Goal: Task Accomplishment & Management: Use online tool/utility

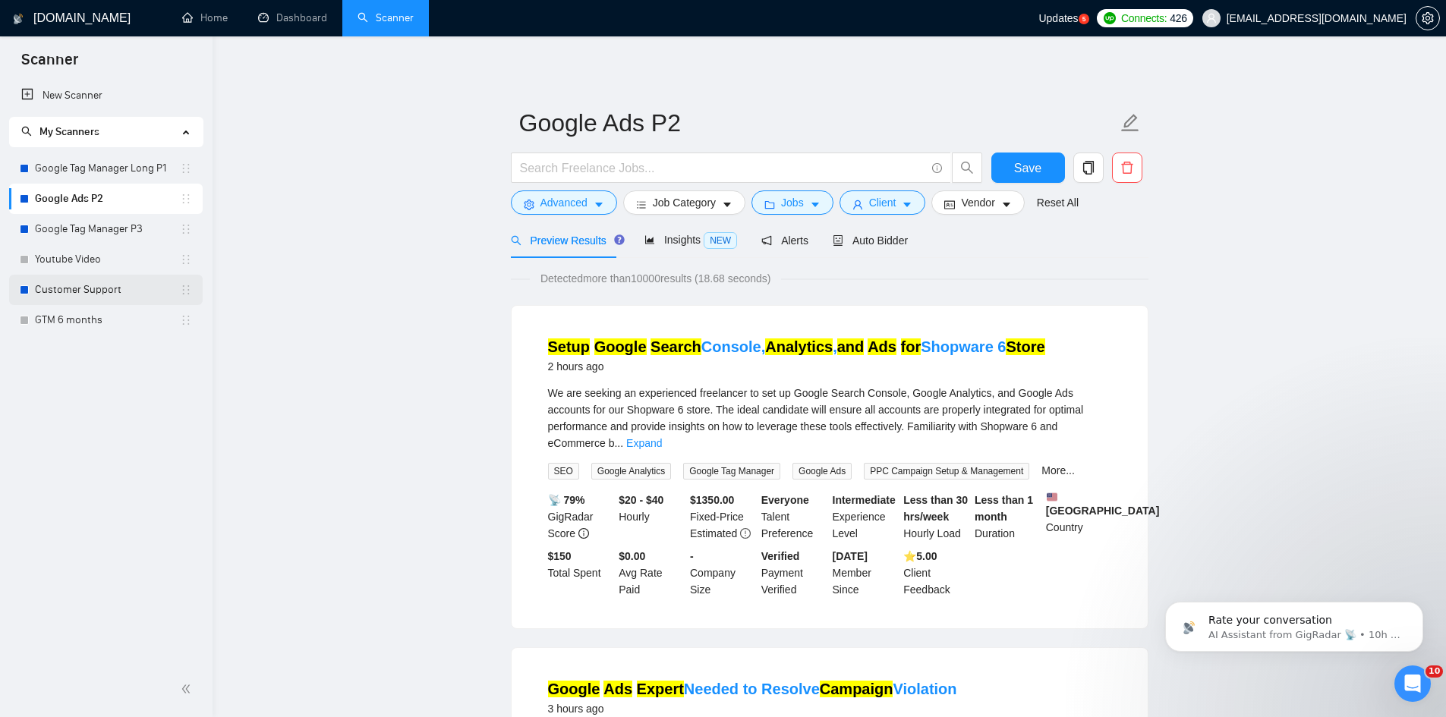
click at [106, 291] on link "Customer Support" at bounding box center [107, 290] width 145 height 30
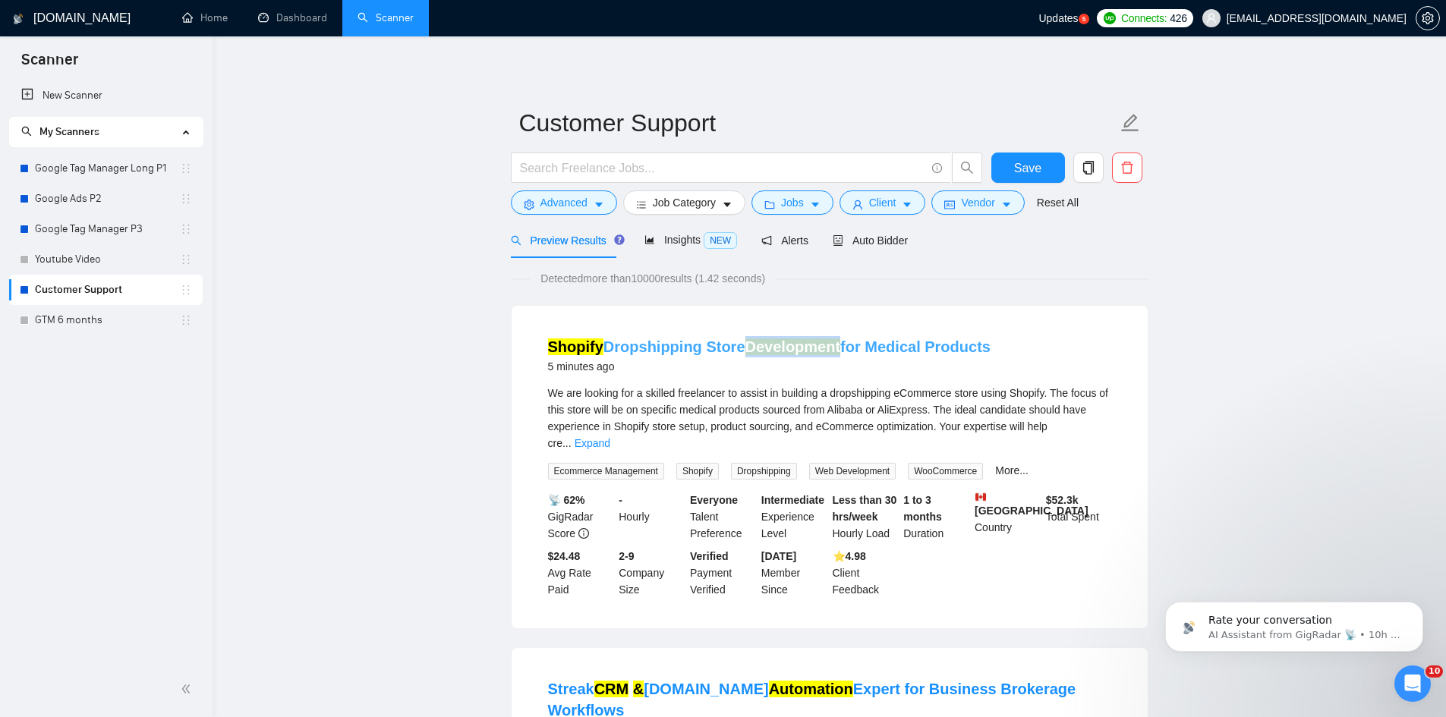
drag, startPoint x: 744, startPoint y: 329, endPoint x: 836, endPoint y: 353, distance: 94.1
click at [836, 353] on li "Shopify Dropshipping Store Development for Medical Products 5 minutes ago We ar…" at bounding box center [830, 467] width 600 height 286
copy mark "Development"
click at [575, 209] on span "Advanced" at bounding box center [563, 202] width 47 height 17
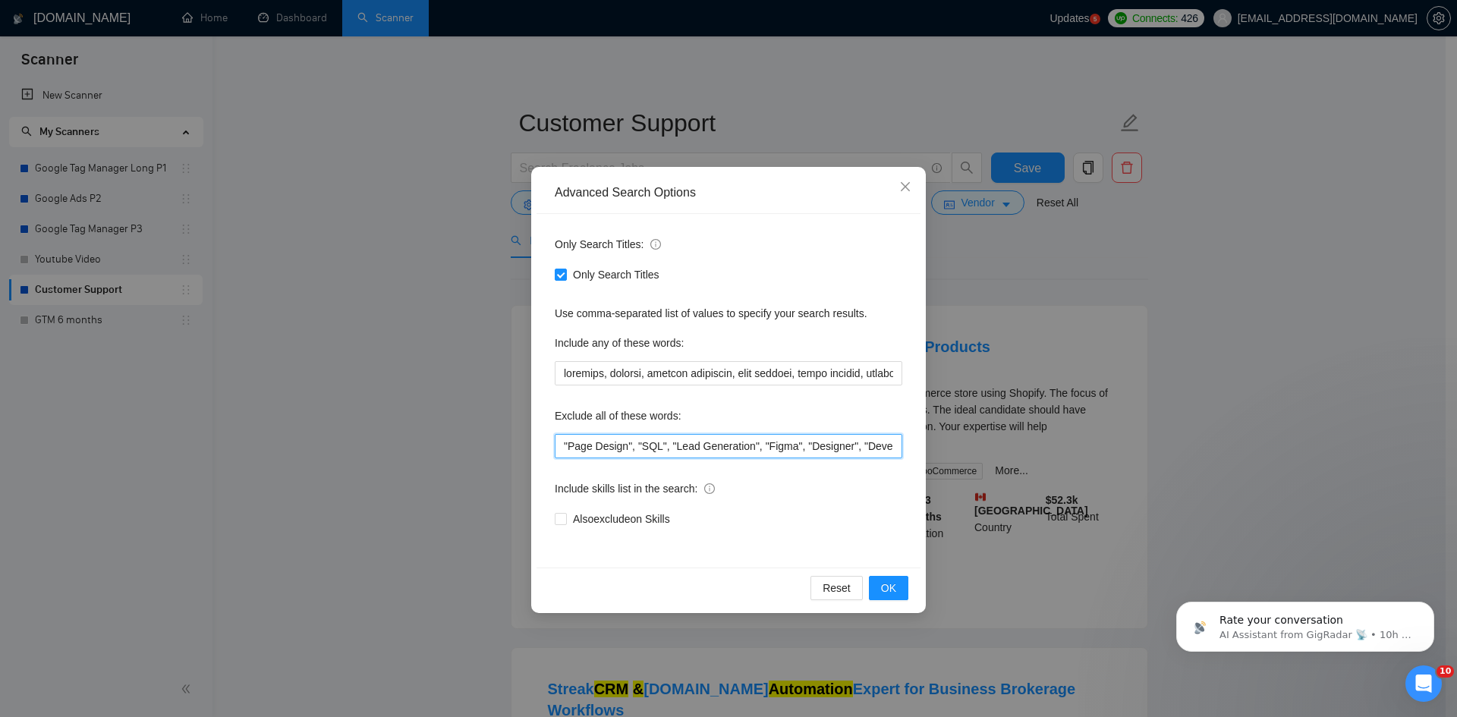
click at [563, 453] on input ""Page Design", "SQL", "Lead Generation", "Figma", "Designer", "Developer", "loa…" at bounding box center [729, 446] width 348 height 24
paste input "Development"
type input ""Development", "Page Design", "SQL", "Lead Generation", "Figma", "Designer", "D…"
click at [876, 588] on button "OK" at bounding box center [888, 588] width 39 height 24
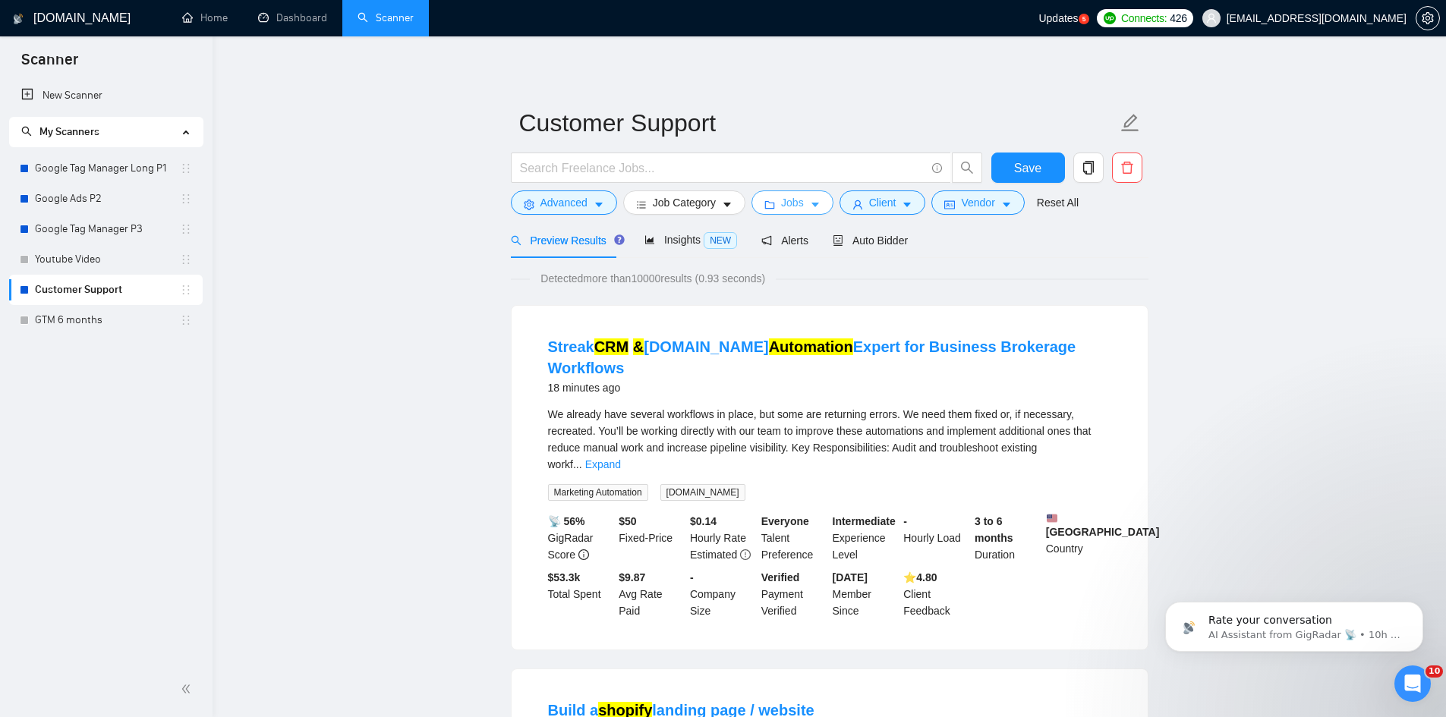
click at [781, 200] on span "Jobs" at bounding box center [792, 202] width 23 height 17
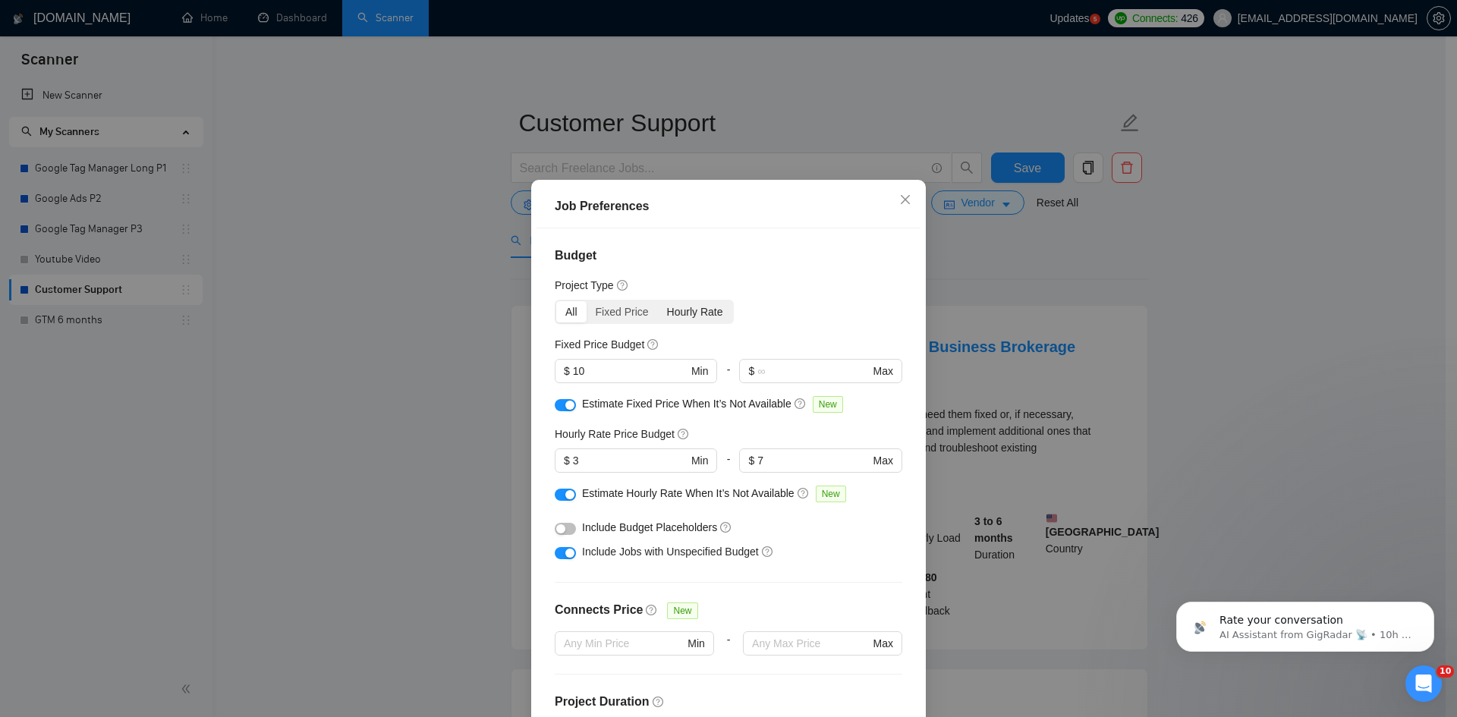
click at [670, 313] on div "Hourly Rate" at bounding box center [695, 311] width 74 height 21
click at [658, 301] on input "Hourly Rate" at bounding box center [658, 301] width 0 height 0
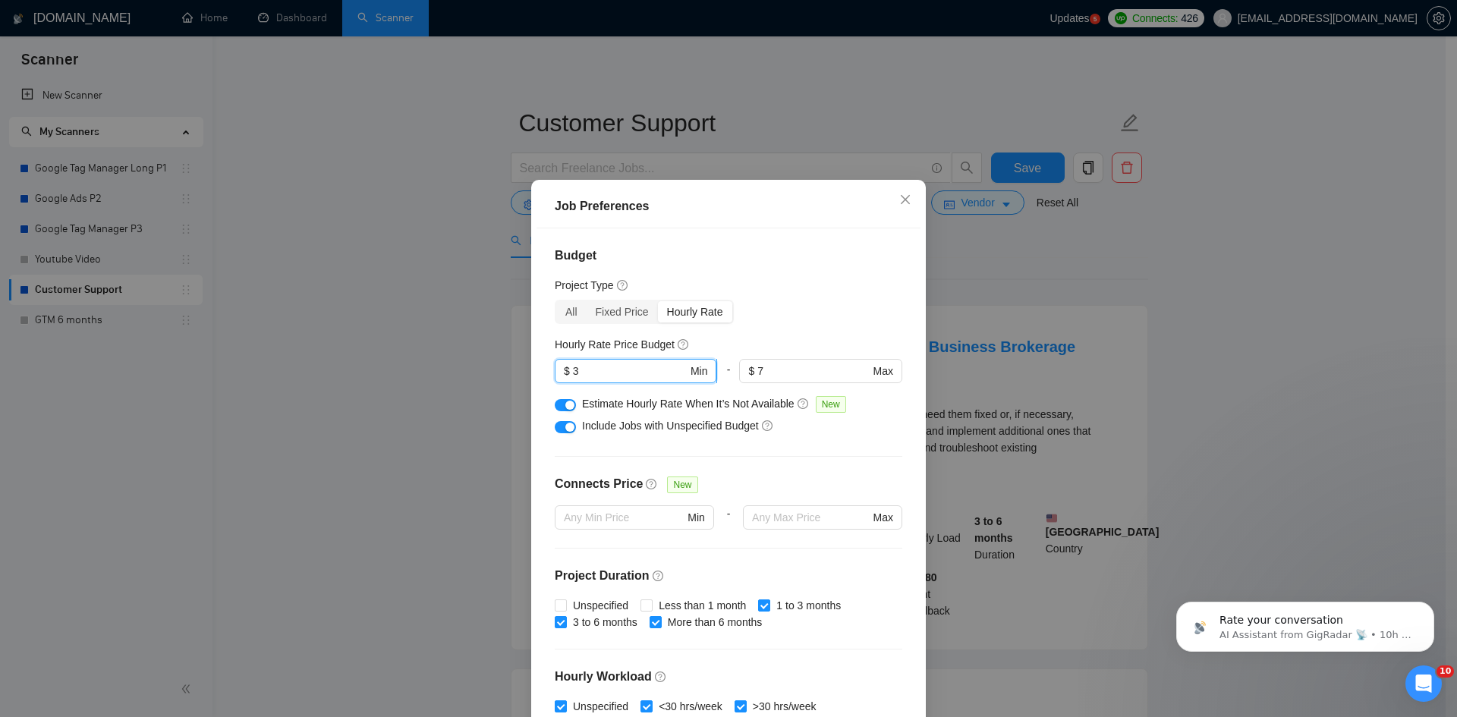
click at [609, 367] on input "3" at bounding box center [630, 371] width 115 height 17
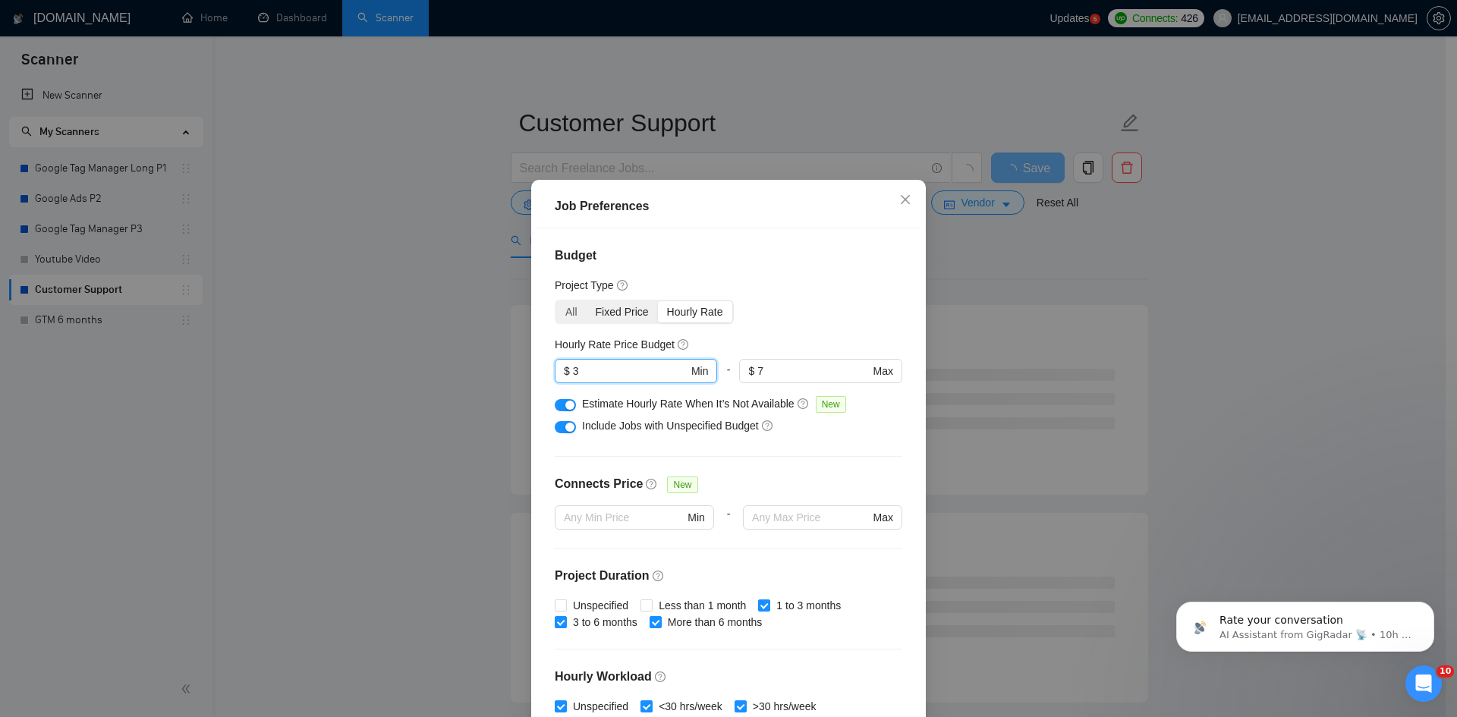
click at [628, 317] on div "Fixed Price" at bounding box center [622, 311] width 71 height 21
click at [587, 301] on input "Fixed Price" at bounding box center [587, 301] width 0 height 0
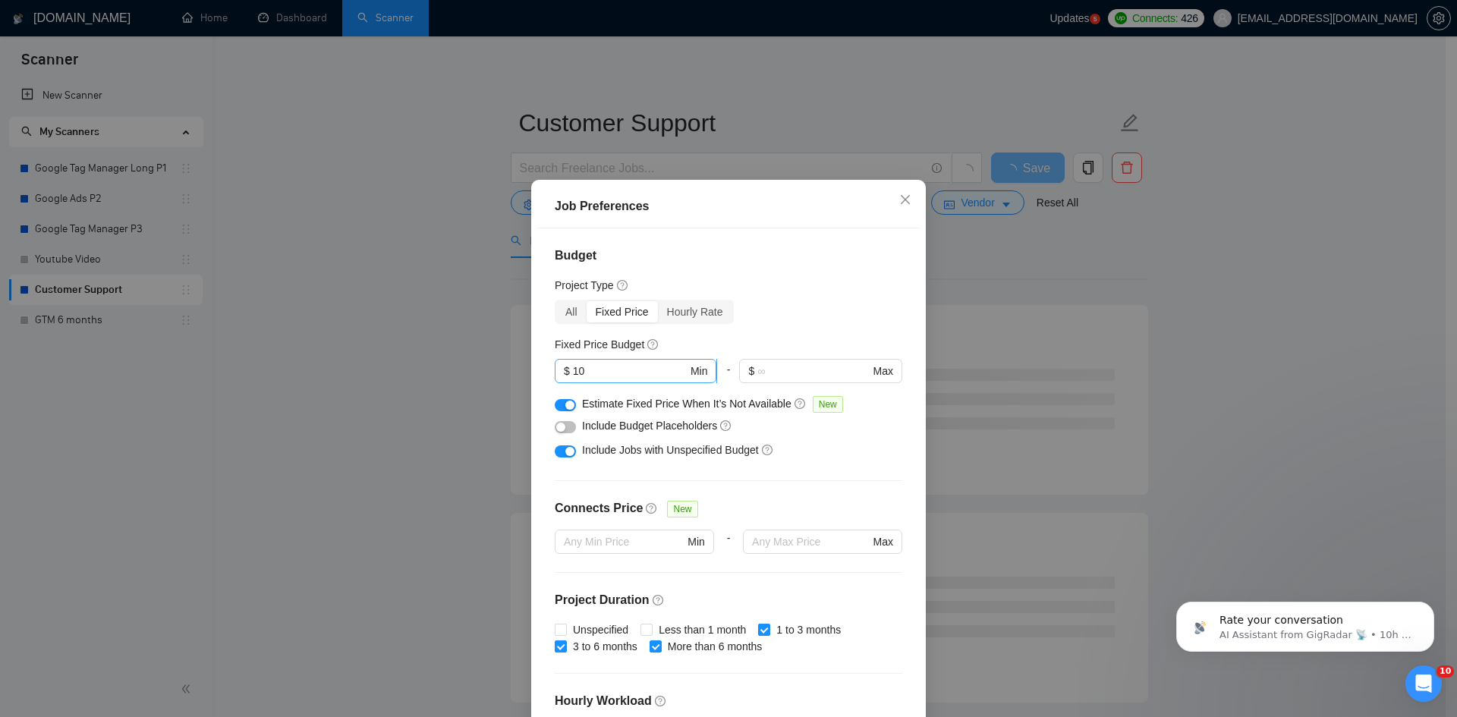
drag, startPoint x: 604, startPoint y: 380, endPoint x: 568, endPoint y: 374, distance: 36.9
click at [568, 374] on span "$ 10 Min" at bounding box center [636, 371] width 162 height 24
drag, startPoint x: 593, startPoint y: 374, endPoint x: 549, endPoint y: 372, distance: 44.1
click at [555, 372] on span "$ 10 Min" at bounding box center [636, 371] width 162 height 24
click at [689, 319] on div "Hourly Rate" at bounding box center [695, 311] width 74 height 21
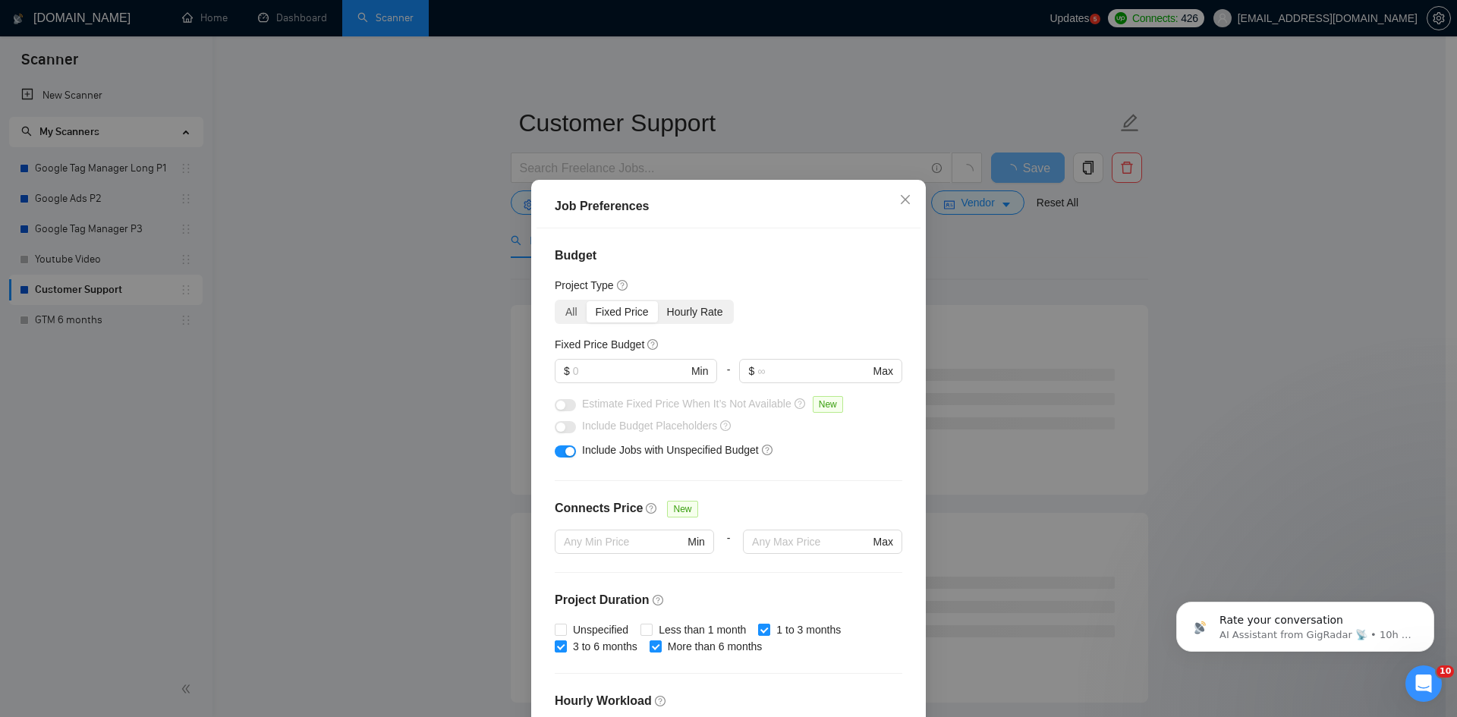
click at [658, 301] on input "Hourly Rate" at bounding box center [658, 301] width 0 height 0
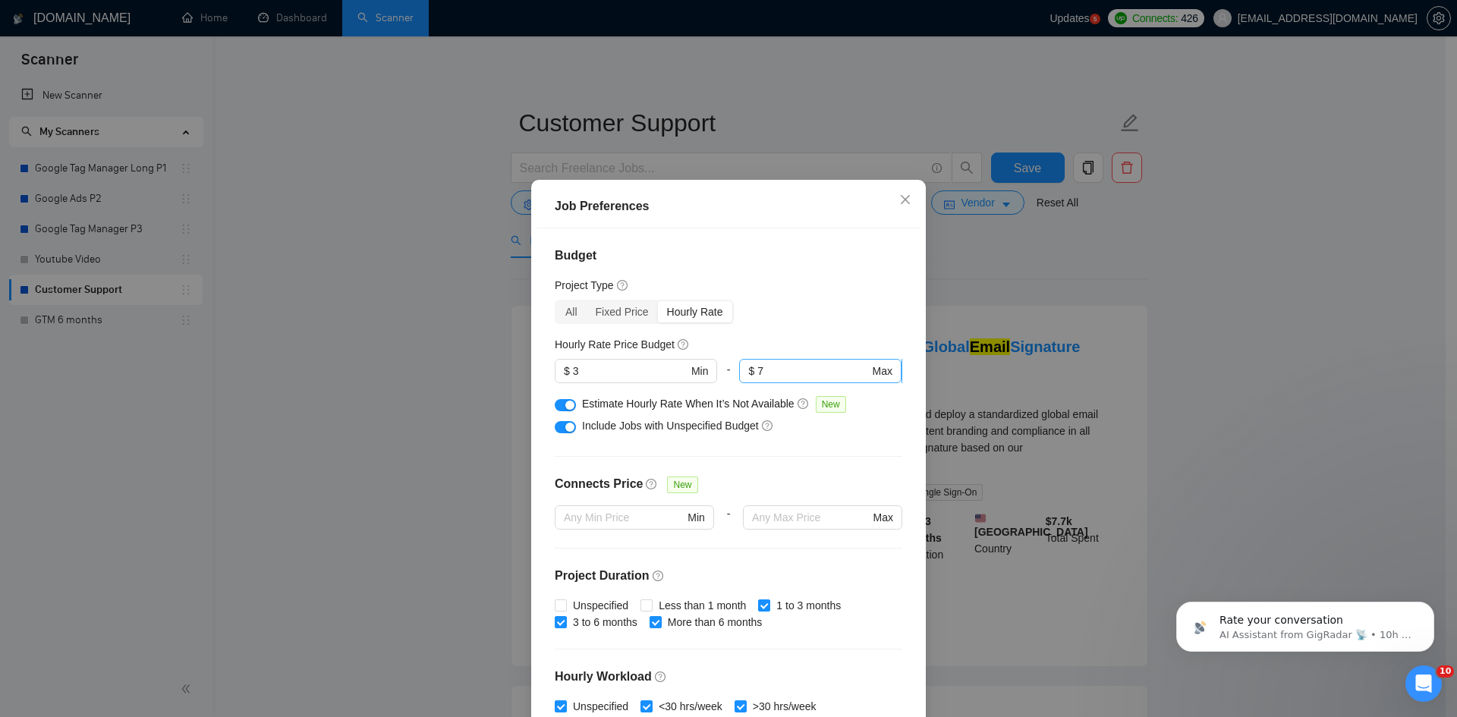
click at [793, 368] on input "7" at bounding box center [813, 371] width 112 height 17
type input "10"
drag, startPoint x: 770, startPoint y: 337, endPoint x: 807, endPoint y: 401, distance: 73.8
click at [770, 336] on div "Hourly Rate Price Budget" at bounding box center [729, 344] width 348 height 17
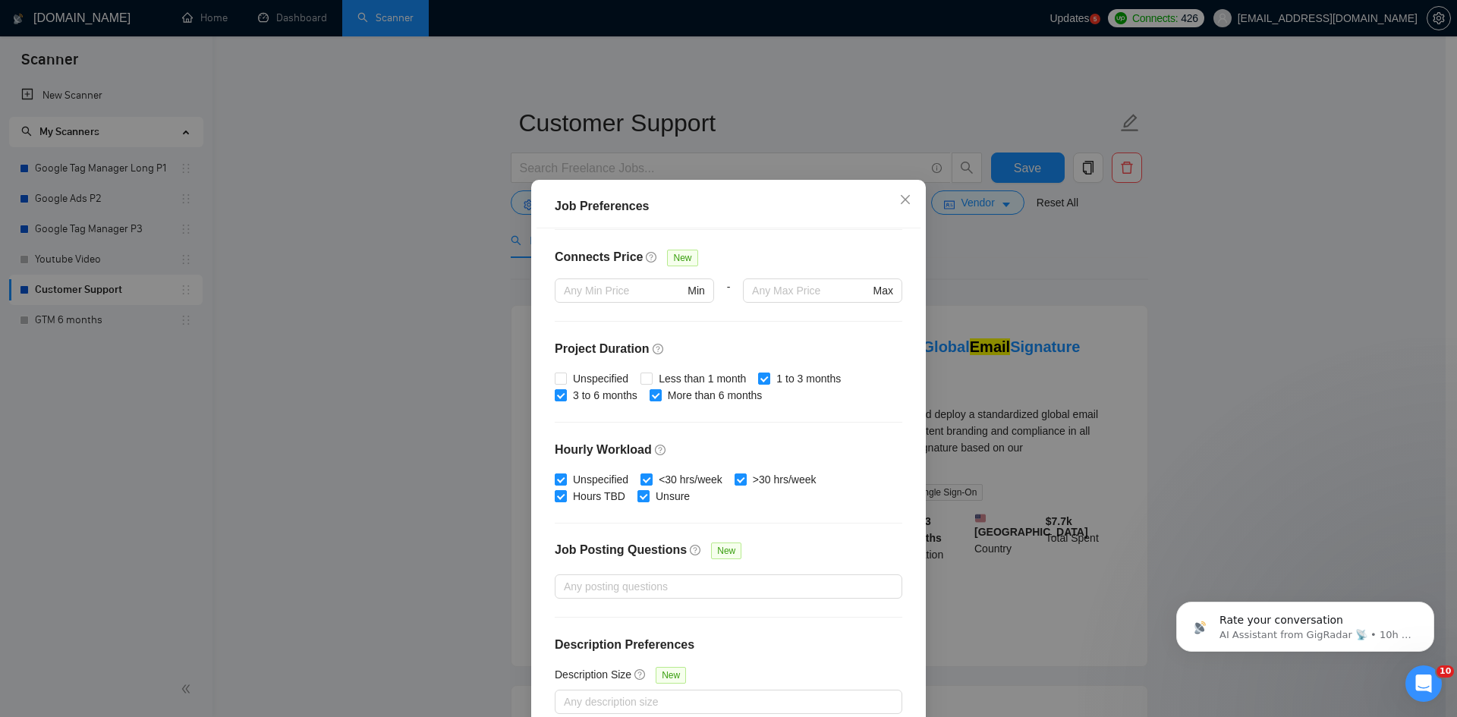
scroll to position [75, 0]
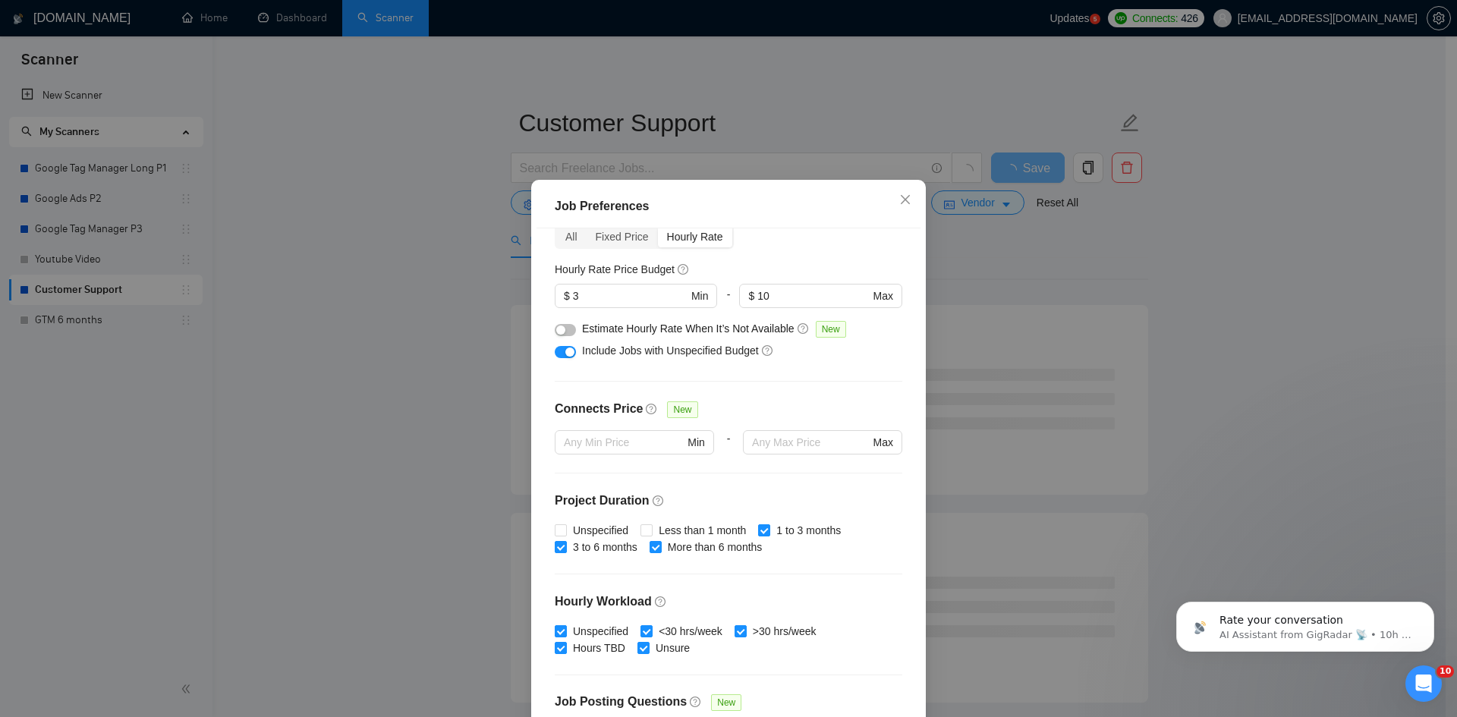
click at [564, 330] on button "button" at bounding box center [565, 330] width 21 height 12
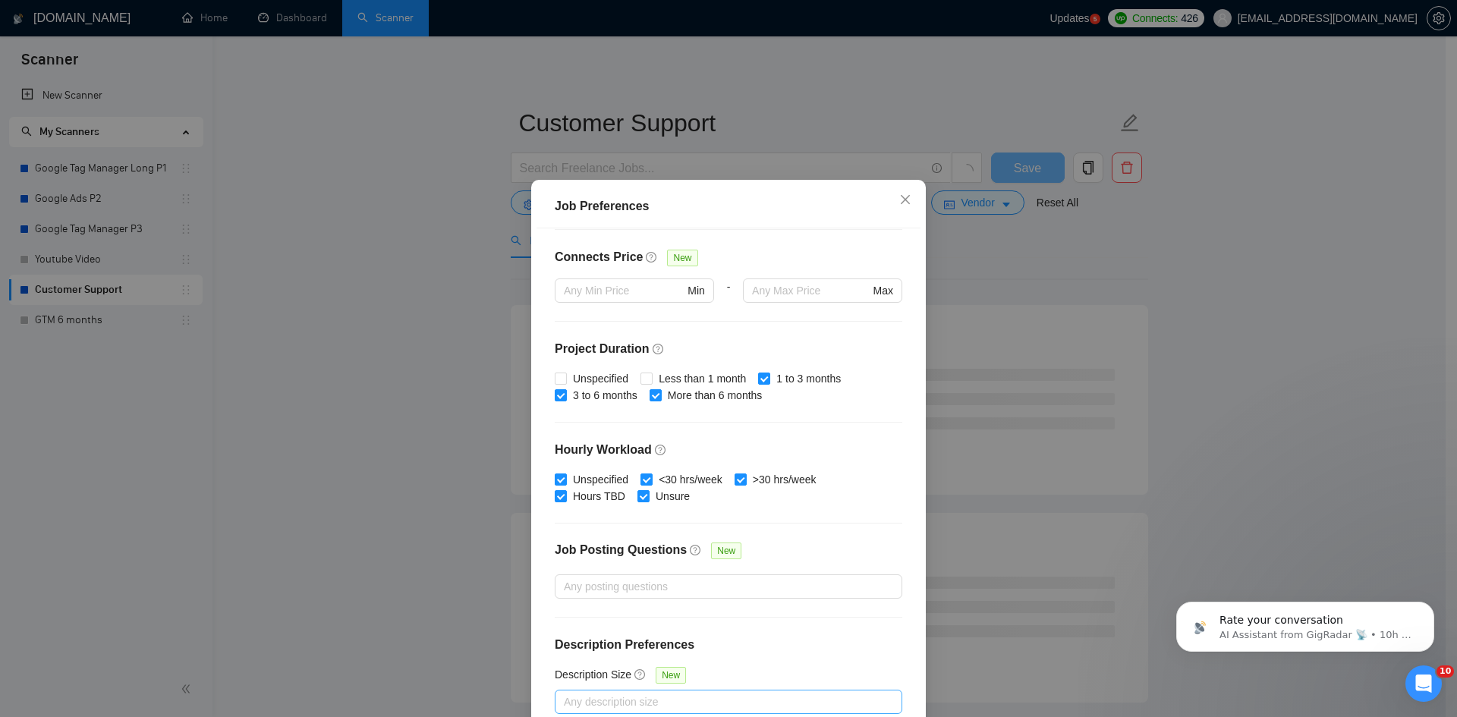
scroll to position [80, 0]
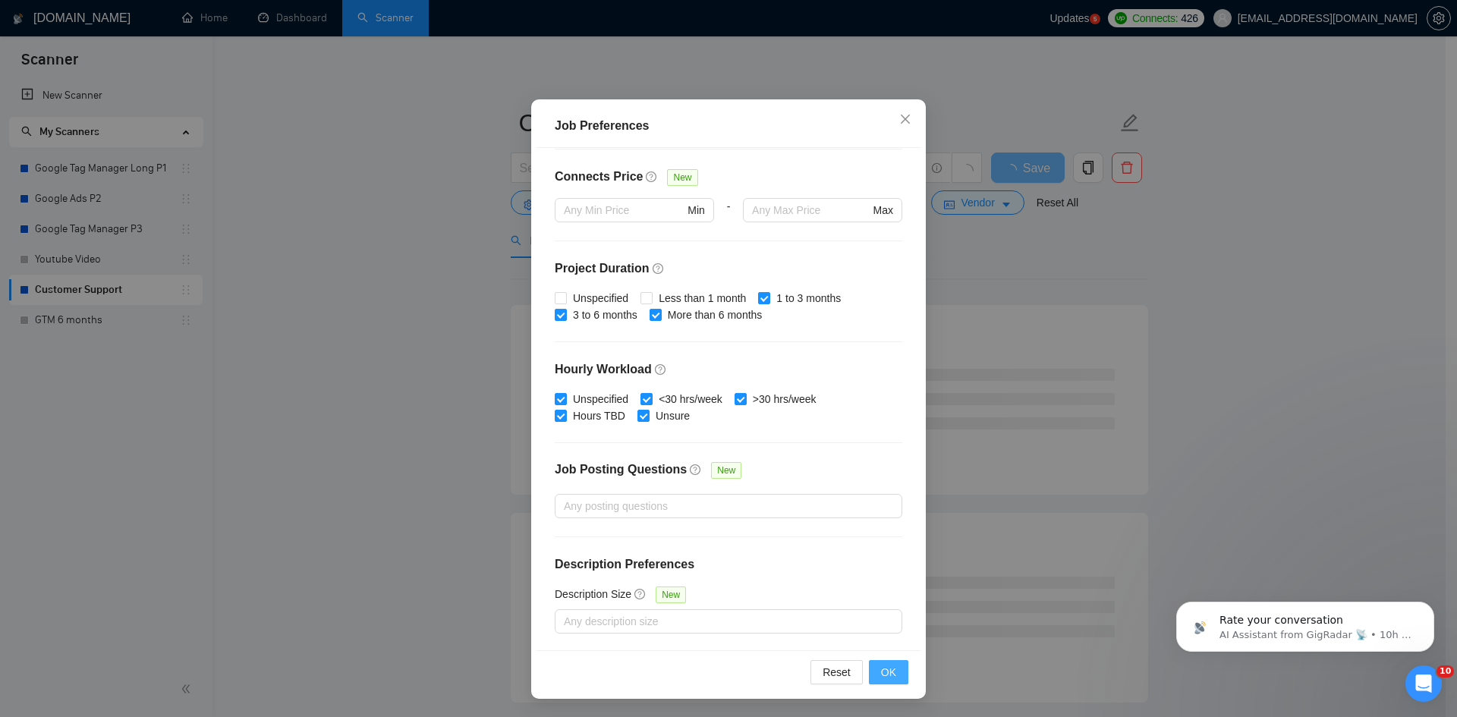
click at [889, 671] on span "OK" at bounding box center [888, 672] width 15 height 17
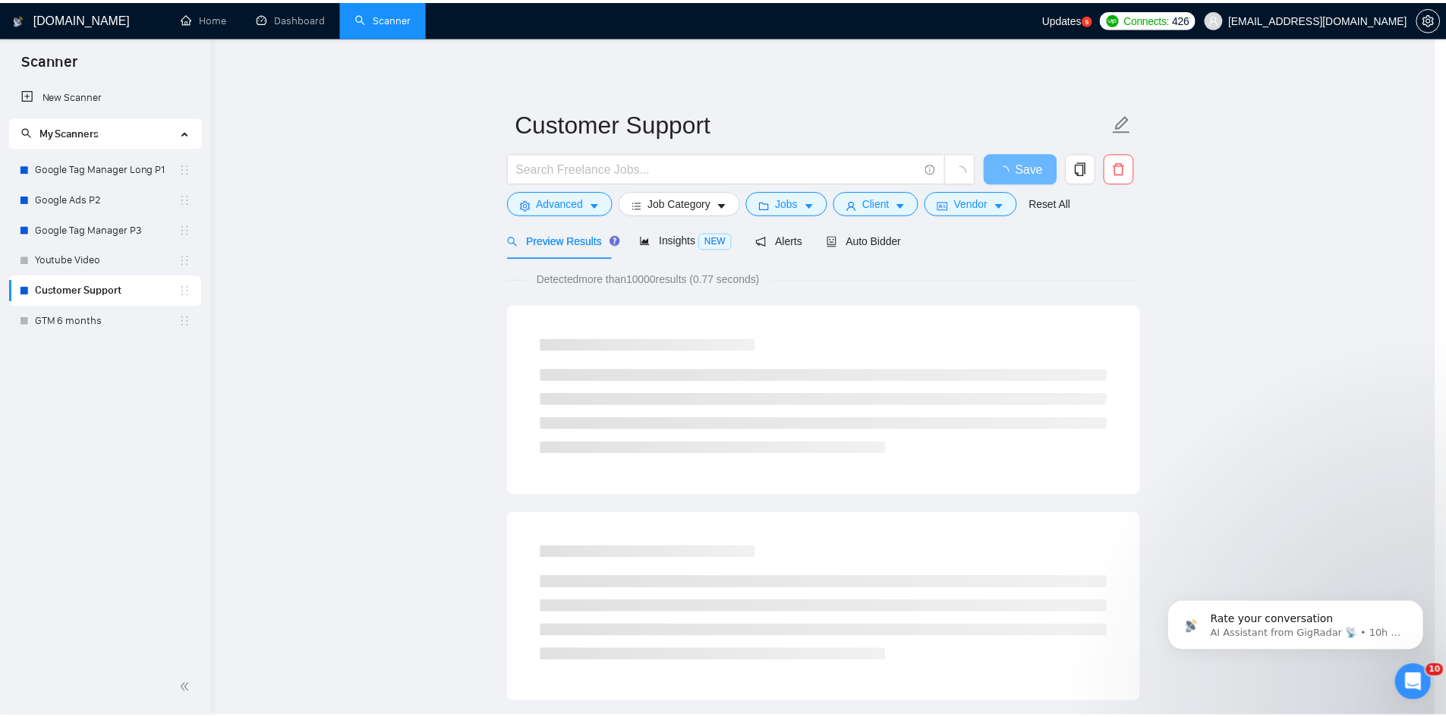
scroll to position [0, 0]
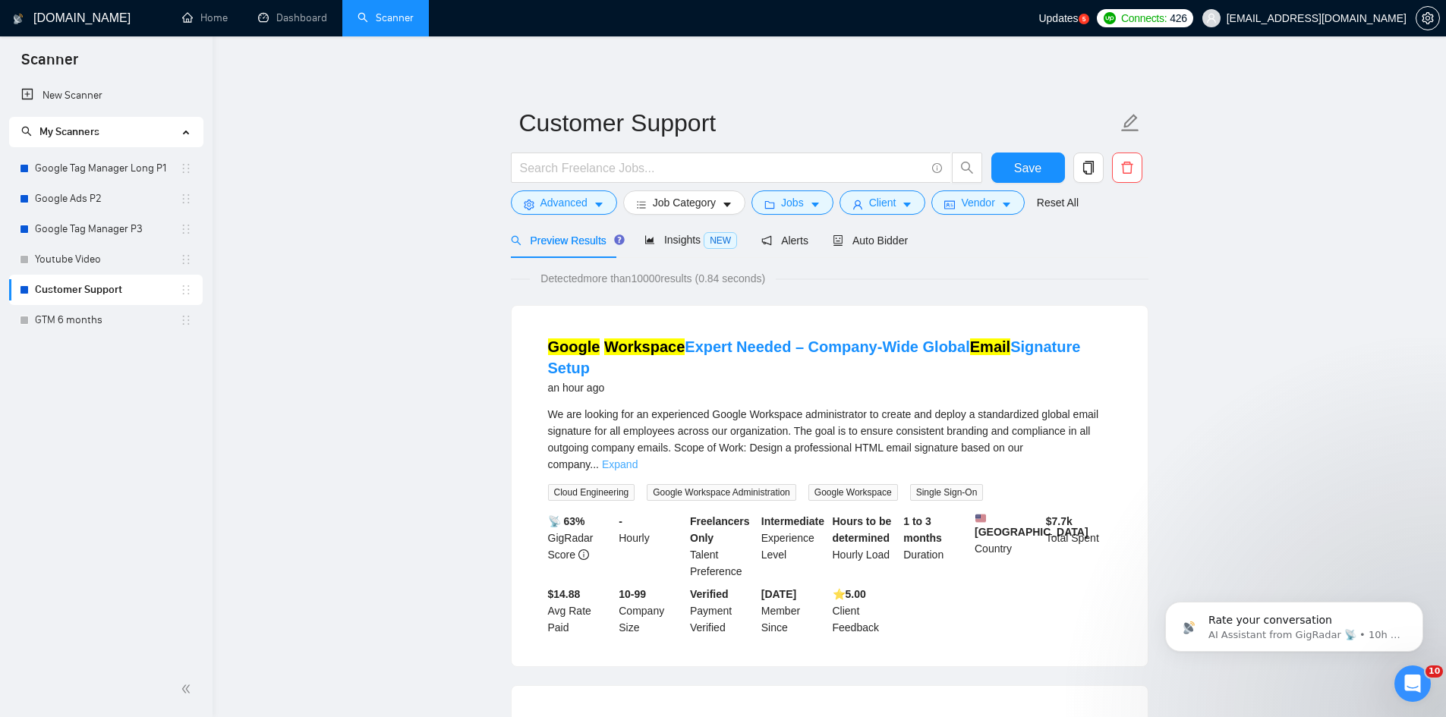
click at [637, 458] on link "Expand" at bounding box center [620, 464] width 36 height 12
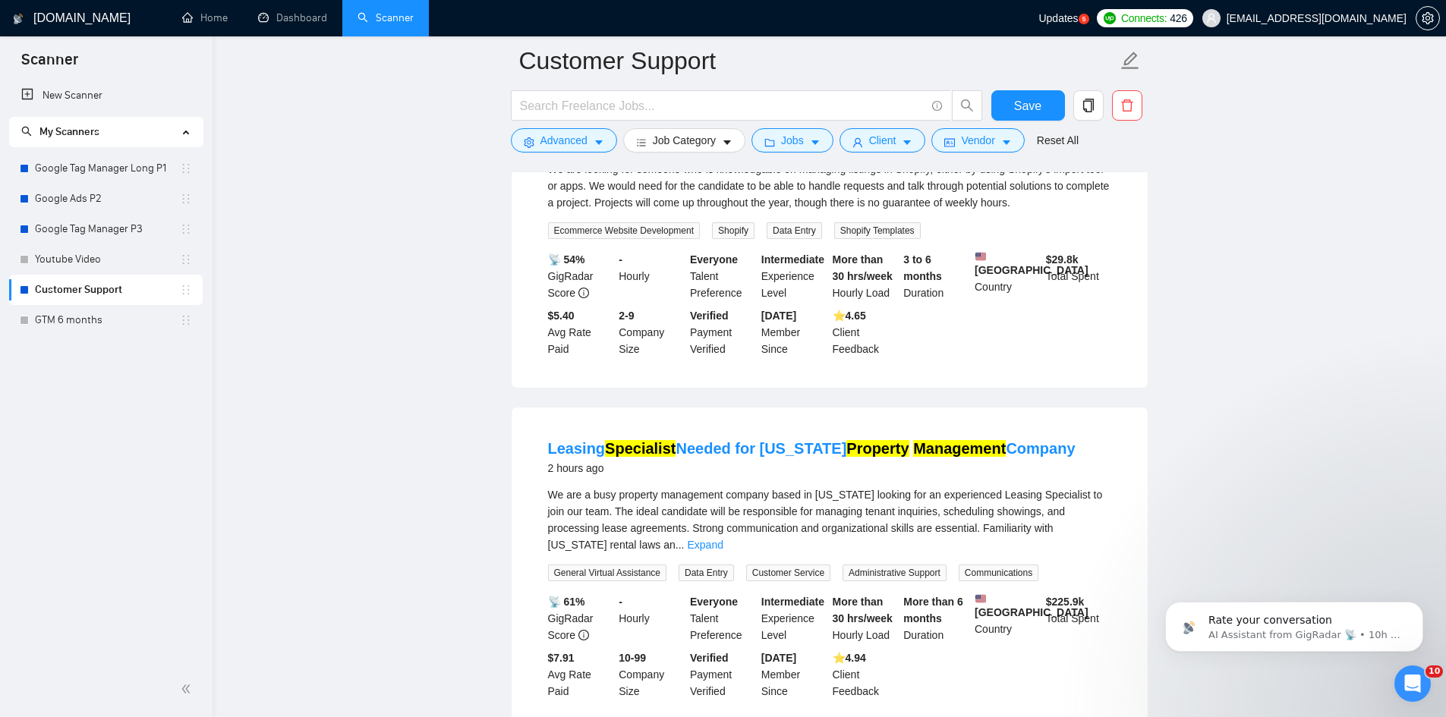
scroll to position [759, 0]
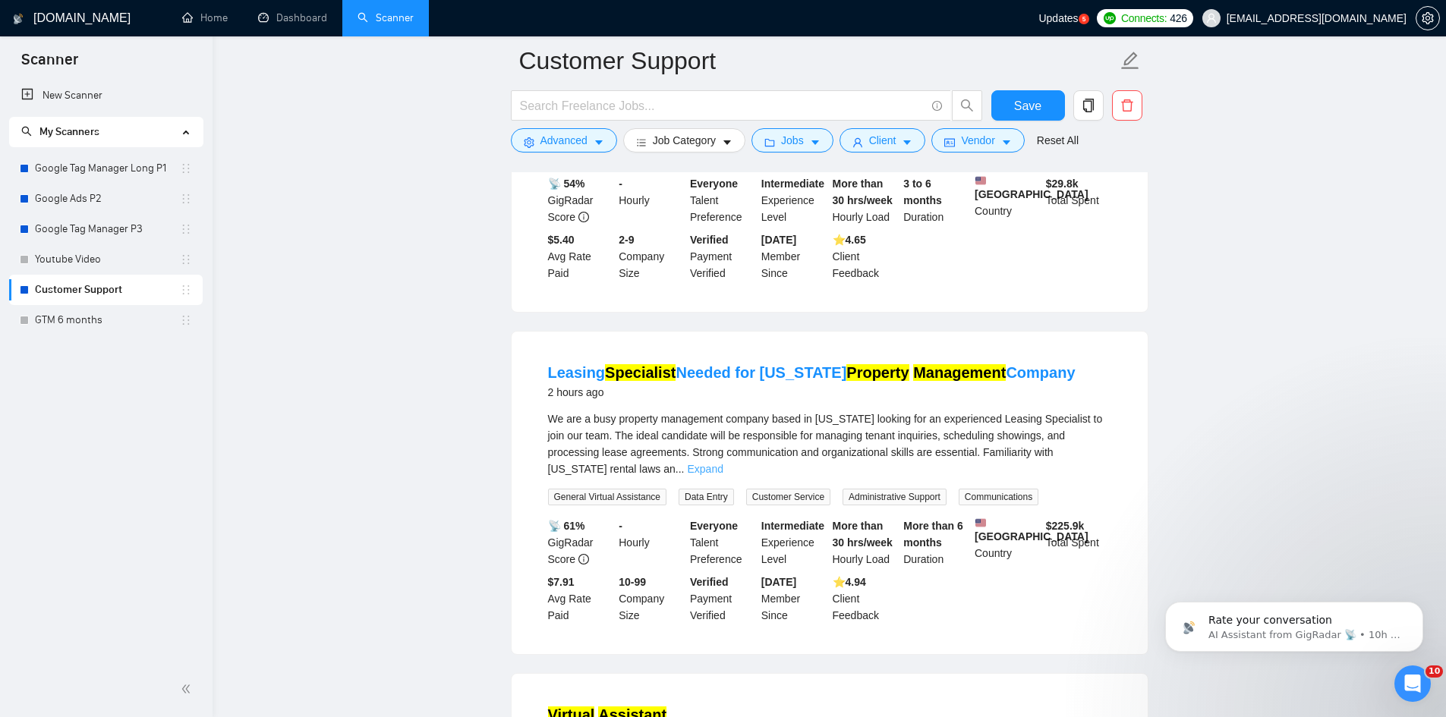
click at [723, 463] on link "Expand" at bounding box center [706, 469] width 36 height 12
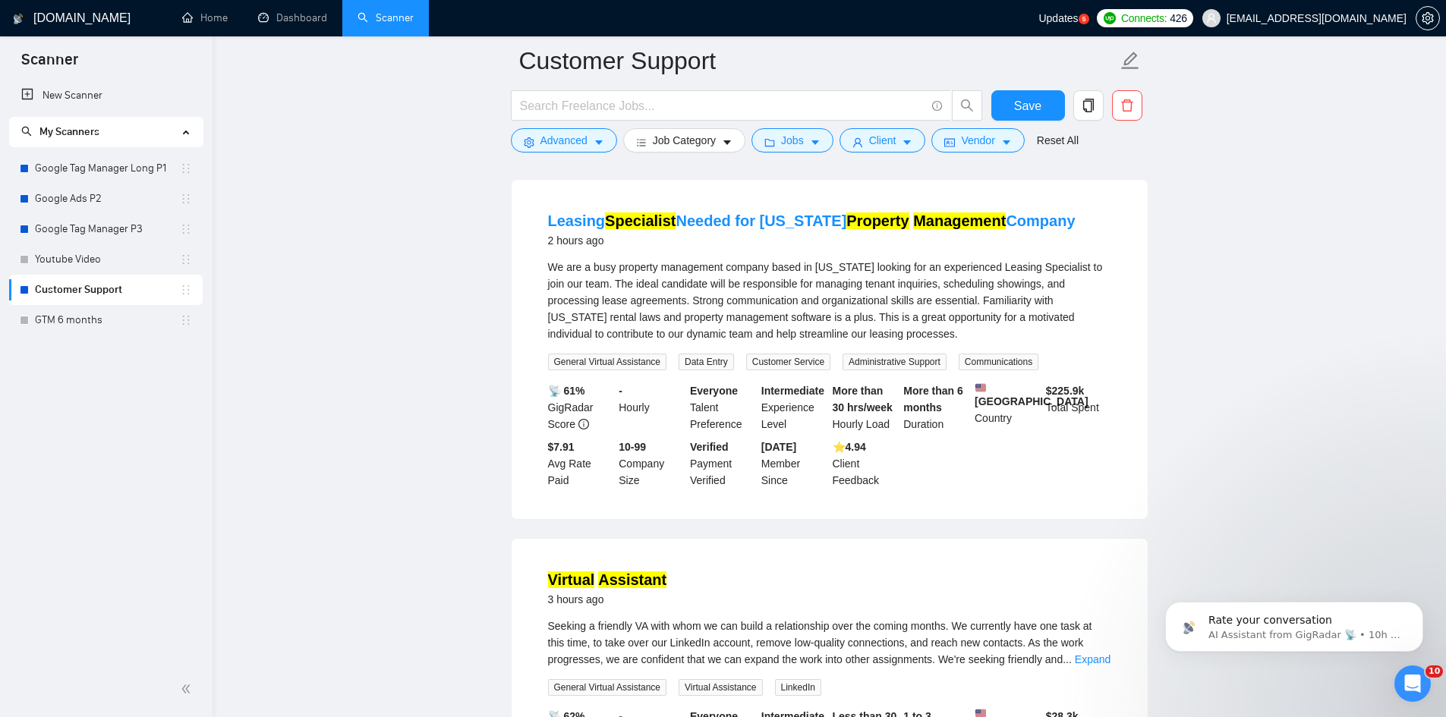
scroll to position [1062, 0]
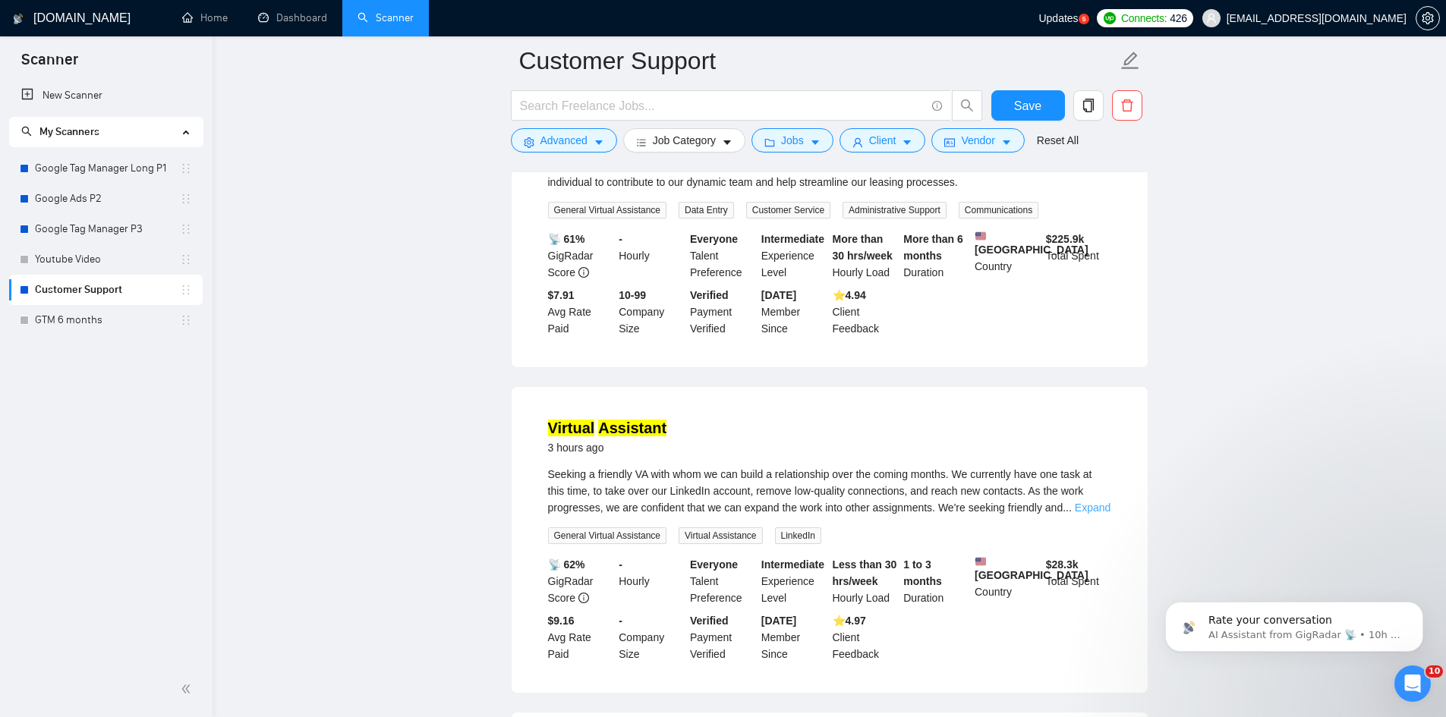
click at [1079, 514] on link "Expand" at bounding box center [1093, 508] width 36 height 12
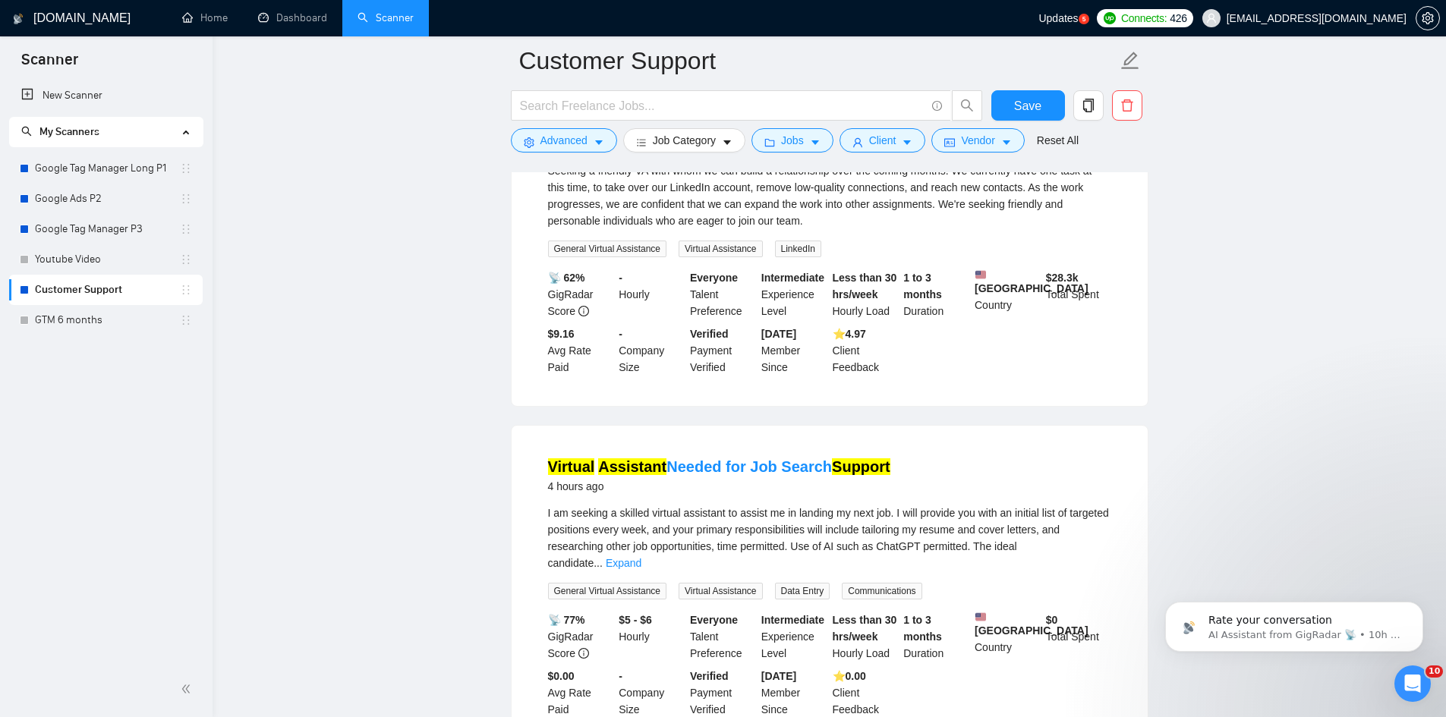
scroll to position [1594, 0]
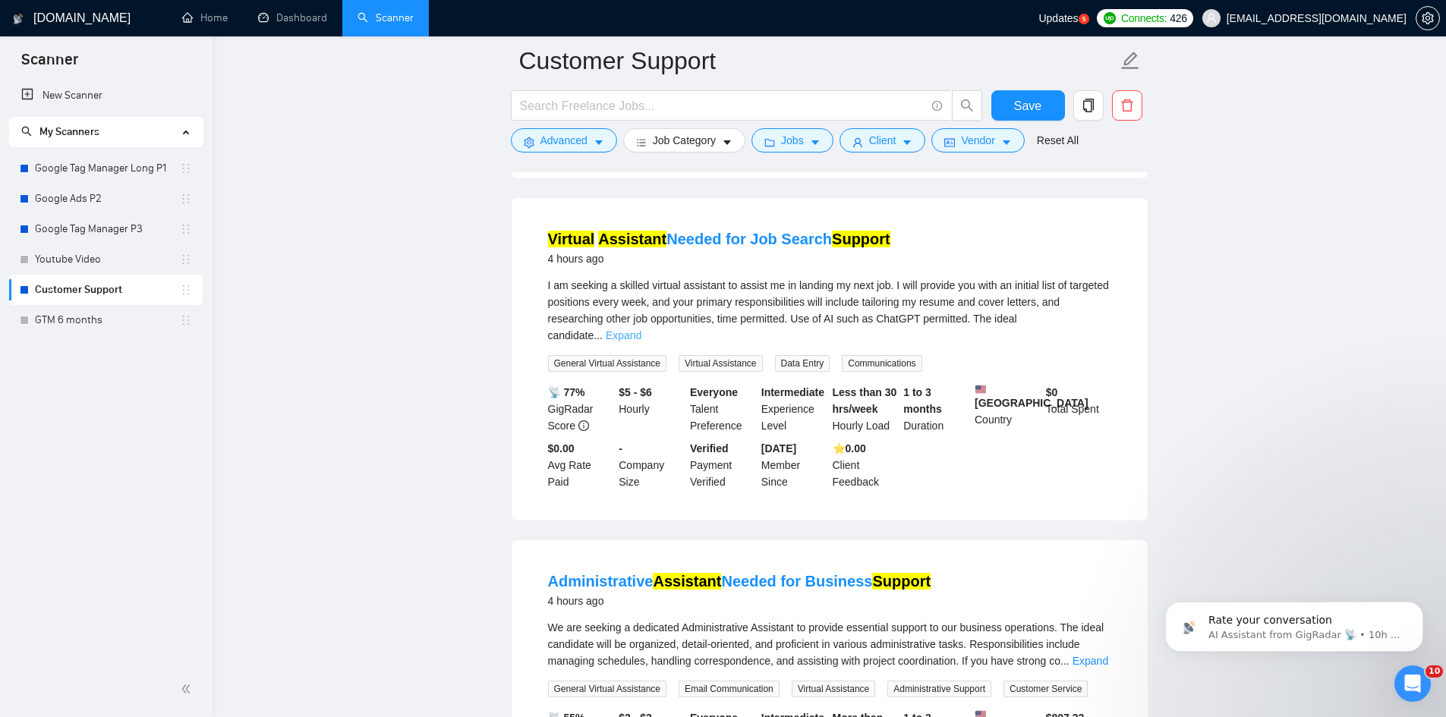
click at [641, 342] on link "Expand" at bounding box center [624, 335] width 36 height 12
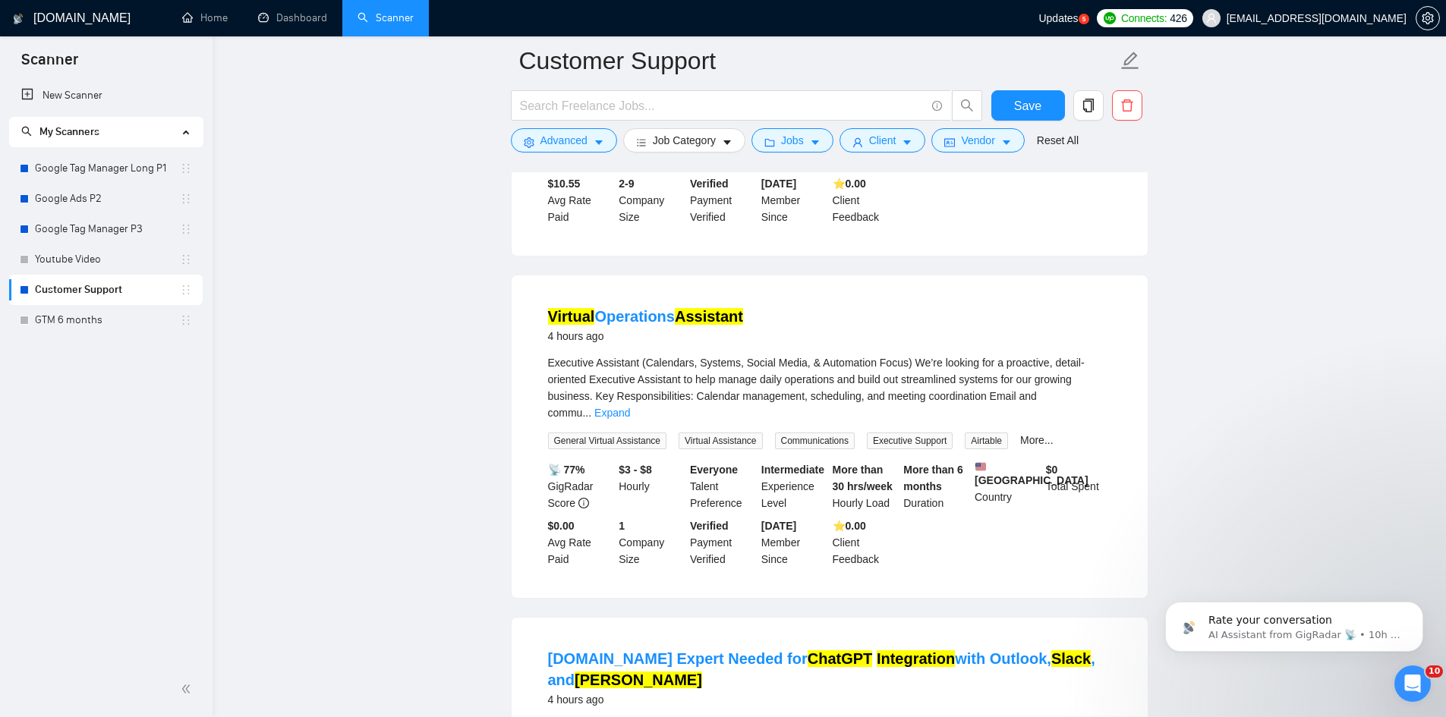
scroll to position [1897, 0]
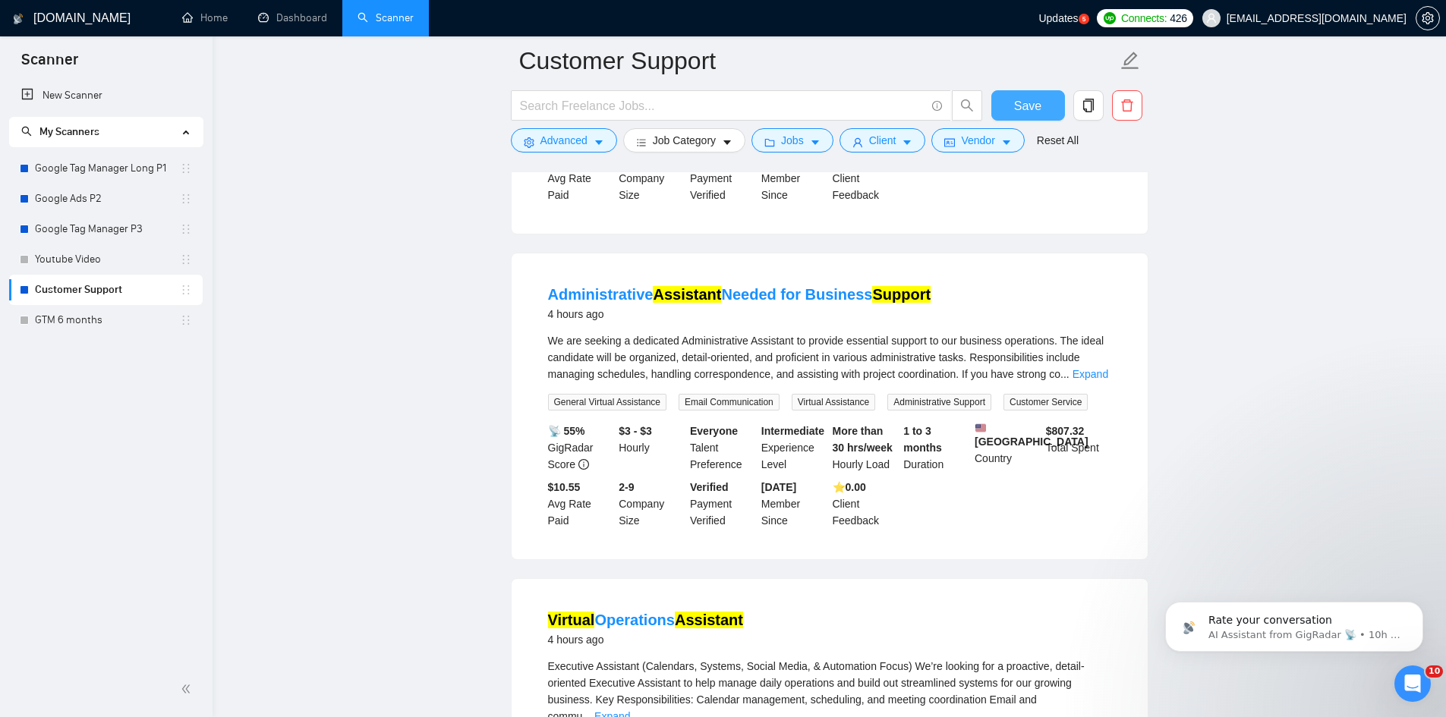
click at [1016, 104] on span "Save" at bounding box center [1027, 105] width 27 height 19
click at [83, 176] on link "Google Tag Manager Long P1" at bounding box center [107, 168] width 145 height 30
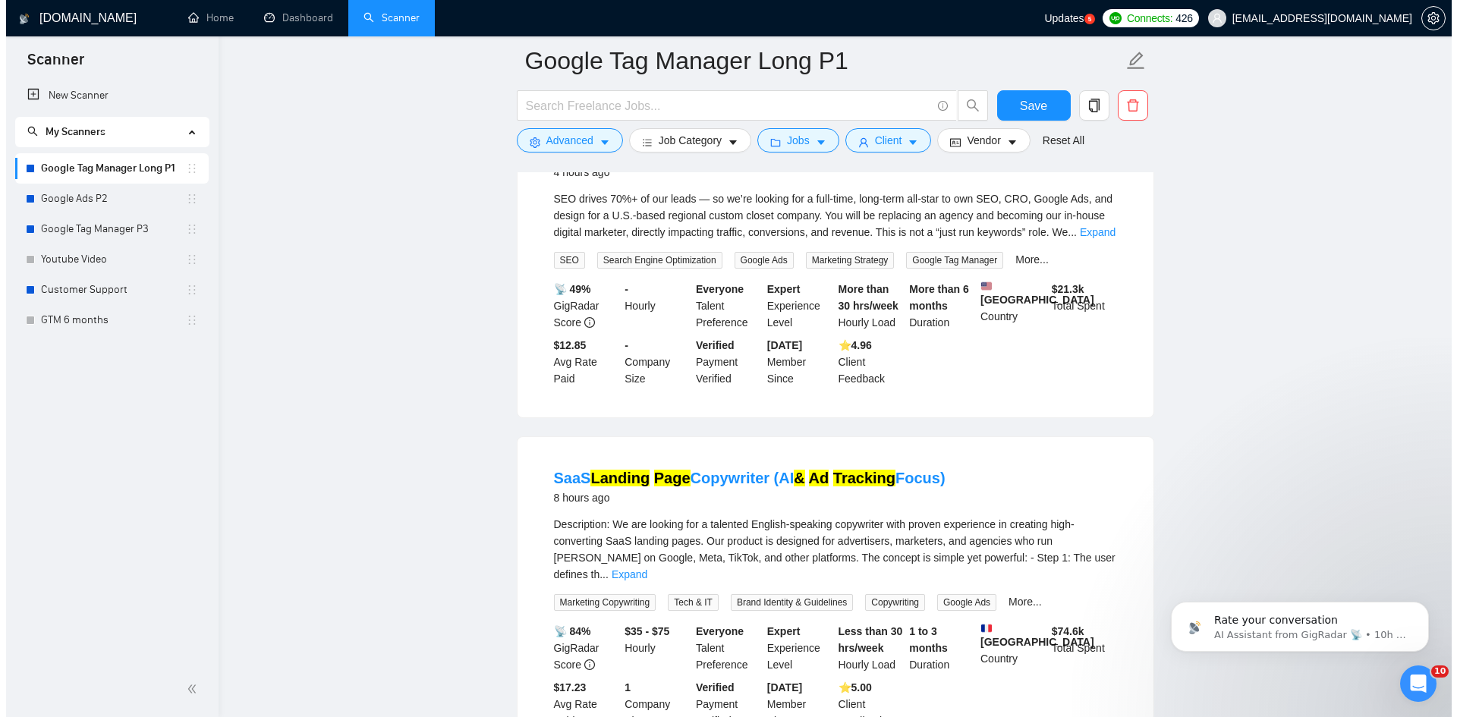
scroll to position [304, 0]
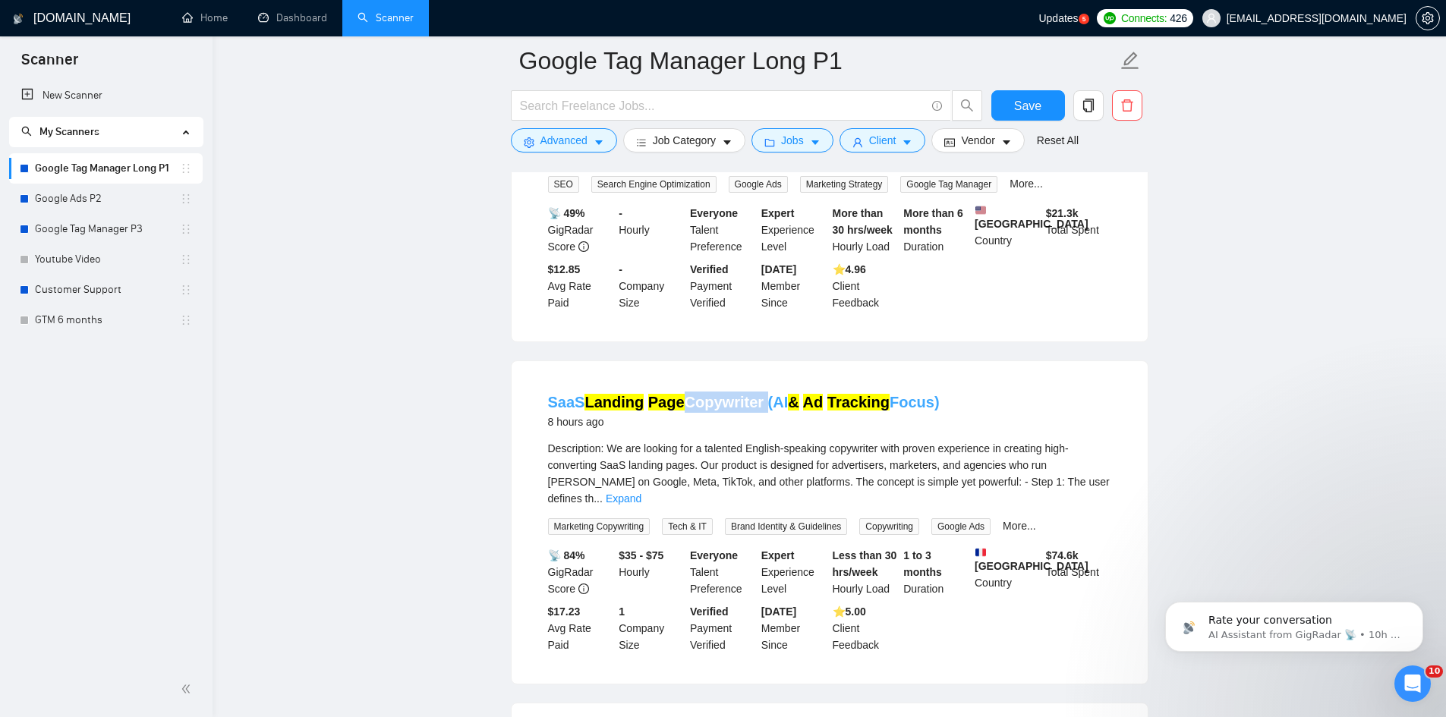
drag, startPoint x: 679, startPoint y: 393, endPoint x: 759, endPoint y: 414, distance: 82.3
click at [759, 414] on li "SaaS Landing Page Copywriter (AI & Ad Tracking Focus) 8 hours ago Description: …" at bounding box center [830, 522] width 600 height 286
copy link "Copywriter"
click at [576, 147] on span "Advanced" at bounding box center [563, 140] width 47 height 17
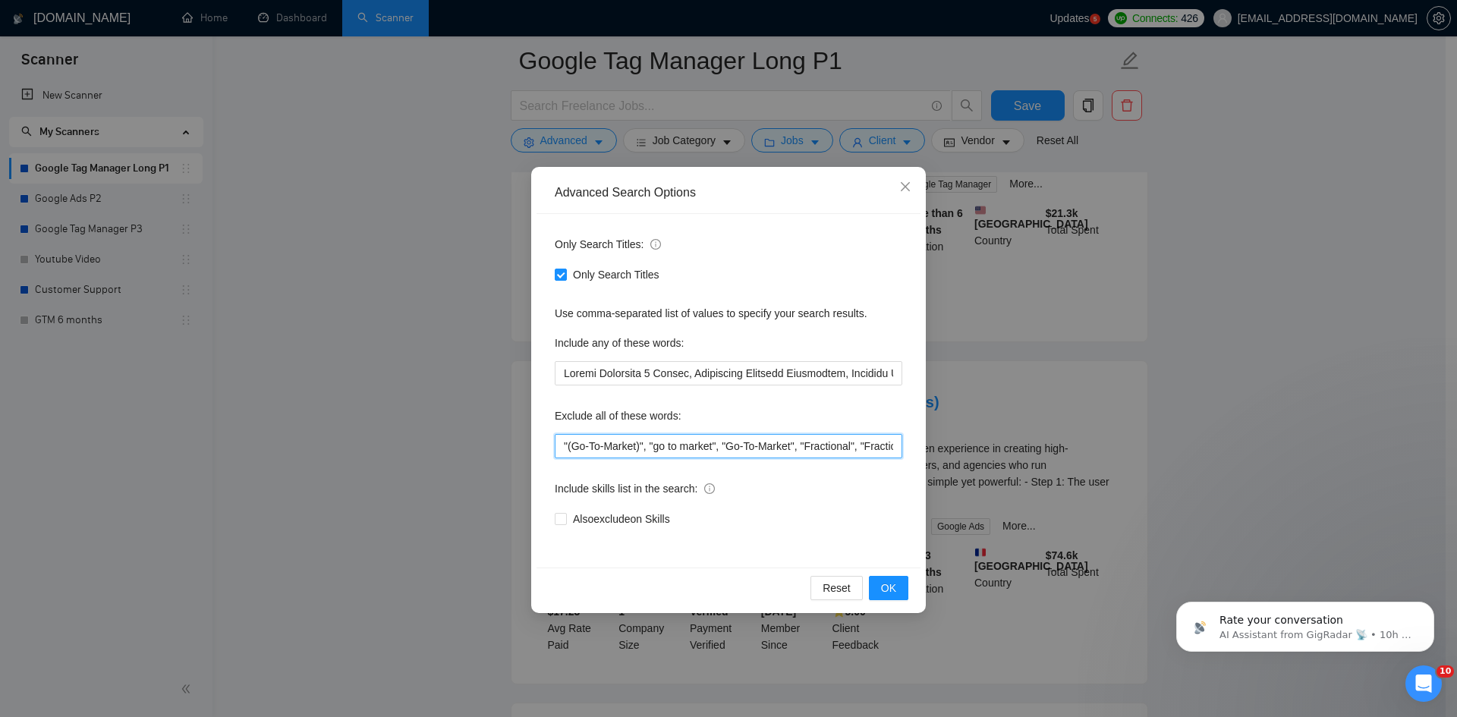
click at [562, 447] on input ""(Go-To-Market)", "go to market", "Go-To-Market", "Fractional", "Fractional COO…" at bounding box center [729, 446] width 348 height 24
paste input "Copywriter"
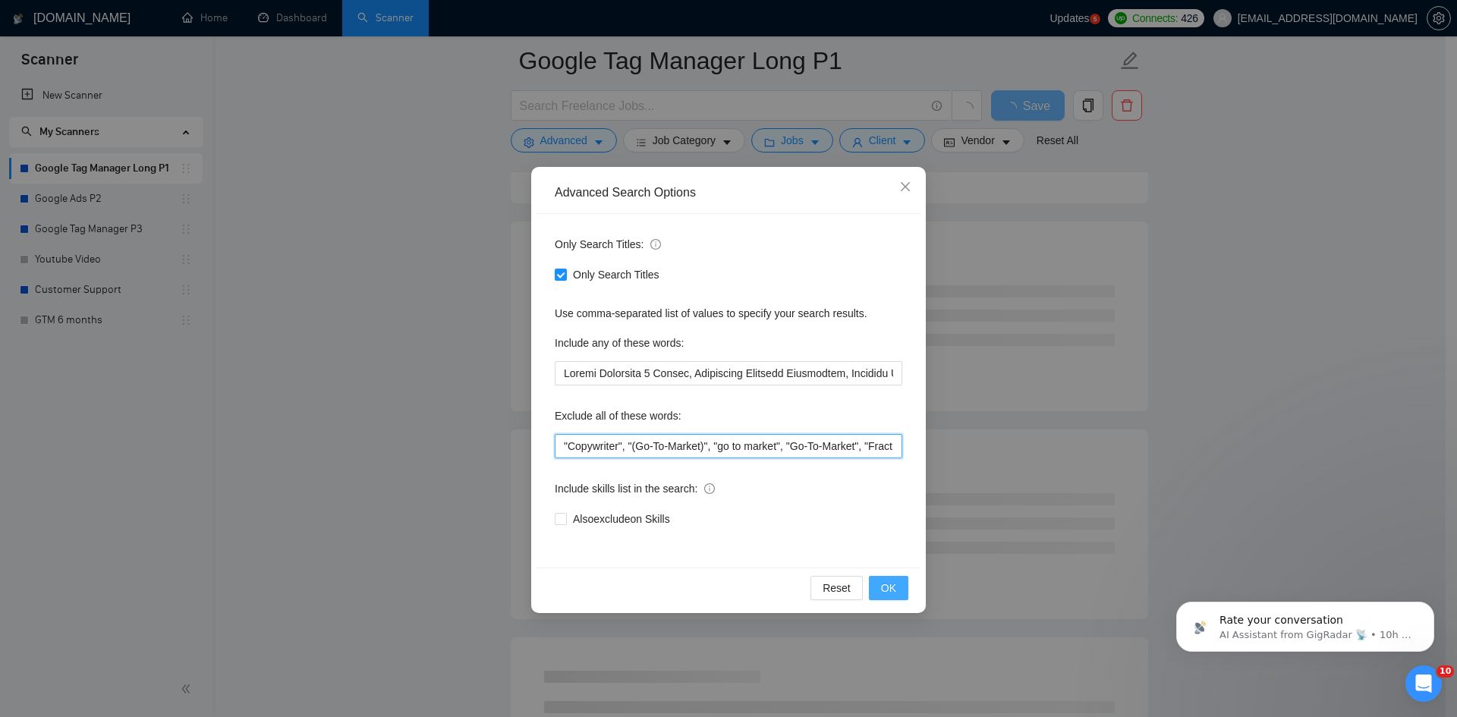
type input ""Copywriter", "(Go-To-Market)", "go to market", "Go-To-Market", "Fractional", "…"
click at [873, 590] on button "OK" at bounding box center [888, 588] width 39 height 24
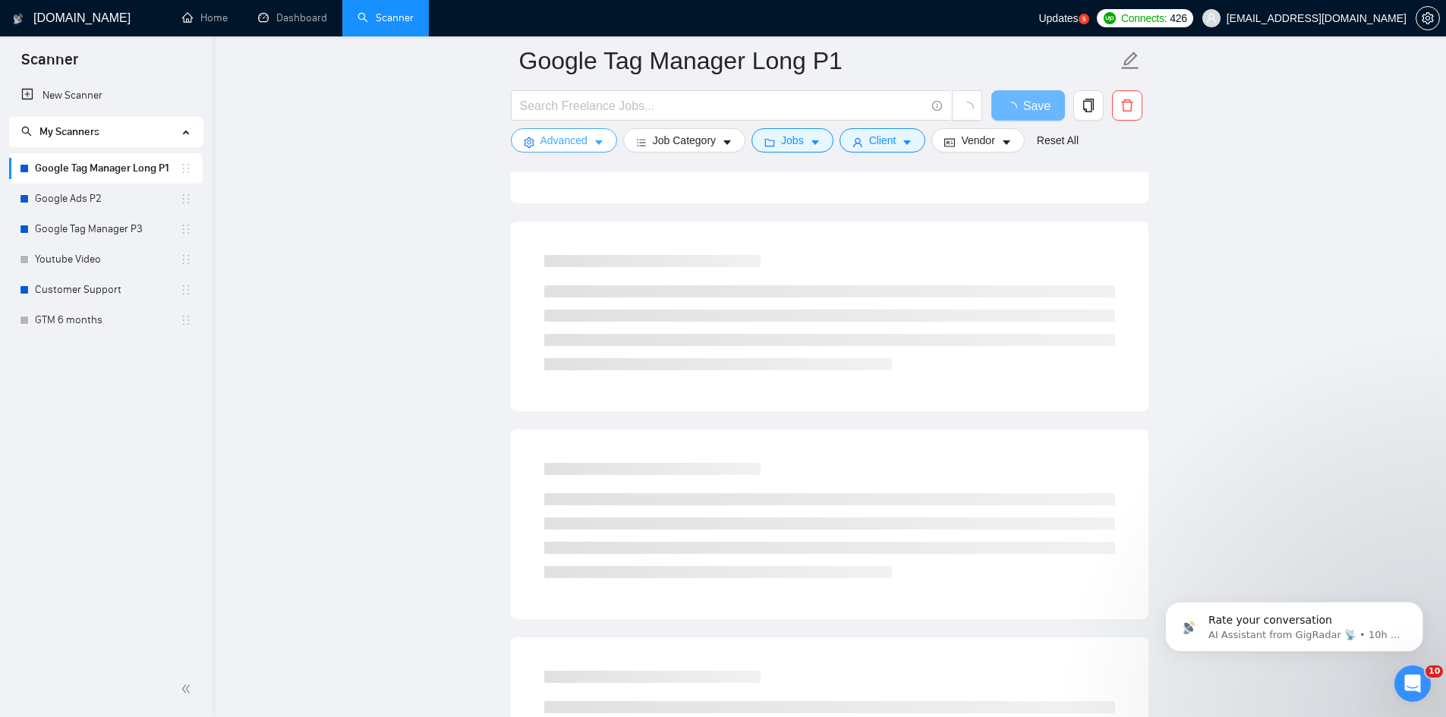
click at [574, 138] on span "Advanced" at bounding box center [563, 140] width 47 height 17
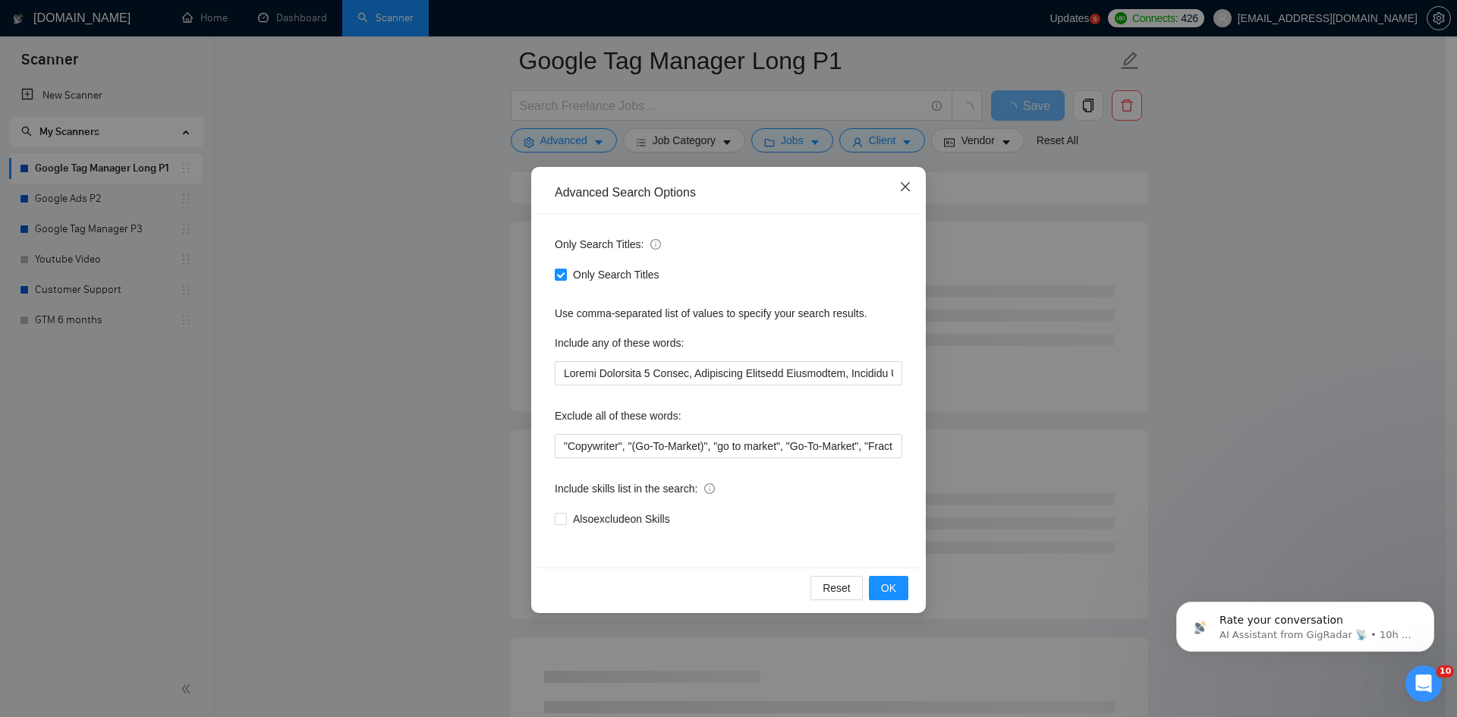
click at [912, 190] on span "Close" at bounding box center [905, 187] width 41 height 41
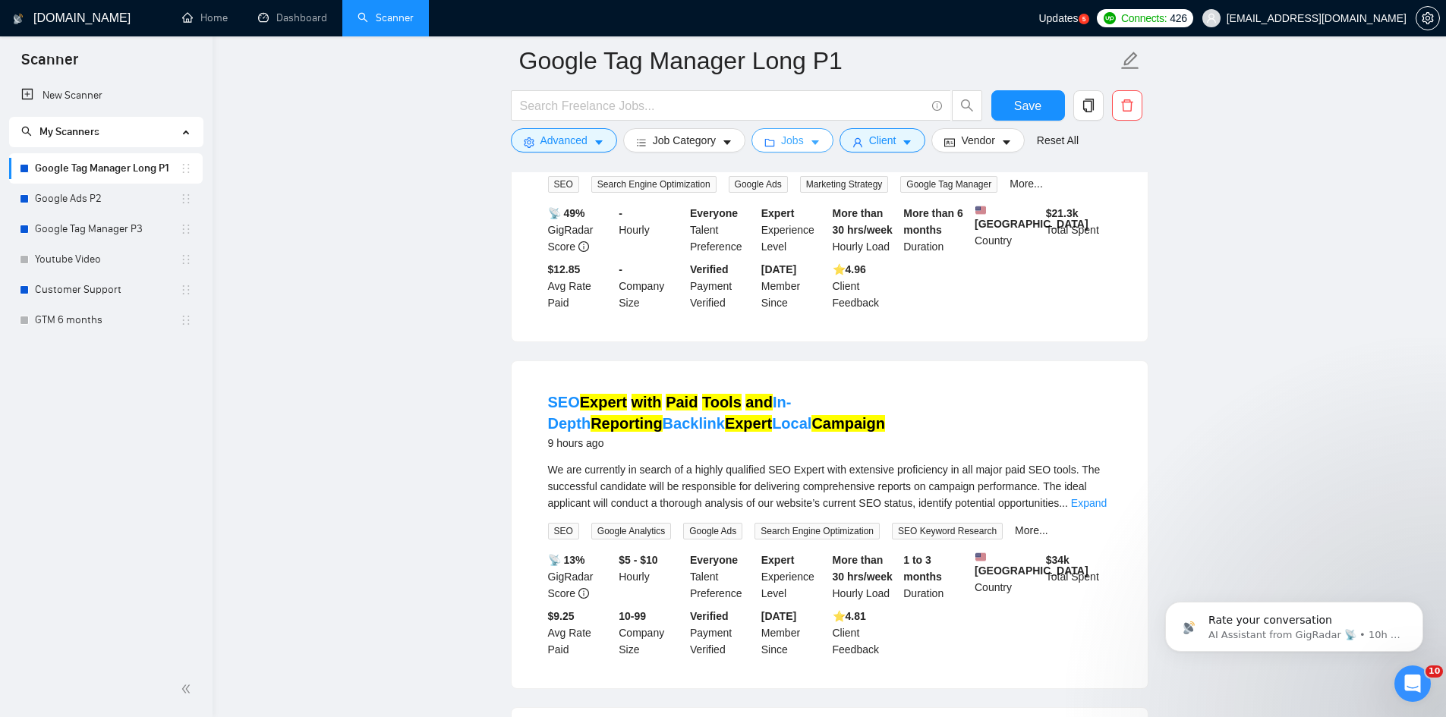
click at [792, 145] on span "Jobs" at bounding box center [792, 140] width 23 height 17
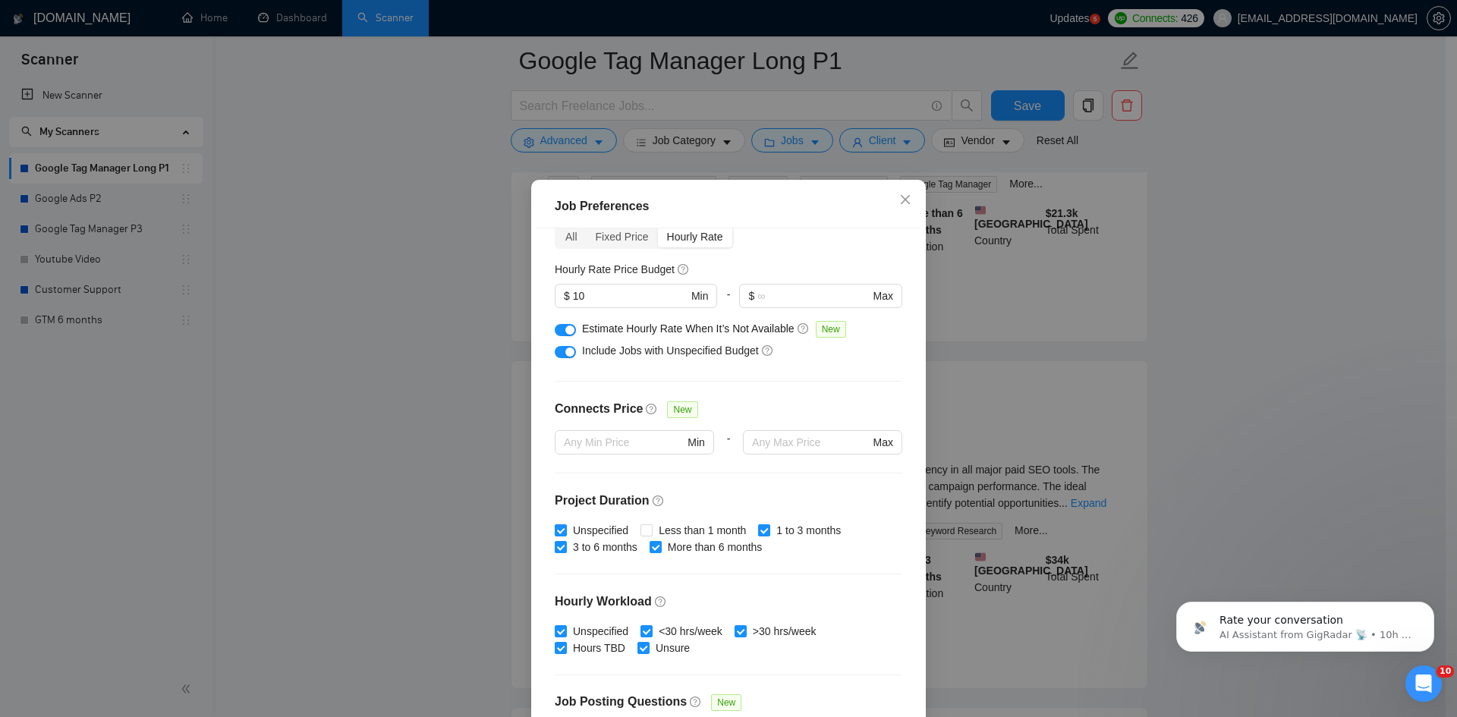
scroll to position [0, 0]
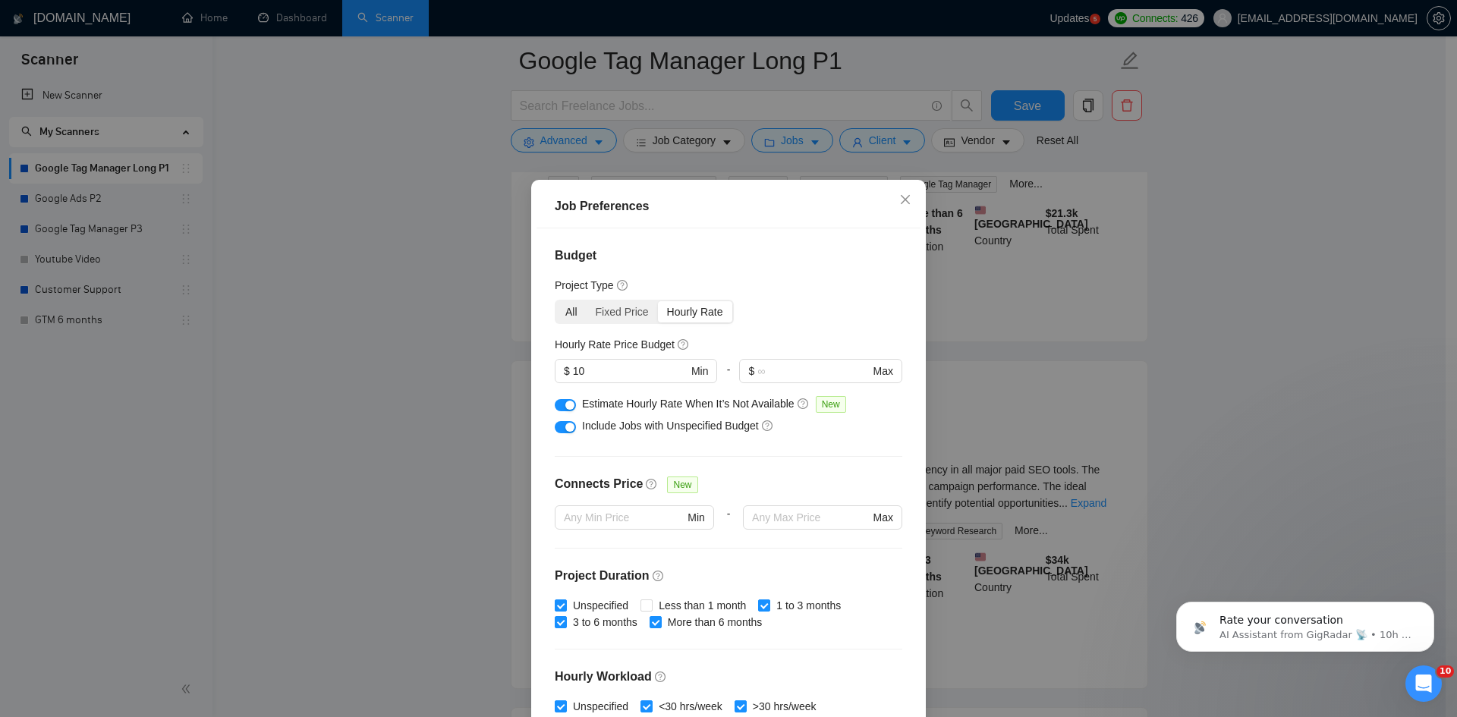
click at [564, 310] on div "All" at bounding box center [571, 311] width 30 height 21
click at [556, 301] on input "All" at bounding box center [556, 301] width 0 height 0
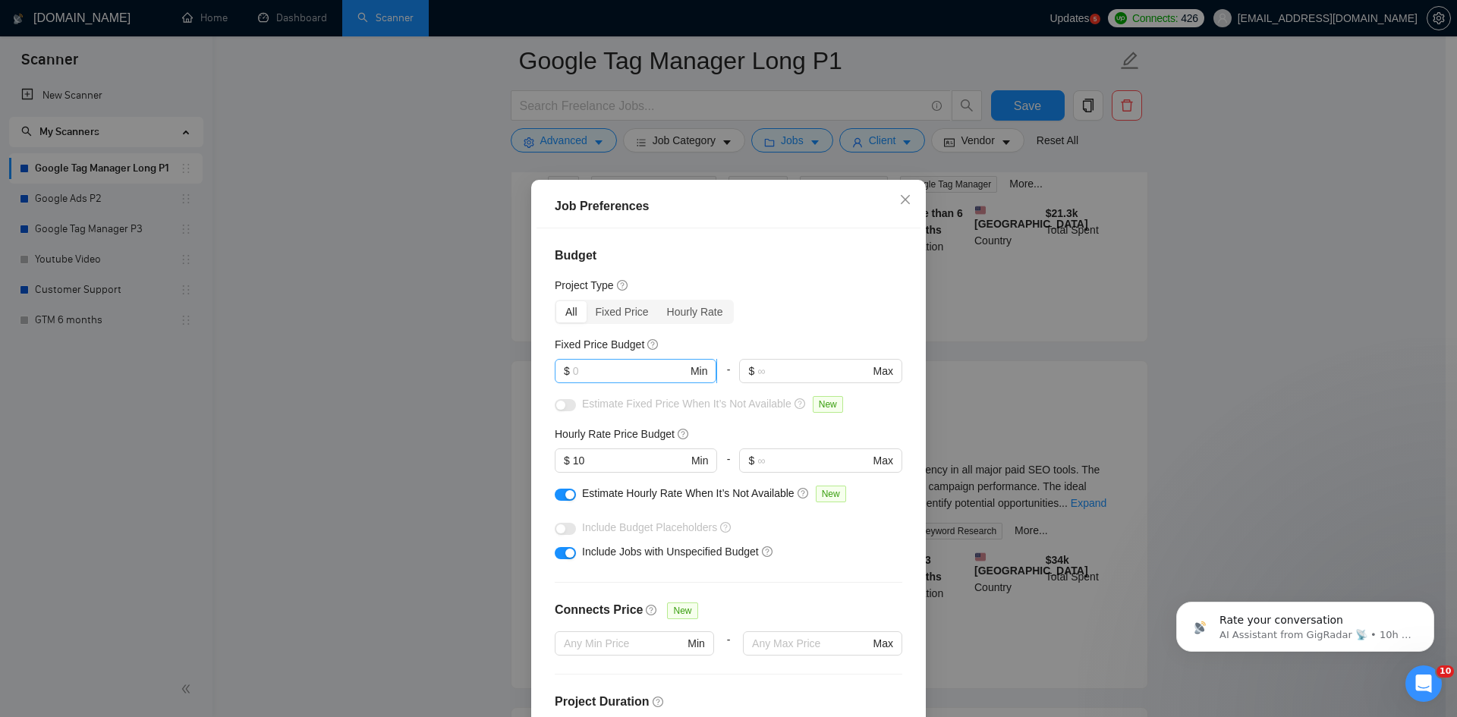
click at [605, 361] on span "$ Min" at bounding box center [636, 371] width 162 height 24
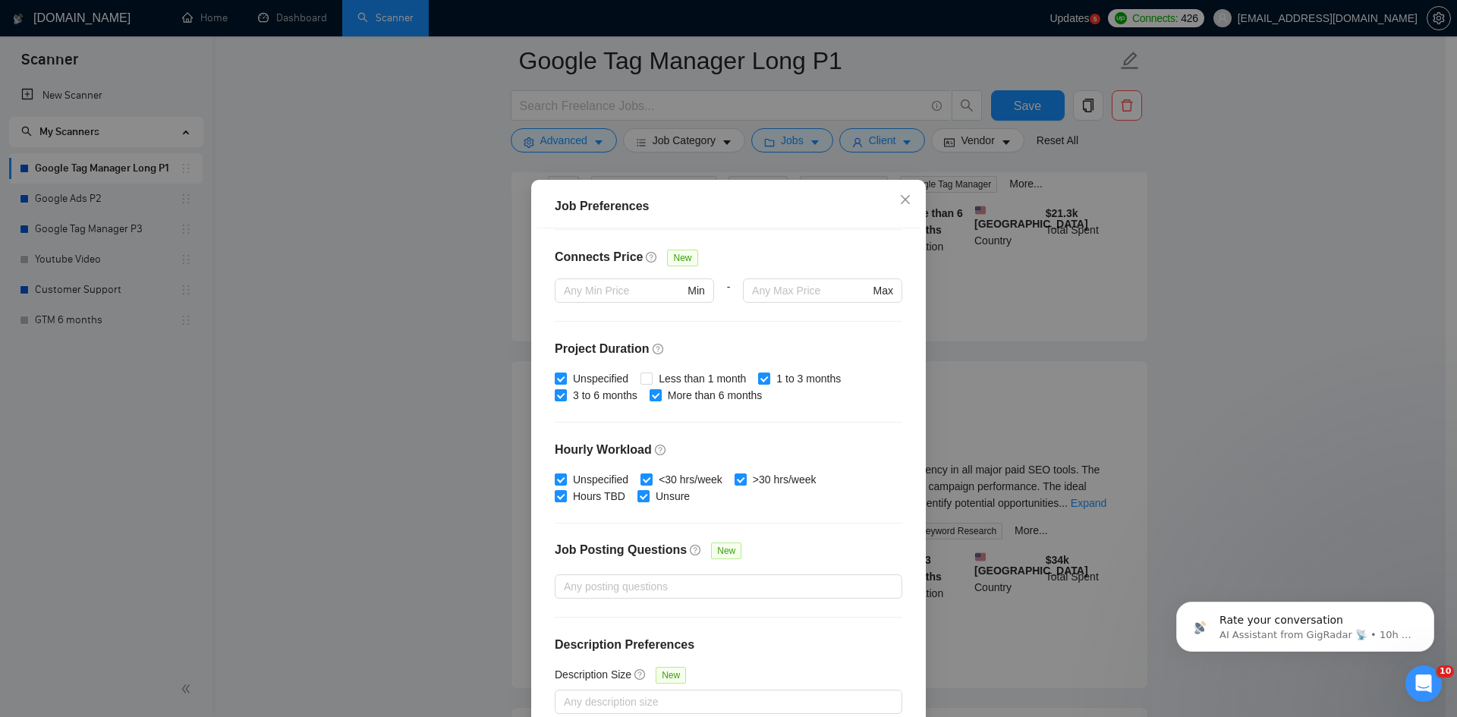
scroll to position [80, 0]
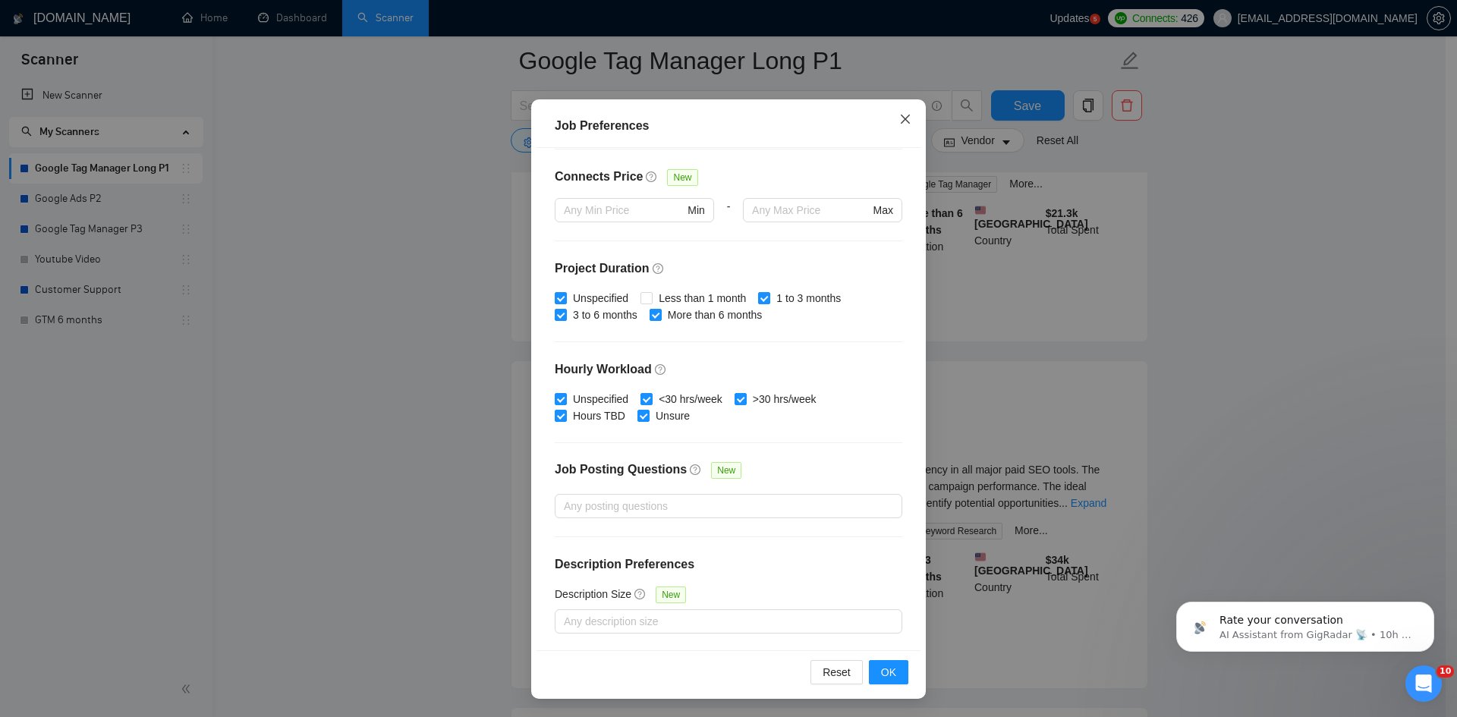
type input "200"
click at [907, 123] on span "Close" at bounding box center [905, 119] width 41 height 41
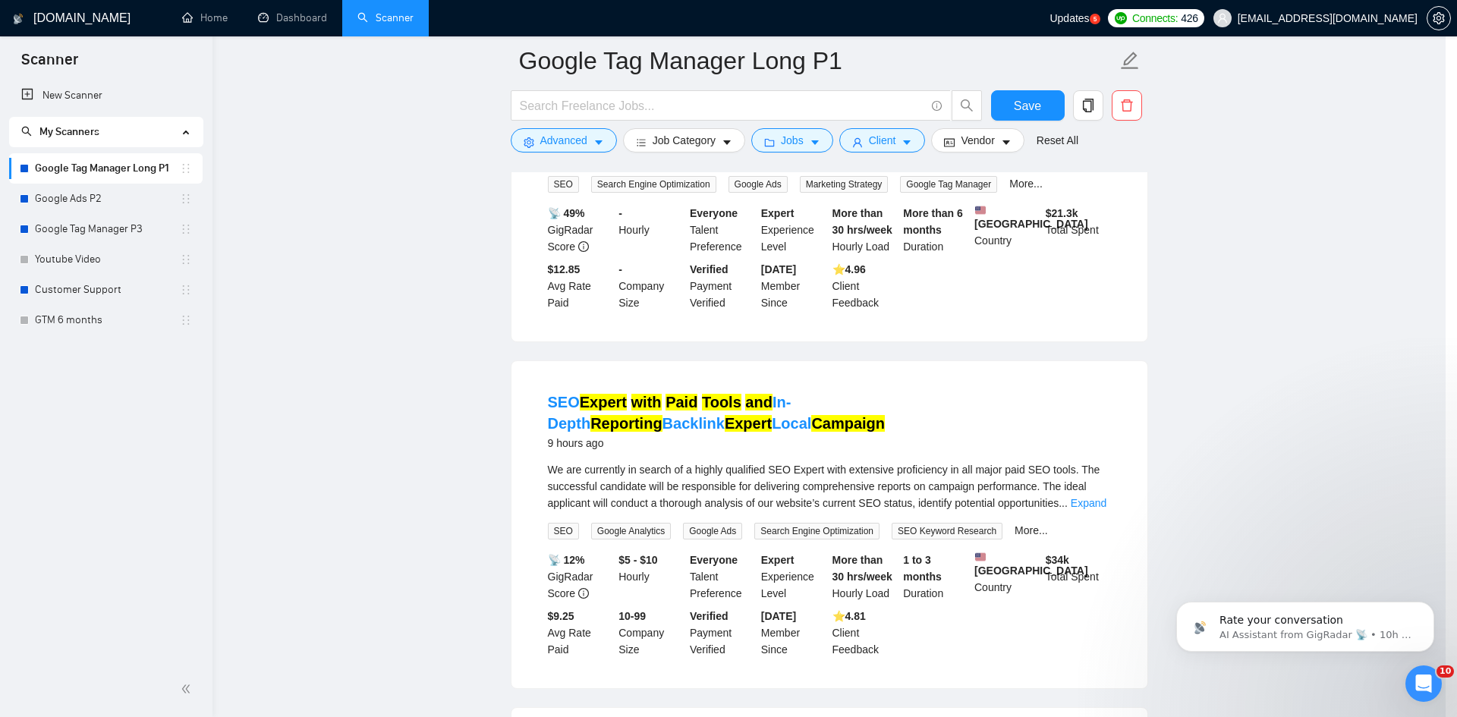
scroll to position [0, 0]
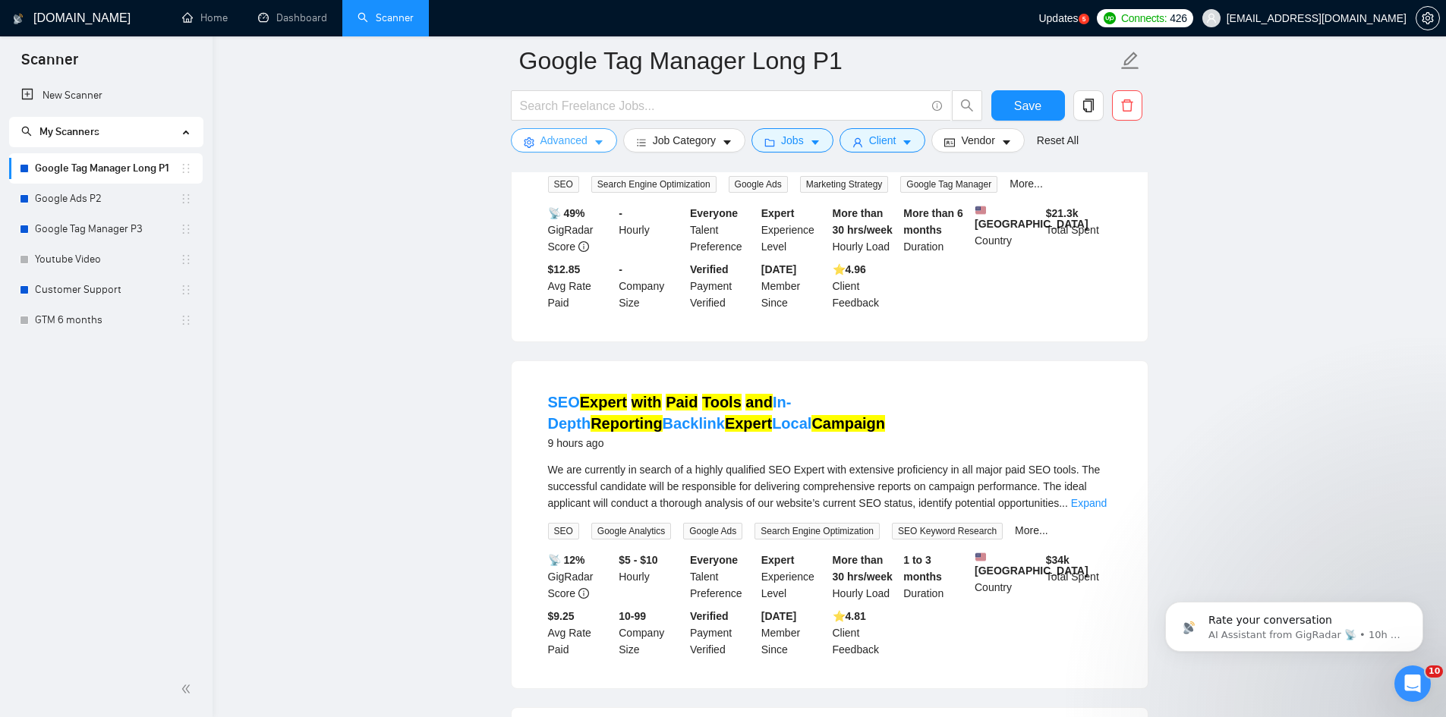
click at [551, 138] on span "Advanced" at bounding box center [563, 140] width 47 height 17
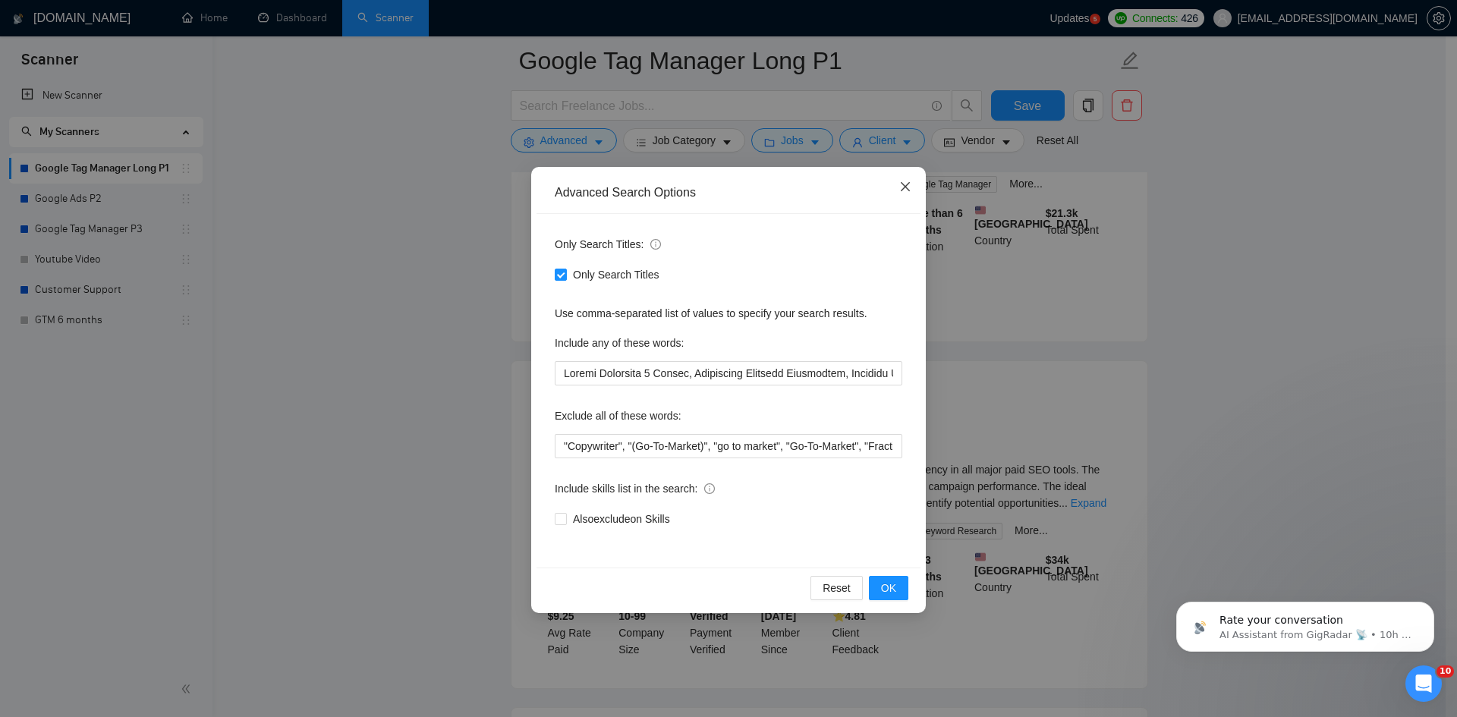
click at [907, 190] on icon "close" at bounding box center [905, 187] width 12 height 12
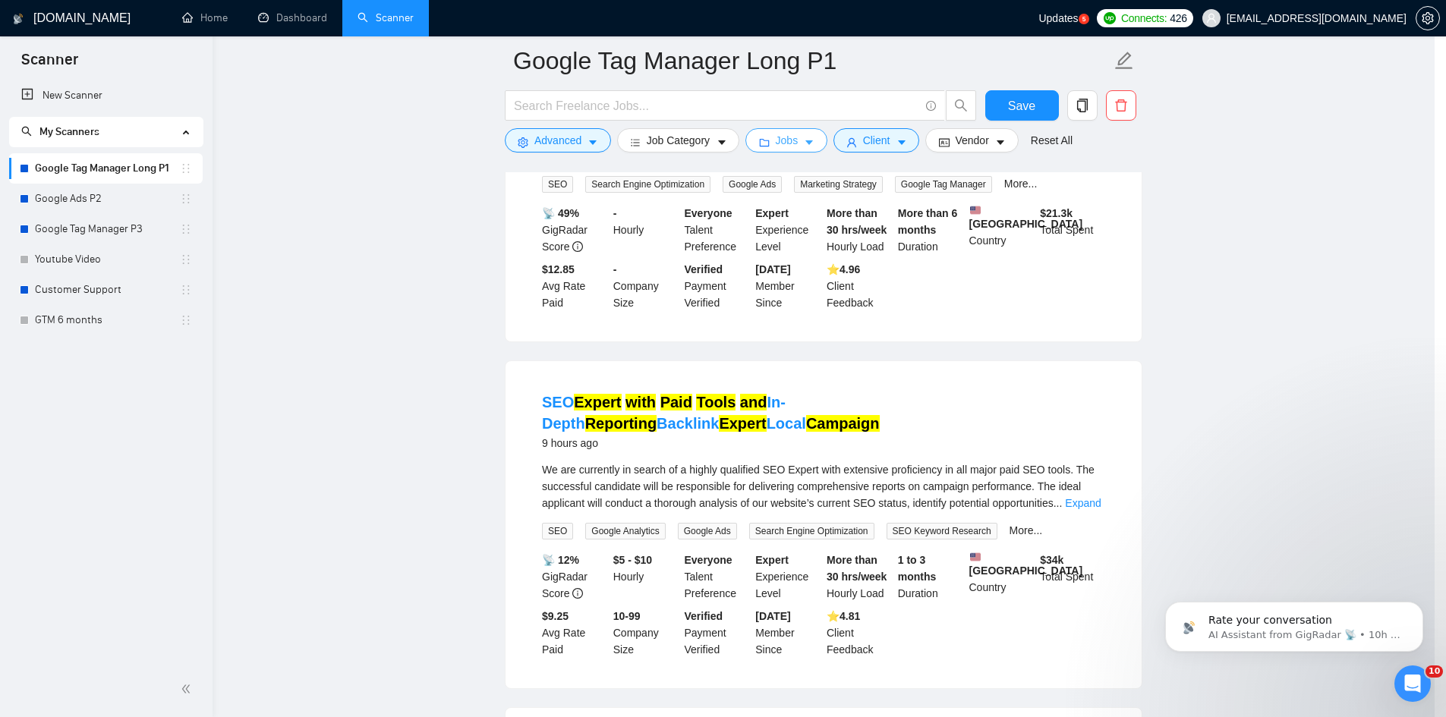
click at [800, 140] on button "Jobs" at bounding box center [787, 140] width 82 height 24
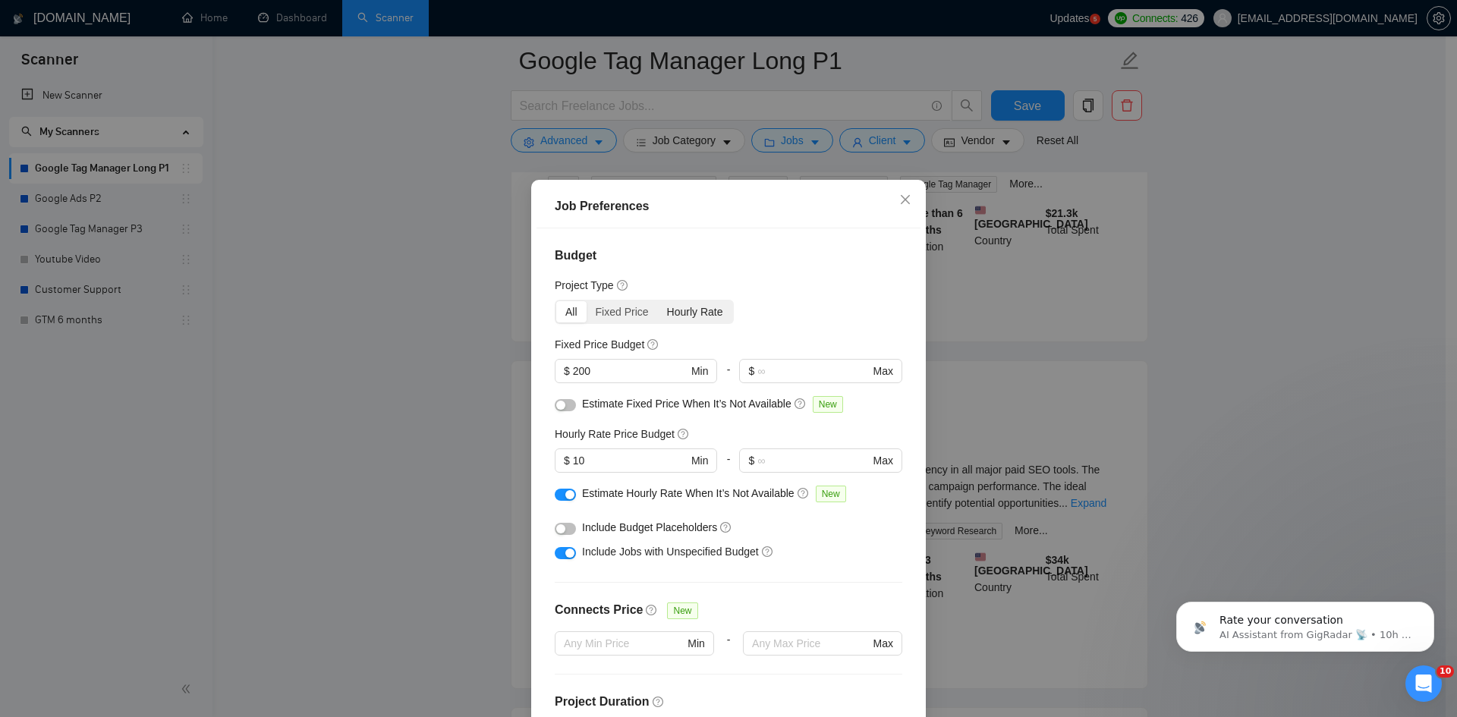
click at [707, 322] on div "Hourly Rate" at bounding box center [695, 311] width 74 height 21
click at [658, 301] on input "Hourly Rate" at bounding box center [658, 301] width 0 height 0
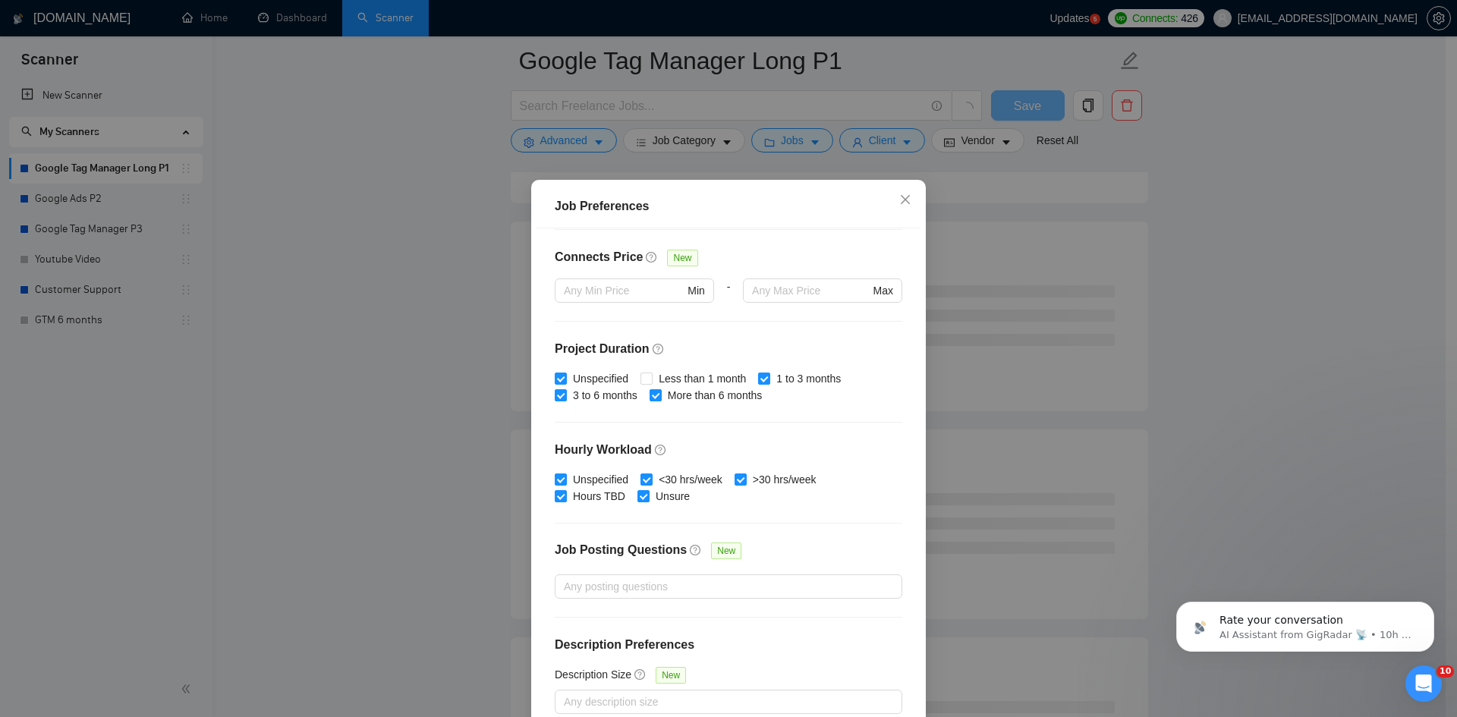
scroll to position [80, 0]
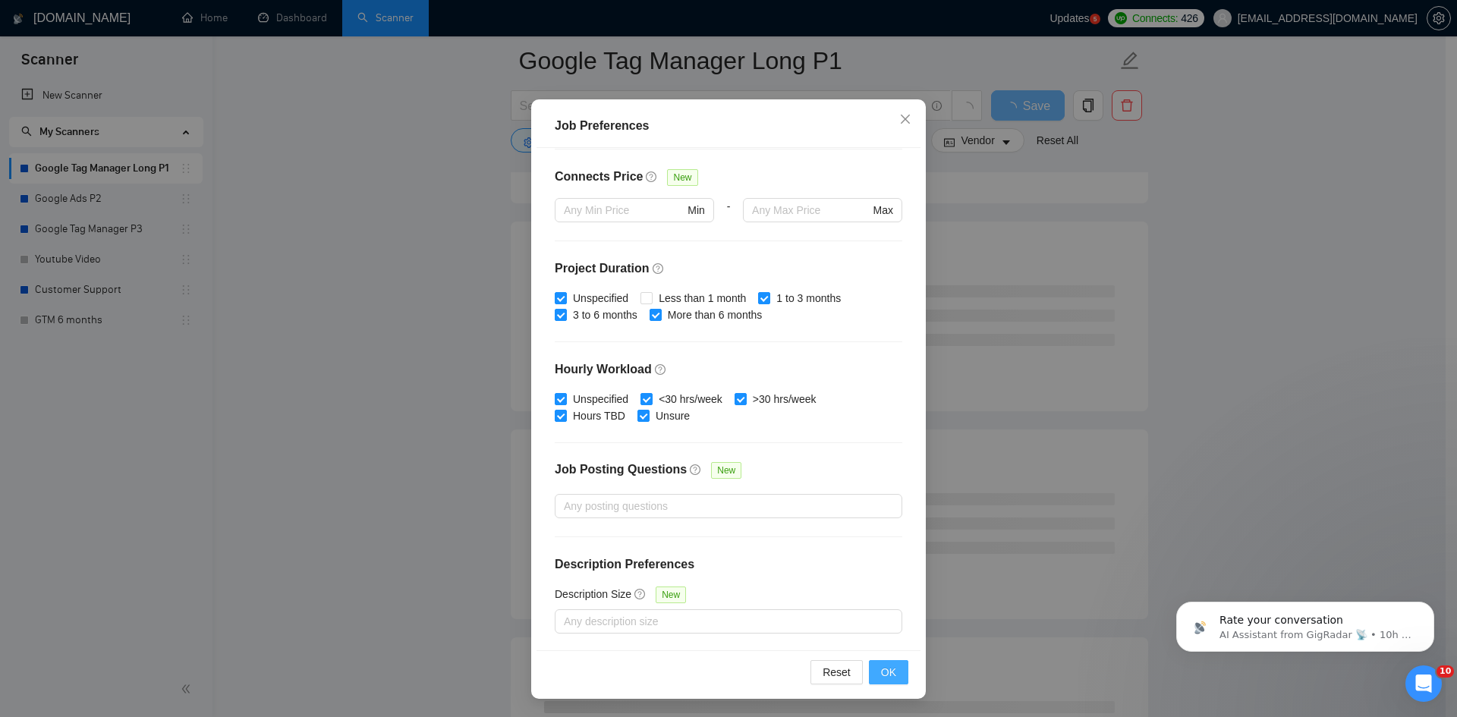
click at [886, 675] on span "OK" at bounding box center [888, 672] width 15 height 17
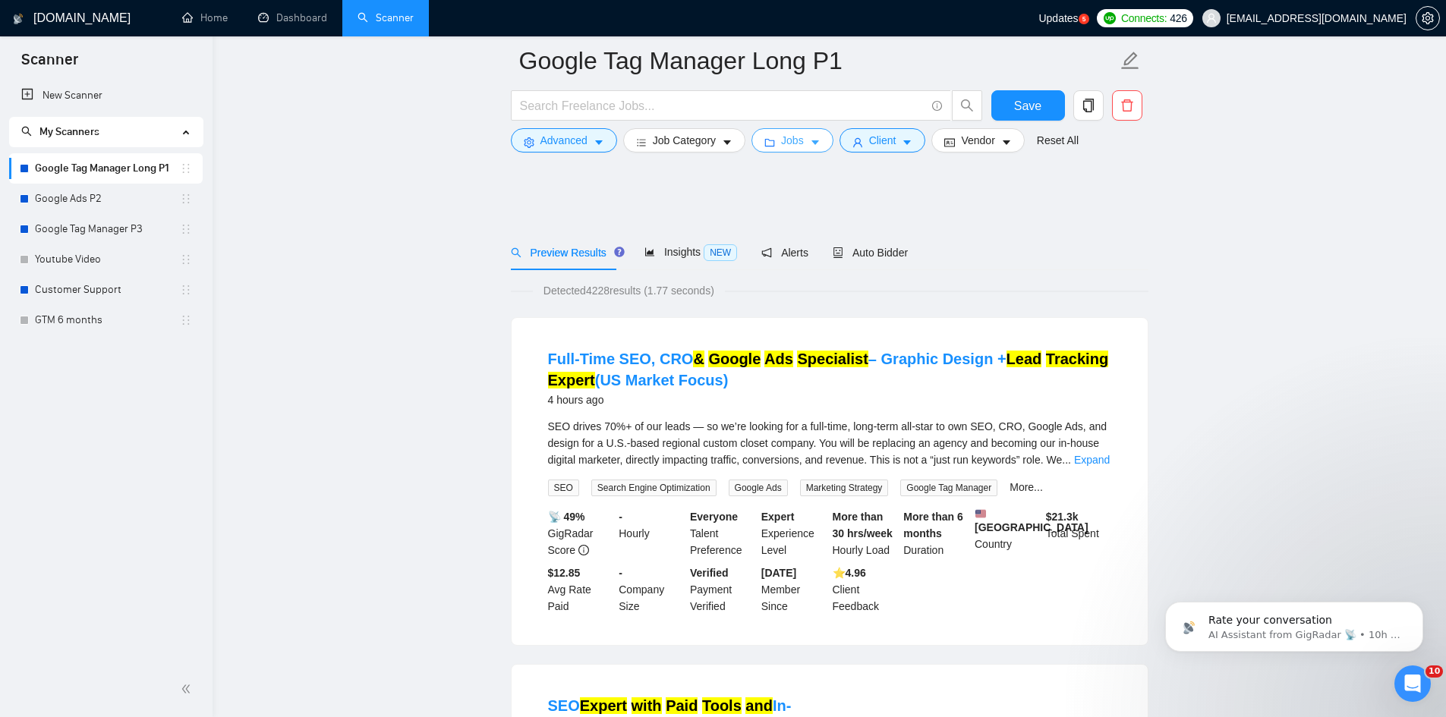
scroll to position [152, 0]
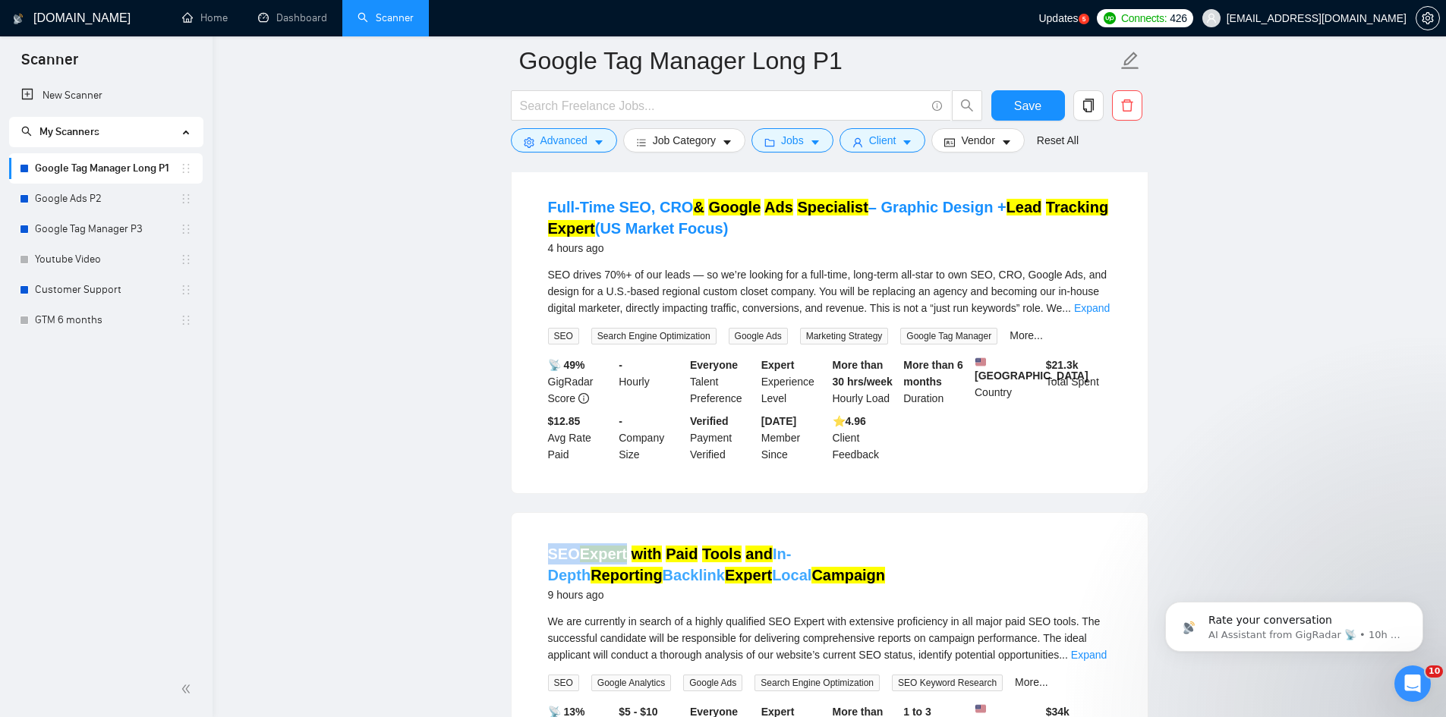
drag, startPoint x: 546, startPoint y: 552, endPoint x: 625, endPoint y: 560, distance: 78.5
click at [625, 560] on li "SEO Expert with Paid Tools and In-Depth Reporting Backlink Expert Local Campaig…" at bounding box center [830, 676] width 600 height 291
copy link "SEO Expert"
click at [578, 130] on button "Advanced" at bounding box center [564, 140] width 106 height 24
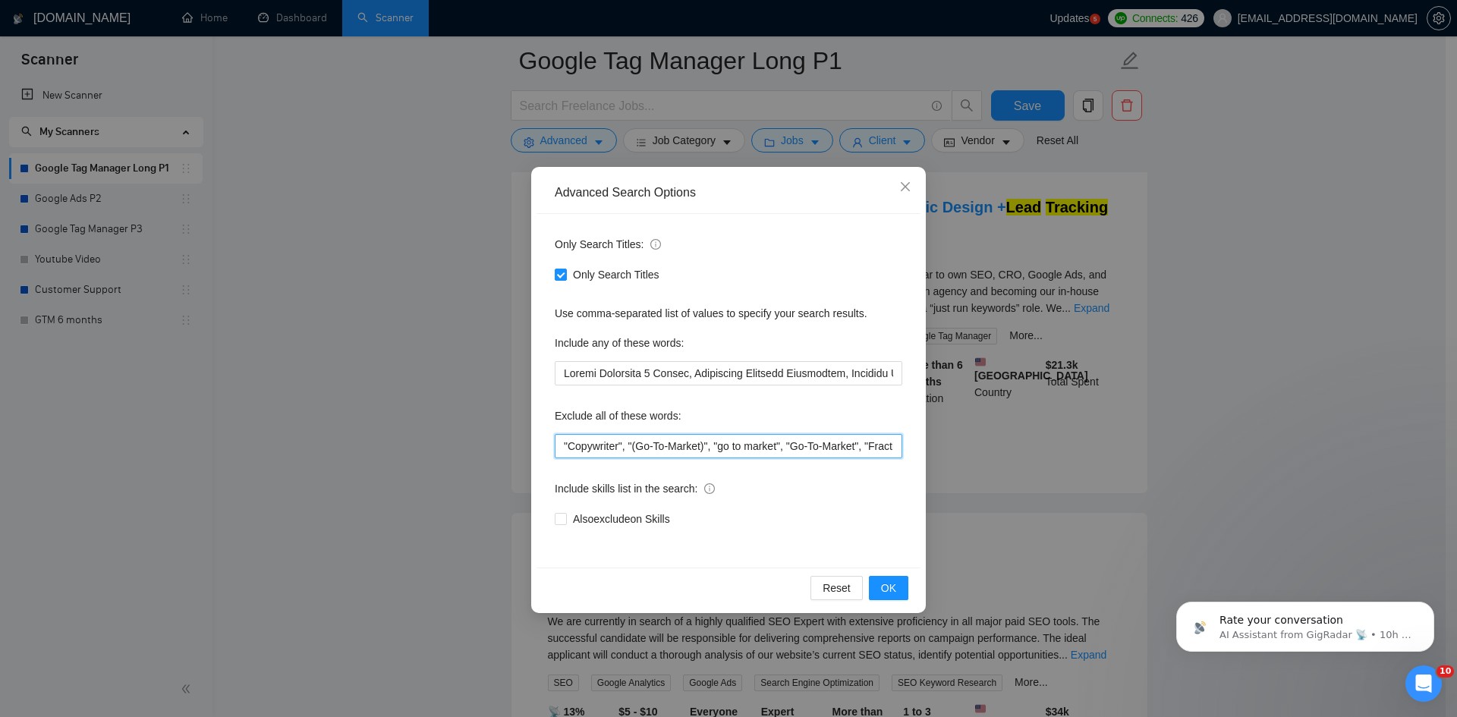
click at [562, 445] on input ""Copywriter", "(Go-To-Market)", "go to market", "Go-To-Market", "Fractional", "…" at bounding box center [729, 446] width 348 height 24
click at [568, 445] on input """, "Copywriter", "(Go-To-Market)", "go to market", "Go-To-Market", "Fractional…" at bounding box center [729, 446] width 348 height 24
paste input "SEO Expert"
type input ""SEO Expert", "Copywriter", "(Go-To-Market)", "go to market", "Go-To-Market", "…"
click at [897, 596] on button "OK" at bounding box center [888, 588] width 39 height 24
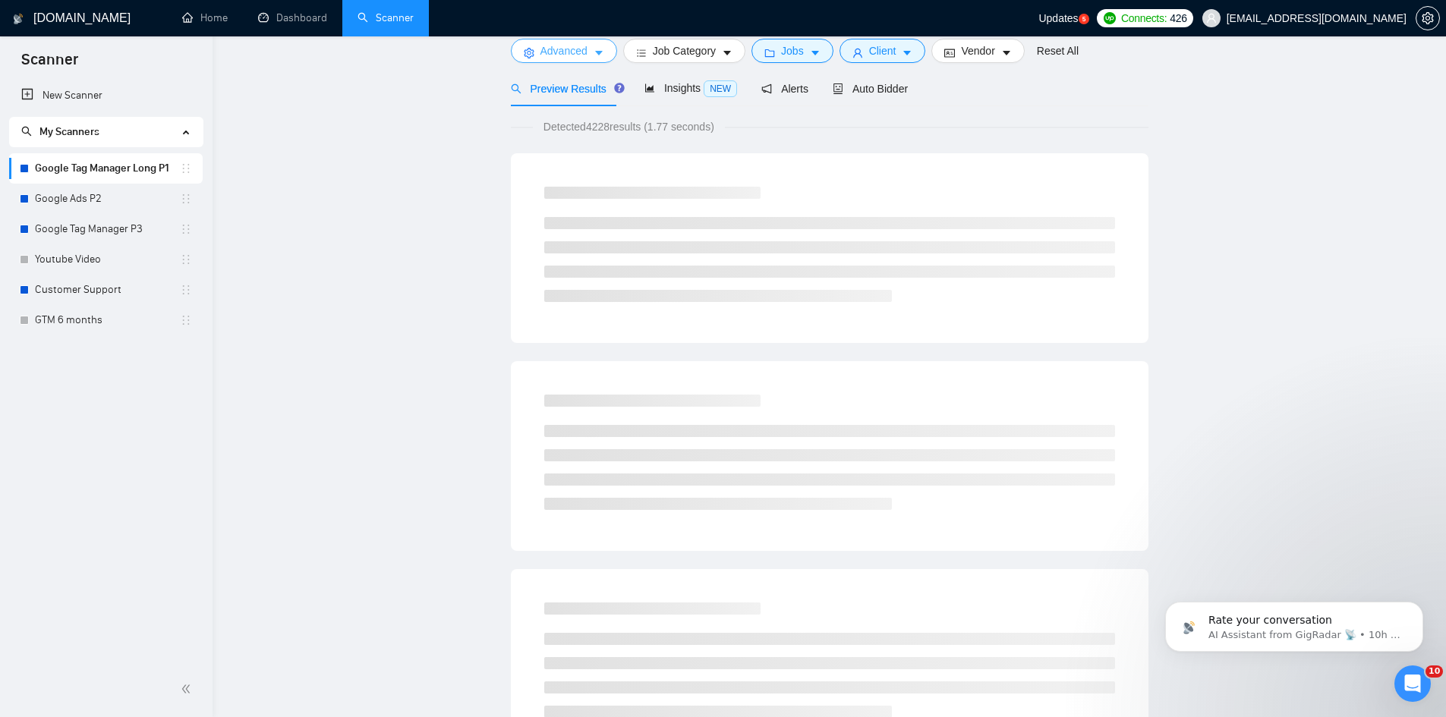
scroll to position [0, 0]
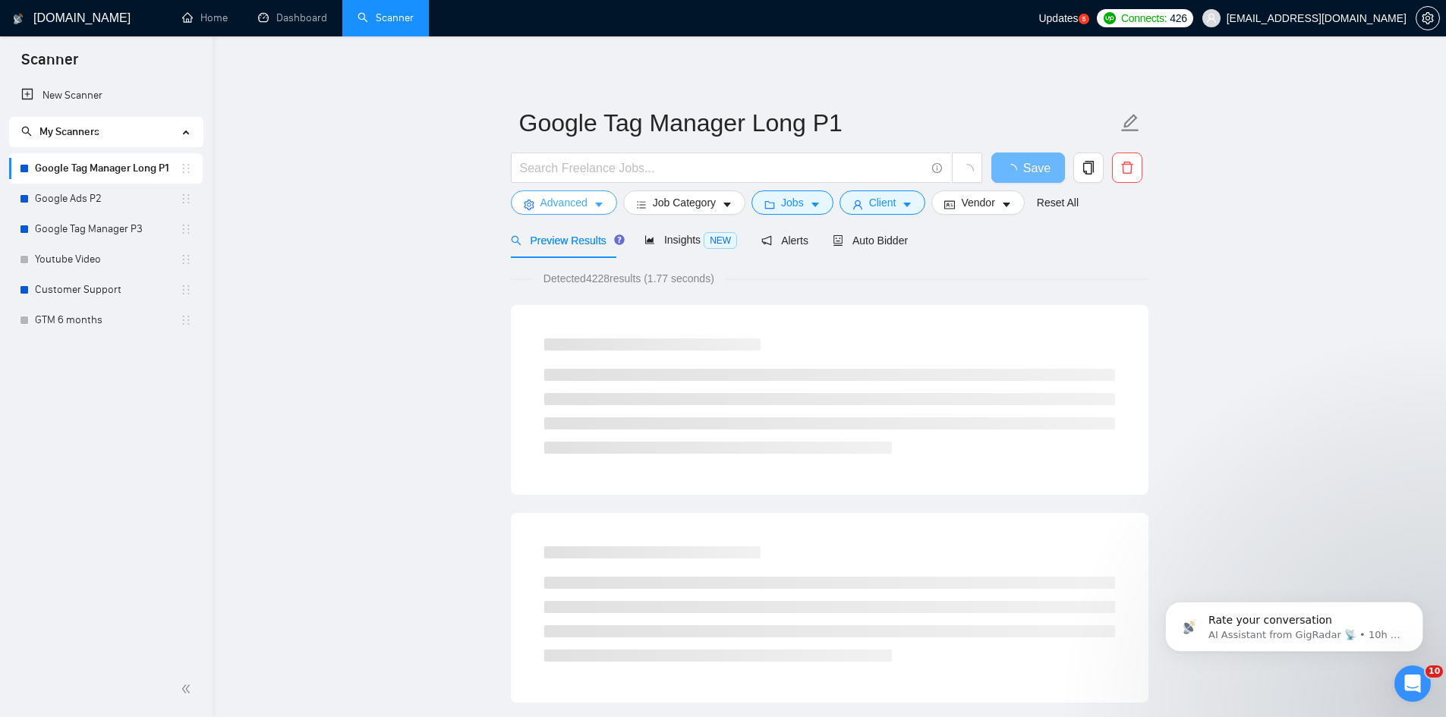
click at [592, 192] on button "Advanced" at bounding box center [564, 202] width 106 height 24
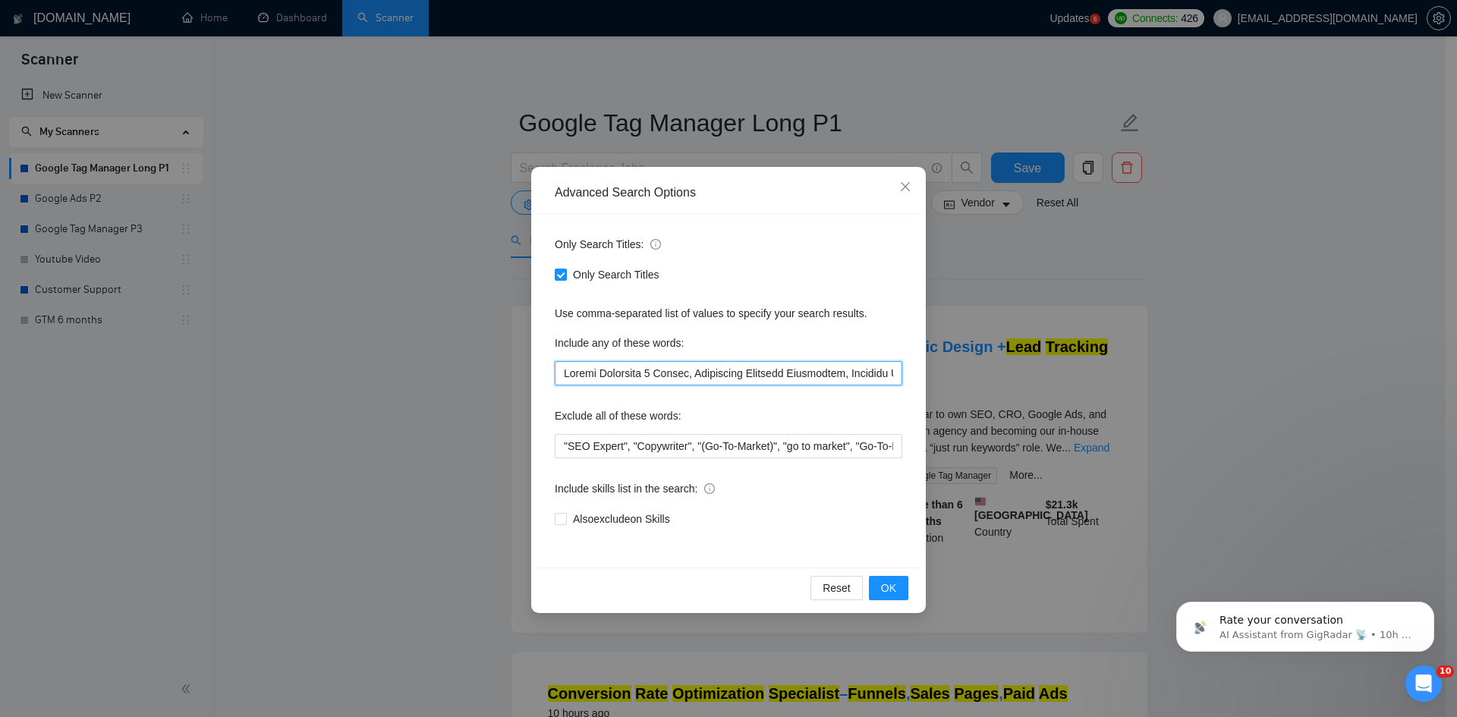
click at [562, 371] on input "text" at bounding box center [729, 373] width 348 height 24
click at [873, 591] on button "OK" at bounding box center [888, 588] width 39 height 24
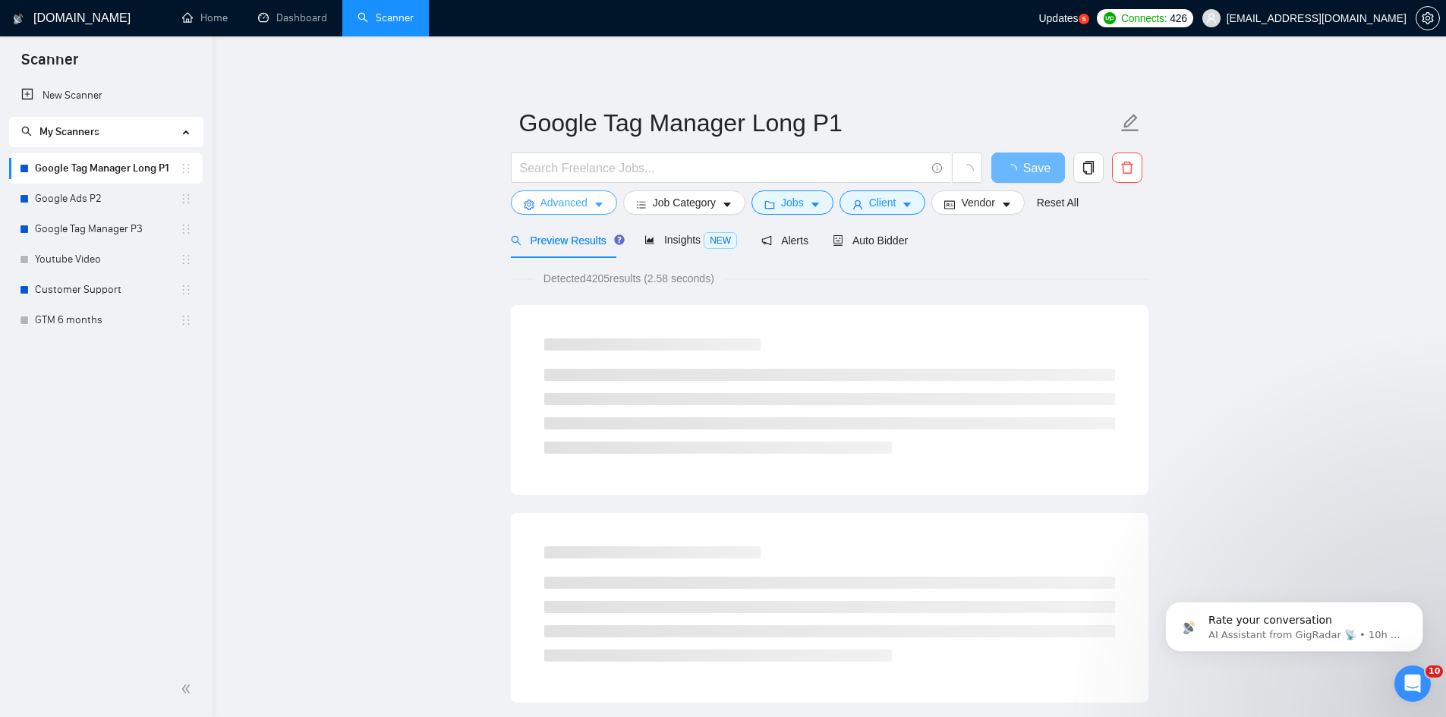
click at [575, 208] on span "Advanced" at bounding box center [563, 202] width 47 height 17
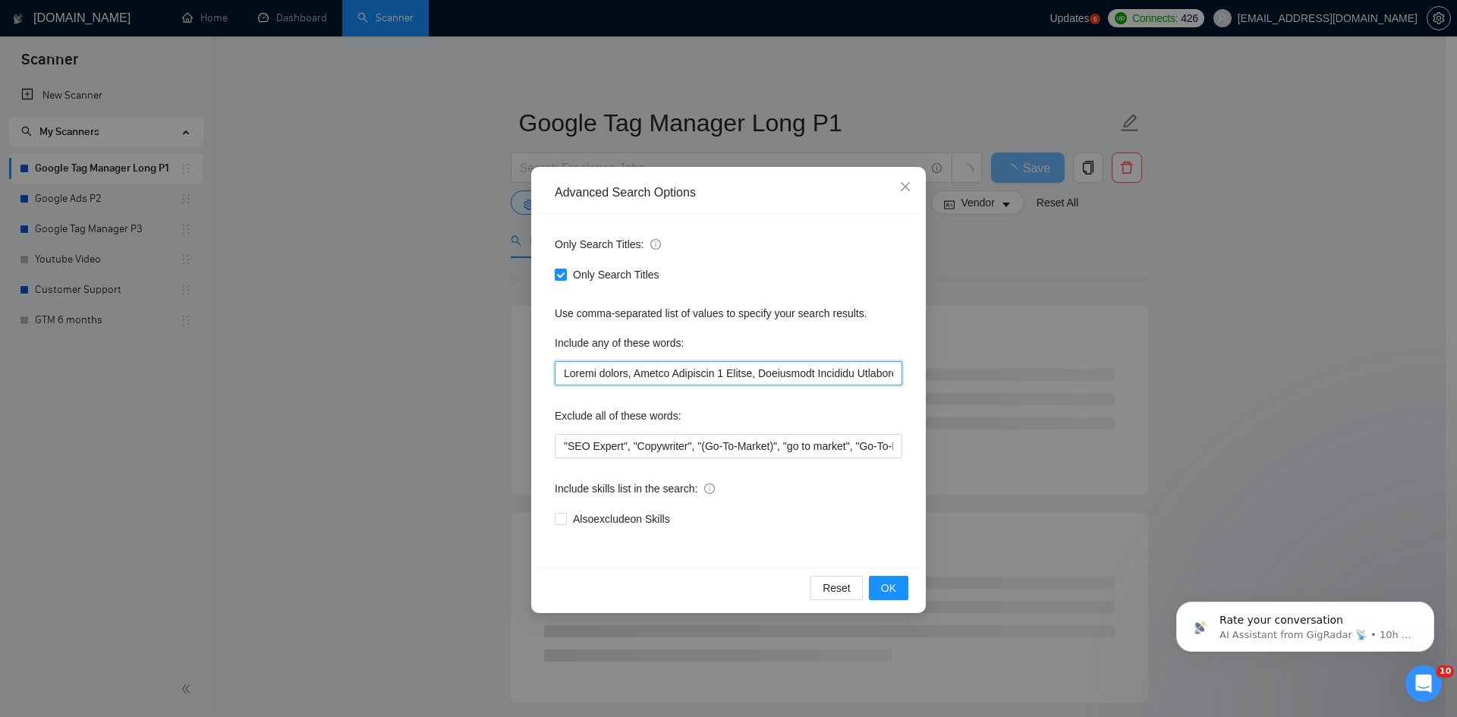
click at [567, 371] on input "text" at bounding box center [729, 373] width 348 height 24
type input "data studio, Looker studio, Google Analytics 4 Expert, Conversion Tracking Spec…"
click at [877, 602] on div "Reset OK" at bounding box center [729, 588] width 384 height 40
click at [882, 587] on span "OK" at bounding box center [888, 588] width 15 height 17
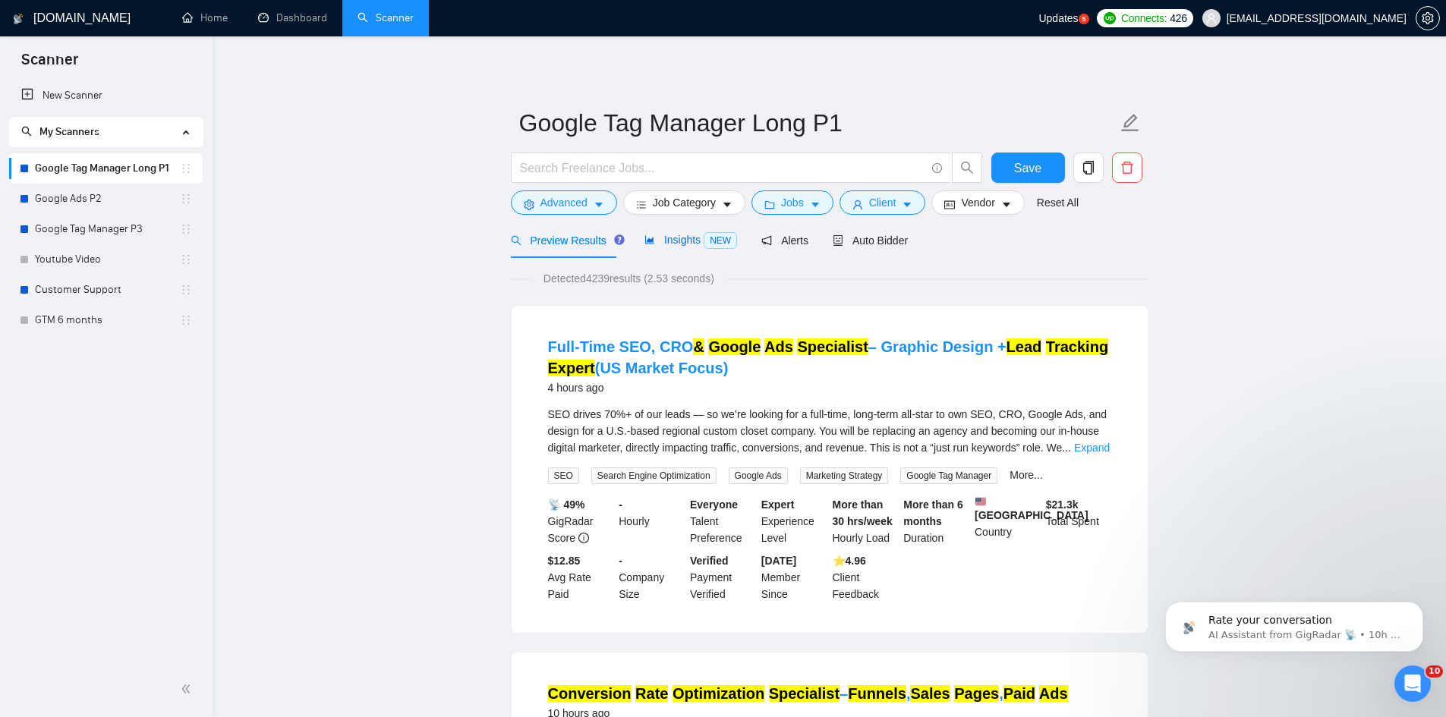
click at [682, 241] on span "Insights NEW" at bounding box center [690, 240] width 93 height 12
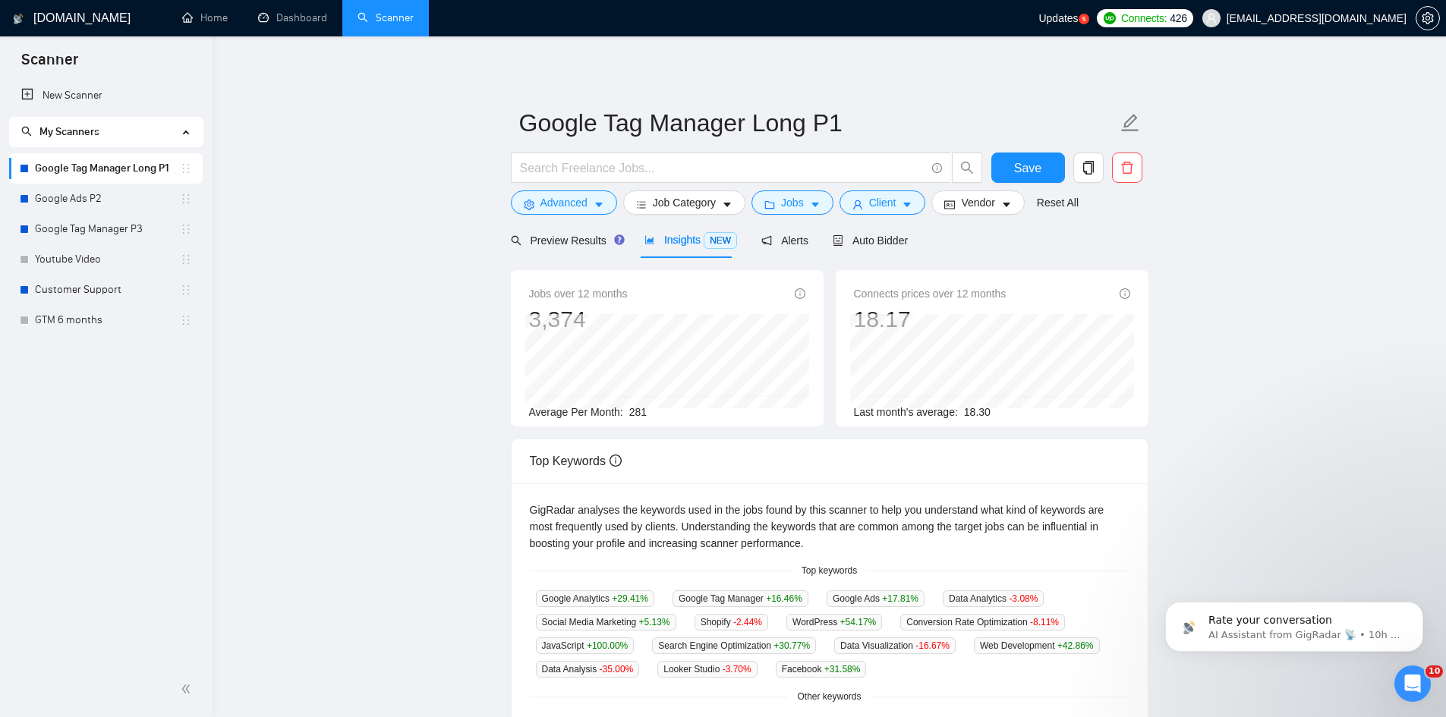
click at [1054, 461] on div "Top Keywords" at bounding box center [830, 460] width 600 height 43
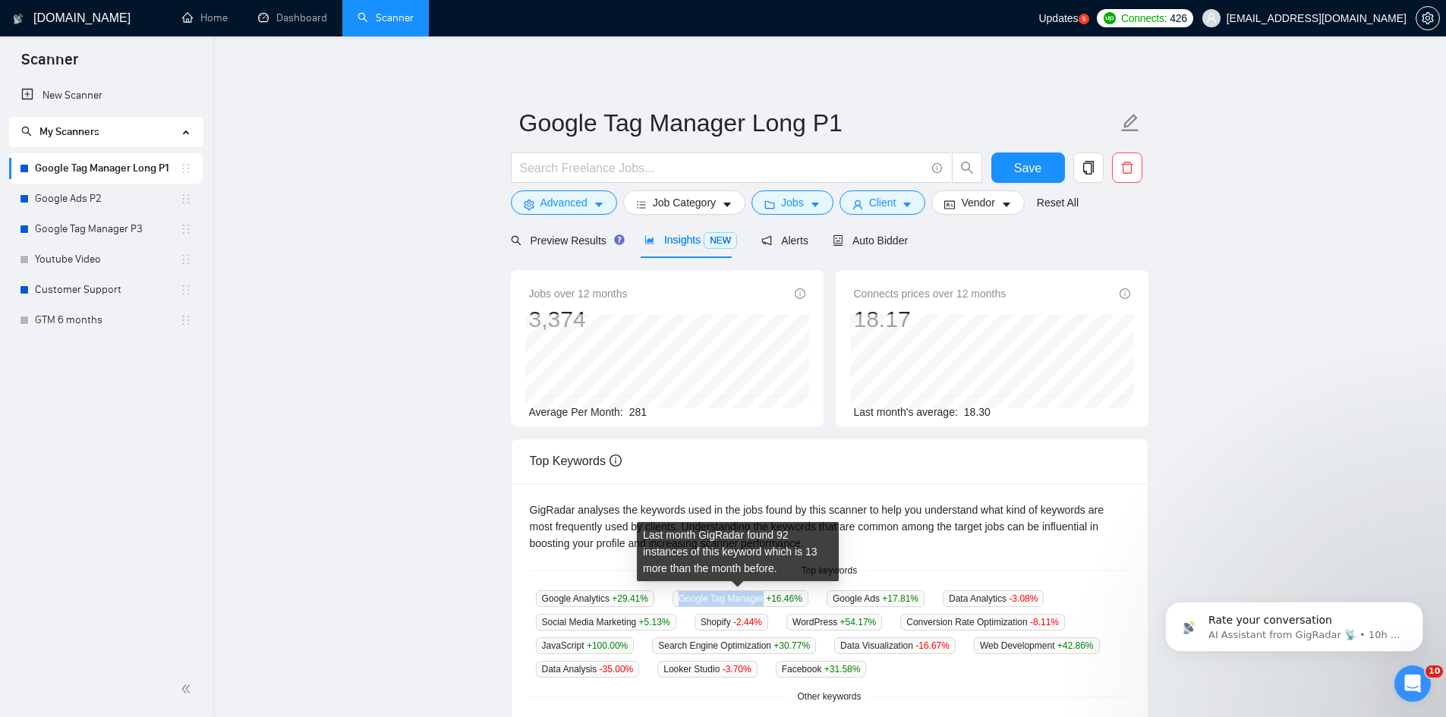
drag, startPoint x: 677, startPoint y: 597, endPoint x: 760, endPoint y: 599, distance: 83.5
click at [760, 599] on span "Google Tag Manager +16.46 %" at bounding box center [740, 598] width 136 height 17
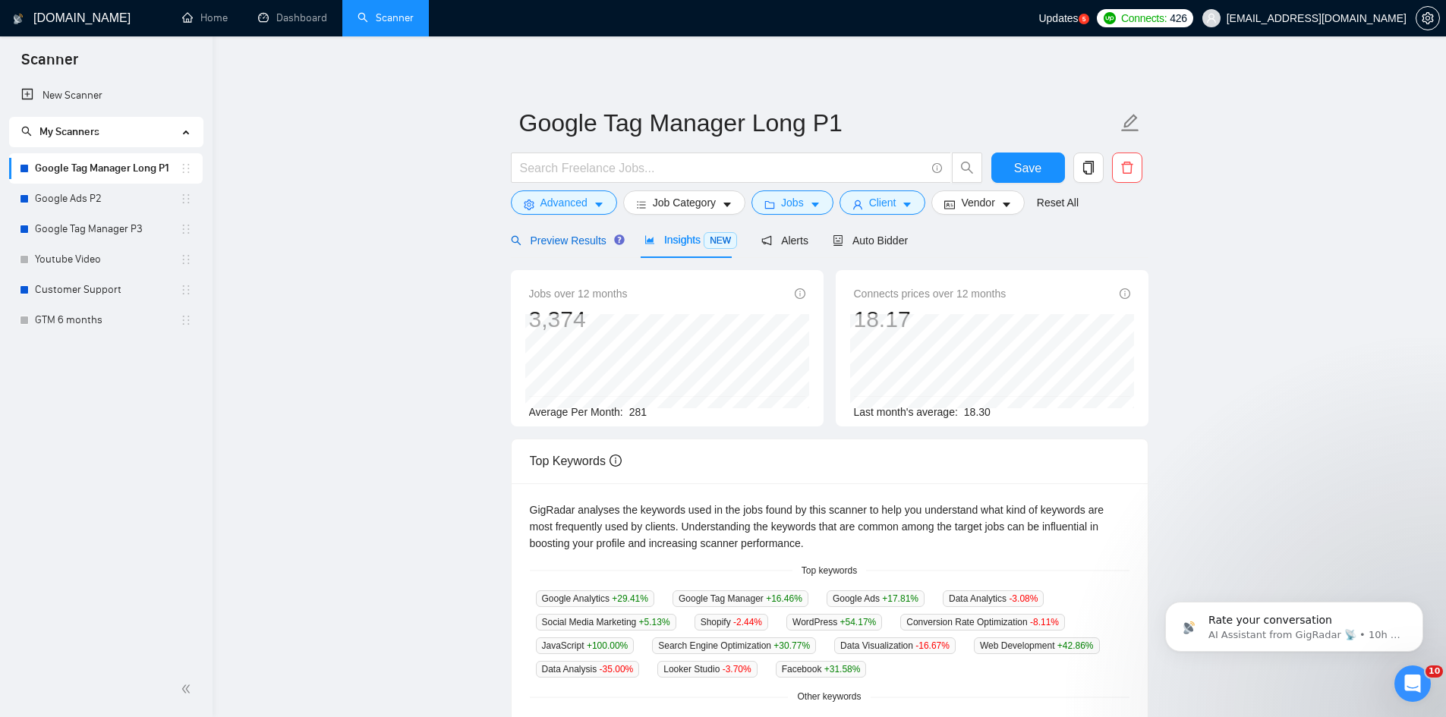
click at [570, 236] on span "Preview Results" at bounding box center [565, 241] width 109 height 12
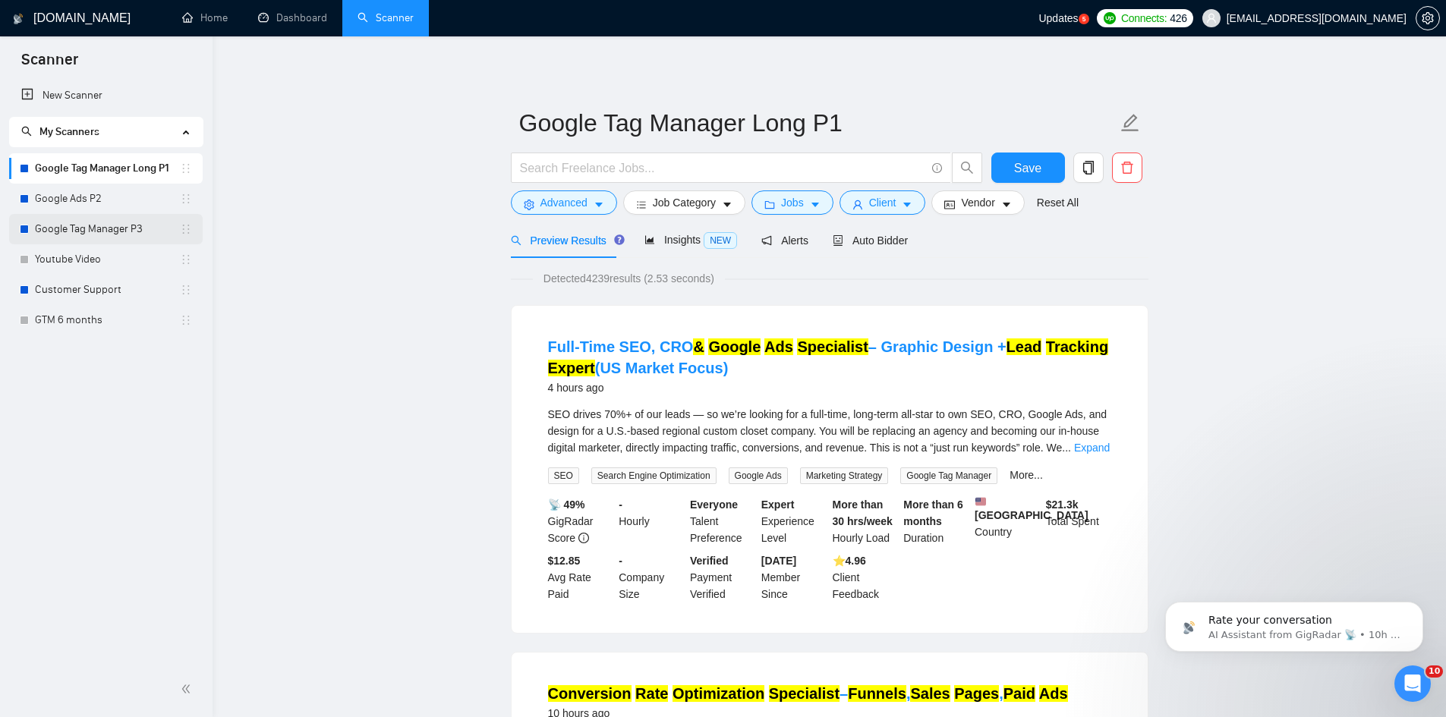
click at [113, 232] on link "Google Tag Manager P3" at bounding box center [107, 229] width 145 height 30
click at [1032, 167] on span "Save" at bounding box center [1027, 168] width 27 height 19
click at [85, 235] on link "Google Tag Manager P3" at bounding box center [107, 229] width 145 height 30
click at [101, 231] on link "Google Tag Manager P3" at bounding box center [107, 229] width 145 height 30
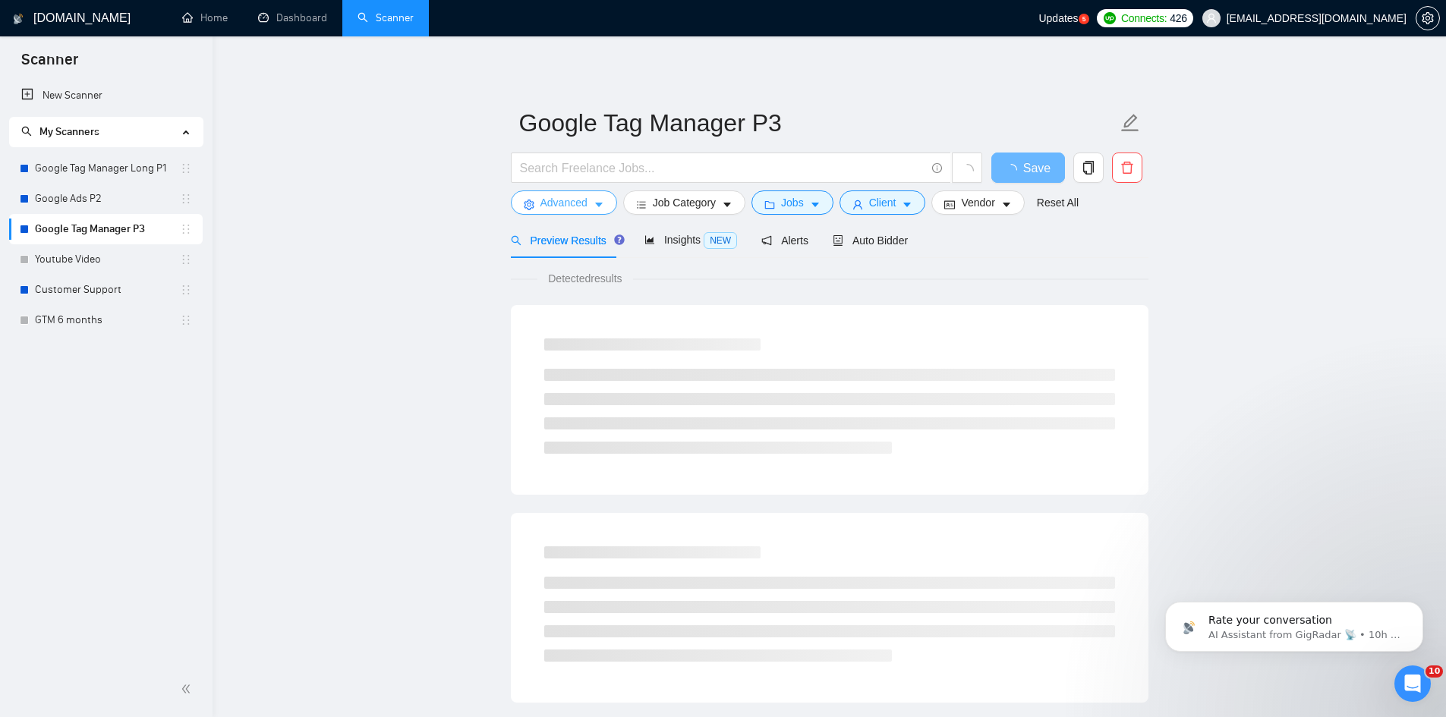
click at [581, 207] on span "Advanced" at bounding box center [563, 202] width 47 height 17
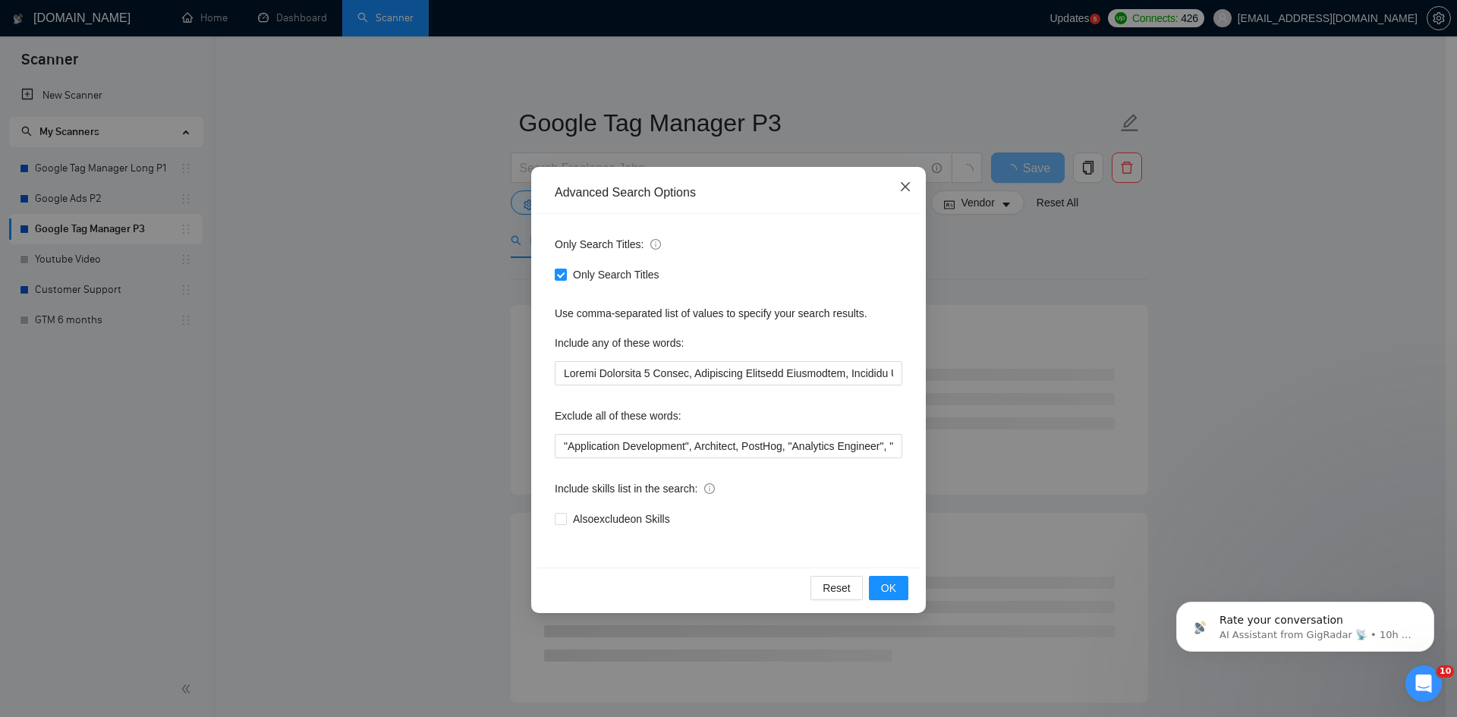
click at [908, 185] on icon "close" at bounding box center [905, 186] width 9 height 9
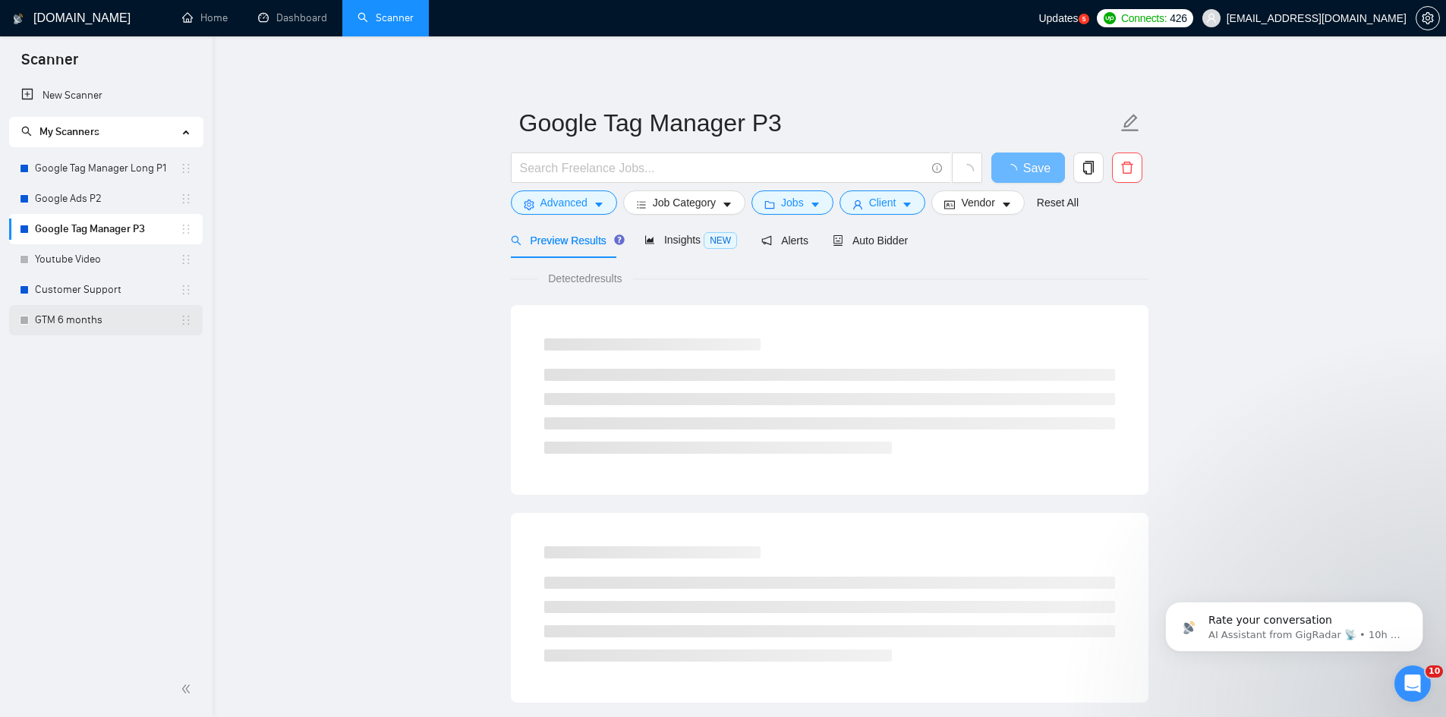
click at [83, 326] on link "GTM 6 months" at bounding box center [107, 320] width 145 height 30
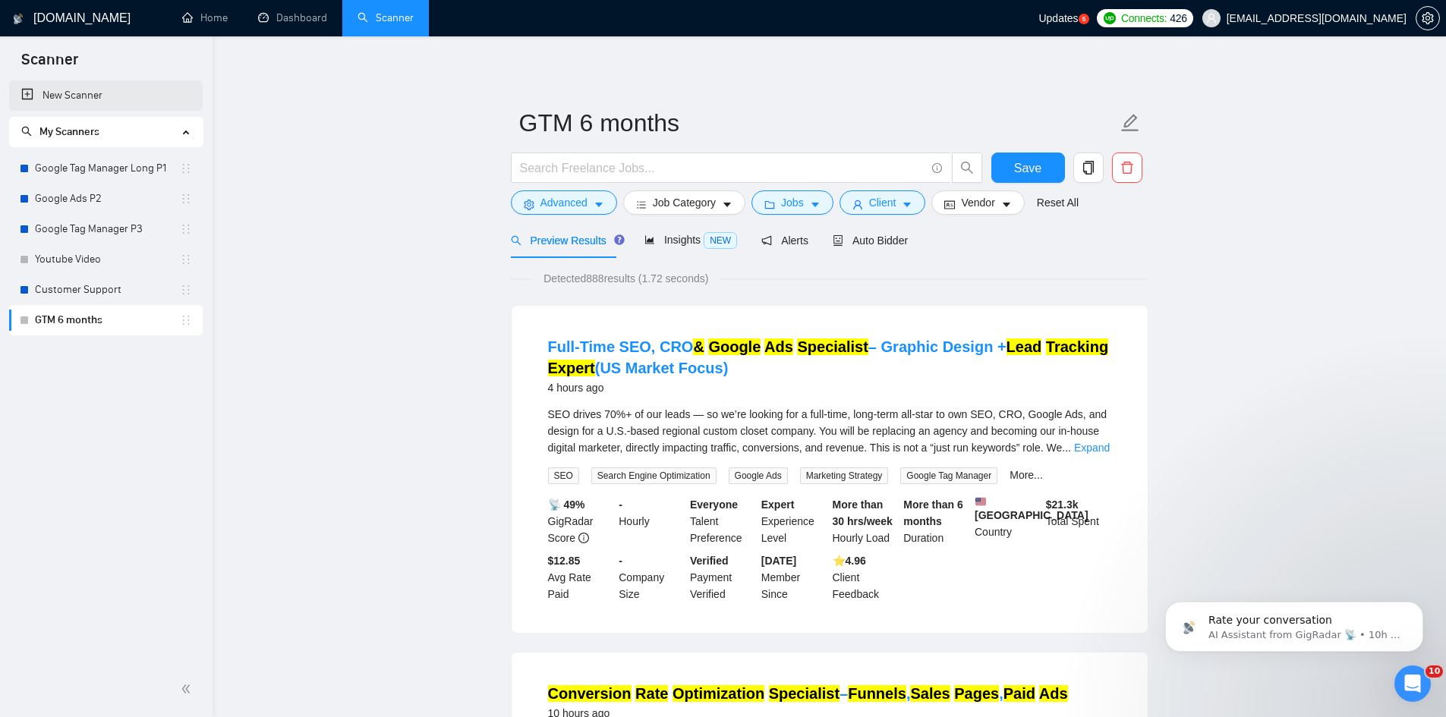
click at [92, 106] on link "New Scanner" at bounding box center [105, 95] width 169 height 30
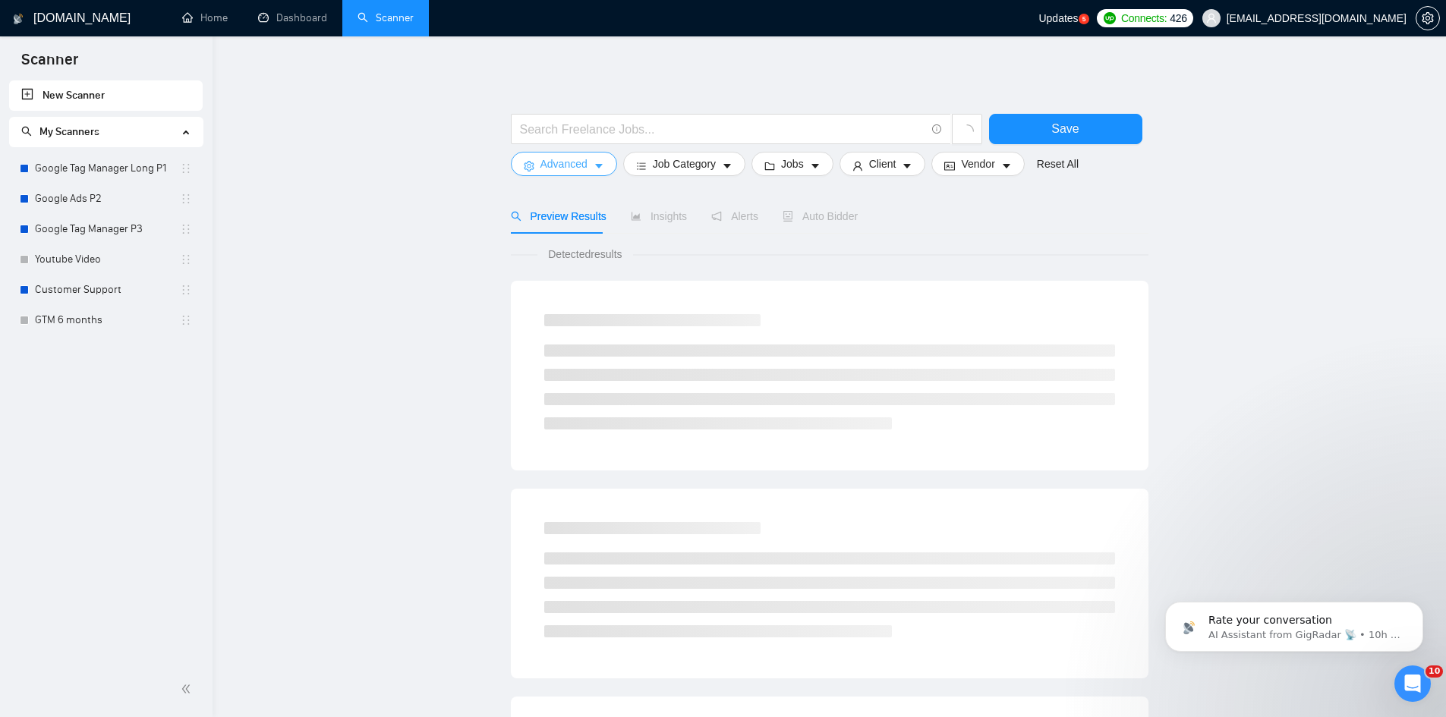
click at [565, 157] on span "Advanced" at bounding box center [563, 164] width 47 height 17
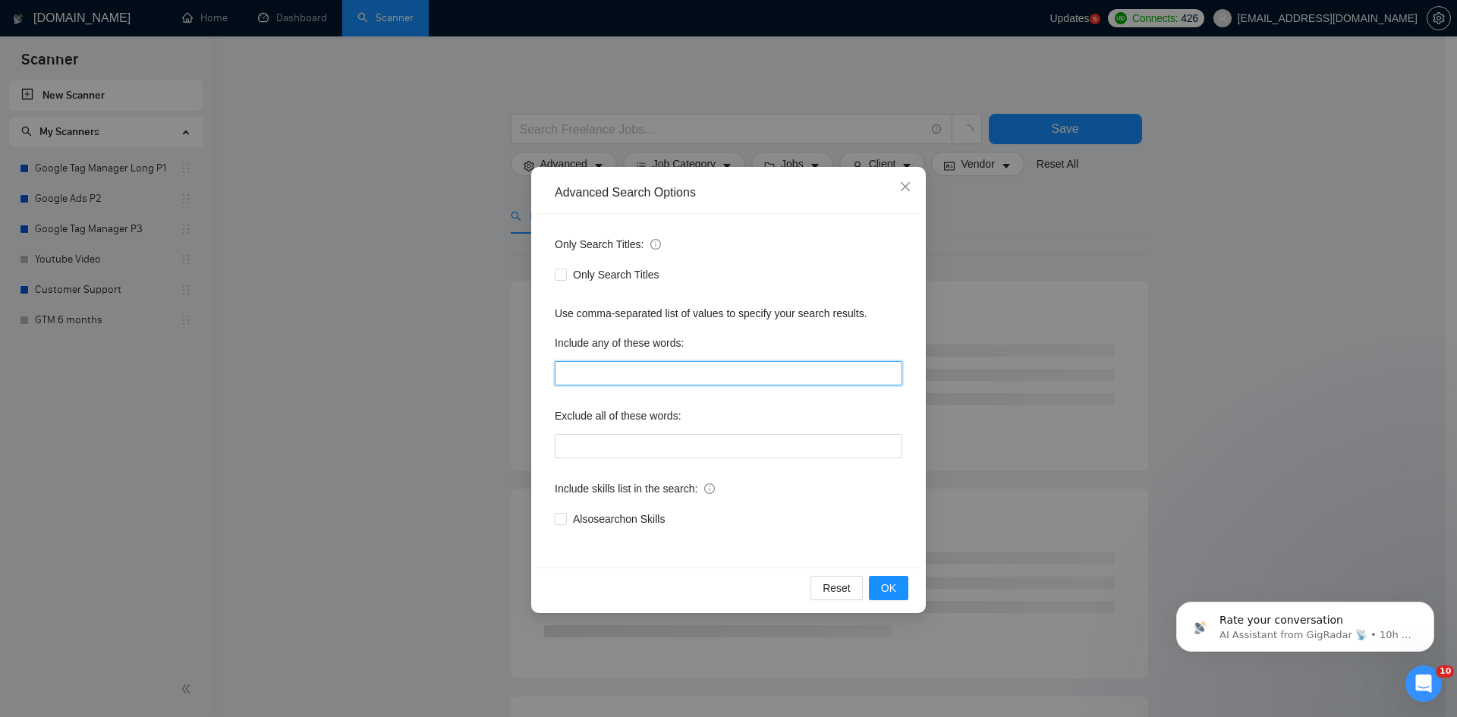
click at [599, 362] on input "text" at bounding box center [729, 373] width 348 height 24
click at [807, 376] on input ""Google Tag Manager", "Google Analytics"" at bounding box center [729, 373] width 348 height 24
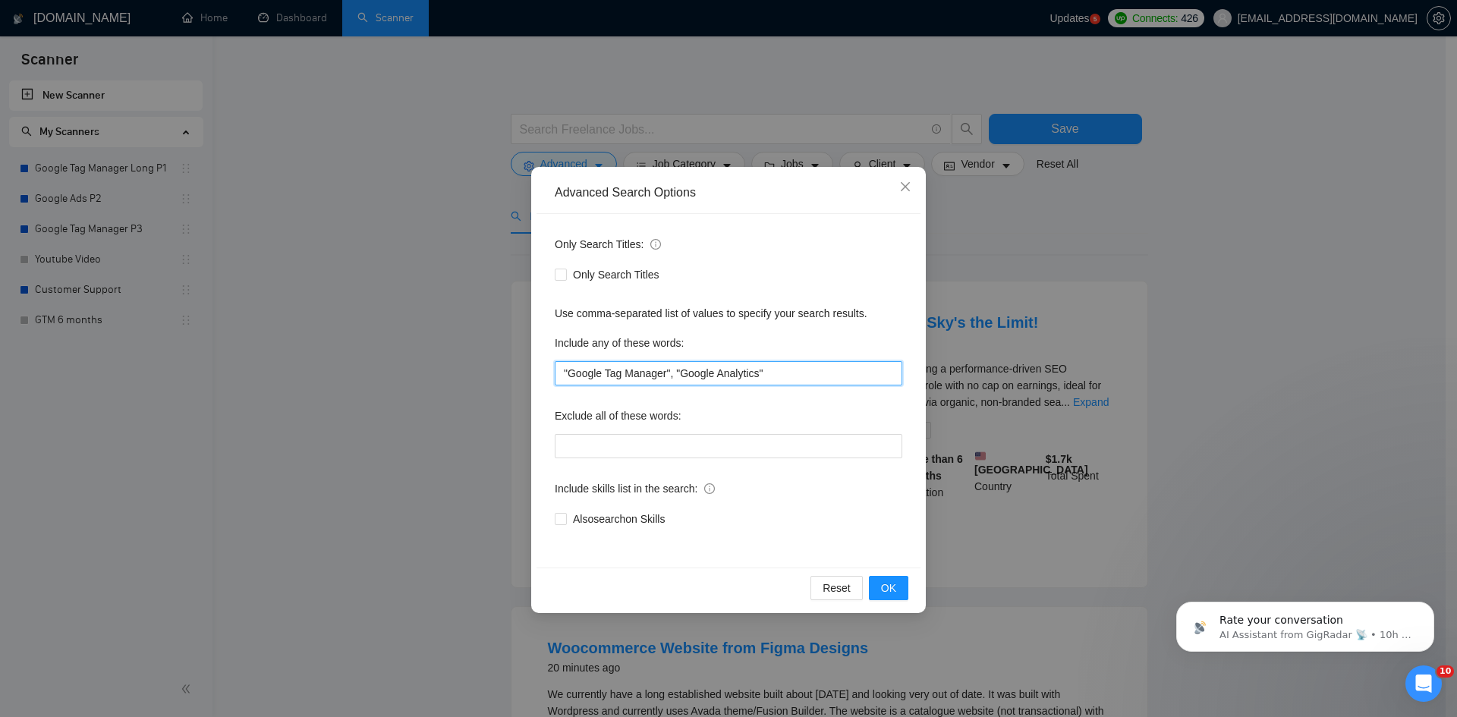
click at [804, 373] on input ""Google Tag Manager", "Google Analytics"" at bounding box center [729, 373] width 348 height 24
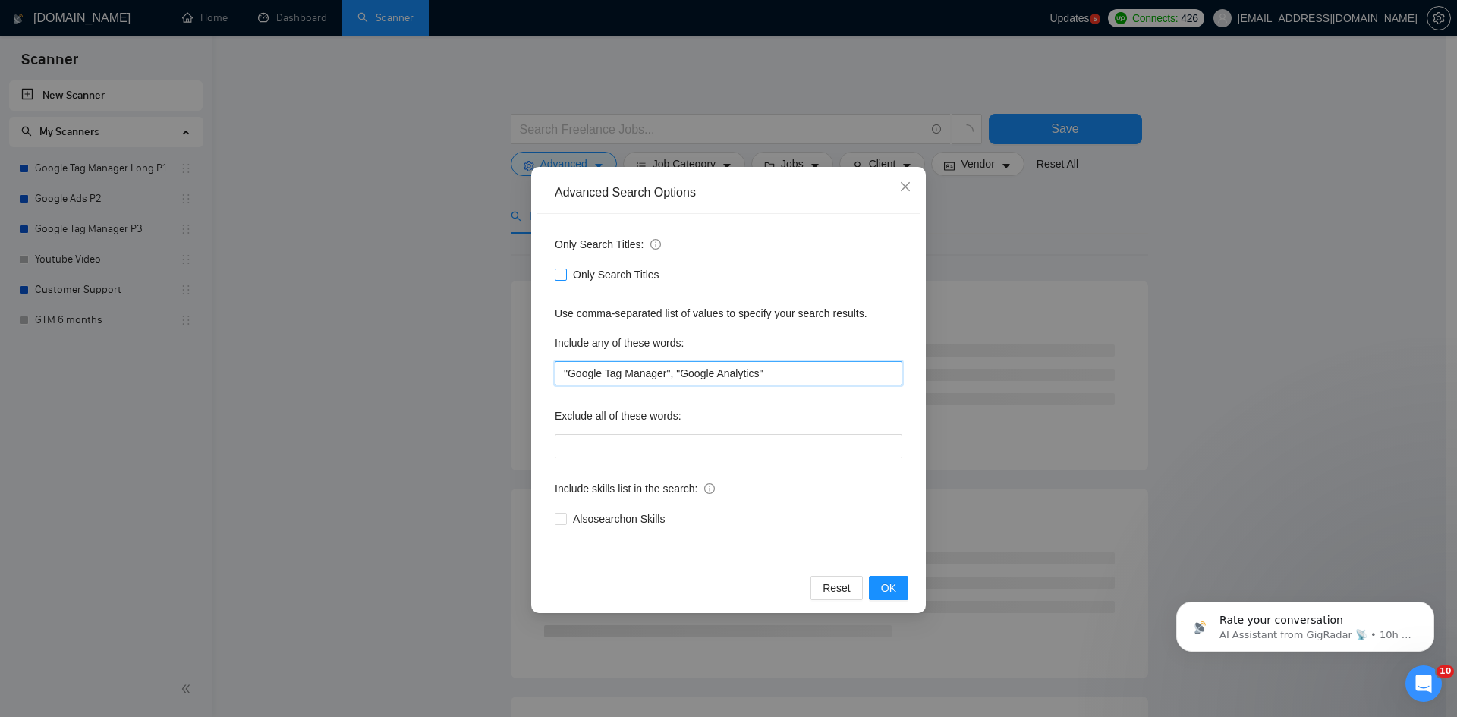
type input ""Google Tag Manager", "Google Analytics""
click at [568, 267] on span "Only Search Titles" at bounding box center [616, 274] width 99 height 17
click at [565, 269] on input "Only Search Titles" at bounding box center [560, 274] width 11 height 11
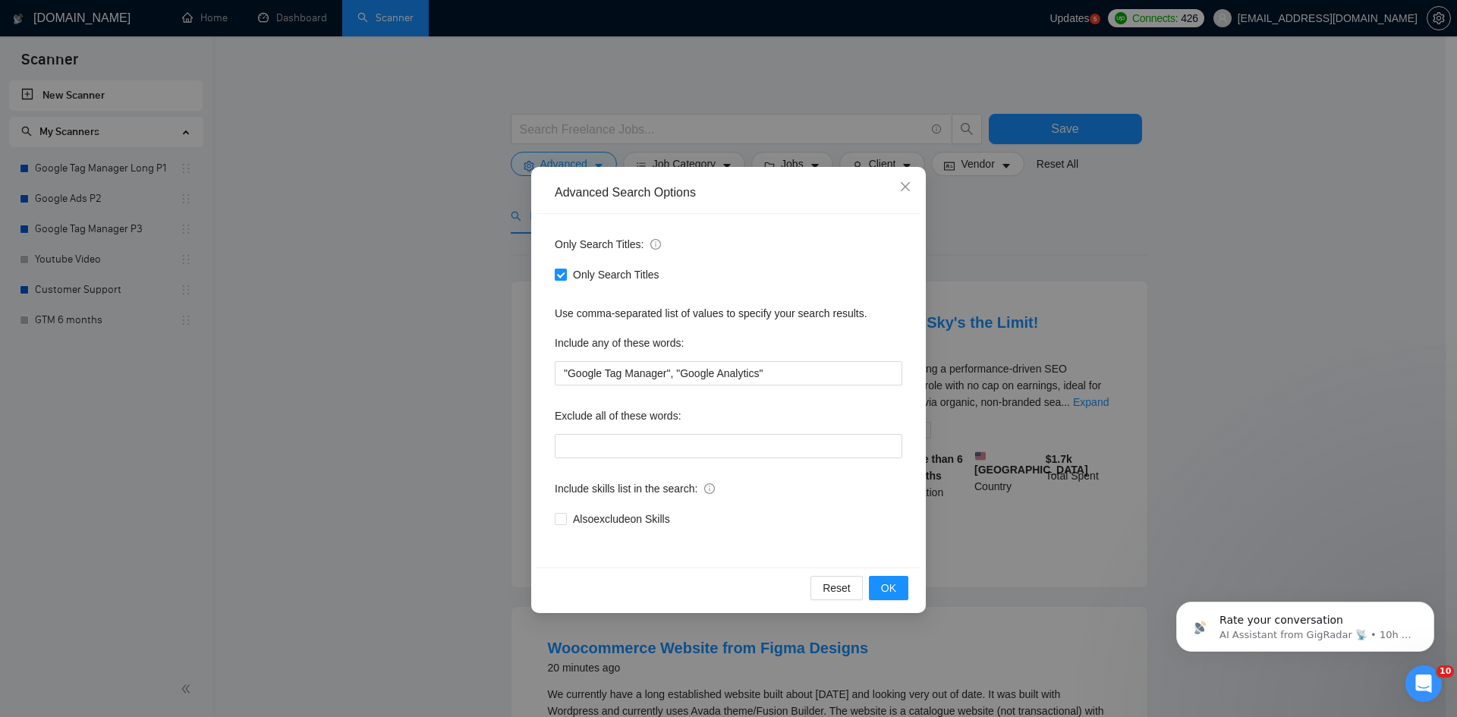
click at [571, 272] on span "Only Search Titles" at bounding box center [616, 274] width 99 height 17
click at [565, 272] on input "Only Search Titles" at bounding box center [560, 274] width 11 height 11
checkbox input "false"
click at [819, 379] on input ""Google Tag Manager", "Google Analytics"" at bounding box center [729, 373] width 348 height 24
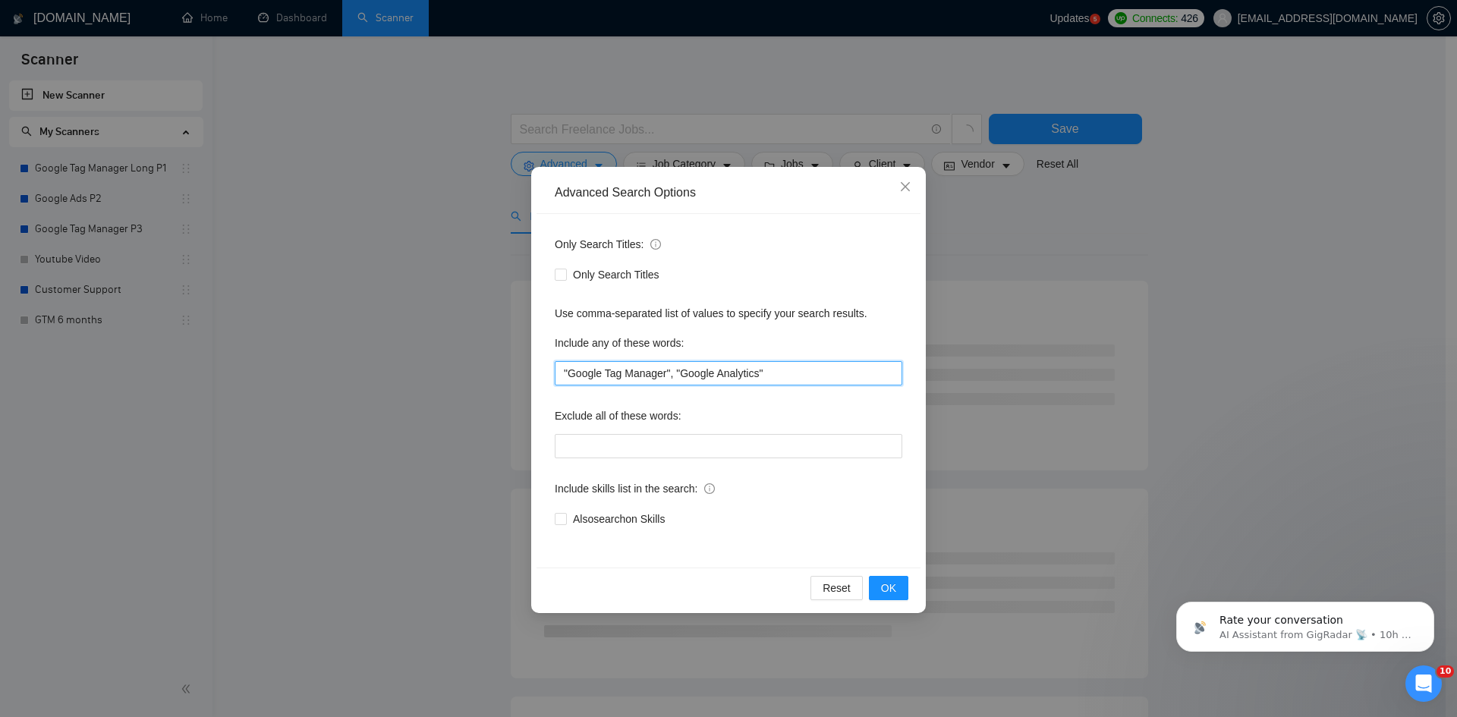
click at [804, 362] on input ""Google Tag Manager", "Google Analytics"" at bounding box center [729, 373] width 348 height 24
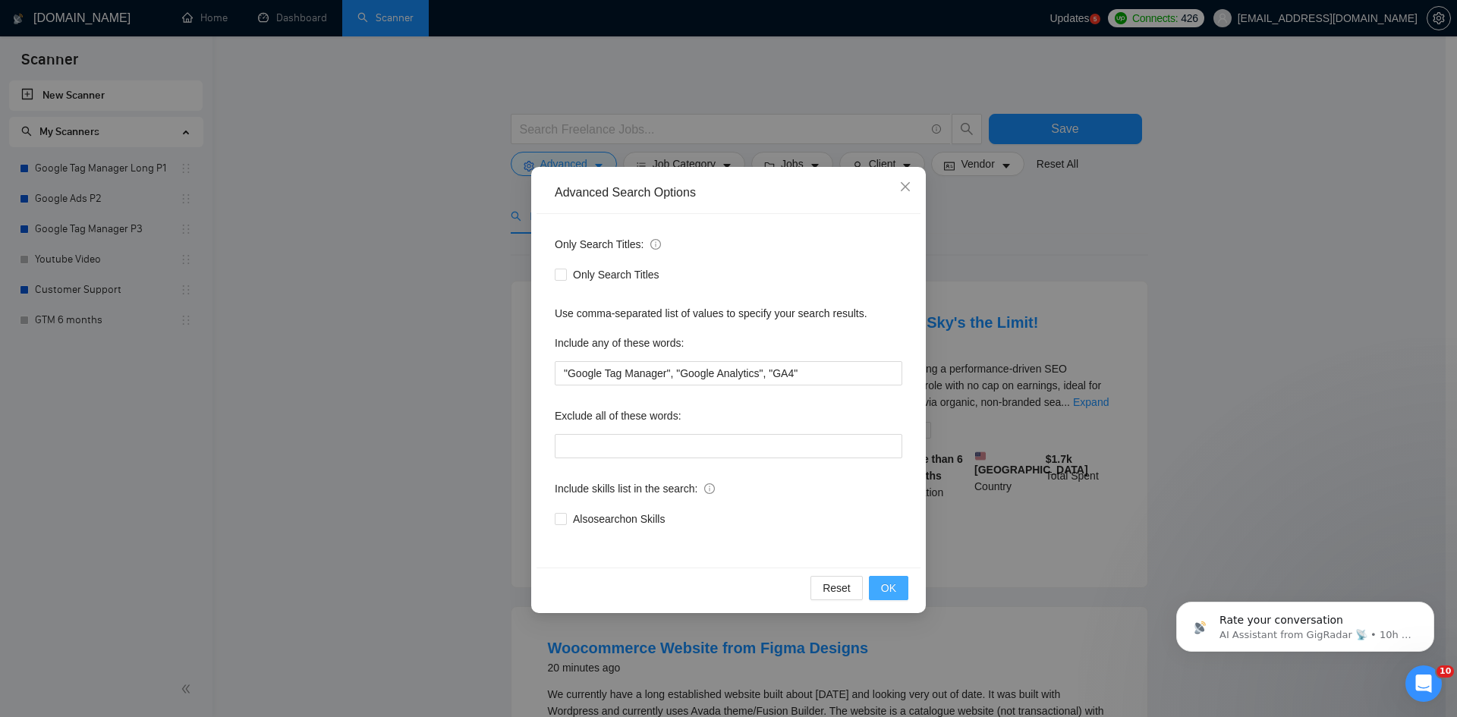
click at [887, 586] on span "OK" at bounding box center [888, 588] width 15 height 17
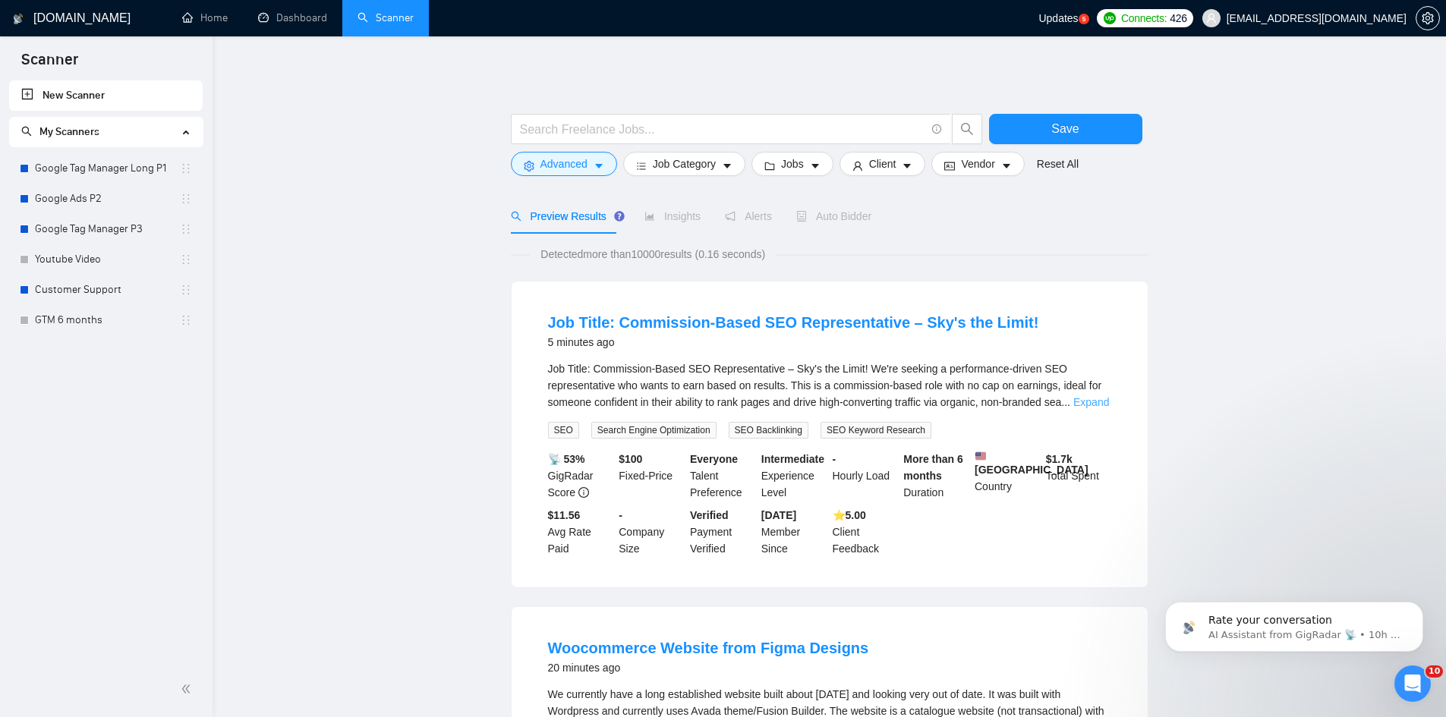
click at [1088, 405] on link "Expand" at bounding box center [1091, 402] width 36 height 12
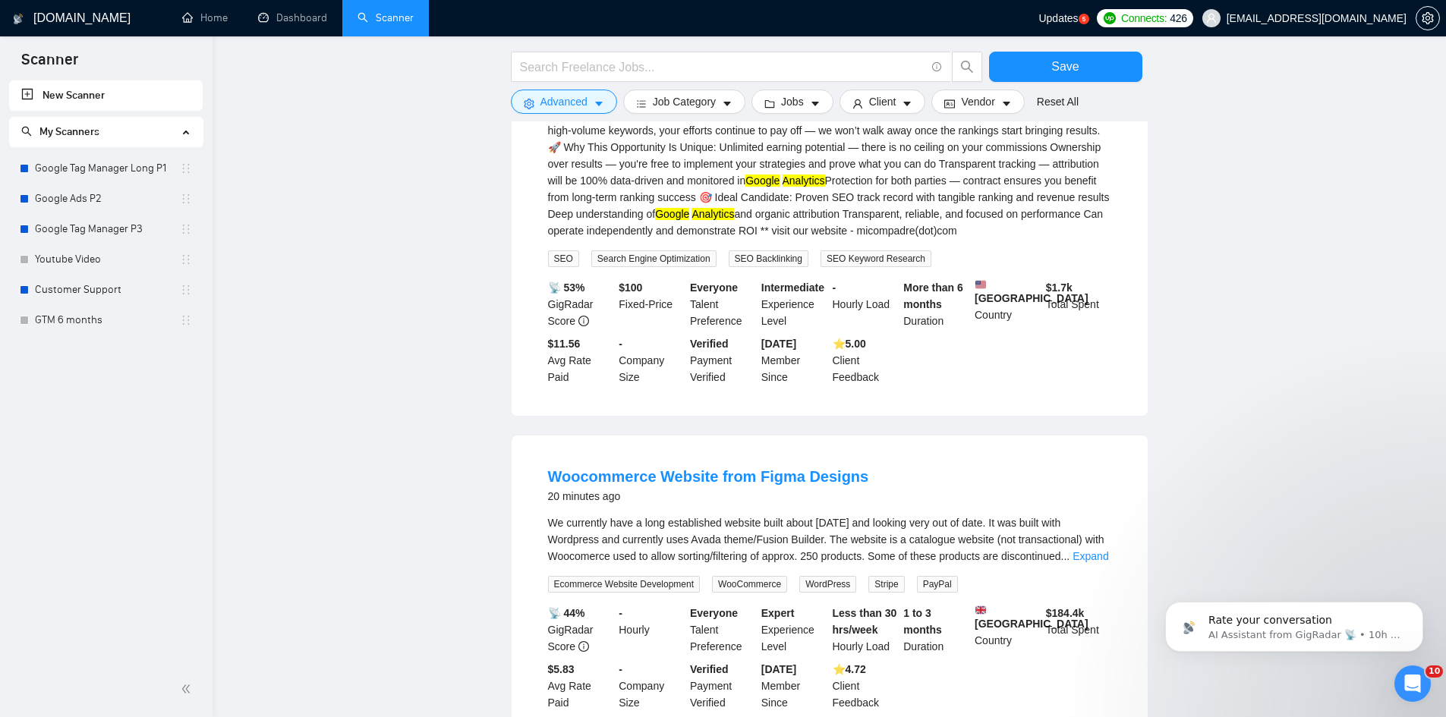
scroll to position [607, 0]
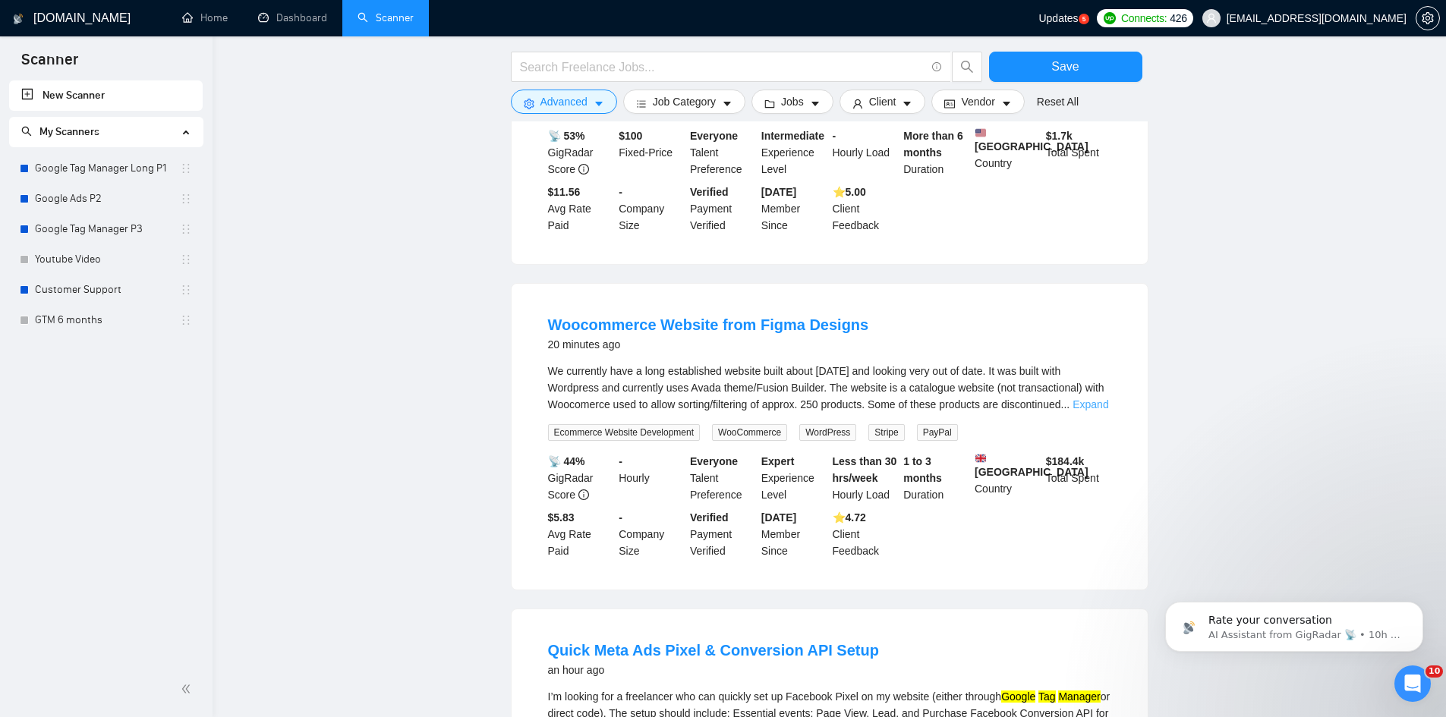
click at [1089, 406] on link "Expand" at bounding box center [1090, 404] width 36 height 12
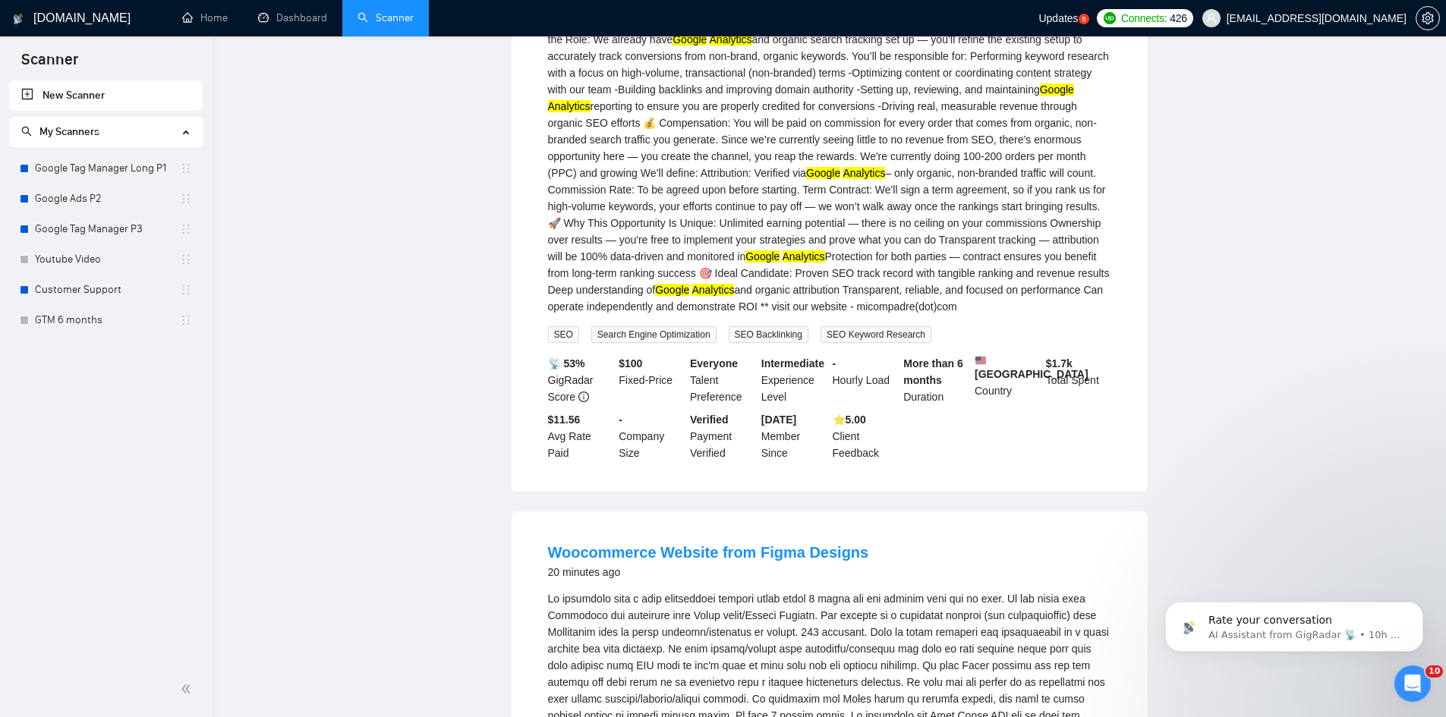
scroll to position [0, 0]
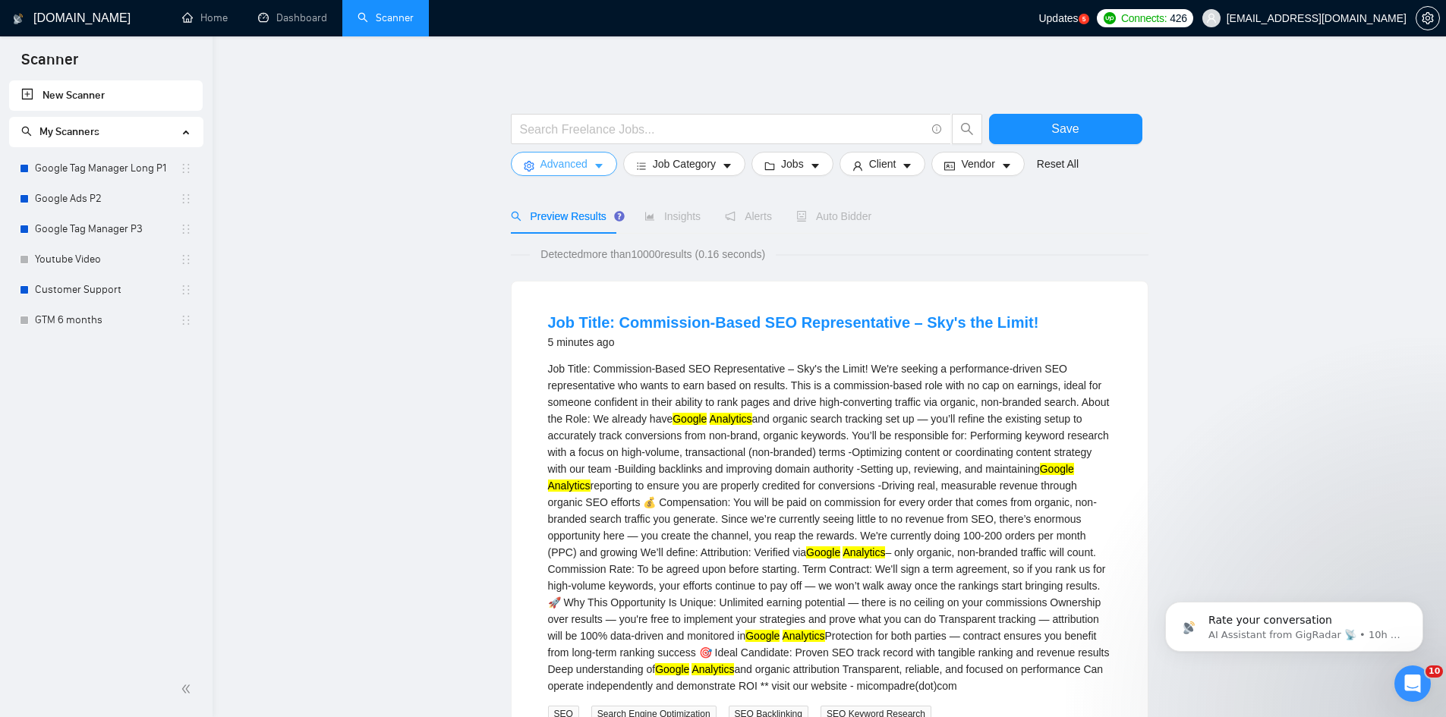
click at [575, 163] on span "Advanced" at bounding box center [563, 164] width 47 height 17
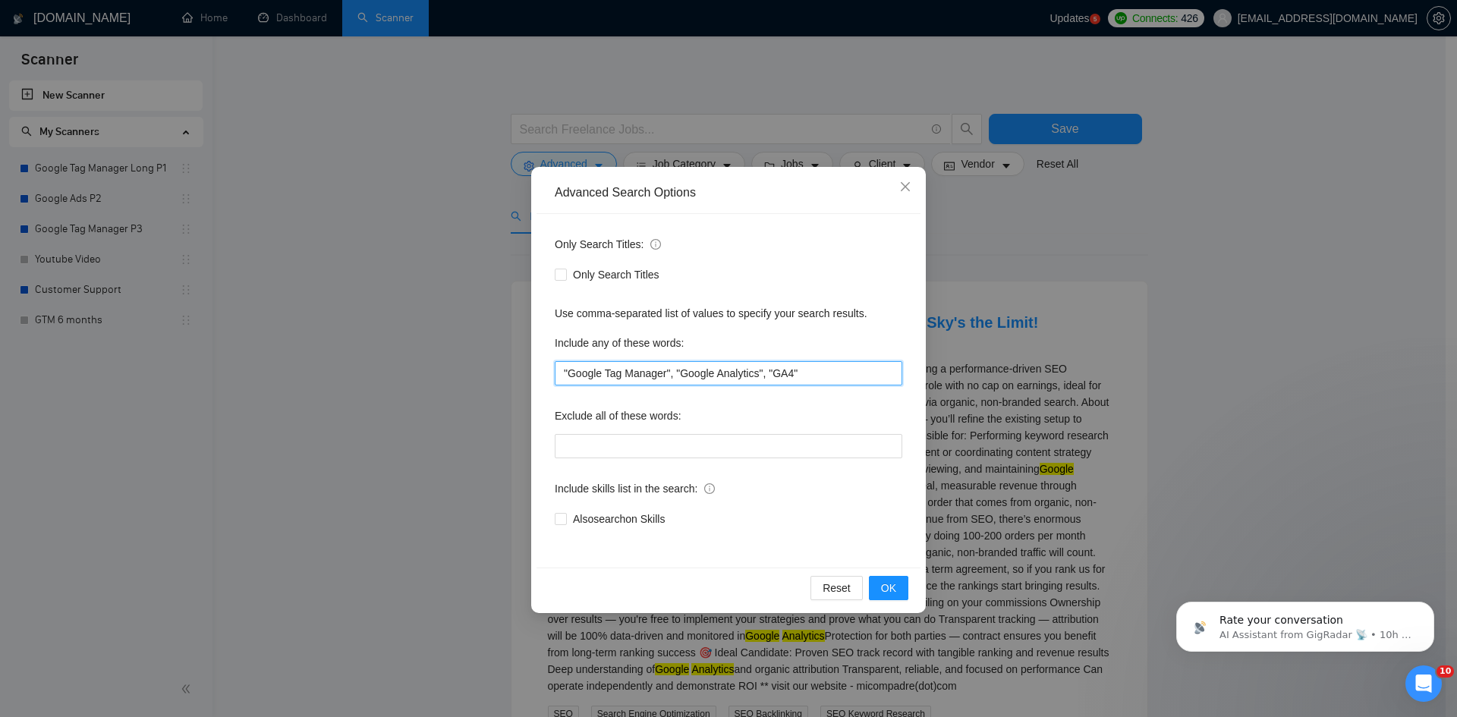
drag, startPoint x: 761, startPoint y: 373, endPoint x: 676, endPoint y: 370, distance: 85.1
click at [676, 370] on input ""Google Tag Manager", "Google Analytics", "GA4"" at bounding box center [729, 373] width 348 height 24
drag, startPoint x: 682, startPoint y: 374, endPoint x: 674, endPoint y: 374, distance: 8.3
click at [674, 374] on input ""Google Tag Manager", , "GA4"" at bounding box center [729, 373] width 348 height 24
click at [838, 352] on div "Include any of these words:" at bounding box center [729, 346] width 348 height 30
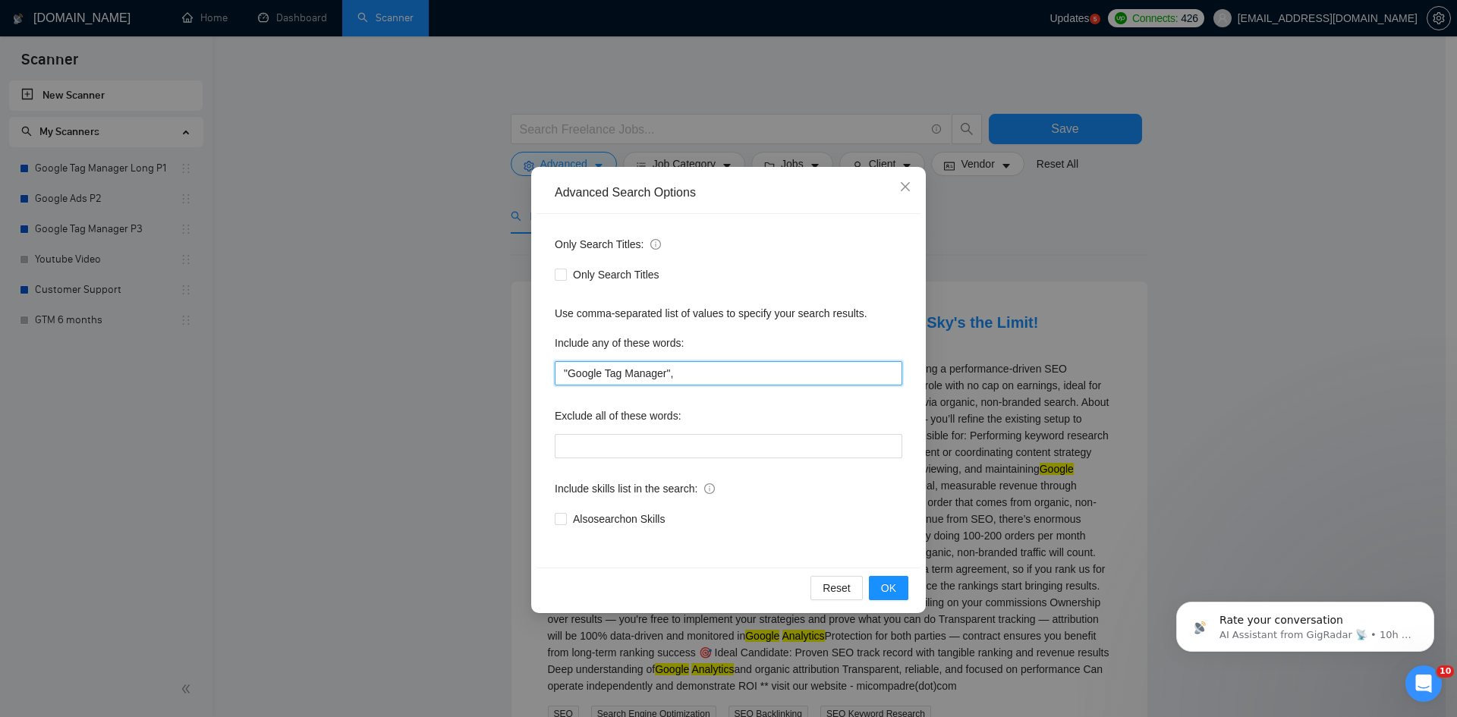
click at [782, 383] on input ""Google Tag Manager"," at bounding box center [729, 373] width 348 height 24
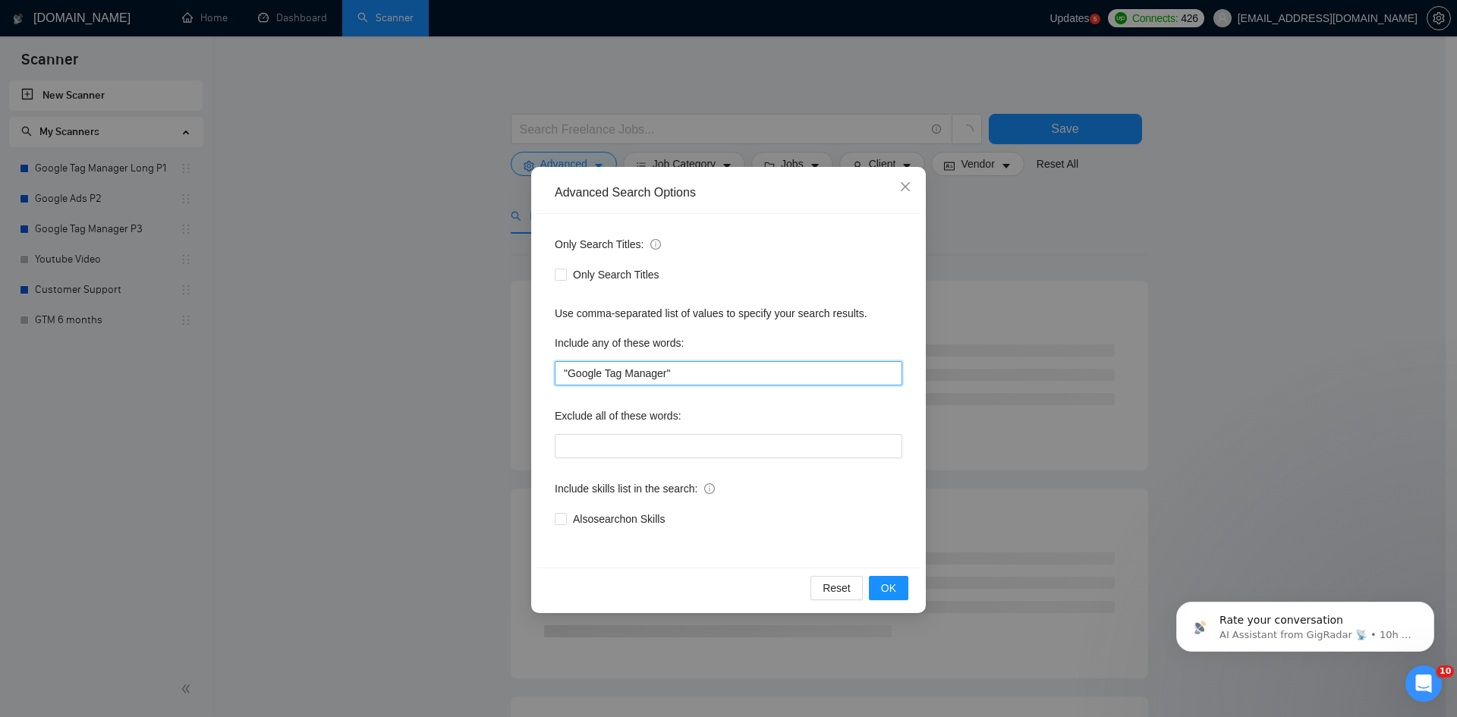
click at [789, 364] on input ""Google Tag Manager"" at bounding box center [729, 373] width 348 height 24
type input ""Google Tag Manager""
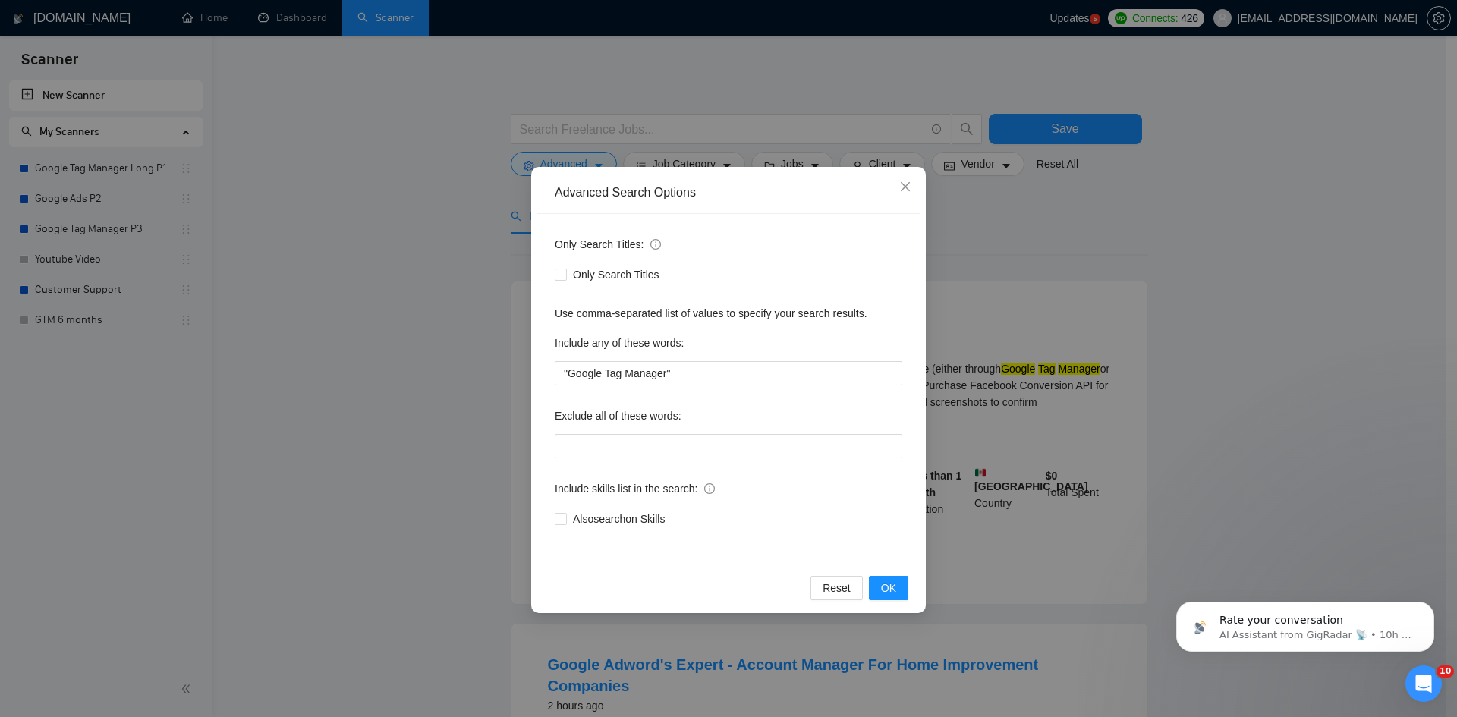
click at [797, 347] on div "Include any of these words:" at bounding box center [729, 346] width 348 height 30
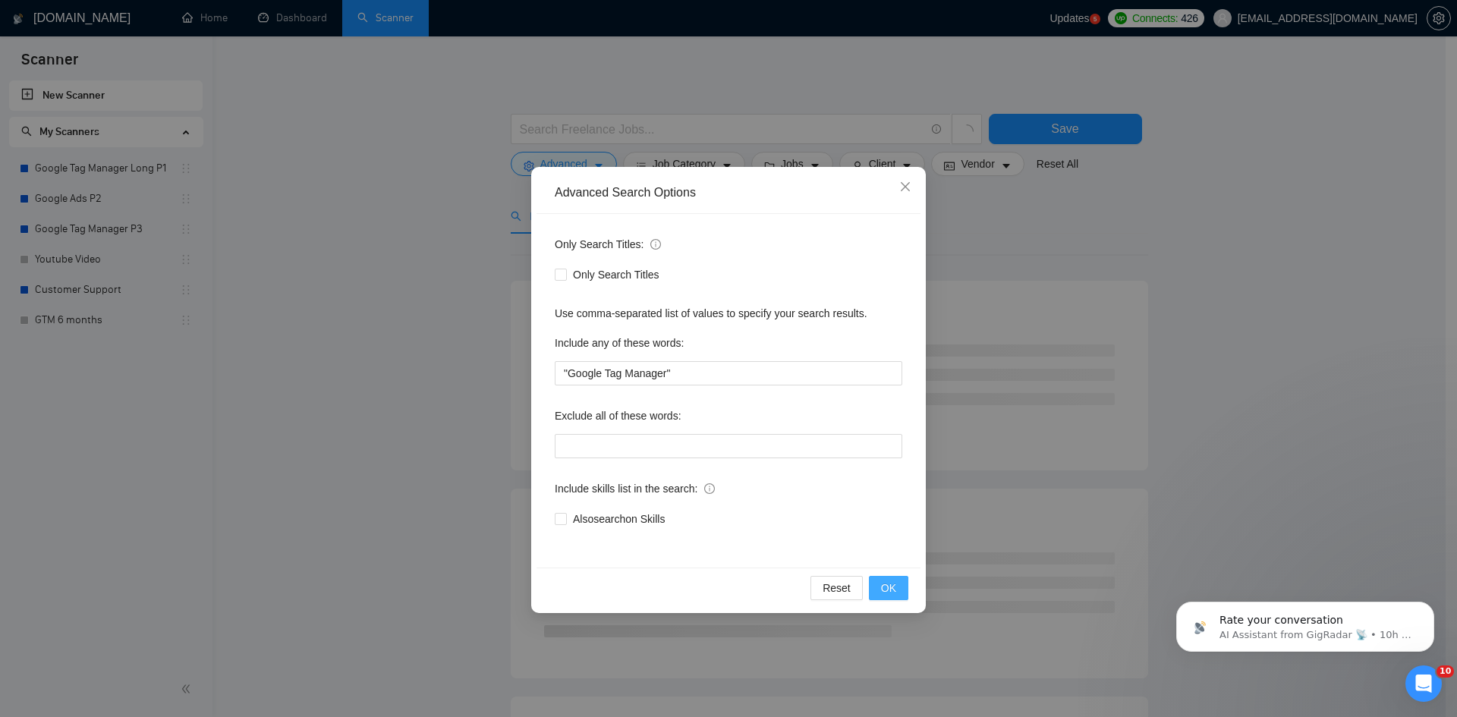
click at [883, 588] on span "OK" at bounding box center [888, 588] width 15 height 17
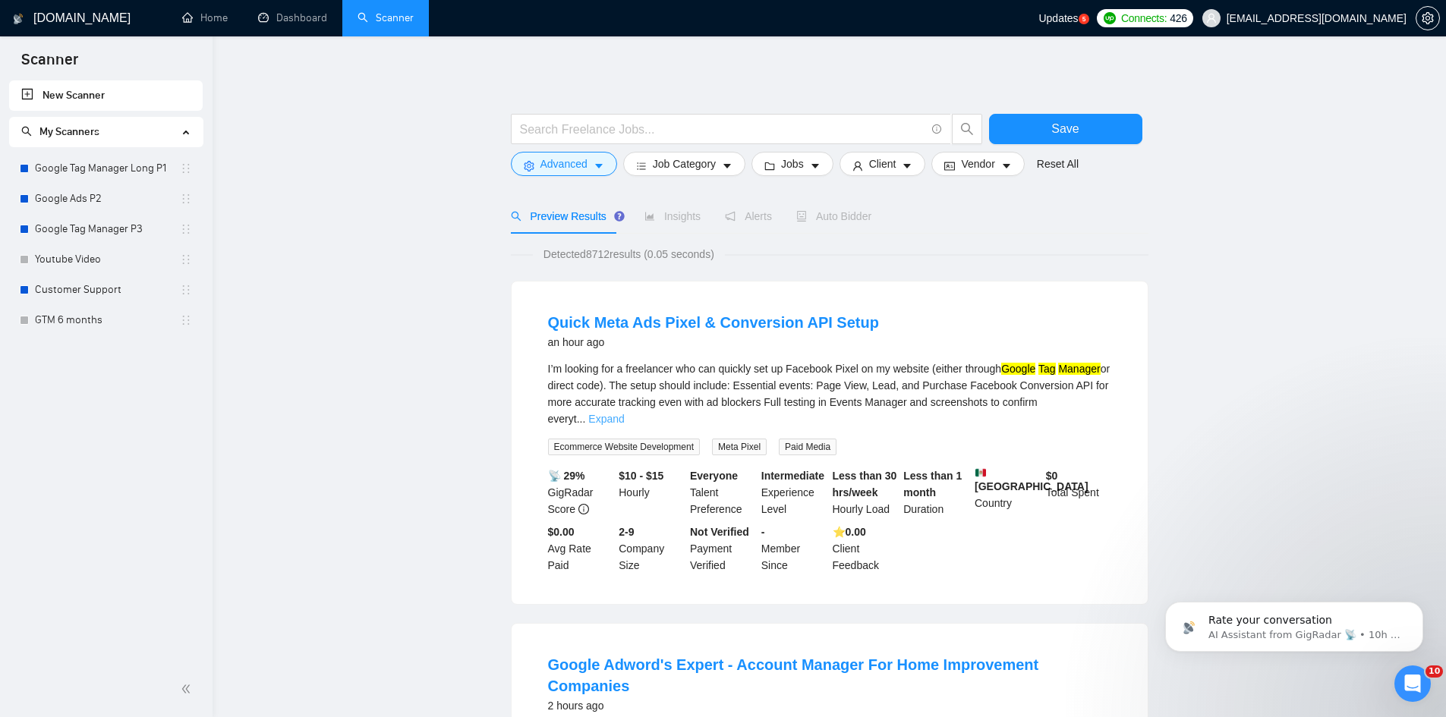
click at [624, 413] on link "Expand" at bounding box center [606, 419] width 36 height 12
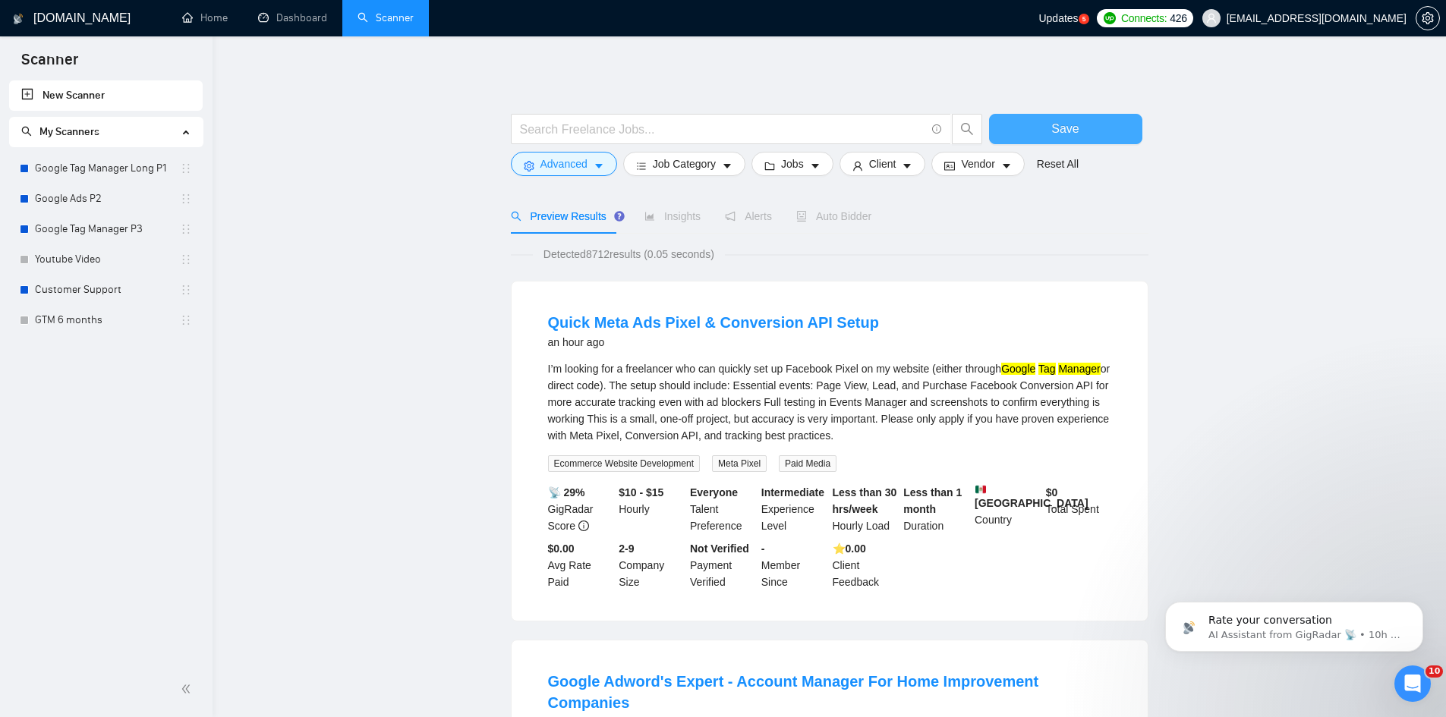
click at [1021, 126] on button "Save" at bounding box center [1065, 129] width 153 height 30
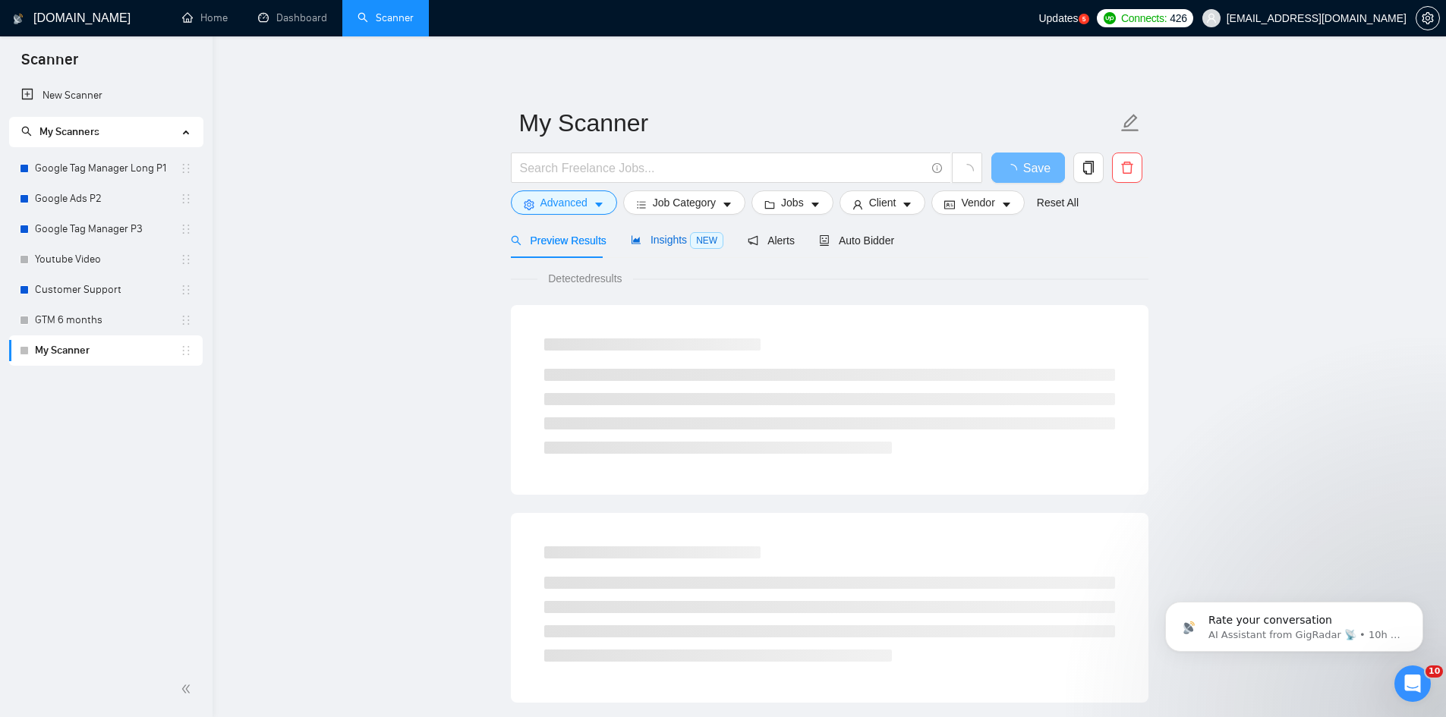
click at [660, 244] on span "Insights NEW" at bounding box center [677, 240] width 93 height 12
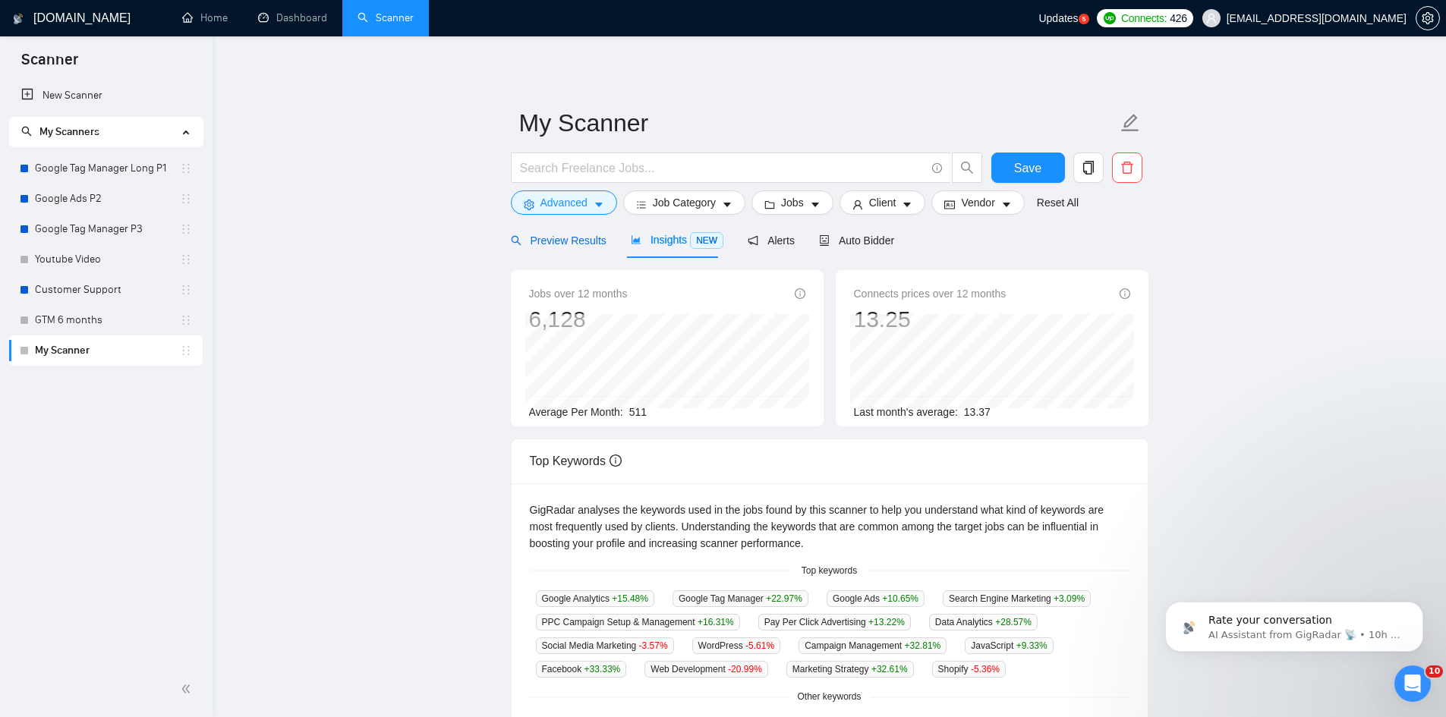
click at [591, 244] on span "Preview Results" at bounding box center [559, 241] width 96 height 12
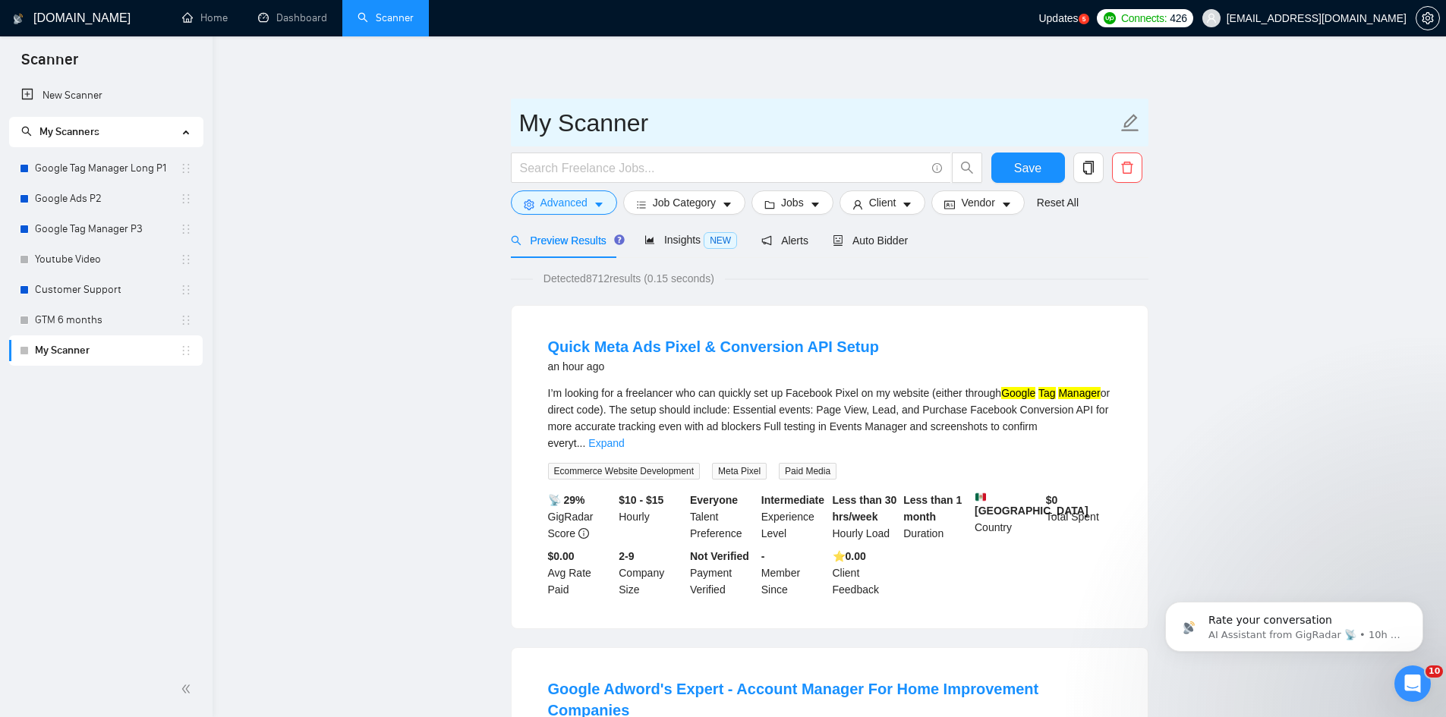
click at [627, 128] on input "My Scanner" at bounding box center [818, 123] width 598 height 38
type input "GTM additional"
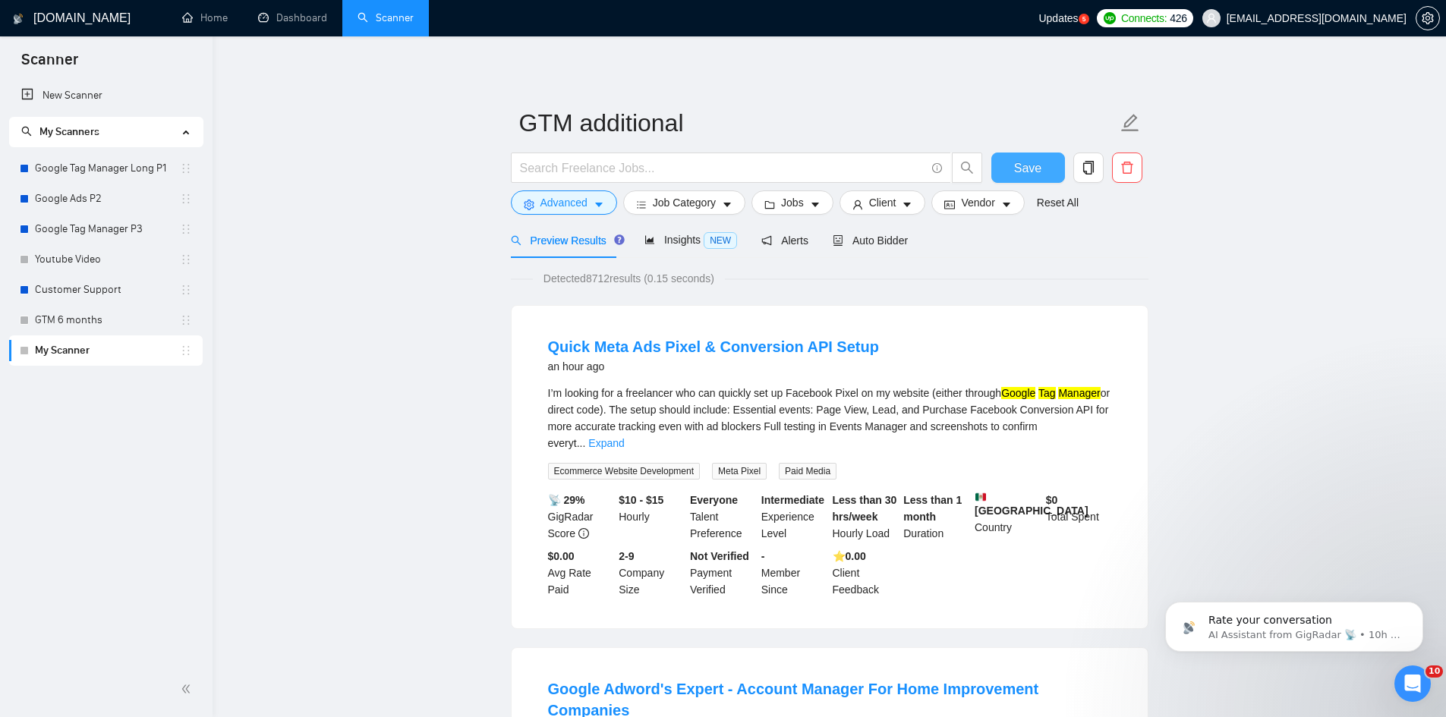
click at [1024, 160] on span "Save" at bounding box center [1027, 168] width 27 height 19
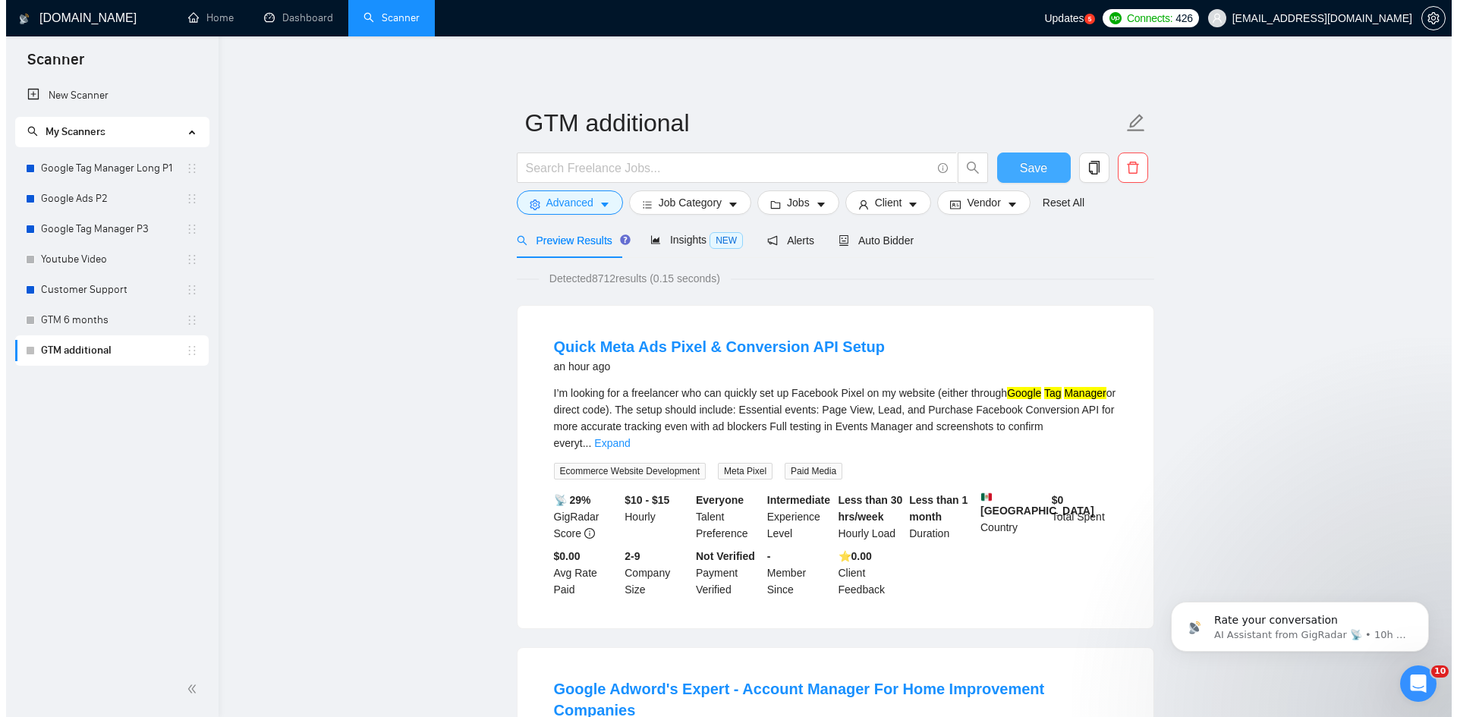
scroll to position [76, 0]
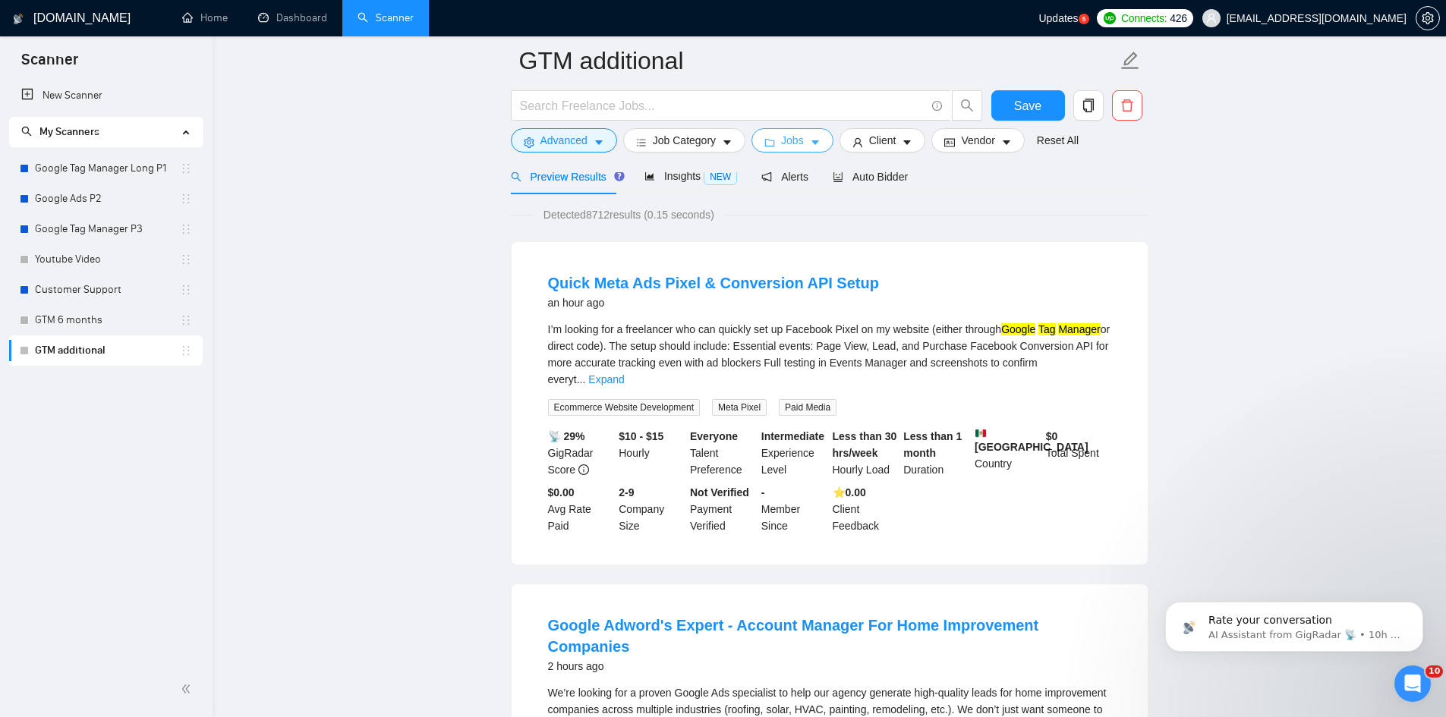
click at [785, 140] on span "Jobs" at bounding box center [792, 140] width 23 height 17
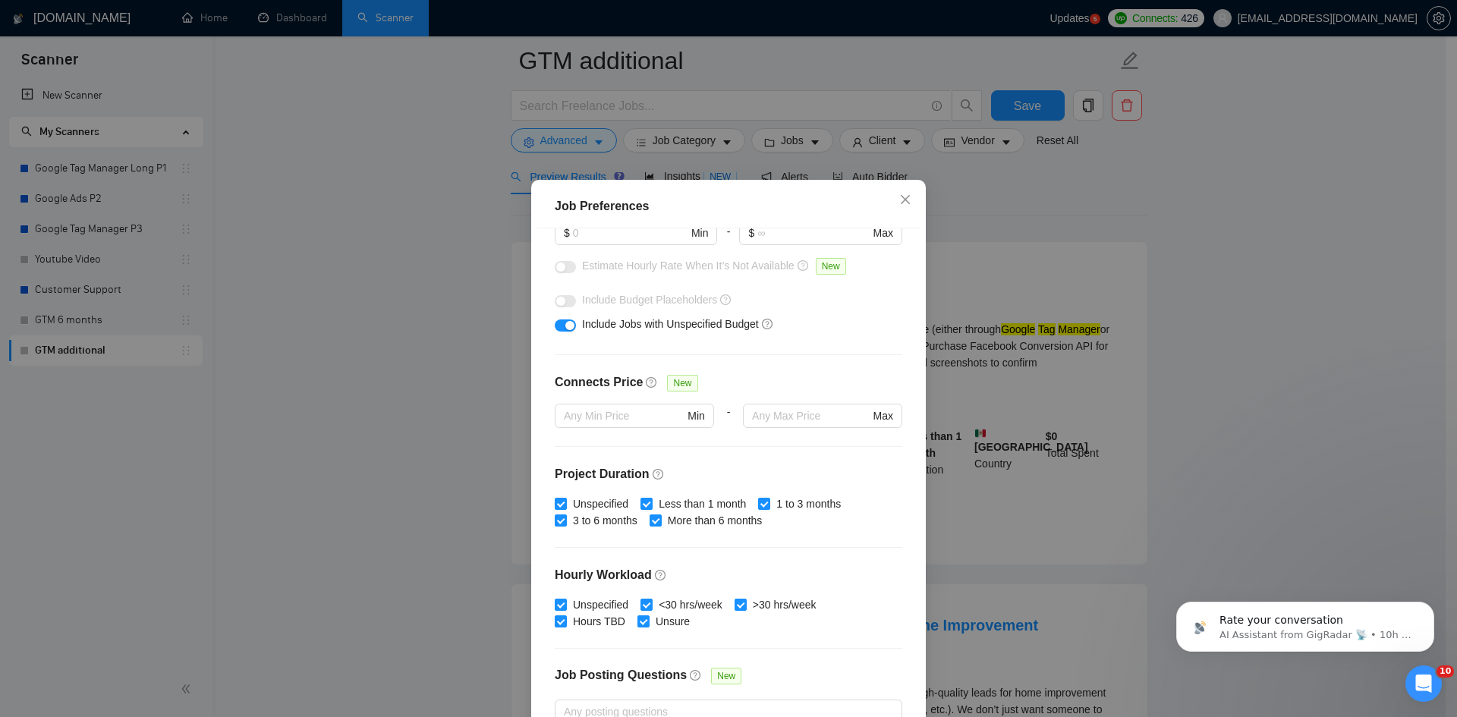
scroll to position [353, 0]
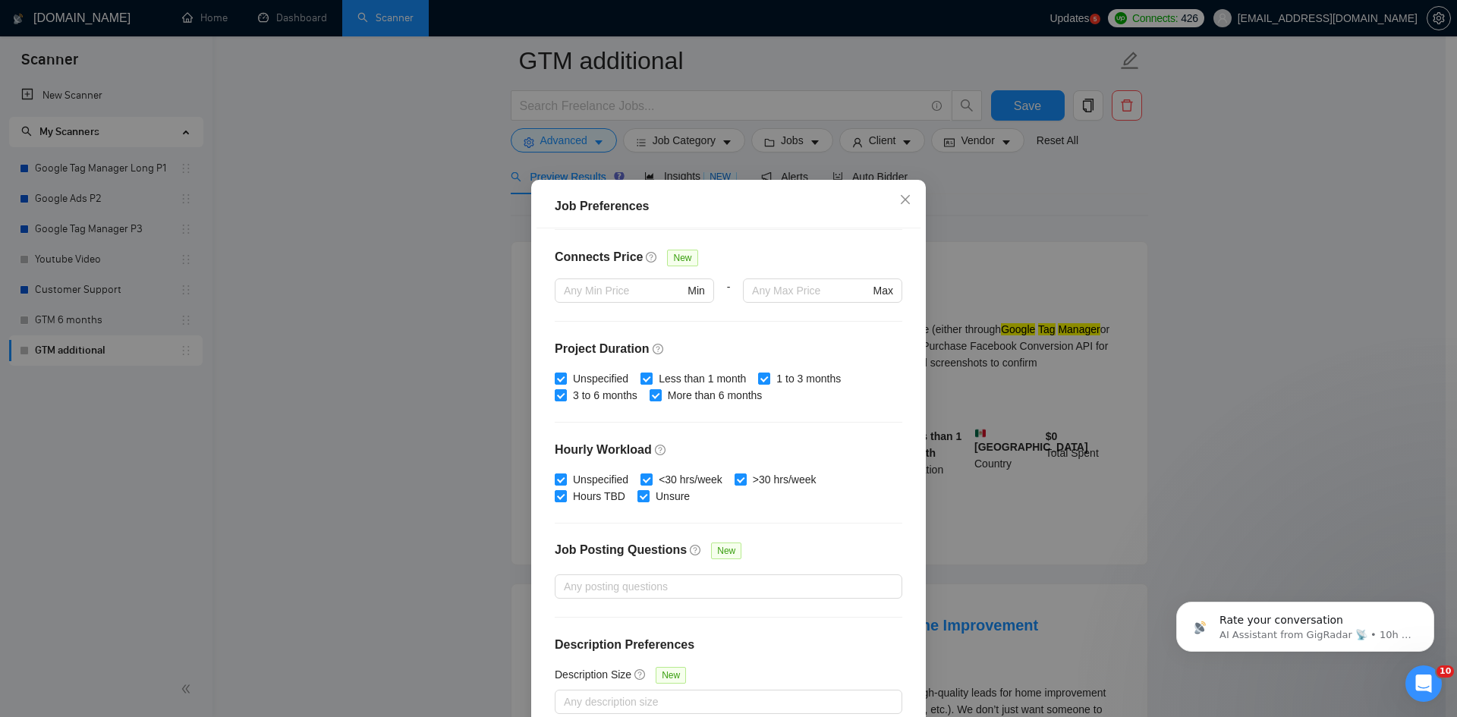
click at [641, 381] on input "Less than 1 month" at bounding box center [646, 378] width 11 height 11
checkbox input "false"
click at [750, 381] on div "Unspecified Less than 1 month 1 to 3 months 3 to 6 months More than 6 months" at bounding box center [729, 386] width 348 height 33
click at [758, 381] on input "1 to 3 months" at bounding box center [763, 378] width 11 height 11
checkbox input "false"
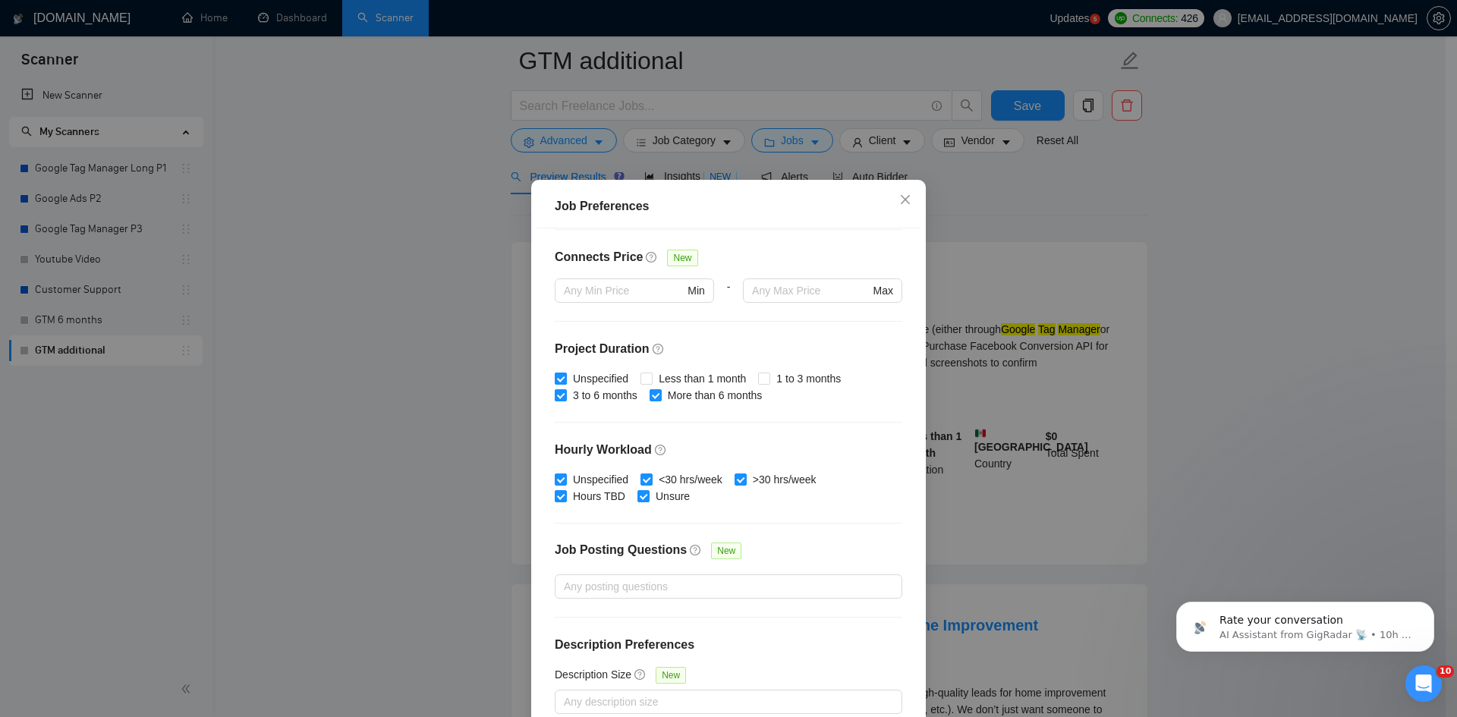
click at [567, 373] on span "Unspecified" at bounding box center [601, 378] width 68 height 17
click at [562, 373] on input "Unspecified" at bounding box center [560, 378] width 11 height 11
checkbox input "false"
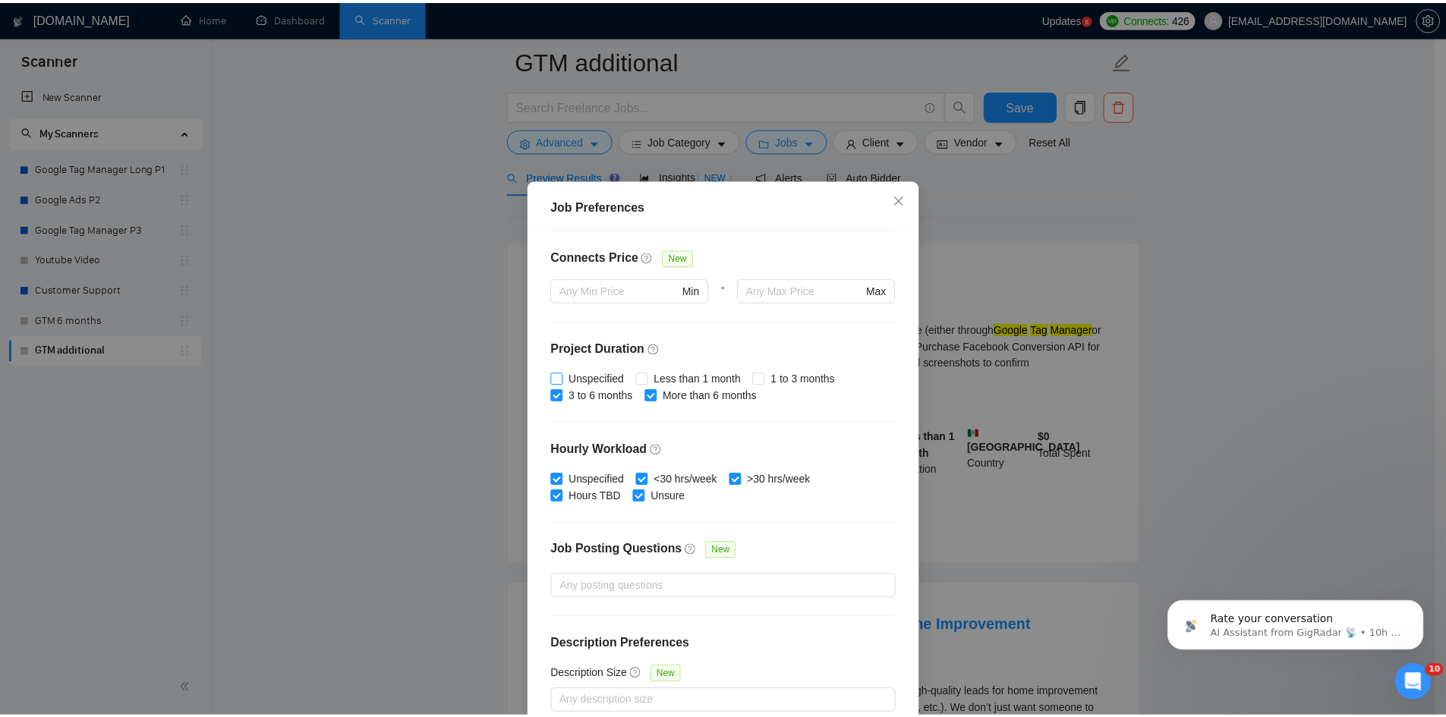
scroll to position [80, 0]
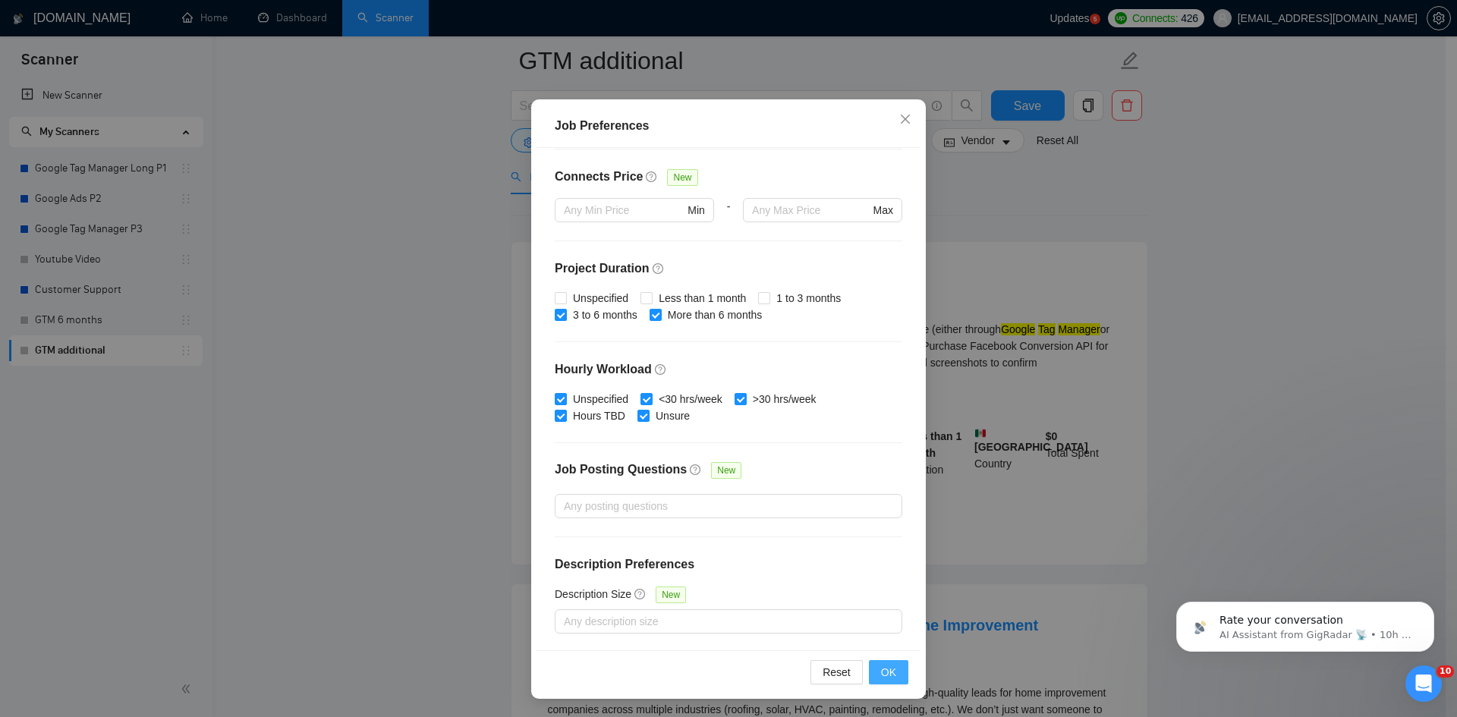
click at [889, 666] on span "OK" at bounding box center [888, 672] width 15 height 17
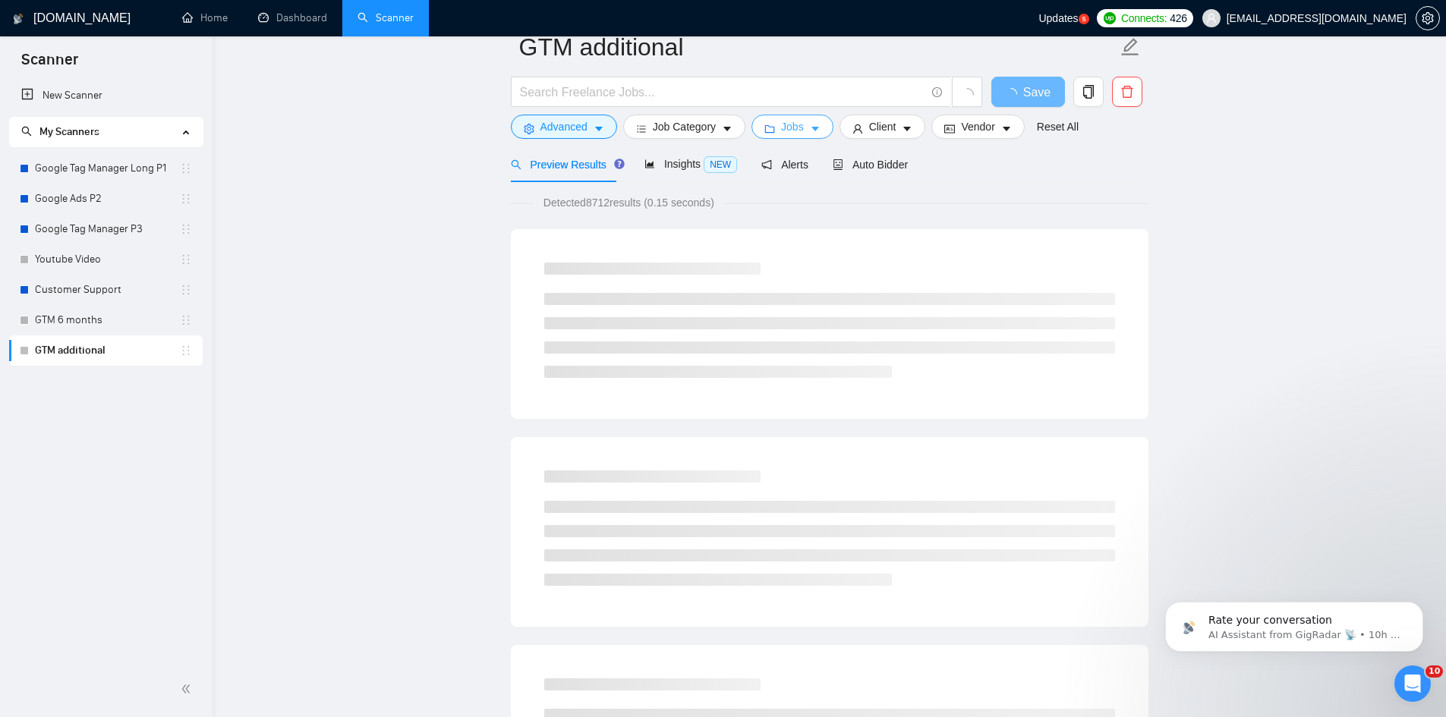
scroll to position [0, 0]
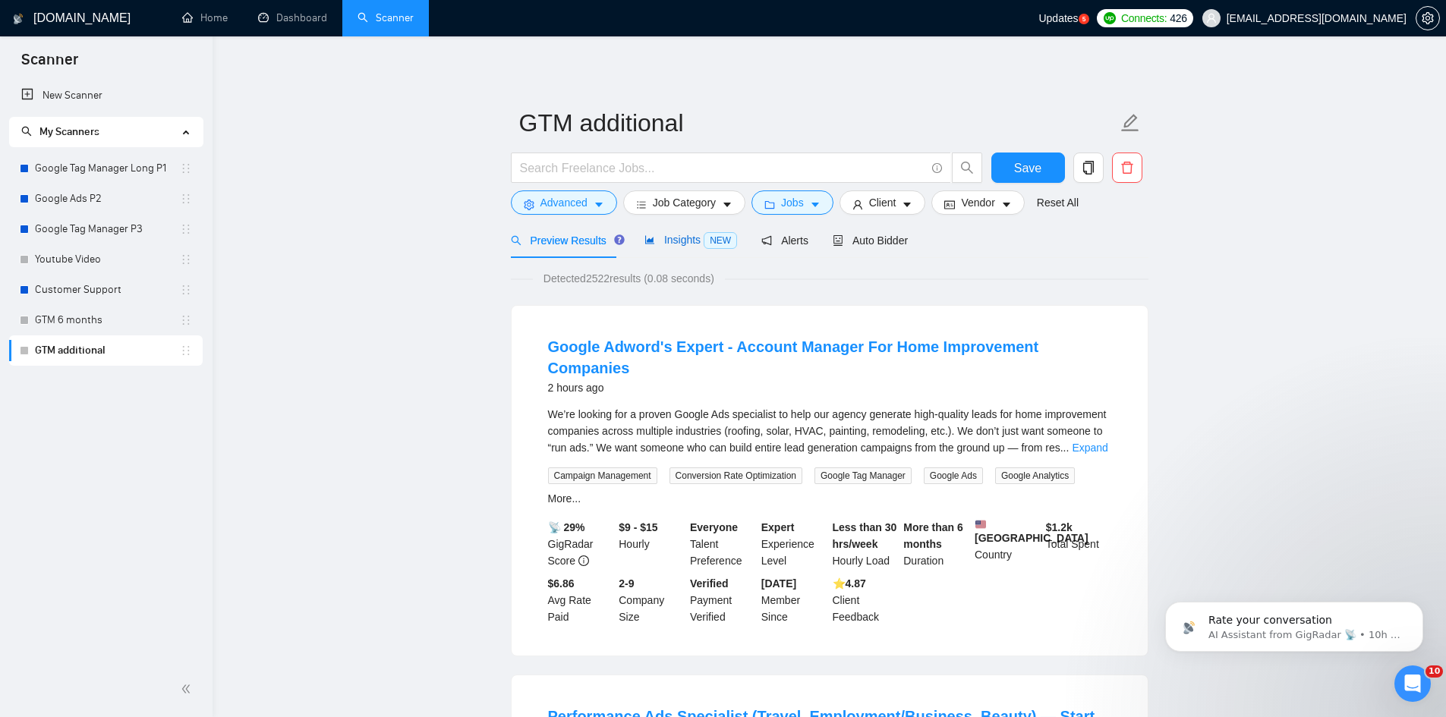
click at [686, 241] on span "Insights NEW" at bounding box center [690, 240] width 93 height 12
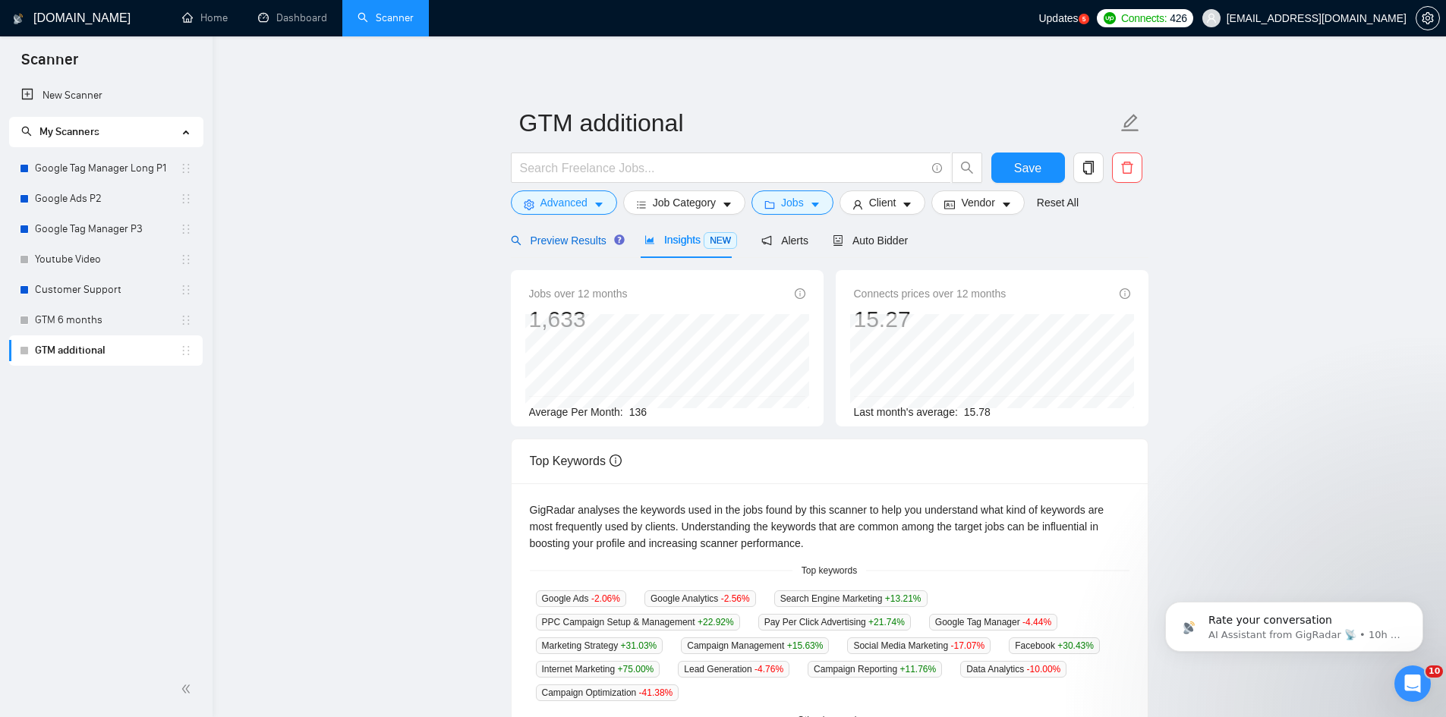
click at [561, 240] on span "Preview Results" at bounding box center [565, 241] width 109 height 12
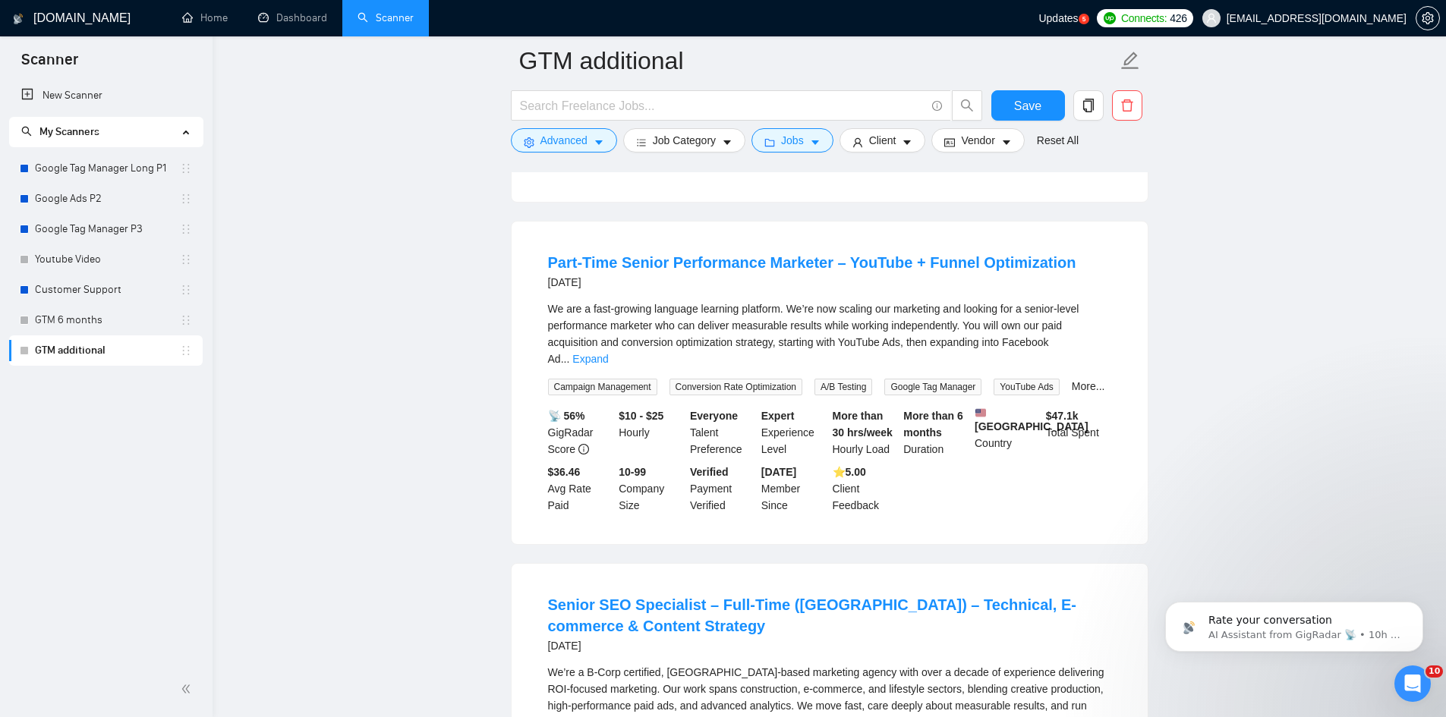
scroll to position [3187, 0]
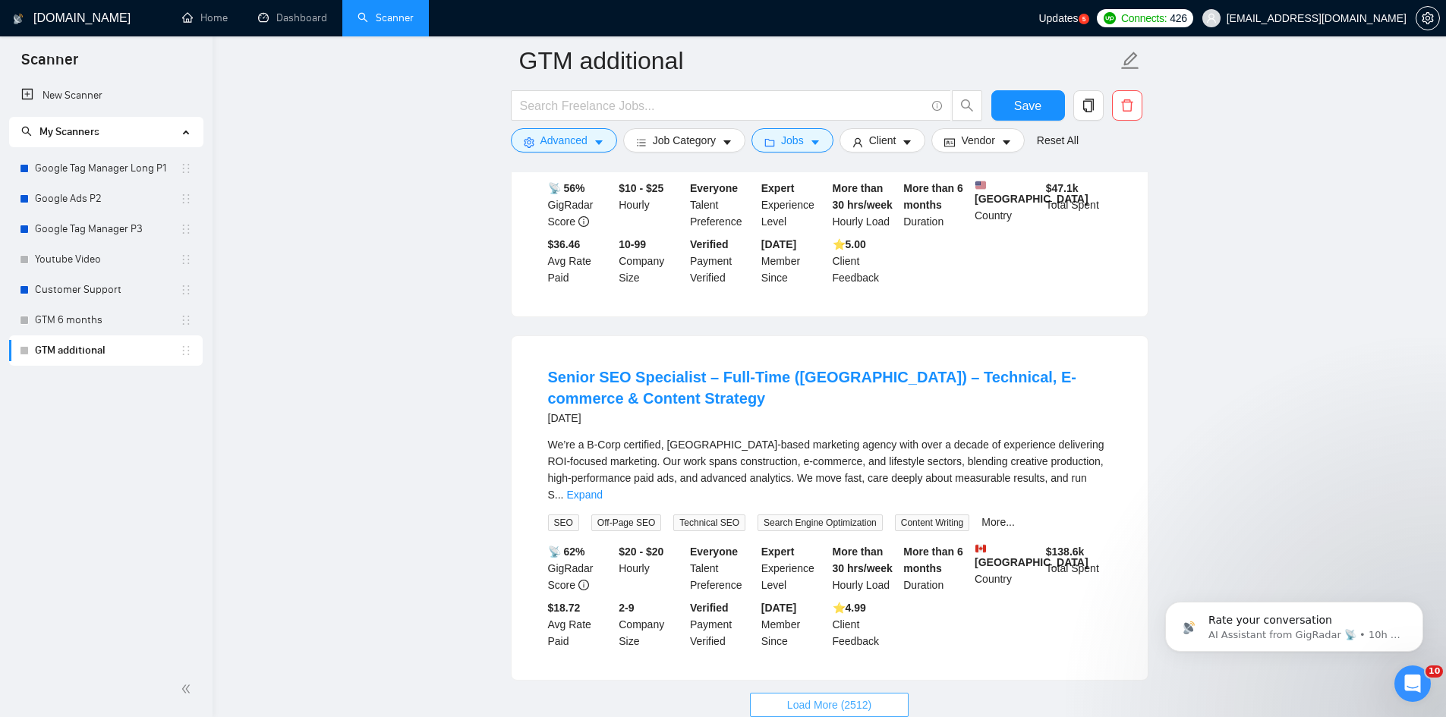
click at [833, 693] on button "Load More (2512)" at bounding box center [829, 705] width 159 height 24
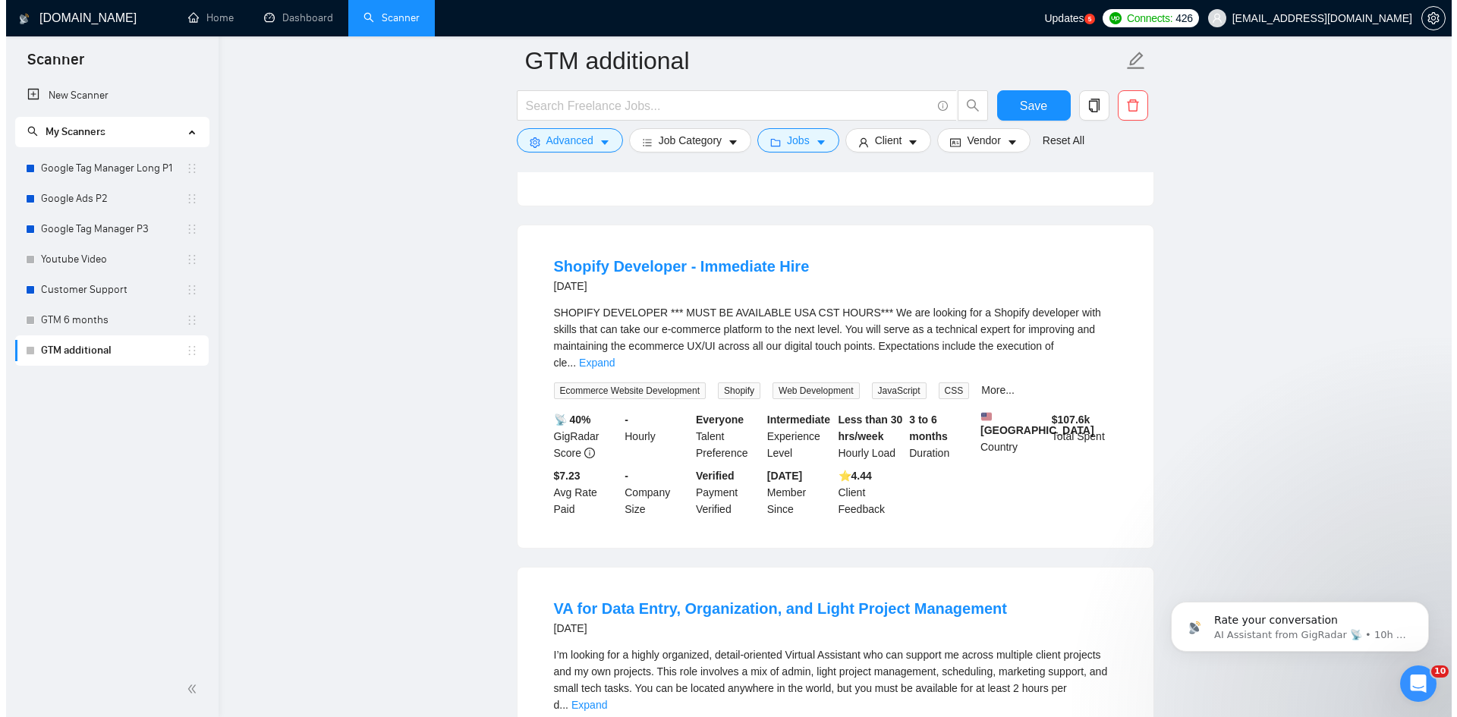
scroll to position [4781, 0]
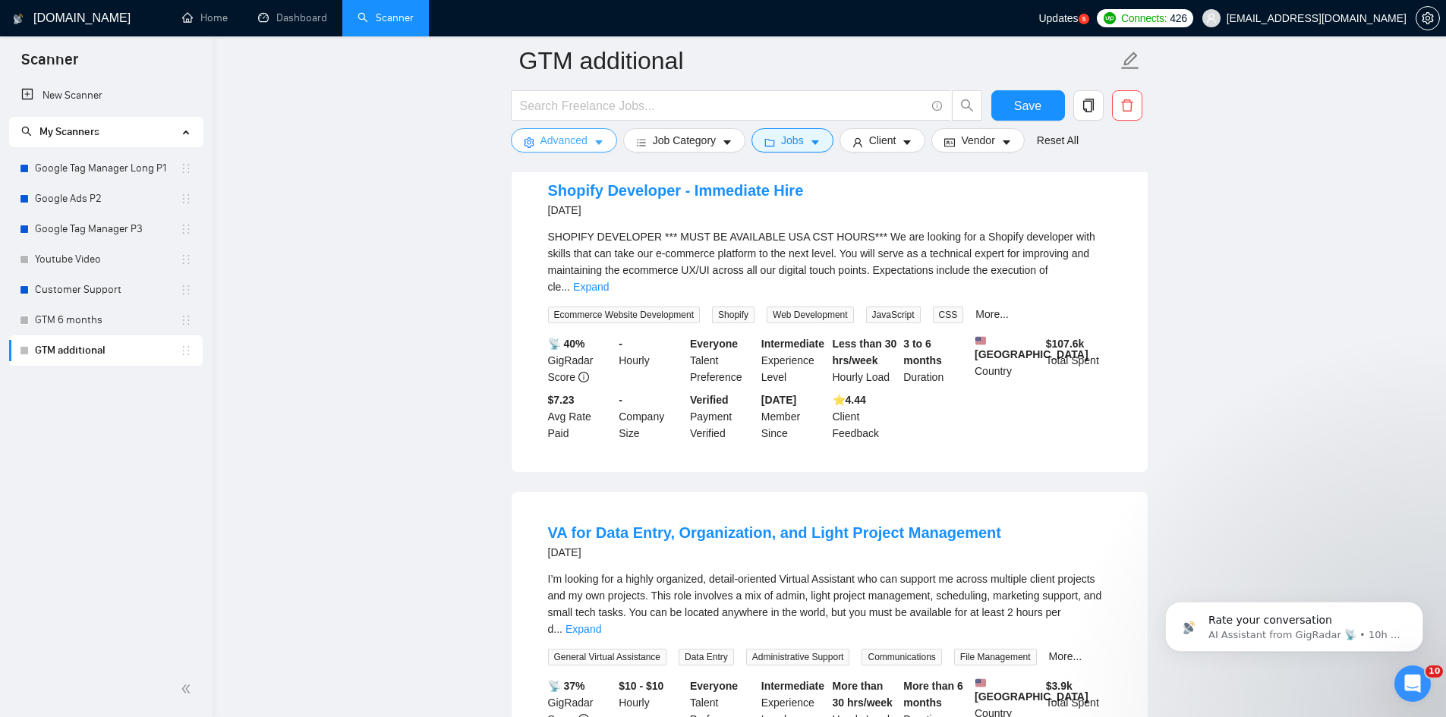
click at [606, 144] on button "Advanced" at bounding box center [564, 140] width 106 height 24
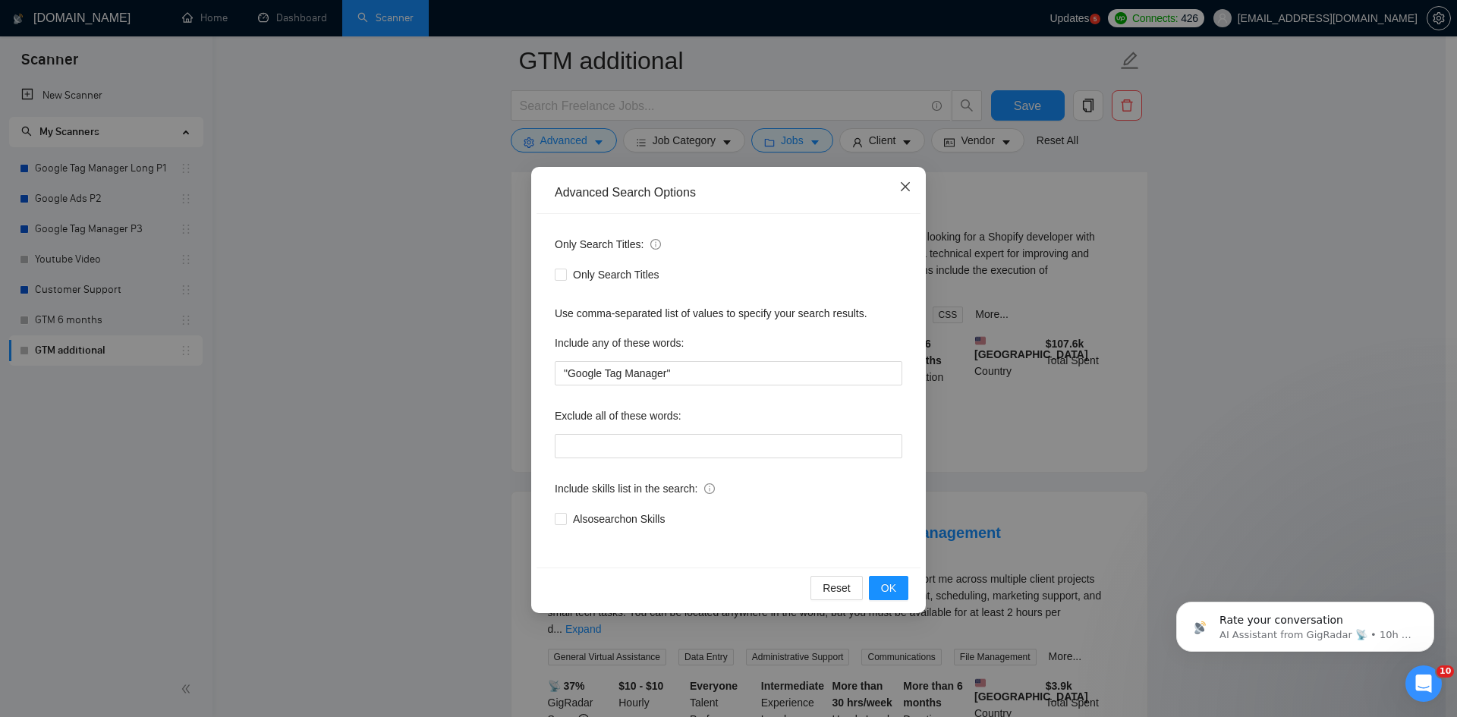
click at [905, 194] on span "Close" at bounding box center [905, 187] width 41 height 41
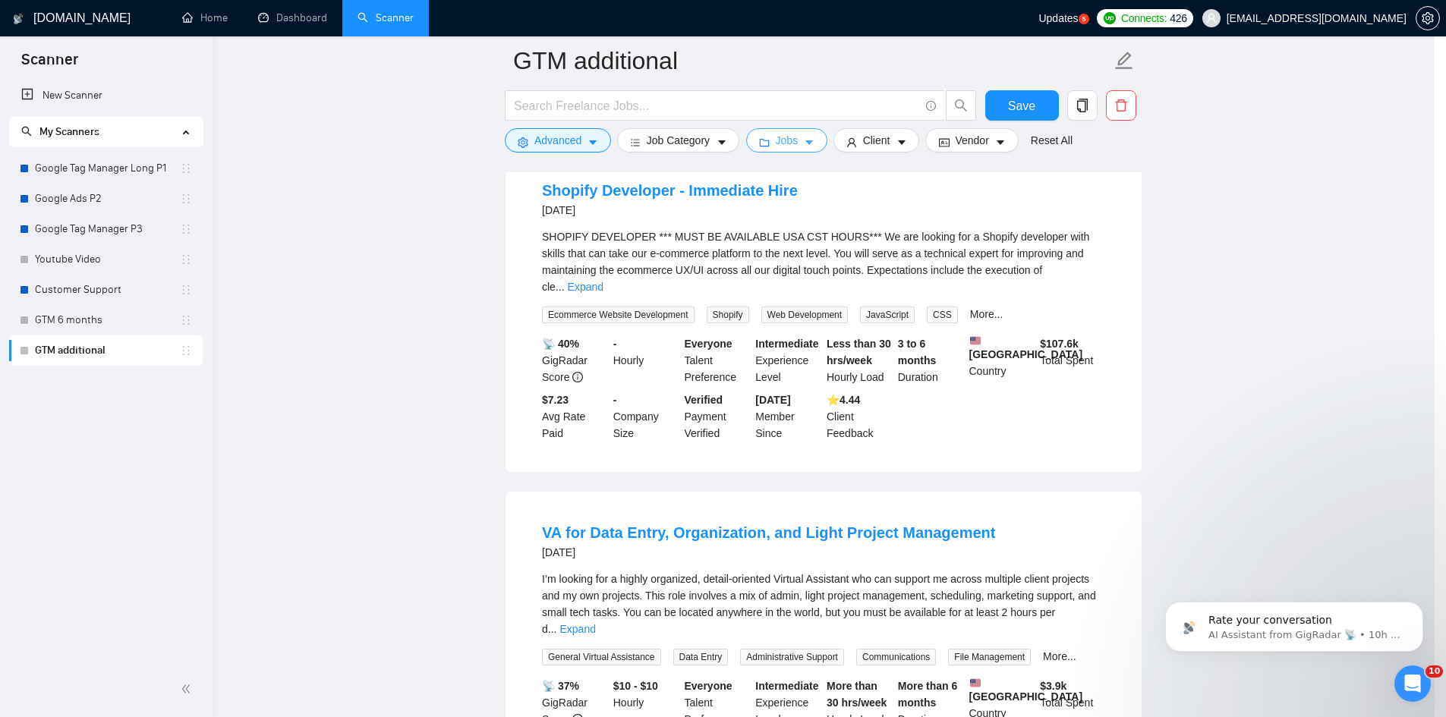
click at [774, 147] on button "Jobs" at bounding box center [787, 140] width 82 height 24
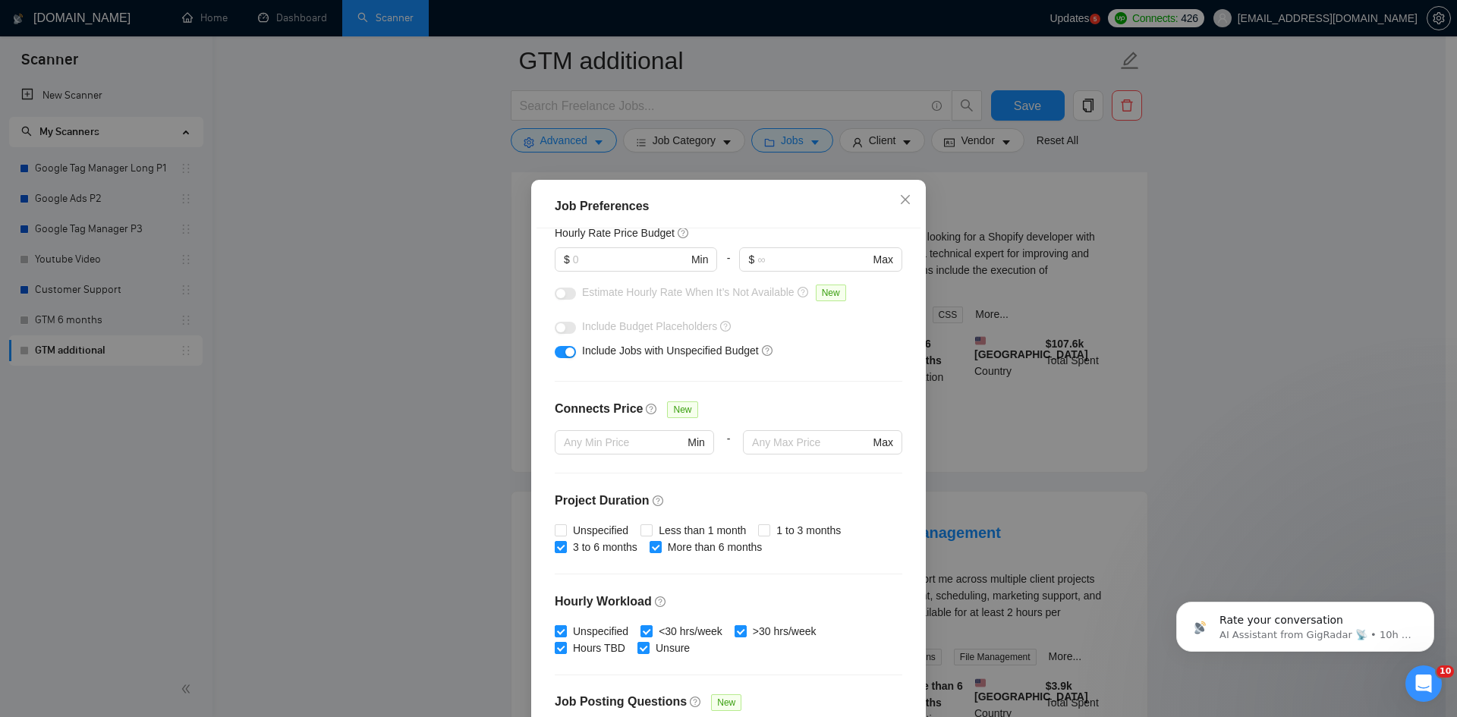
scroll to position [125, 0]
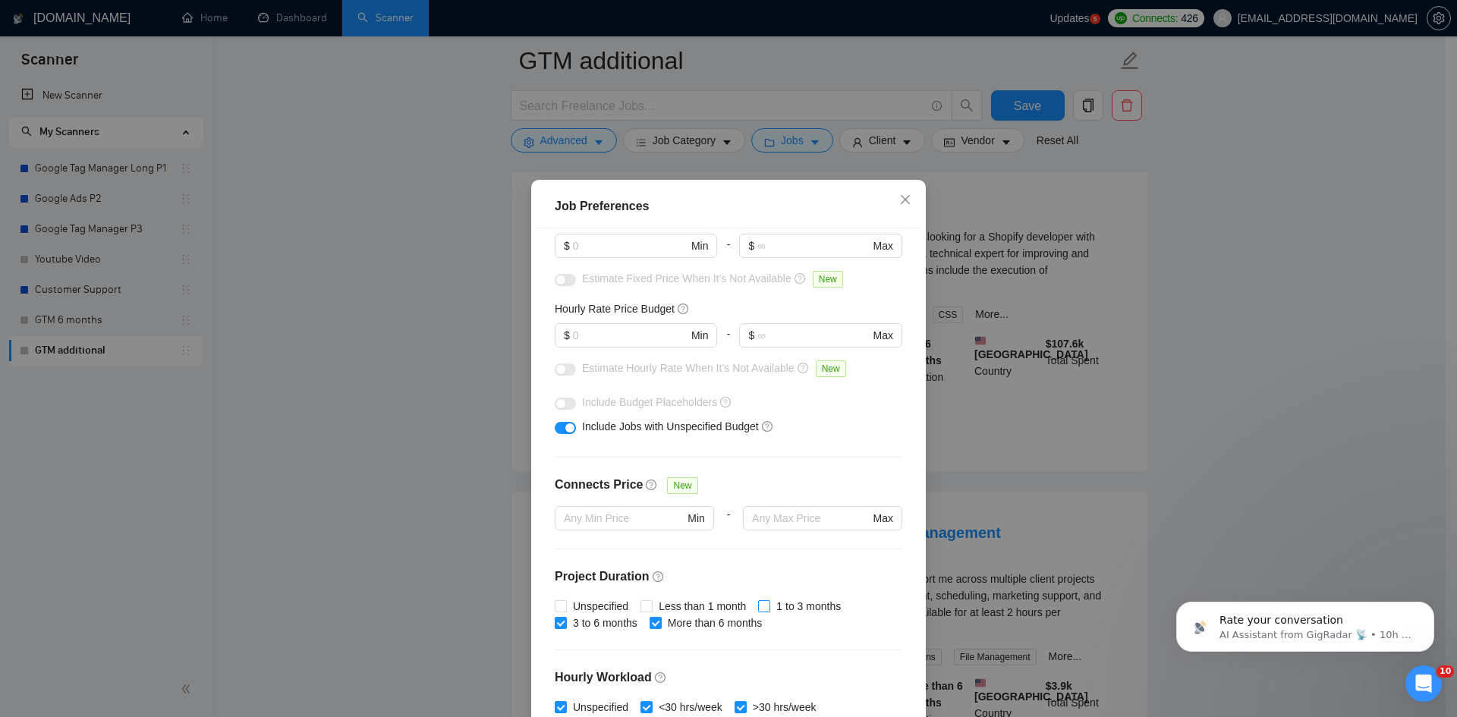
click at [761, 603] on input "1 to 3 months" at bounding box center [763, 605] width 11 height 11
checkbox input "true"
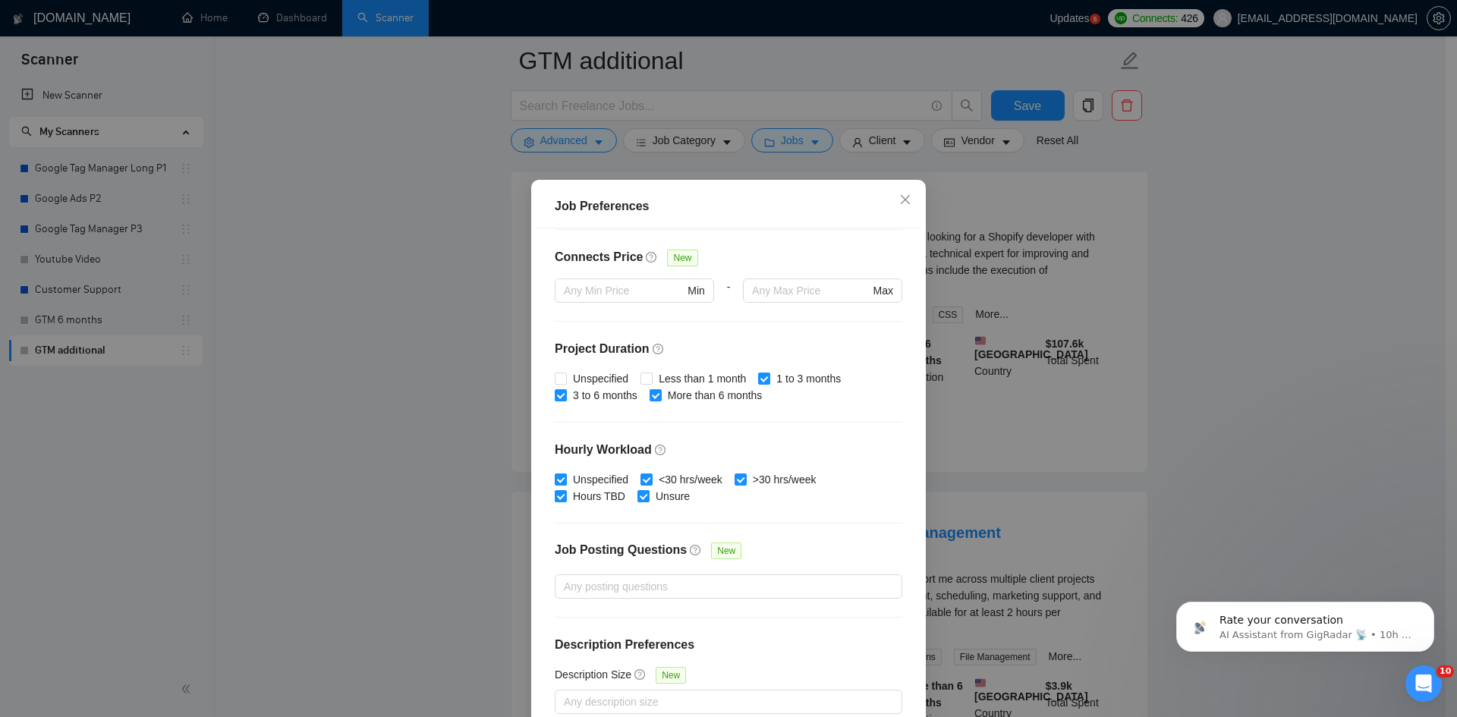
scroll to position [80, 0]
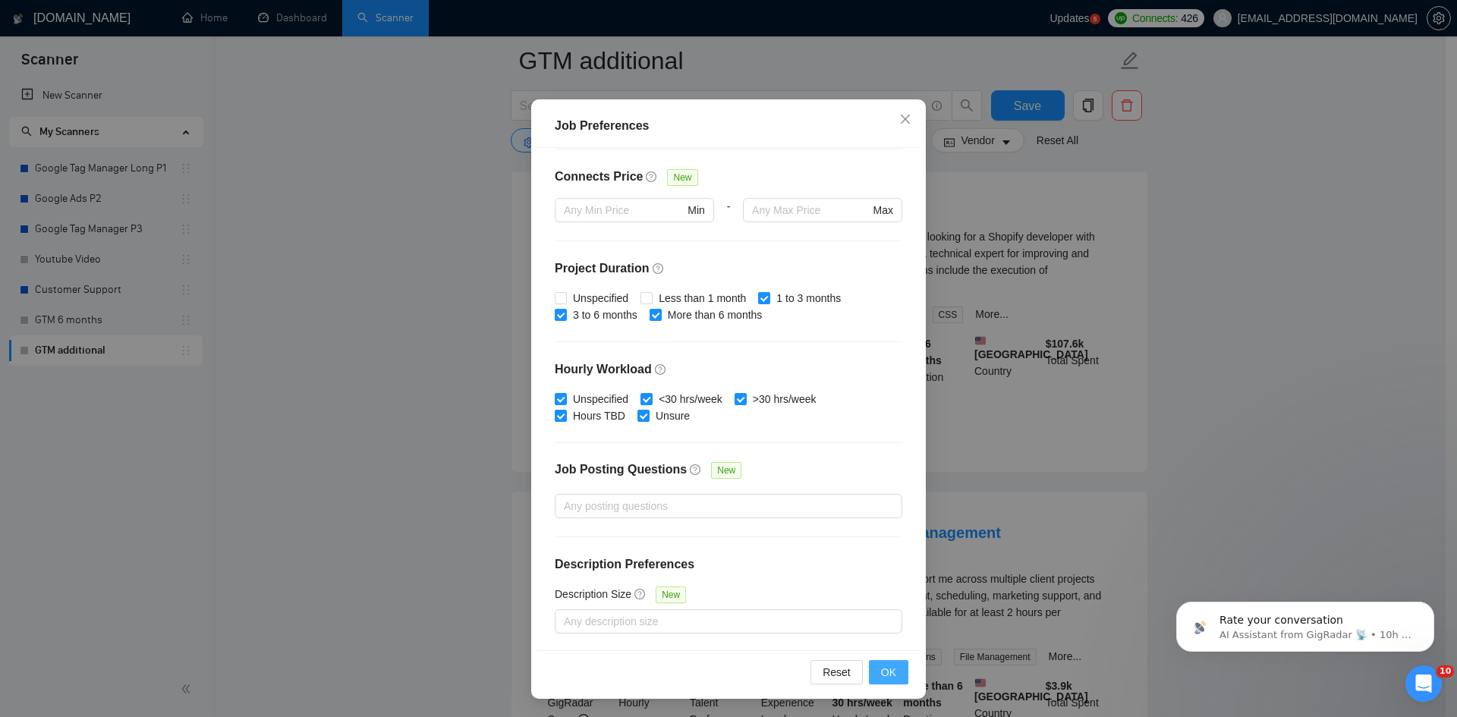
click at [874, 667] on button "OK" at bounding box center [888, 672] width 39 height 24
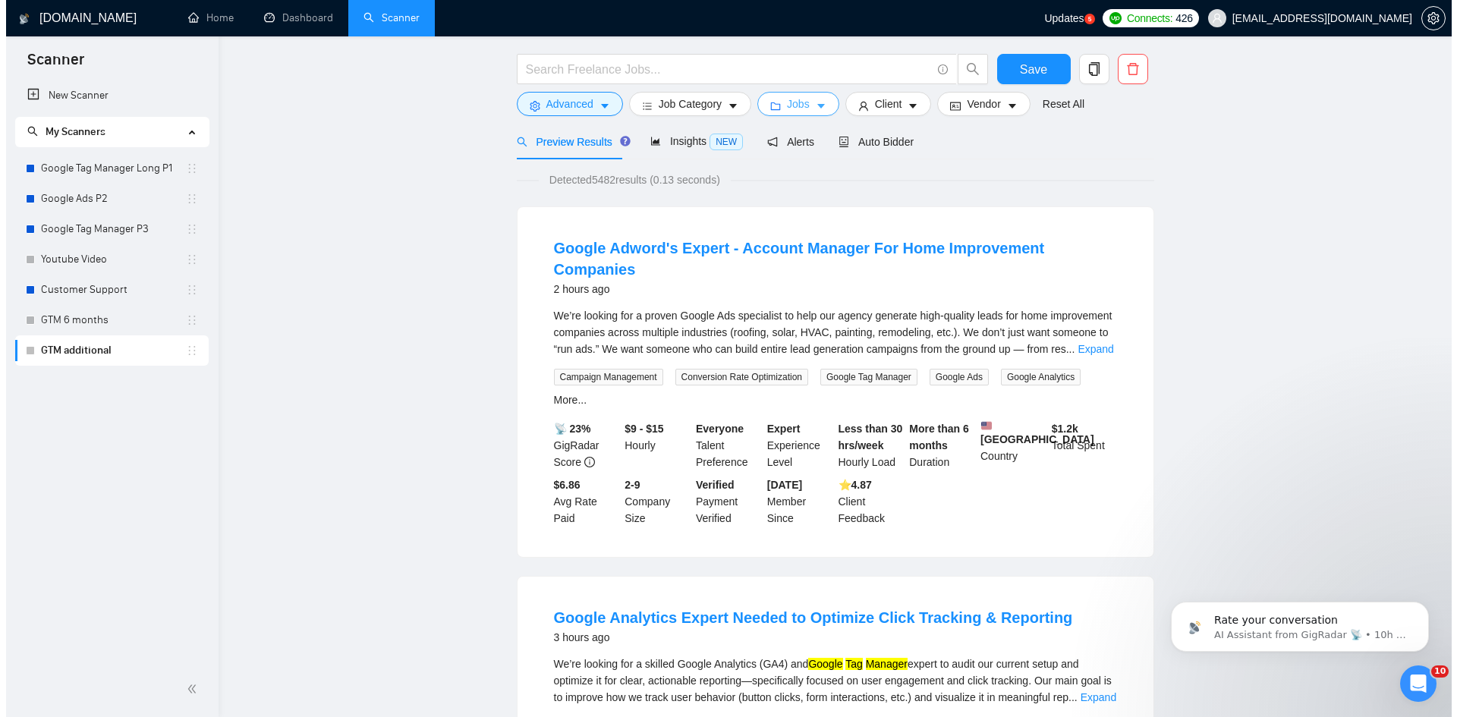
scroll to position [0, 0]
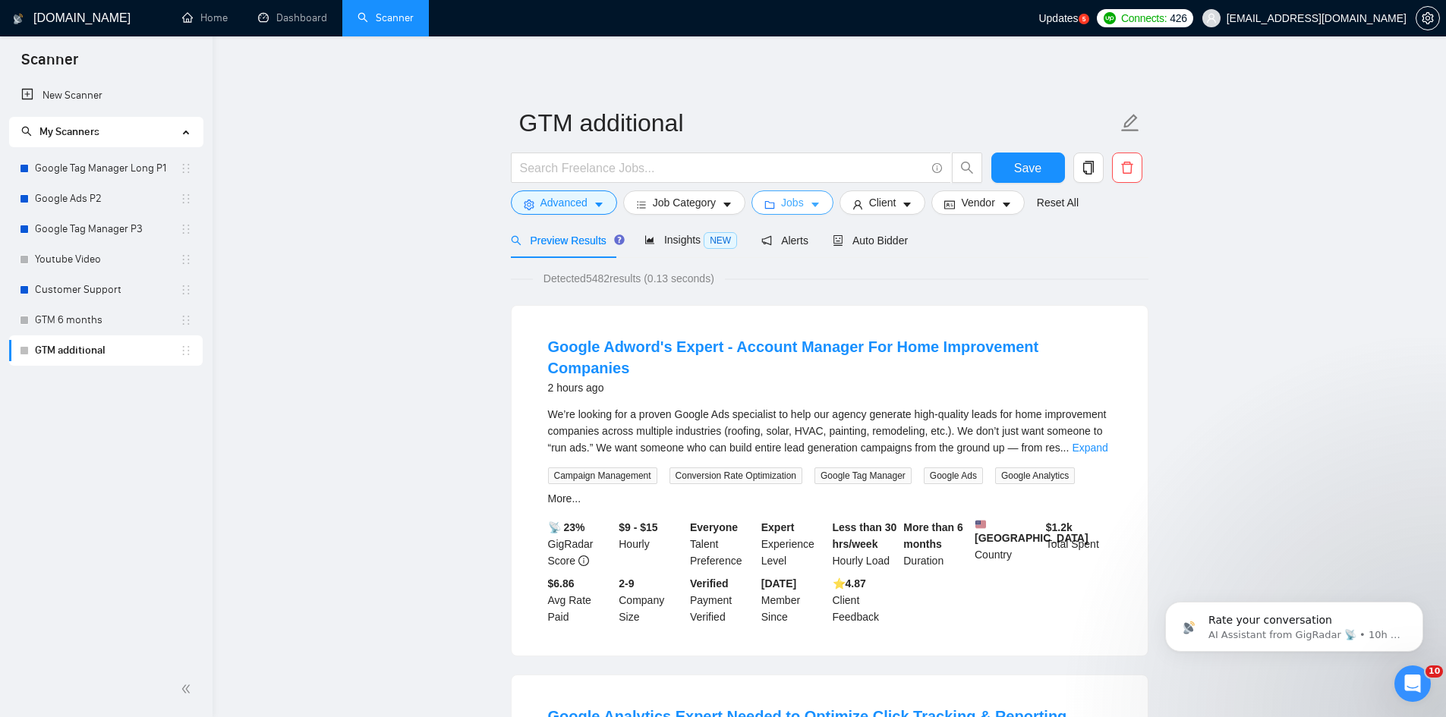
click at [820, 200] on button "Jobs" at bounding box center [792, 202] width 82 height 24
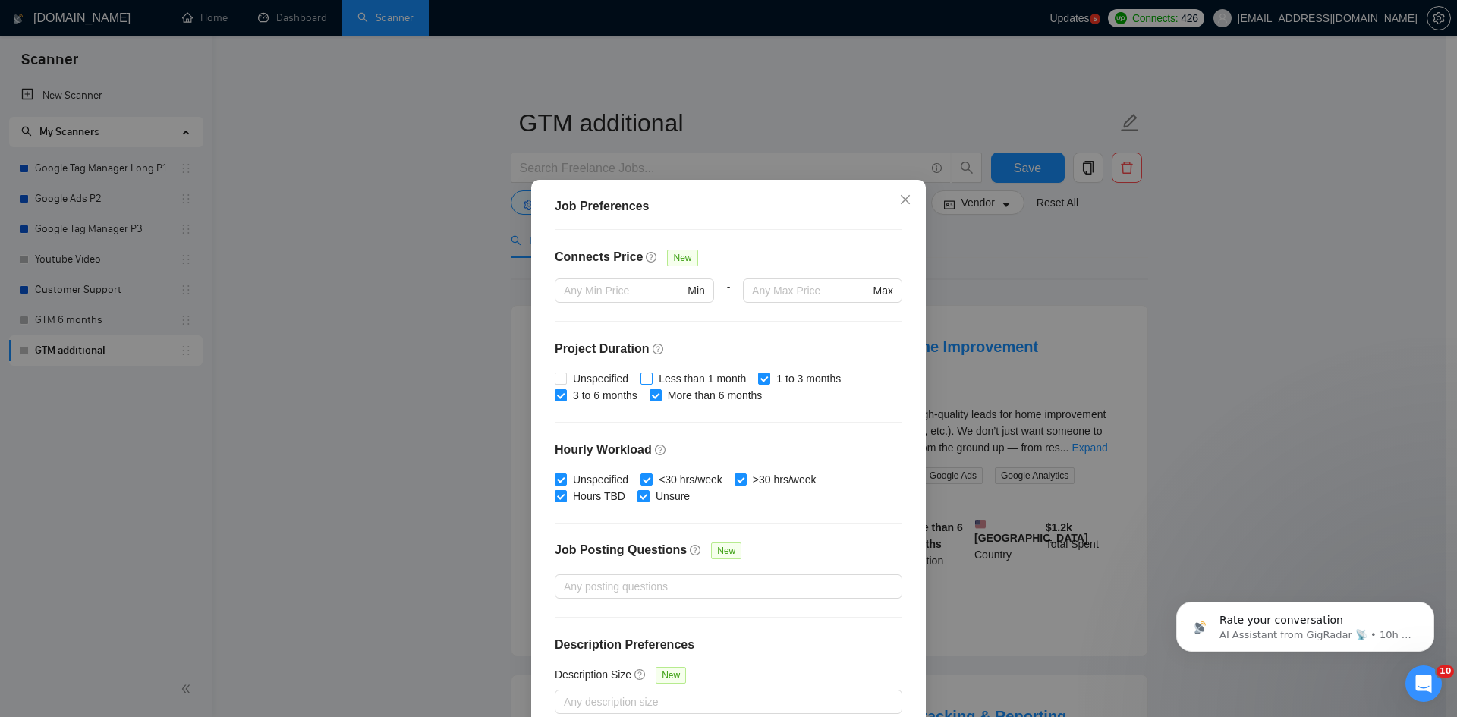
click at [653, 379] on span "Less than 1 month" at bounding box center [702, 378] width 99 height 17
click at [651, 379] on input "Less than 1 month" at bounding box center [646, 378] width 11 height 11
checkbox input "true"
click at [582, 379] on span "Unspecified" at bounding box center [601, 378] width 68 height 17
click at [565, 379] on input "Unspecified" at bounding box center [560, 378] width 11 height 11
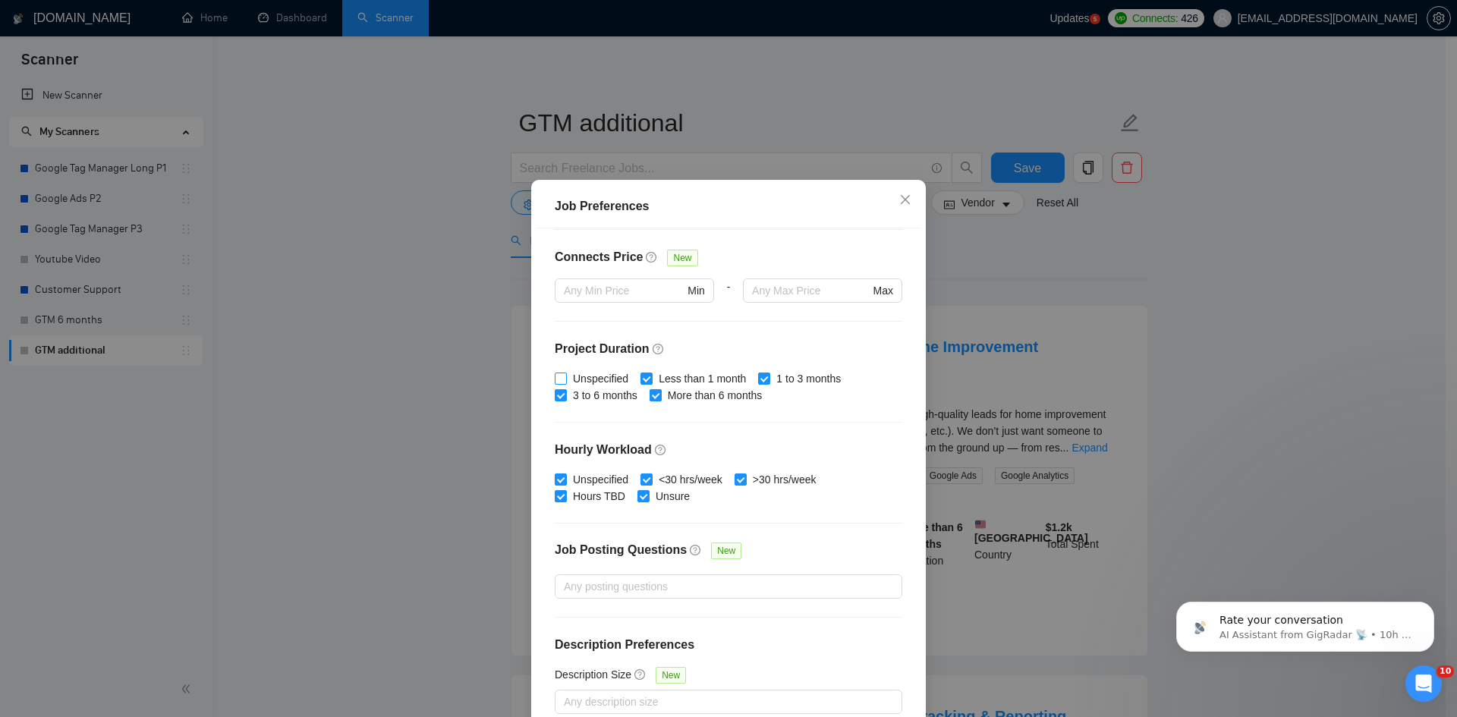
checkbox input "true"
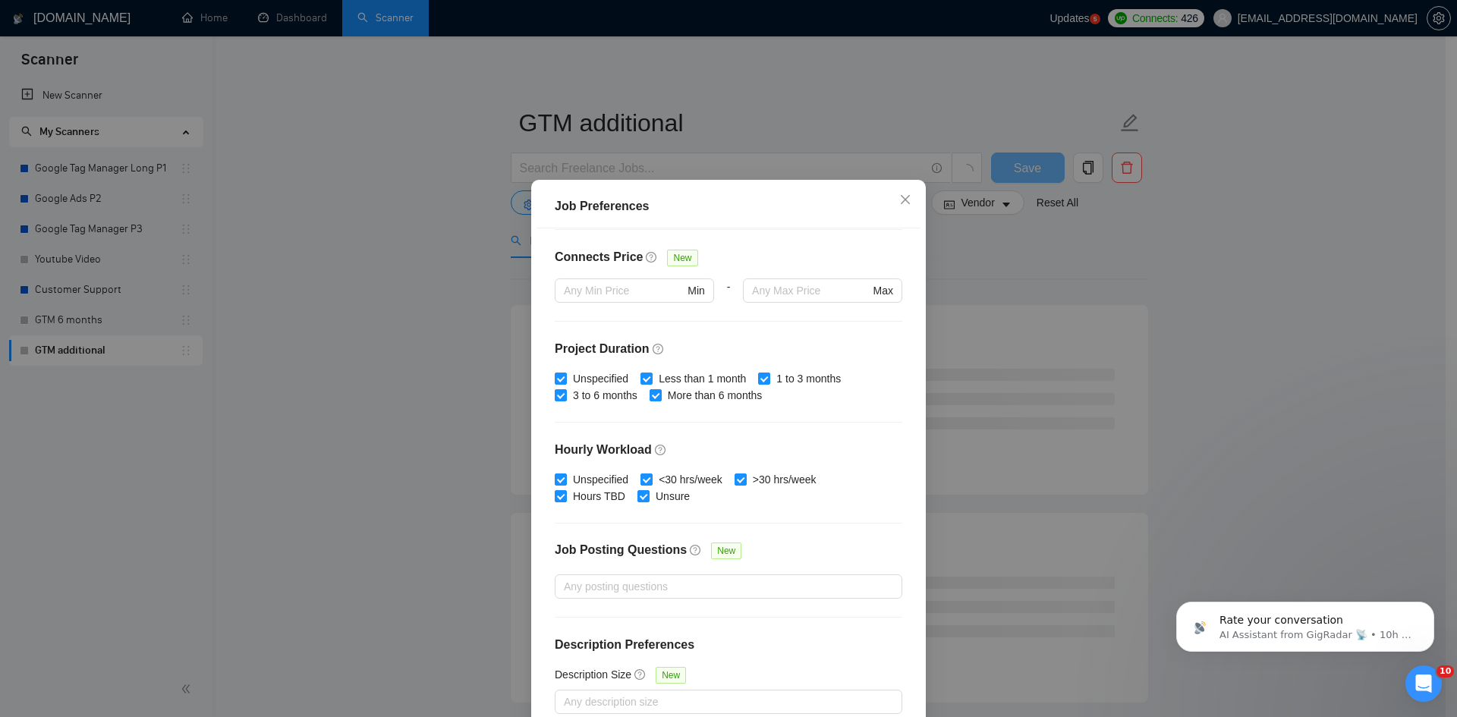
scroll to position [80, 0]
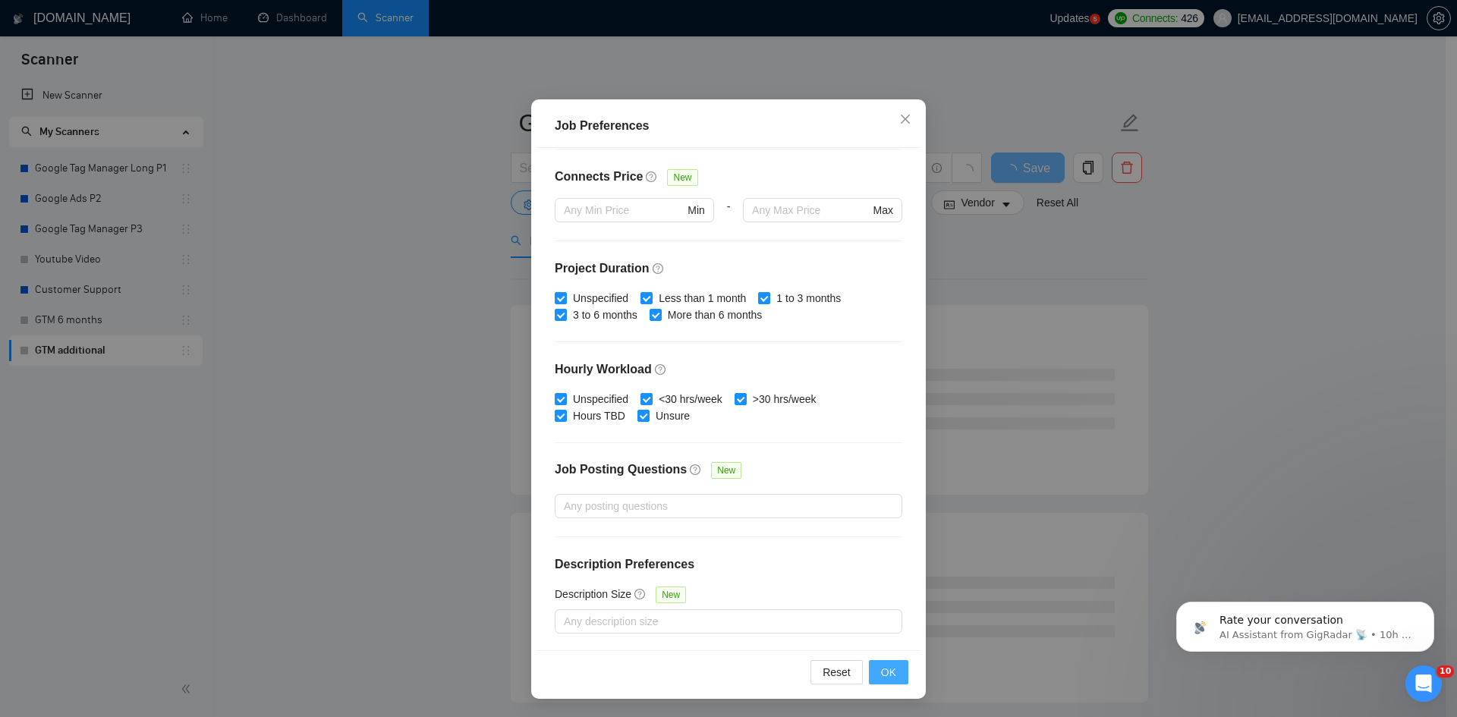
click at [883, 669] on span "OK" at bounding box center [888, 672] width 15 height 17
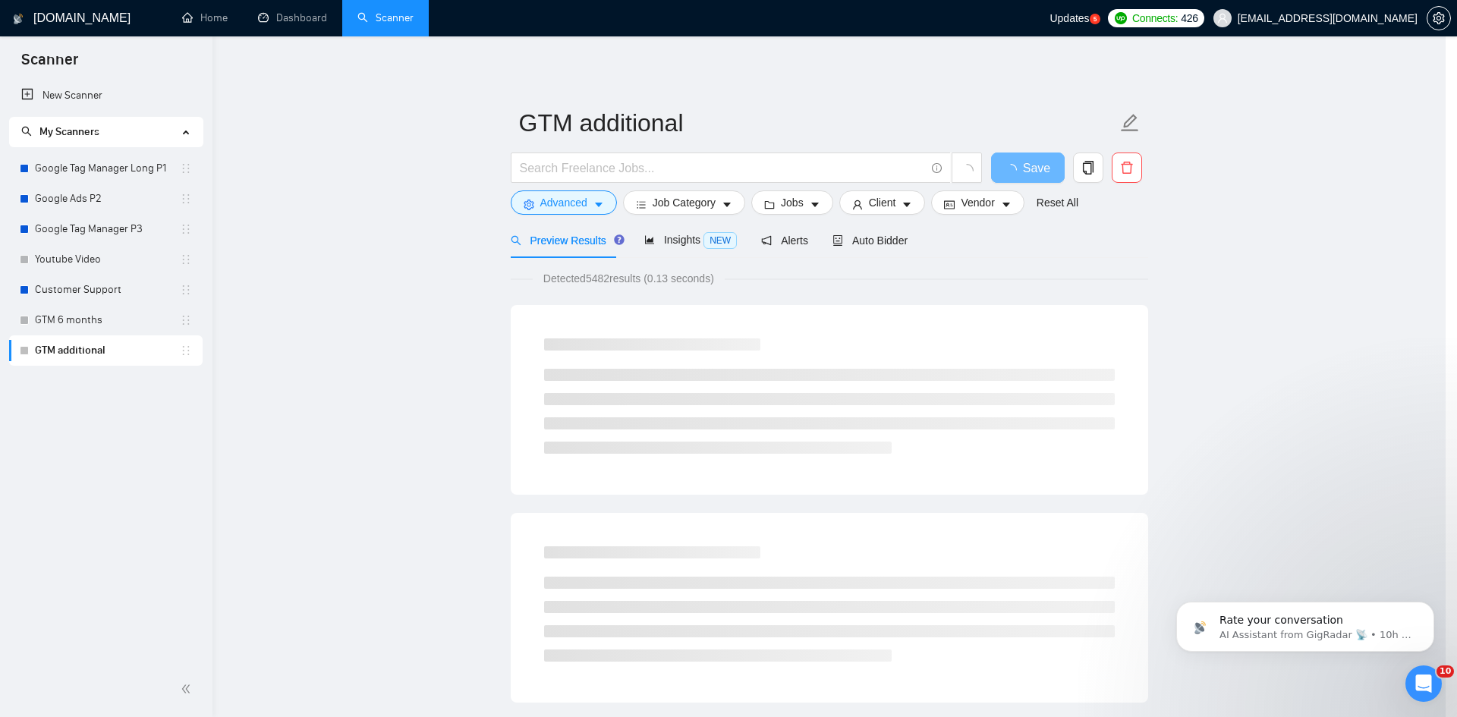
scroll to position [0, 0]
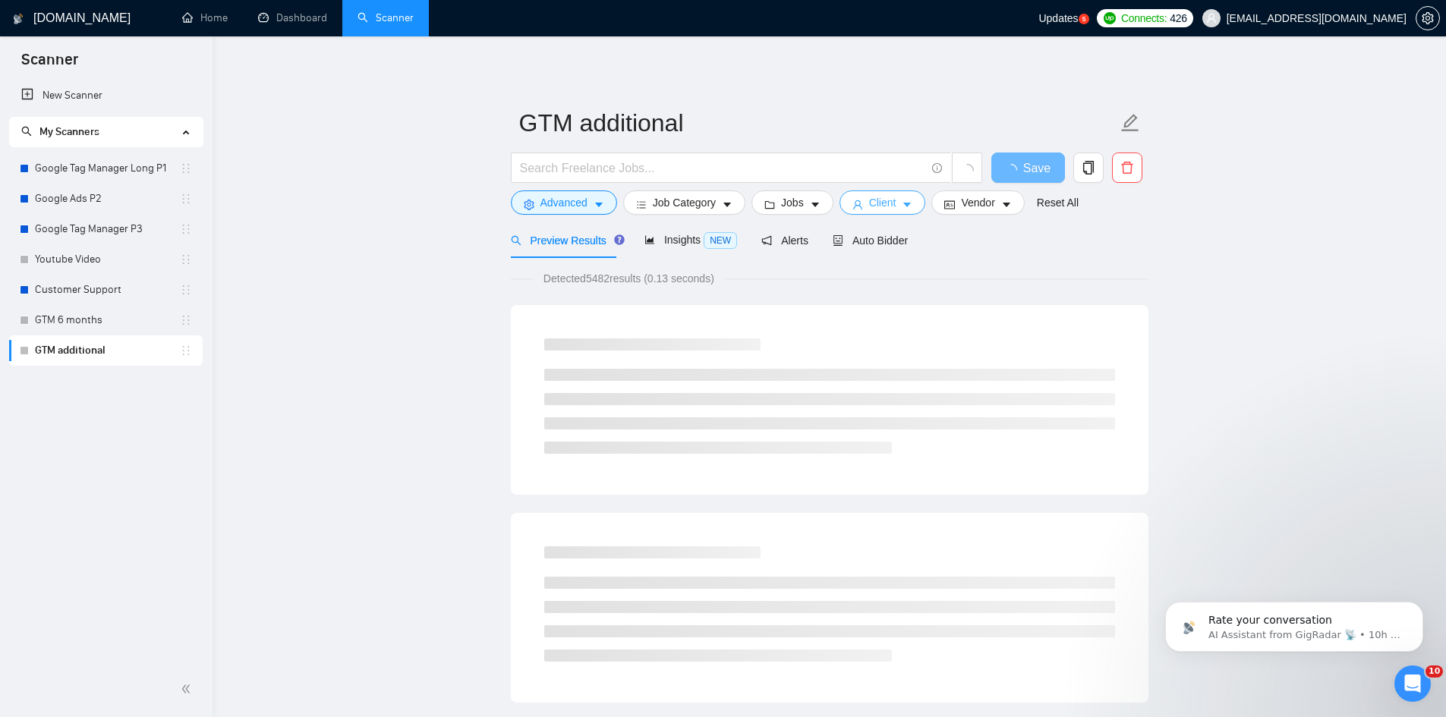
click at [869, 198] on span "Client" at bounding box center [882, 202] width 27 height 17
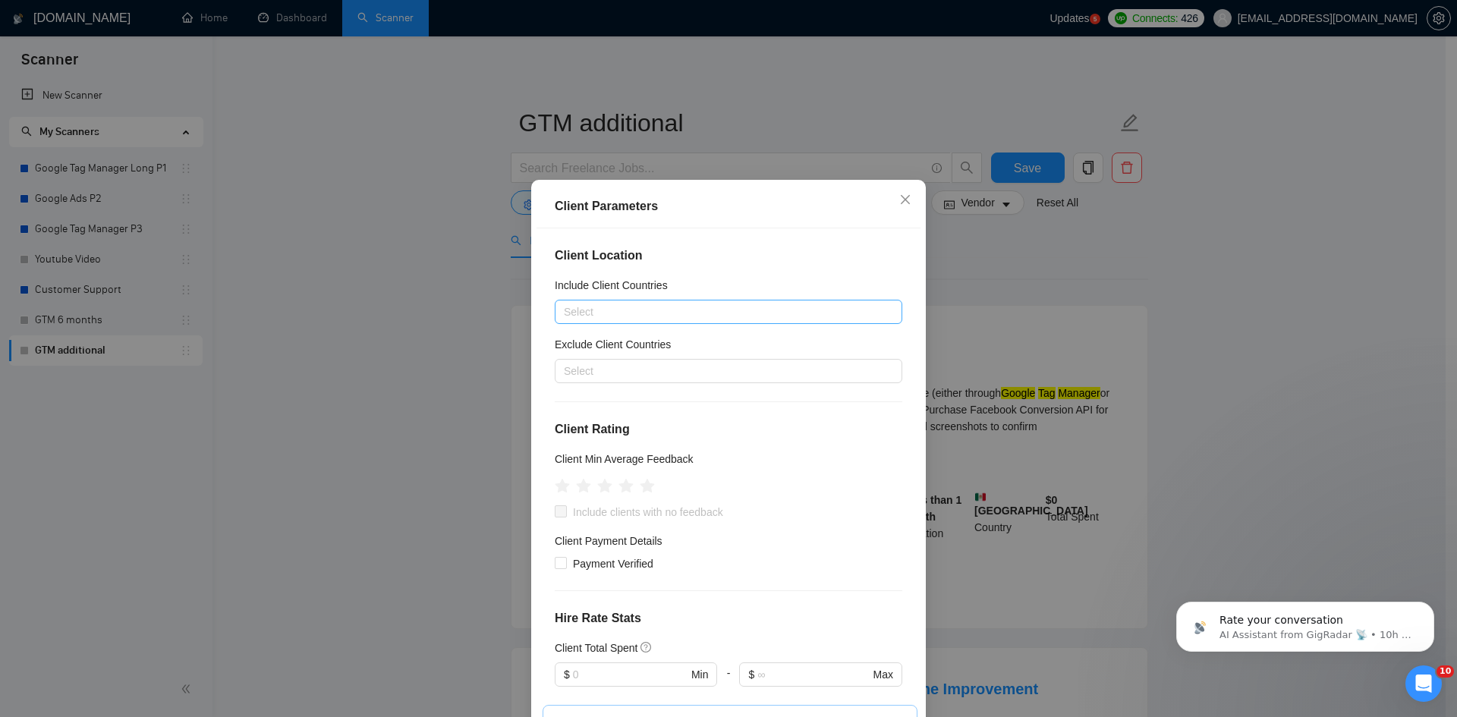
click at [617, 320] on div at bounding box center [721, 312] width 325 height 18
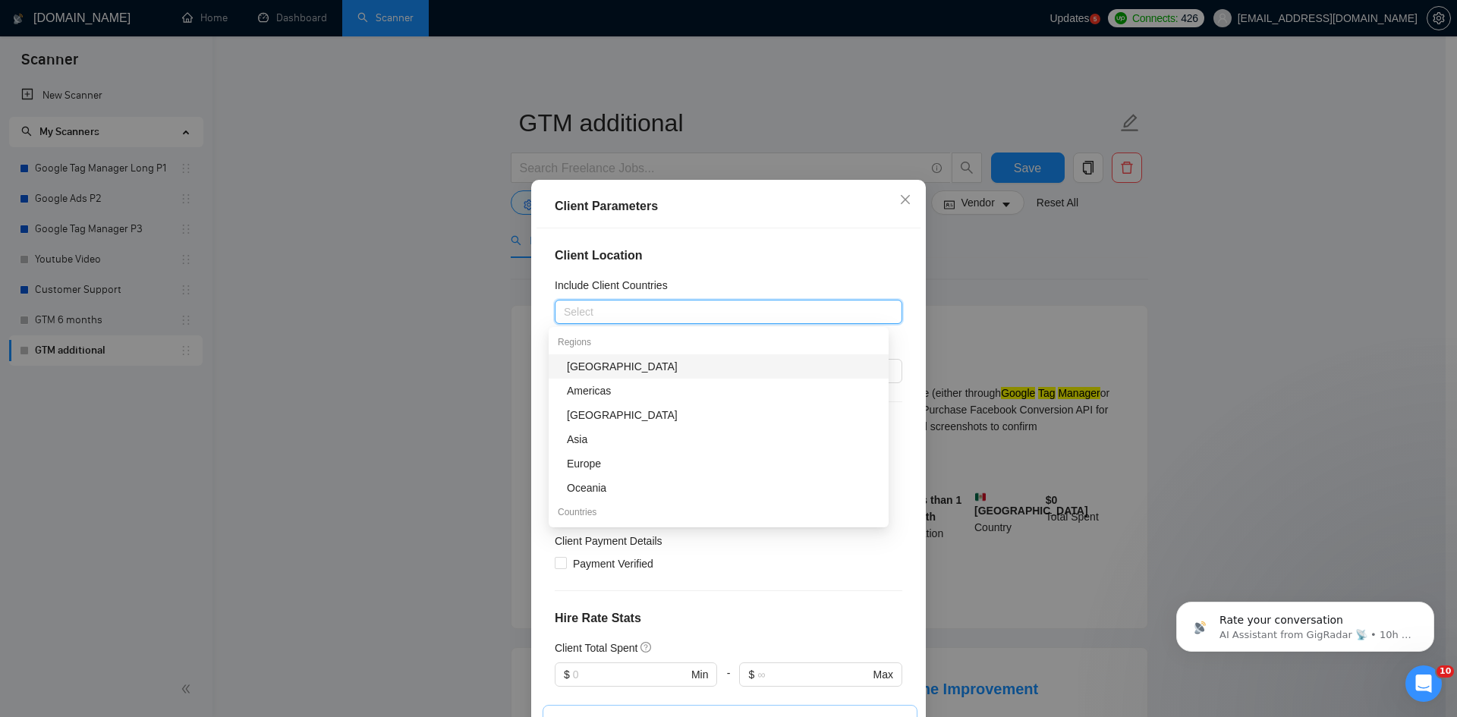
click at [646, 294] on div "Include Client Countries" at bounding box center [729, 288] width 348 height 23
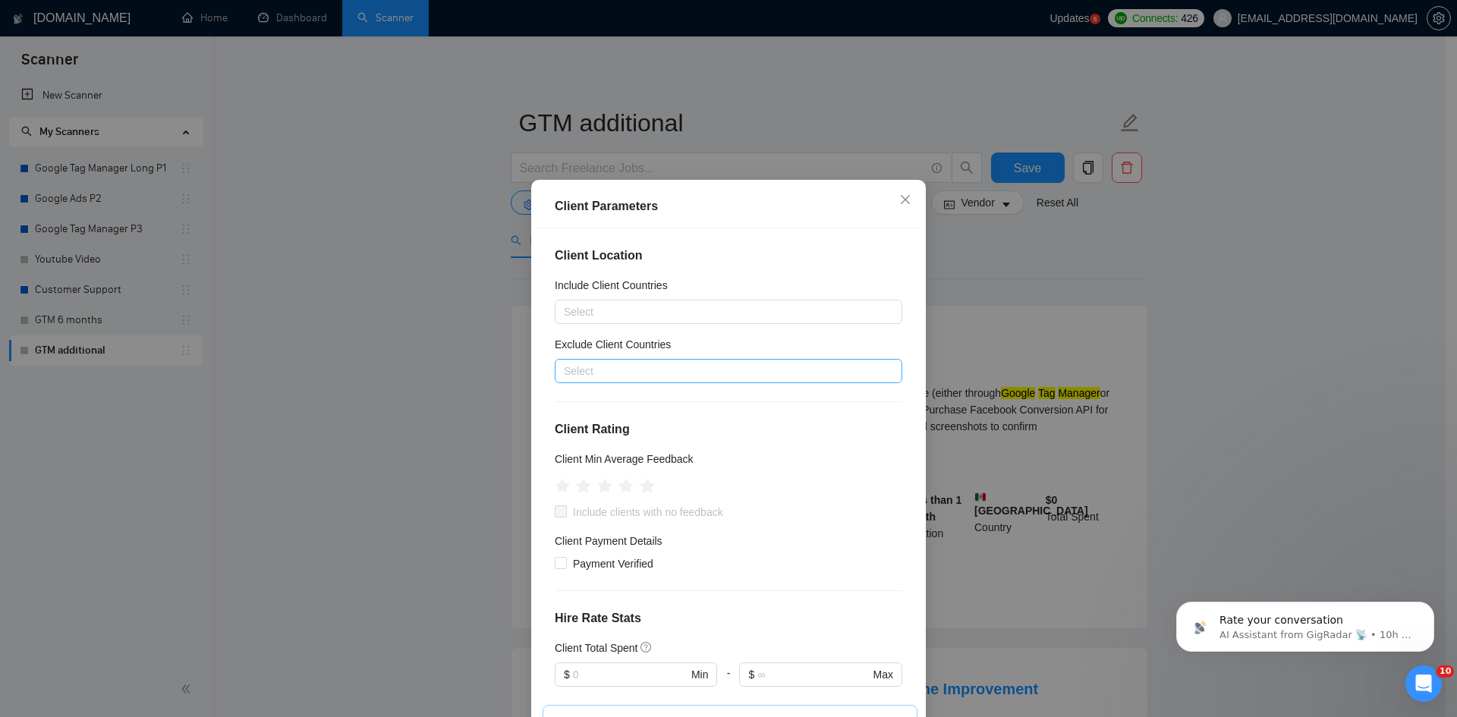
click at [627, 366] on div at bounding box center [721, 371] width 325 height 18
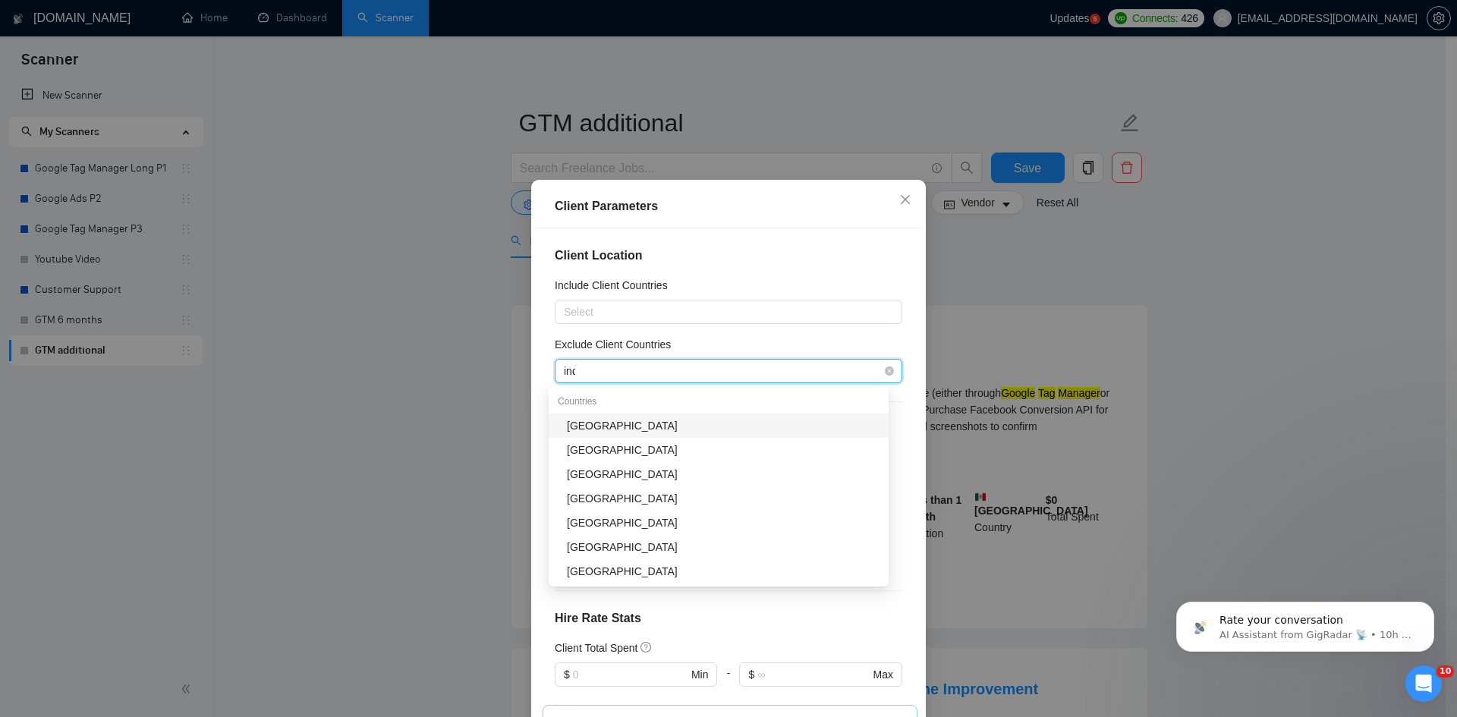
type input "india"
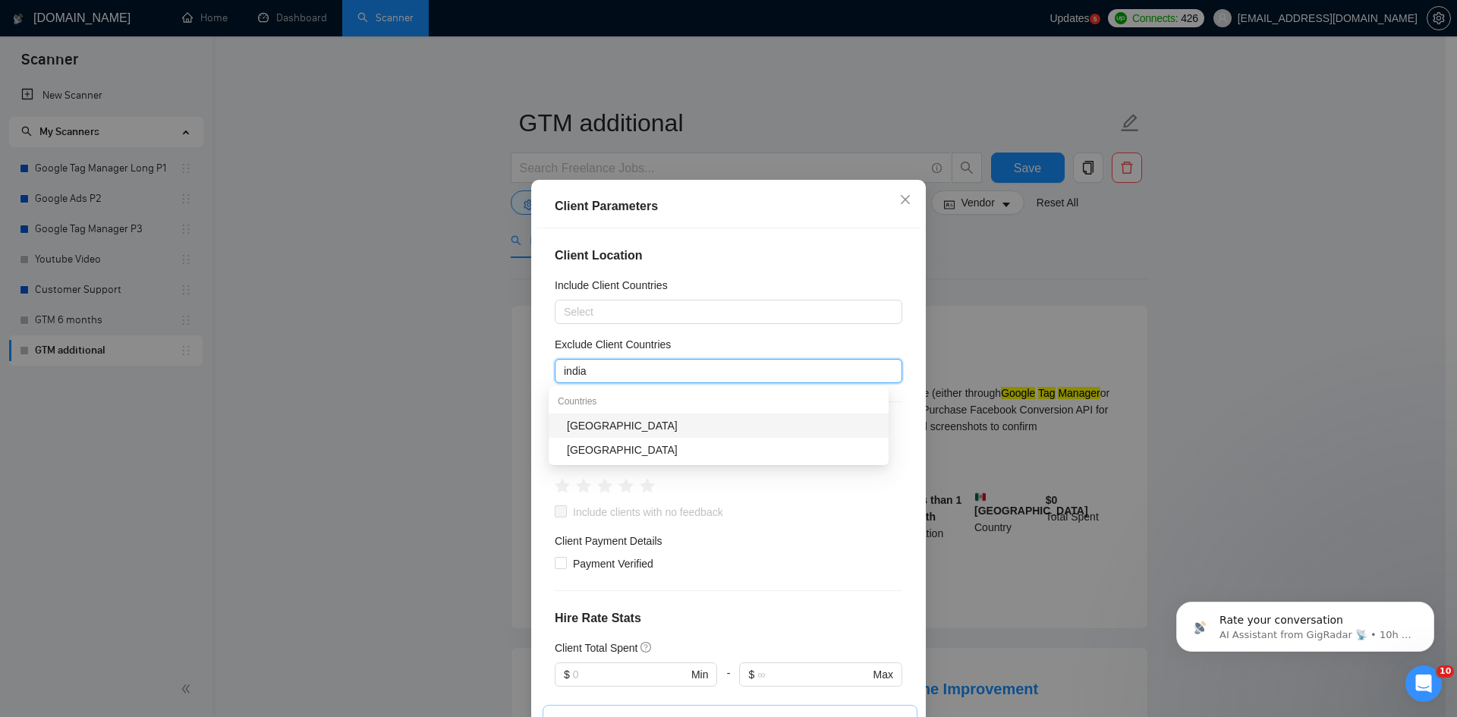
click at [609, 420] on div "[GEOGRAPHIC_DATA]" at bounding box center [723, 425] width 313 height 17
type input "pakis"
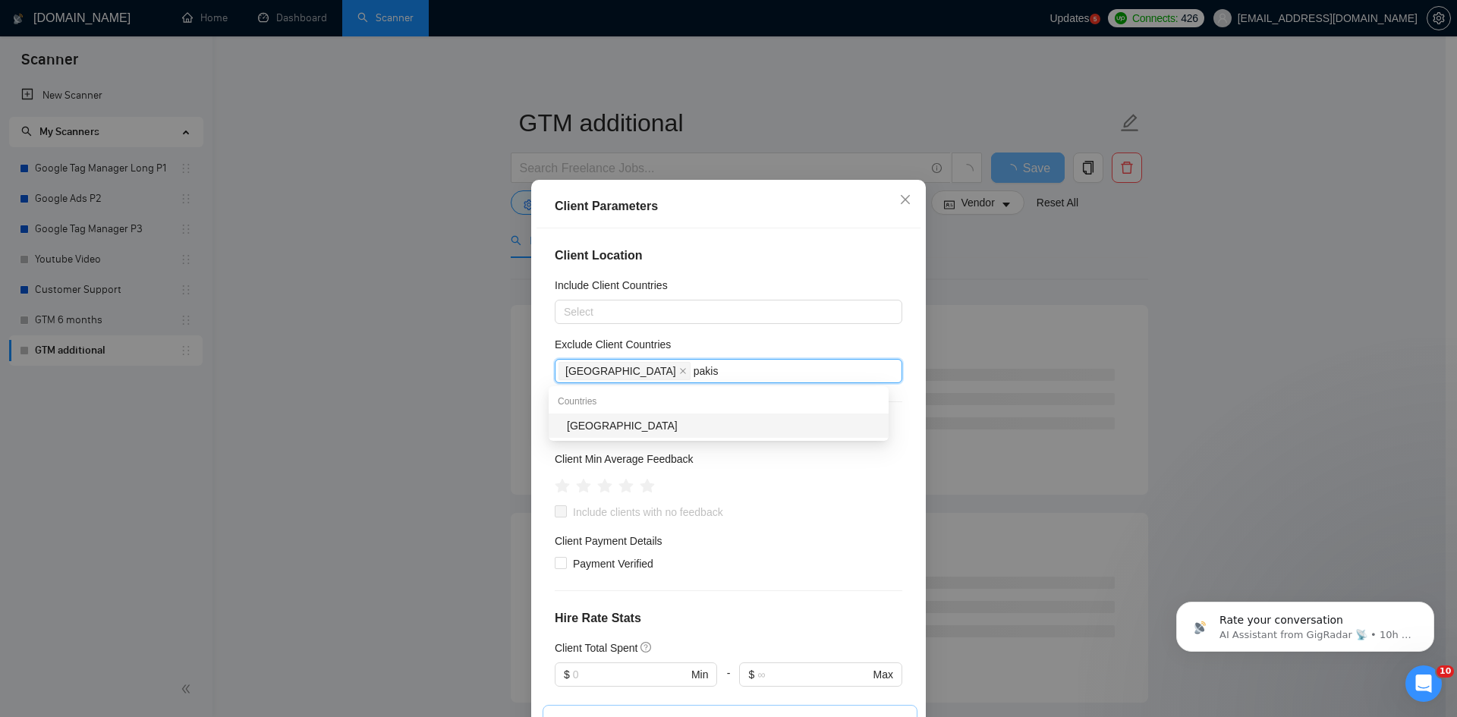
click at [642, 422] on div "[GEOGRAPHIC_DATA]" at bounding box center [723, 425] width 313 height 17
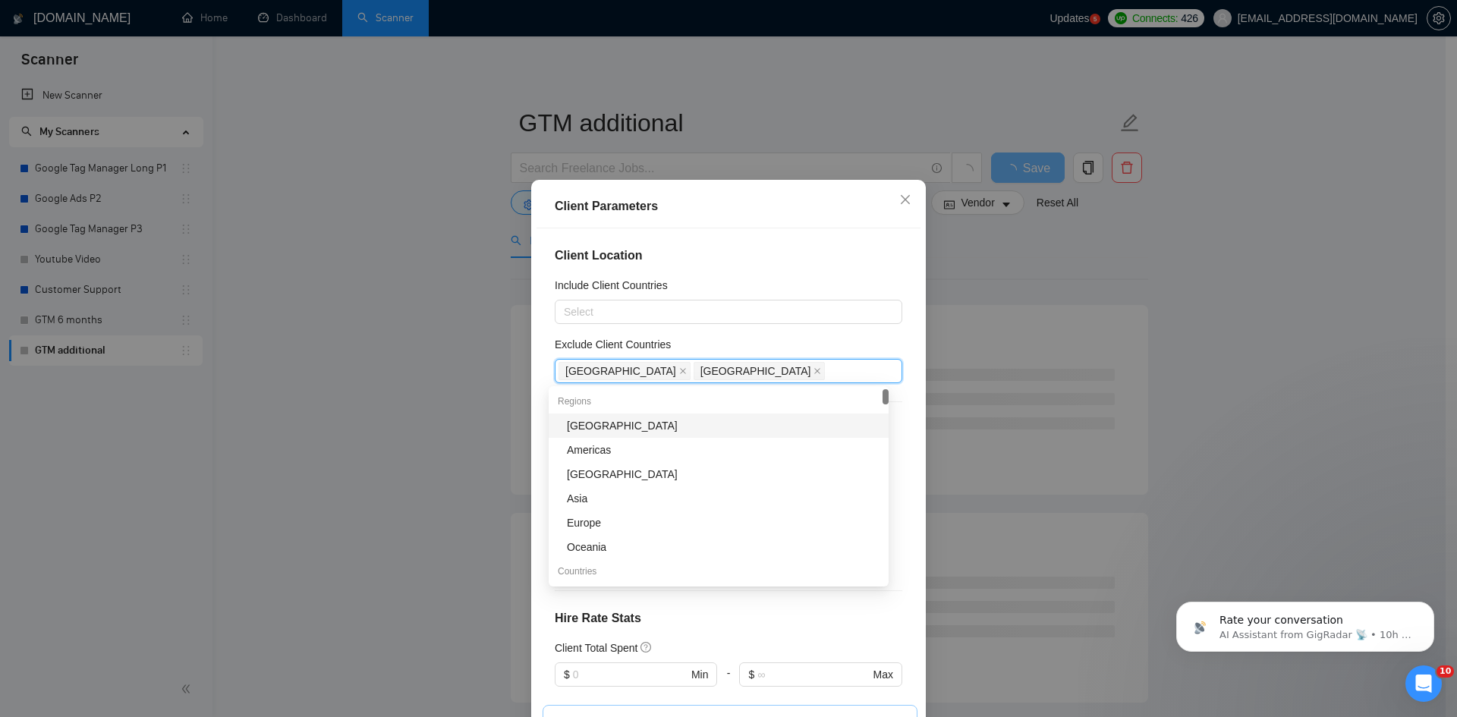
click at [752, 349] on div "Exclude Client Countries" at bounding box center [729, 347] width 348 height 23
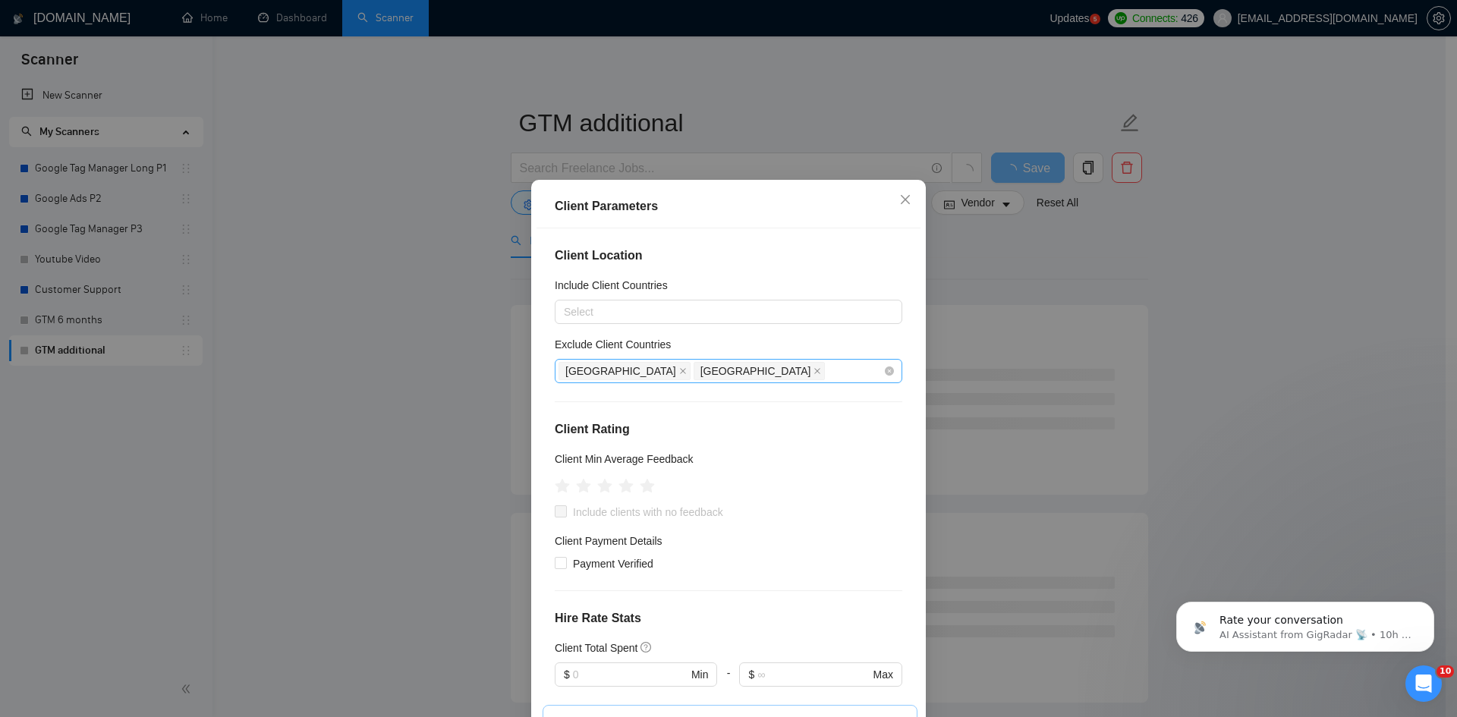
click at [713, 368] on div "India [GEOGRAPHIC_DATA]" at bounding box center [721, 370] width 325 height 21
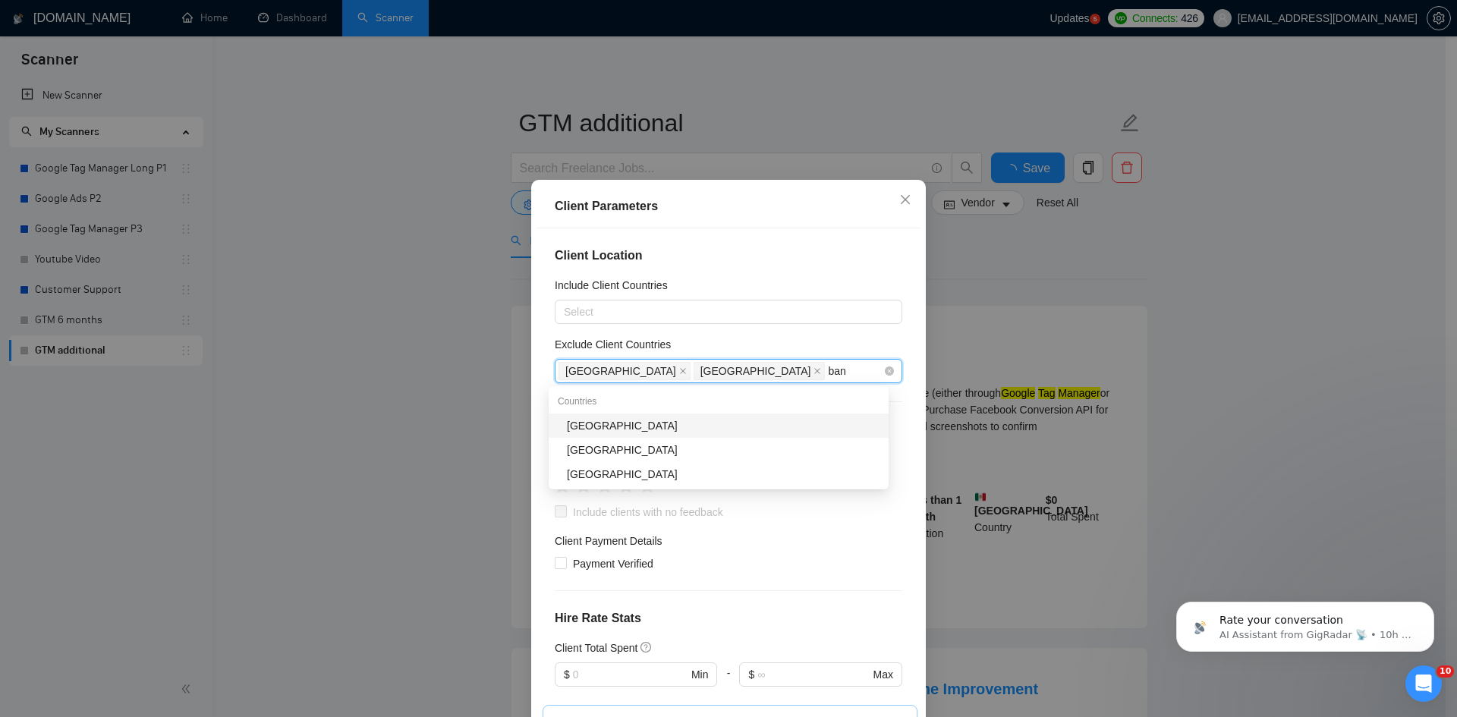
type input "bang"
click at [659, 425] on div "[GEOGRAPHIC_DATA]" at bounding box center [723, 425] width 313 height 17
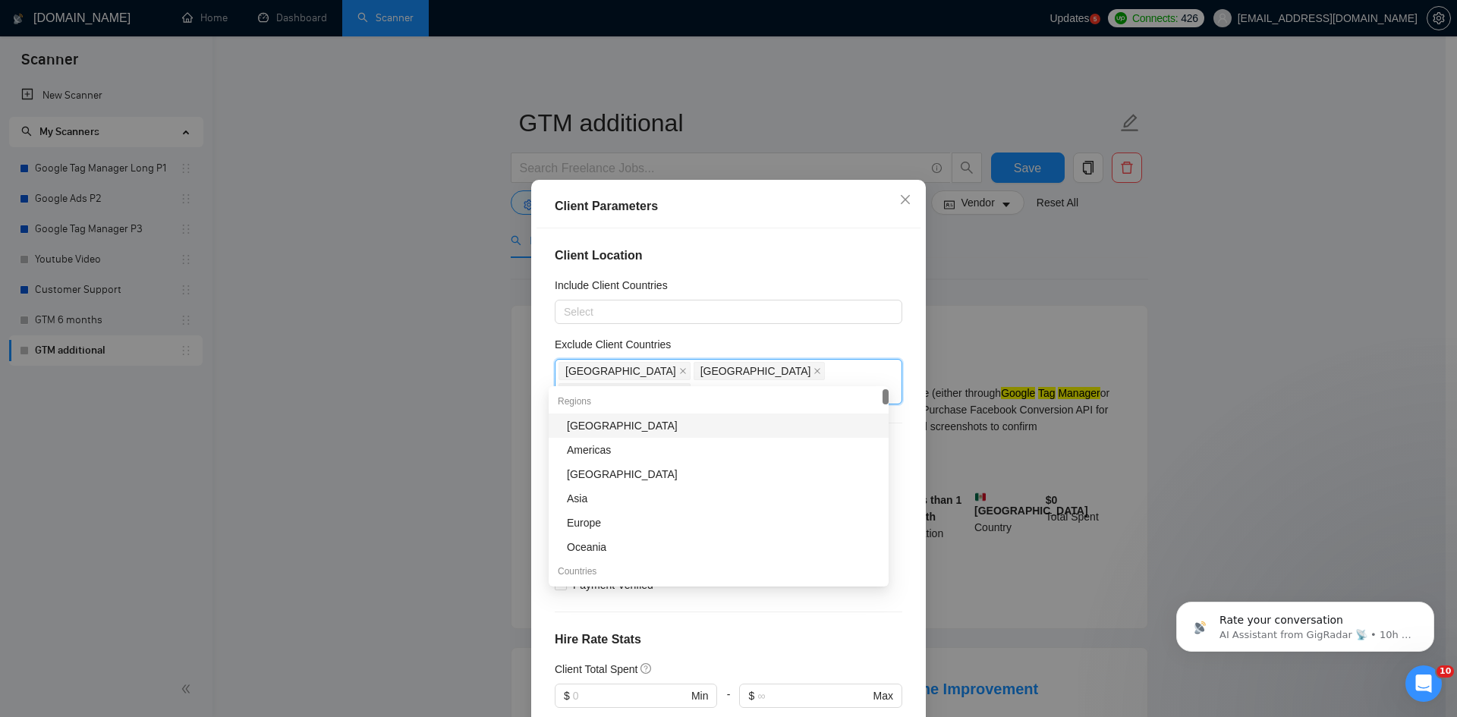
click at [826, 338] on div "Exclude Client Countries" at bounding box center [729, 347] width 348 height 23
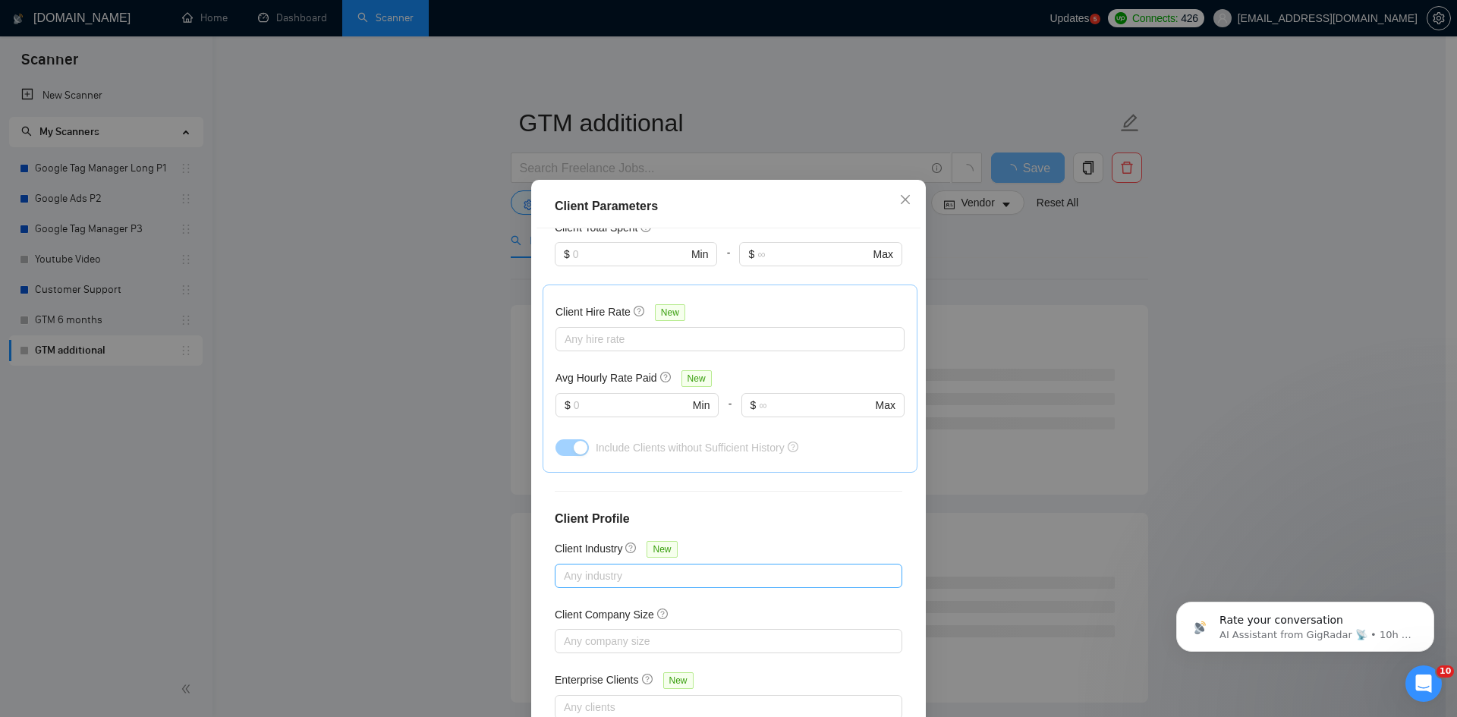
scroll to position [80, 0]
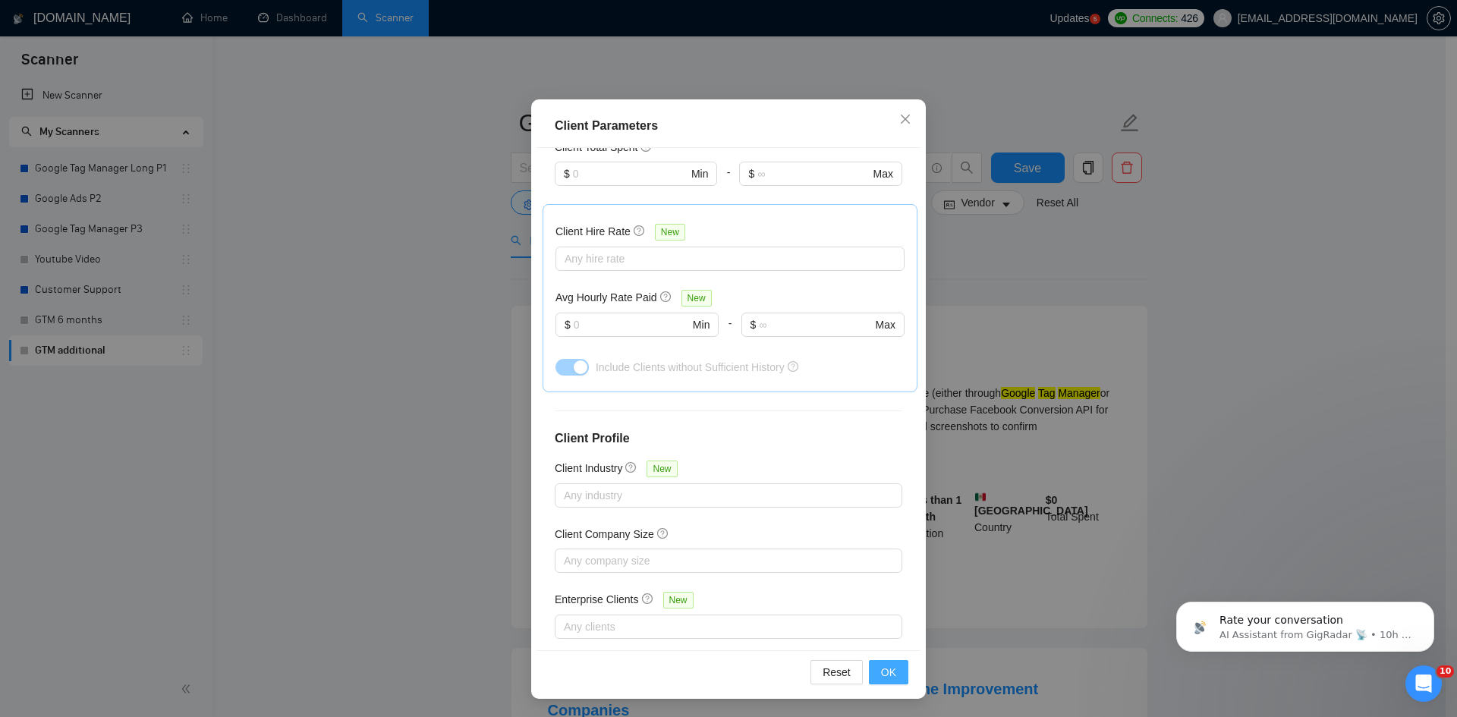
click at [899, 681] on button "OK" at bounding box center [888, 672] width 39 height 24
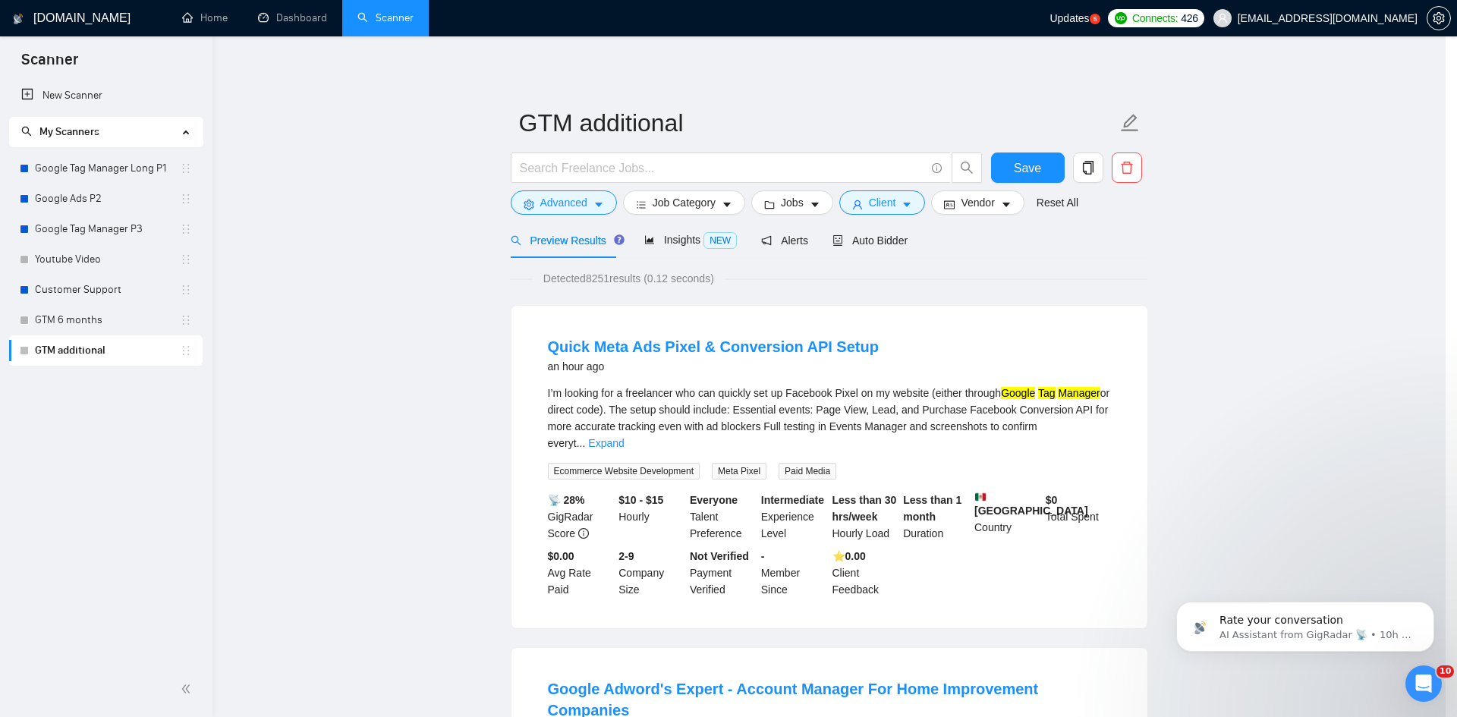
scroll to position [0, 0]
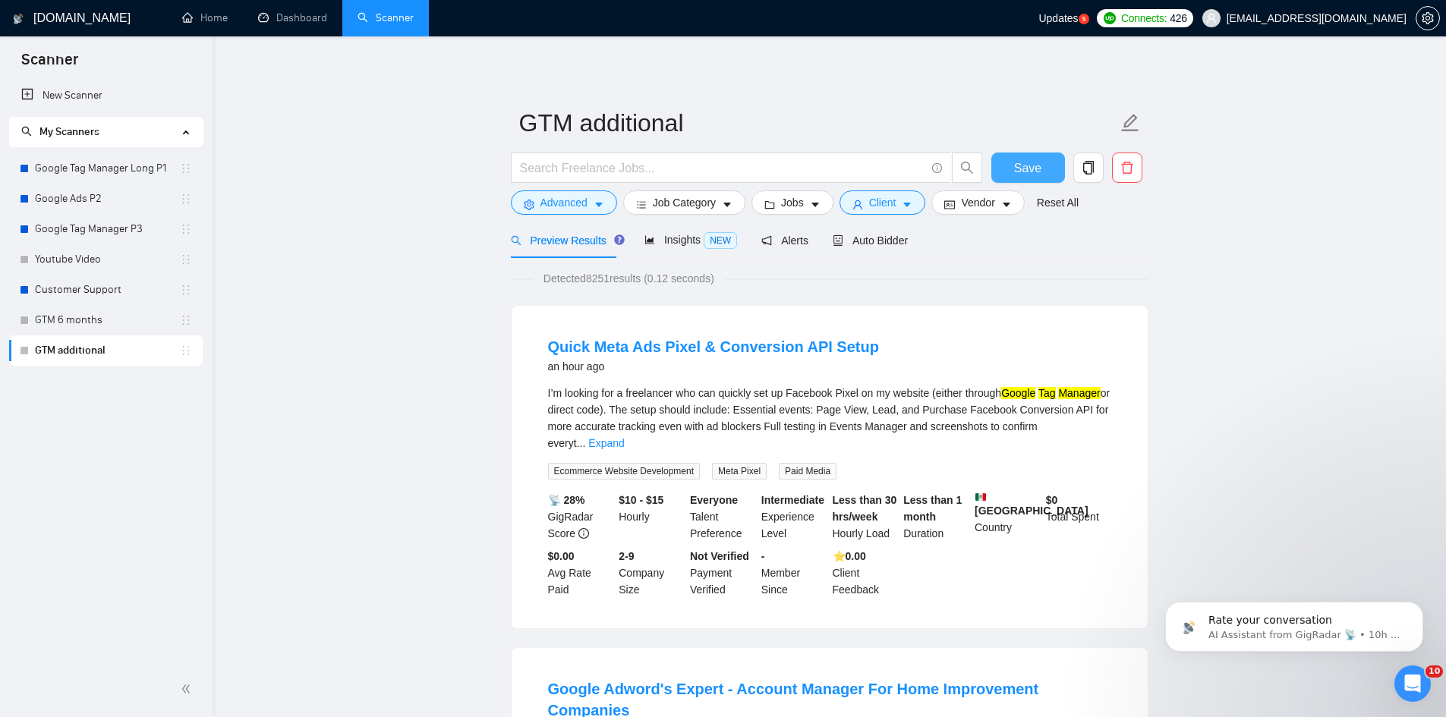
click at [1032, 181] on button "Save" at bounding box center [1028, 168] width 74 height 30
drag, startPoint x: 781, startPoint y: 346, endPoint x: 1424, endPoint y: 404, distance: 645.4
click at [1038, 168] on span "Save" at bounding box center [1027, 168] width 27 height 19
click at [679, 245] on span "Insights NEW" at bounding box center [690, 240] width 93 height 12
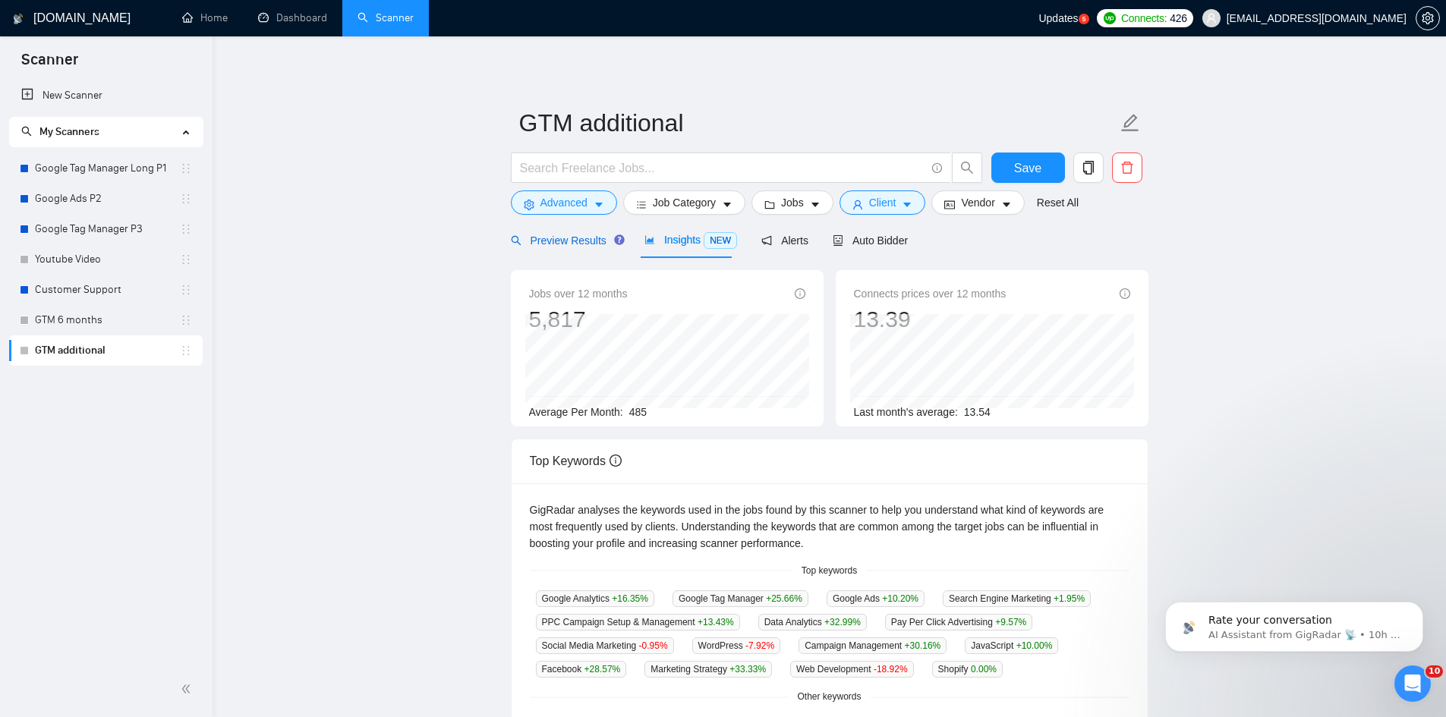
click at [576, 247] on span "Preview Results" at bounding box center [565, 241] width 109 height 12
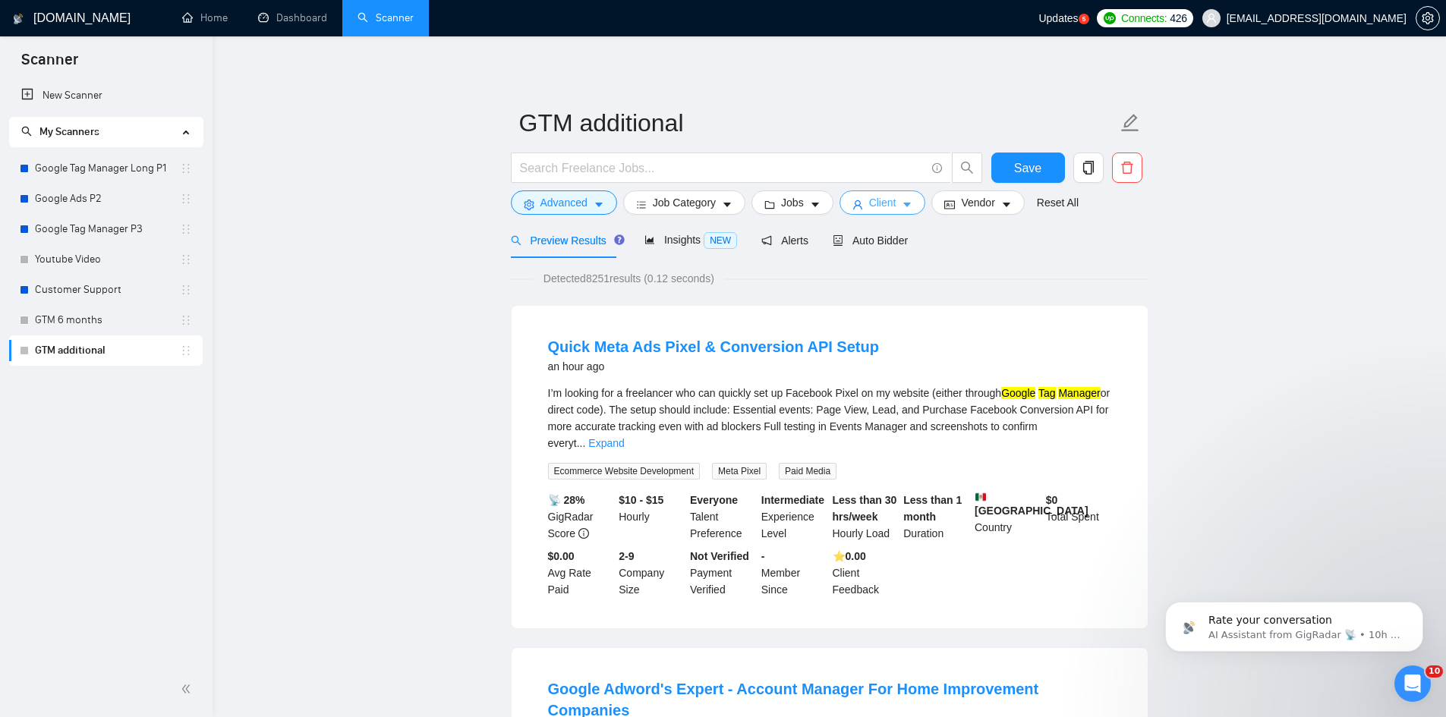
click at [886, 211] on span "Client" at bounding box center [882, 202] width 27 height 17
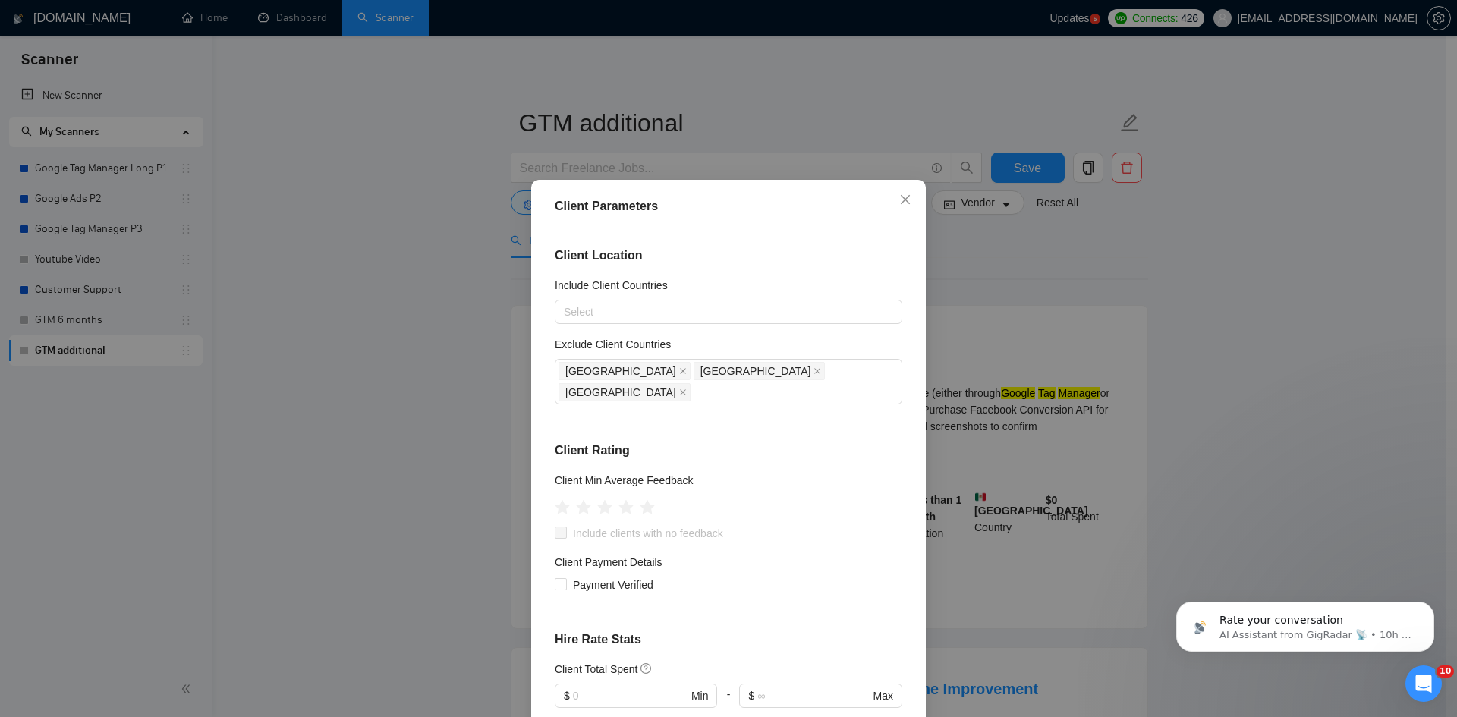
click at [1009, 299] on div "Client Parameters Client Location Include Client Countries Select Exclude Clien…" at bounding box center [728, 358] width 1457 height 717
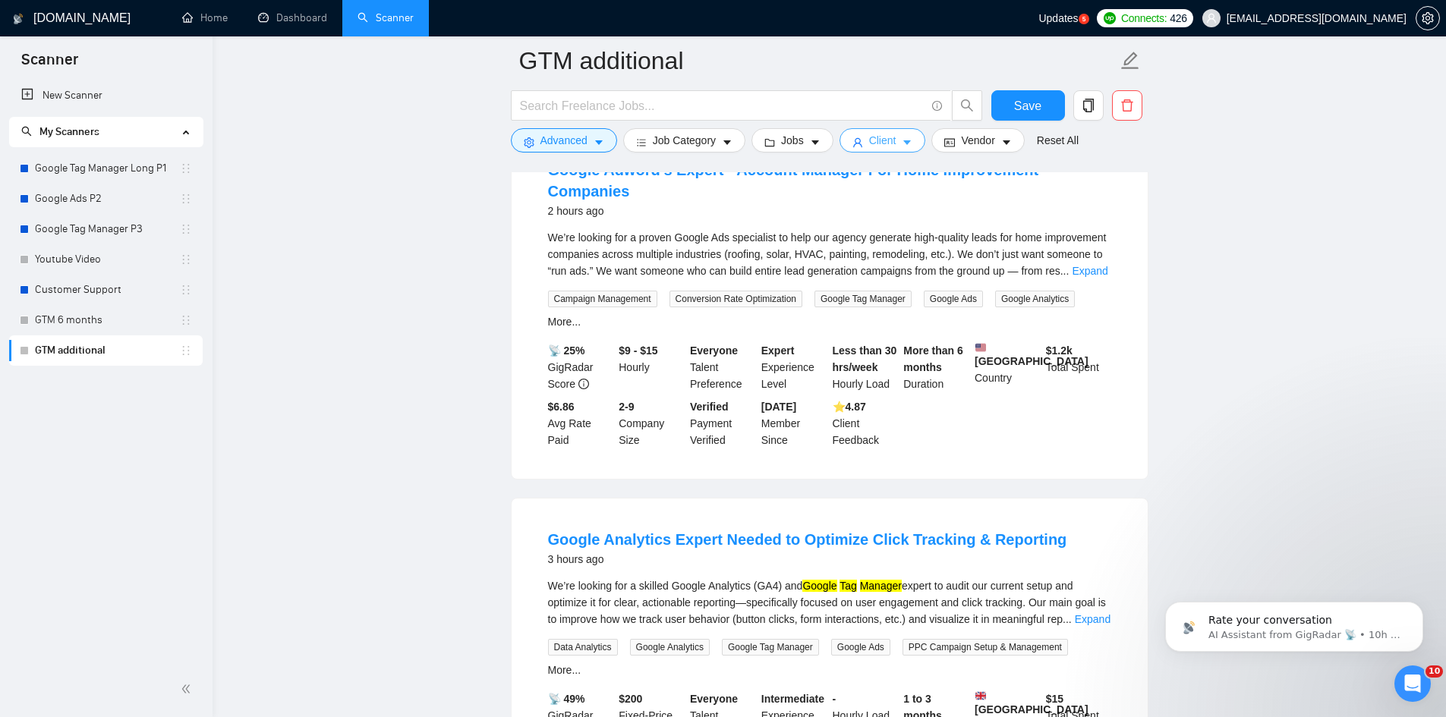
scroll to position [607, 0]
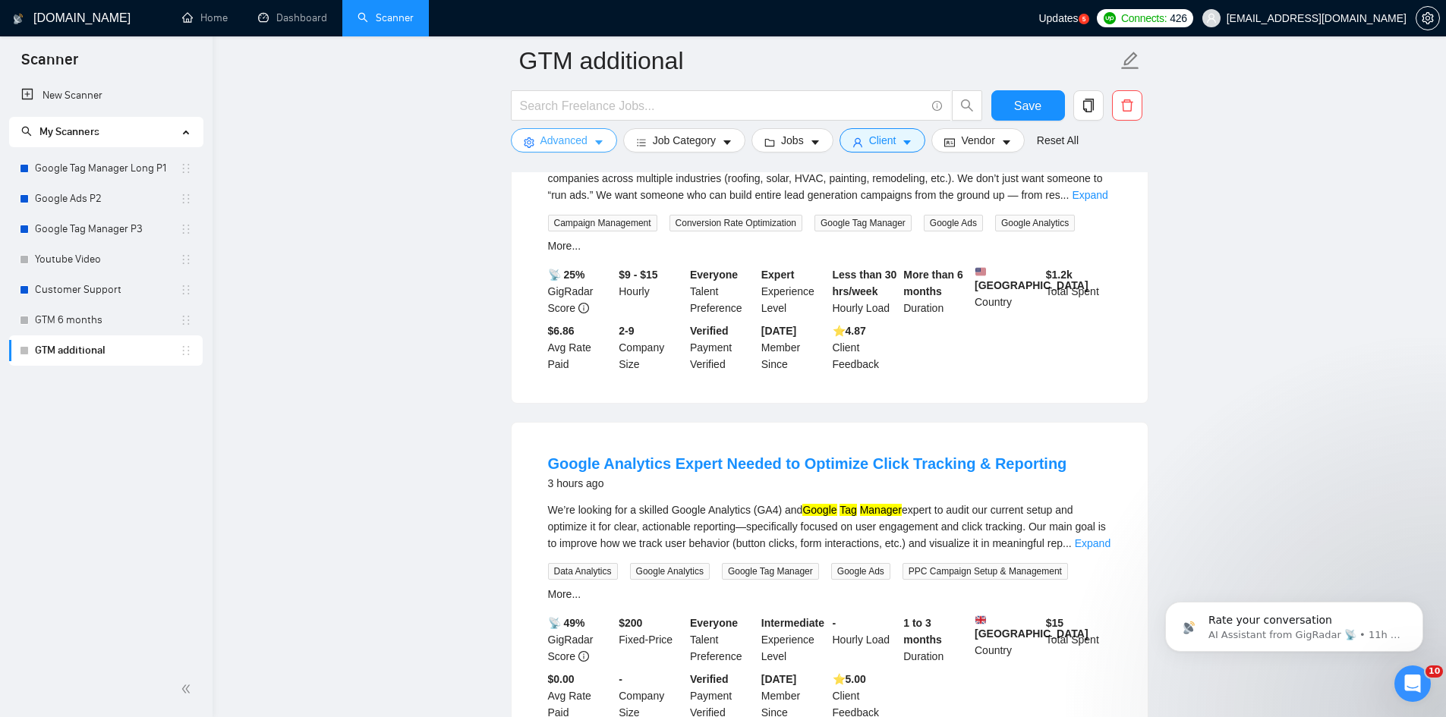
click at [536, 146] on button "Advanced" at bounding box center [564, 140] width 106 height 24
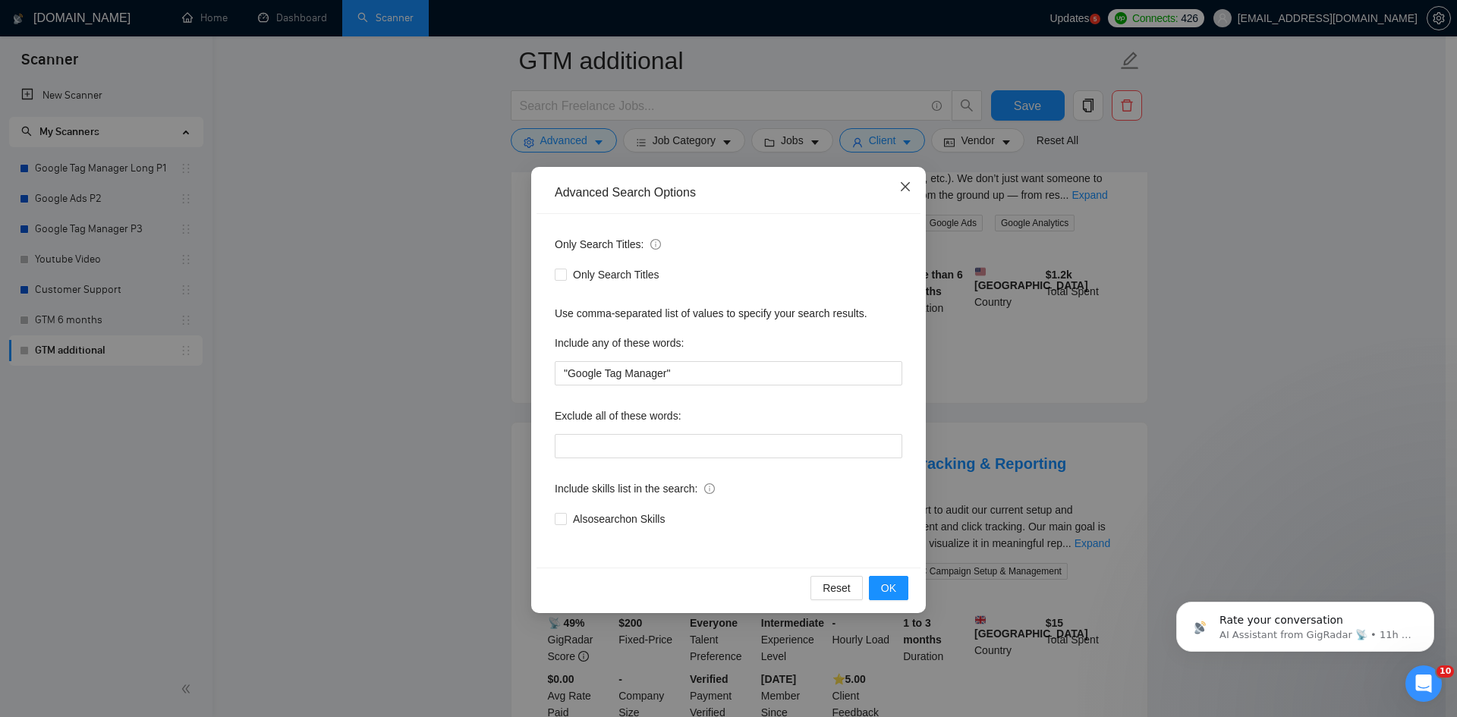
click at [911, 187] on span "Close" at bounding box center [905, 187] width 41 height 41
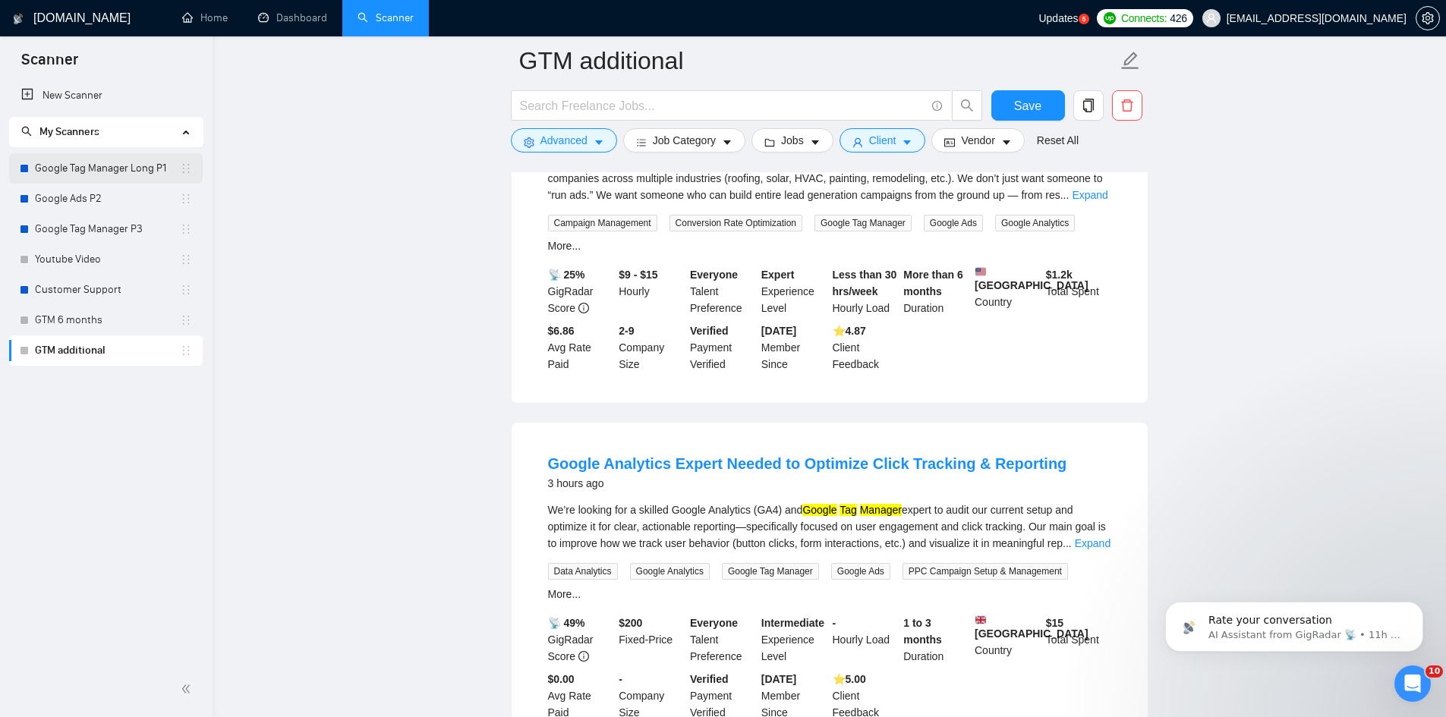
click at [70, 168] on link "Google Tag Manager Long P1" at bounding box center [107, 168] width 145 height 30
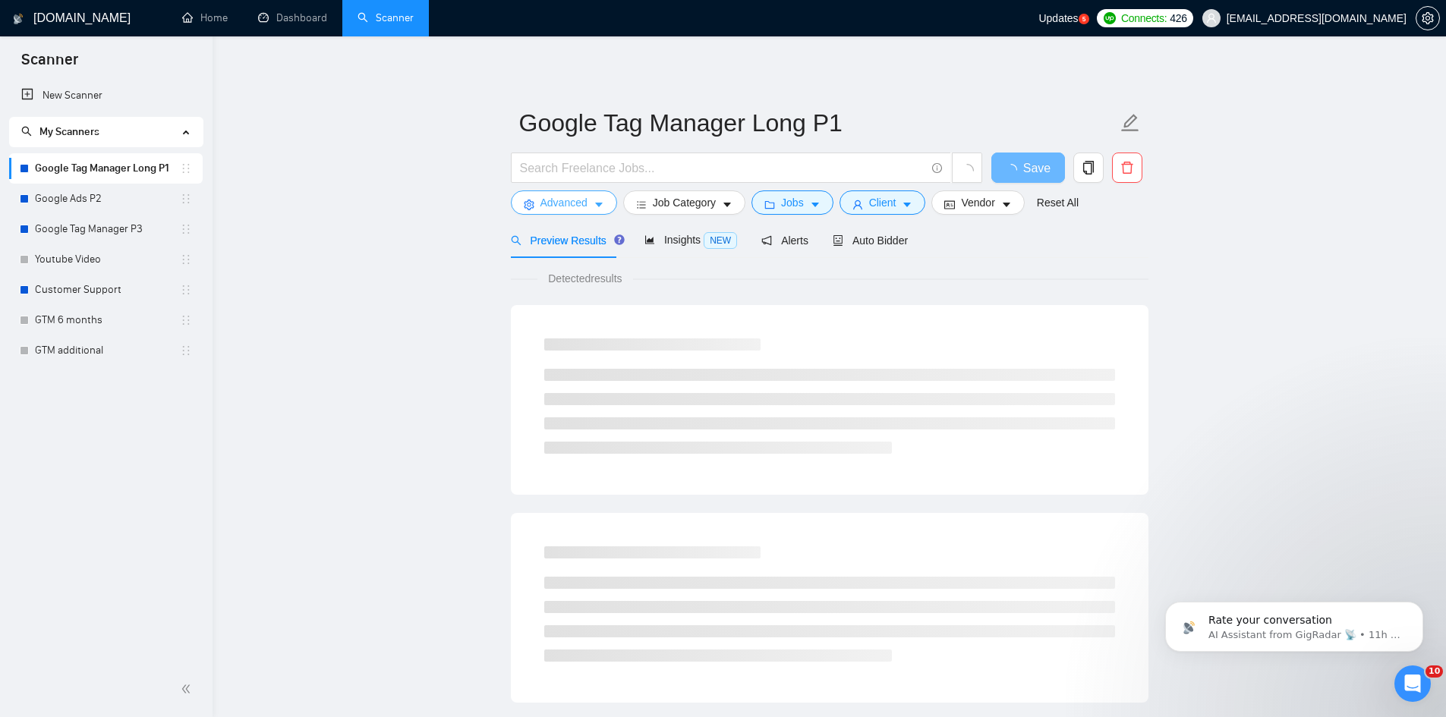
click at [546, 204] on span "Advanced" at bounding box center [563, 202] width 47 height 17
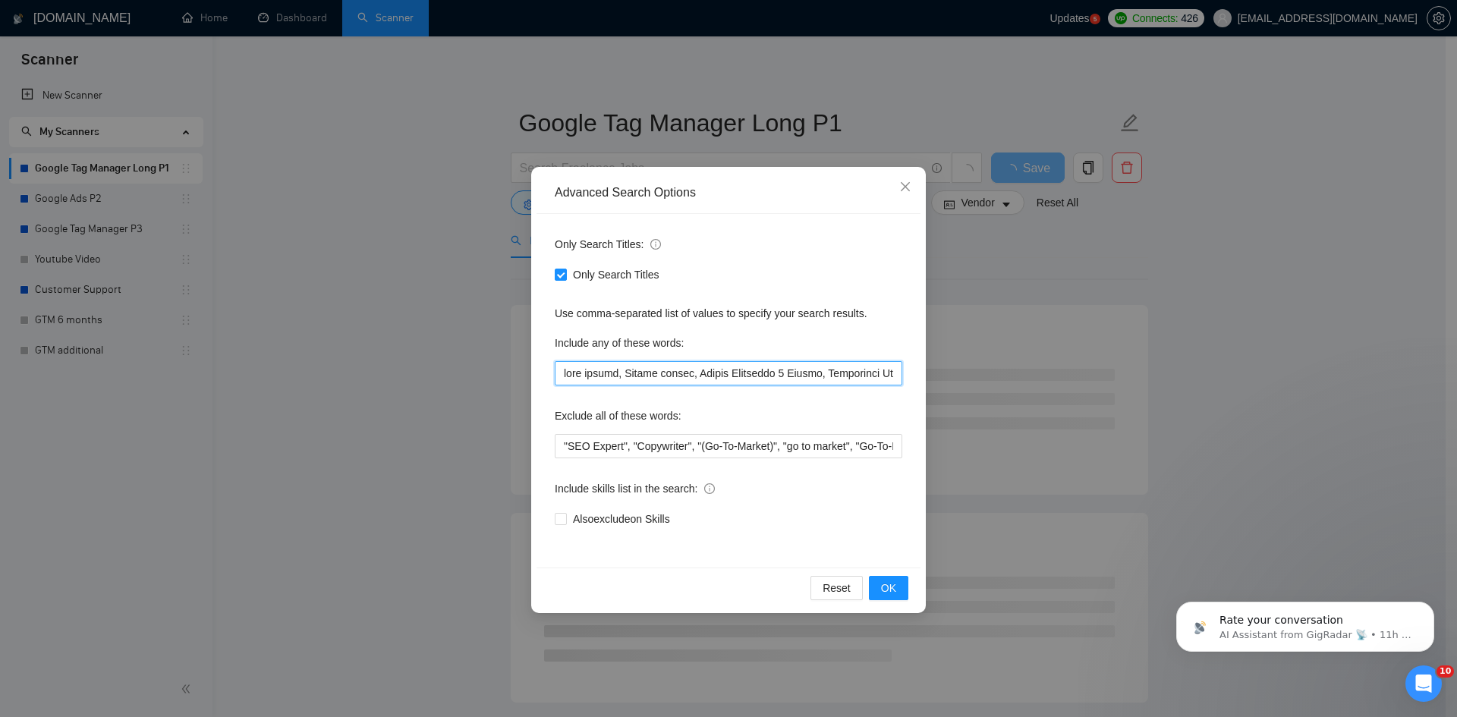
click at [562, 371] on input "text" at bounding box center [729, 373] width 348 height 24
paste input "Conversions API"
click at [568, 376] on input "text" at bounding box center [729, 373] width 348 height 24
click at [647, 370] on input "text" at bounding box center [729, 373] width 348 height 24
click at [558, 377] on input "text" at bounding box center [729, 373] width 348 height 24
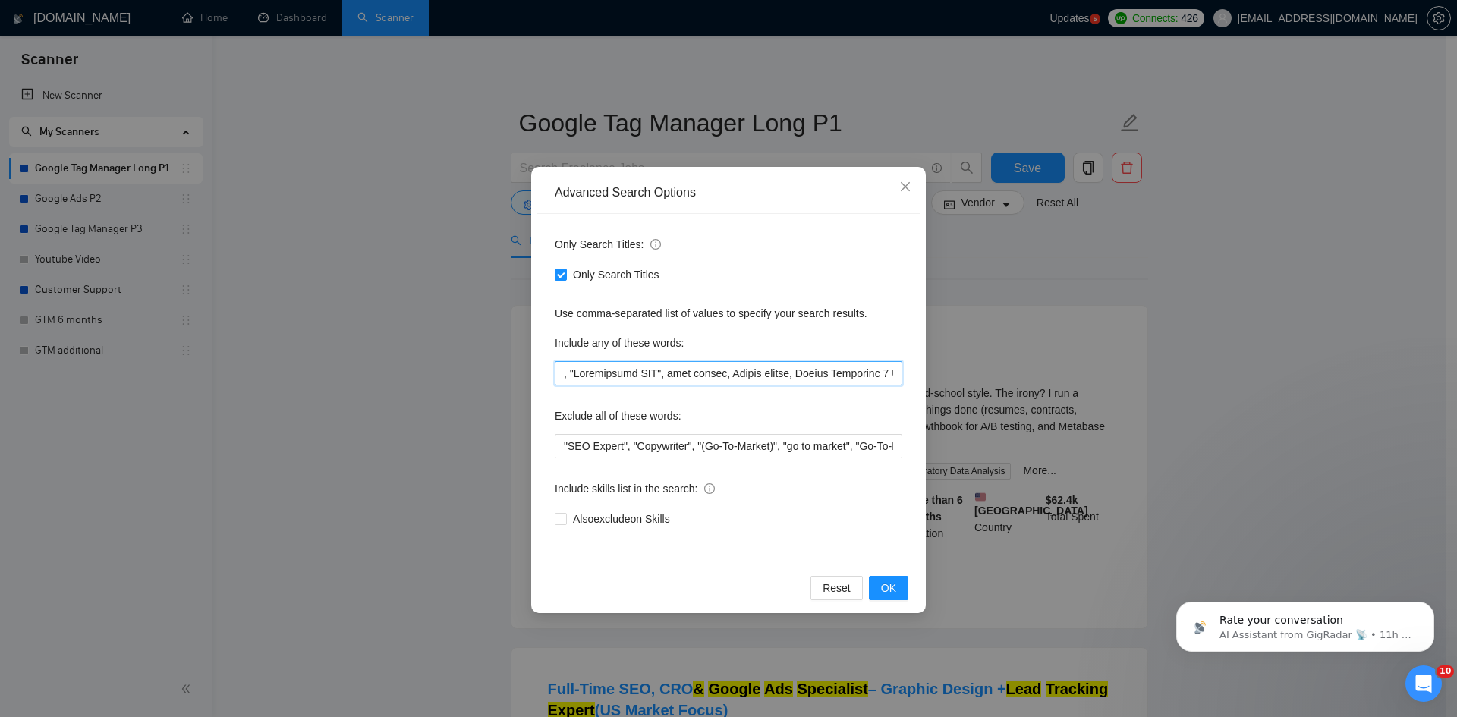
paste input "Meta Pixel"
type input "Meta Pixel, "Conversions API", data studio, Looker studio, Google Analytics 4 E…"
click at [894, 597] on button "OK" at bounding box center [888, 588] width 39 height 24
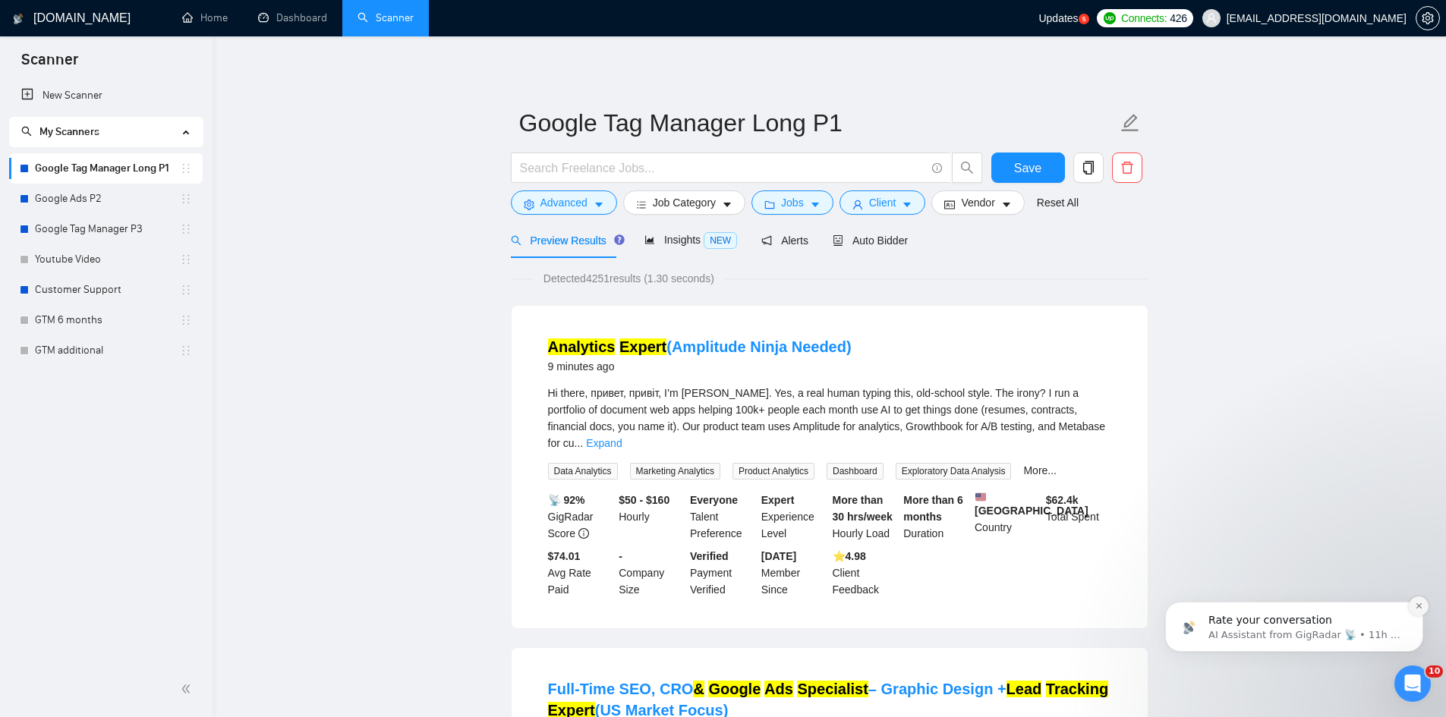
click at [1426, 602] on button "Dismiss notification" at bounding box center [1419, 607] width 20 height 20
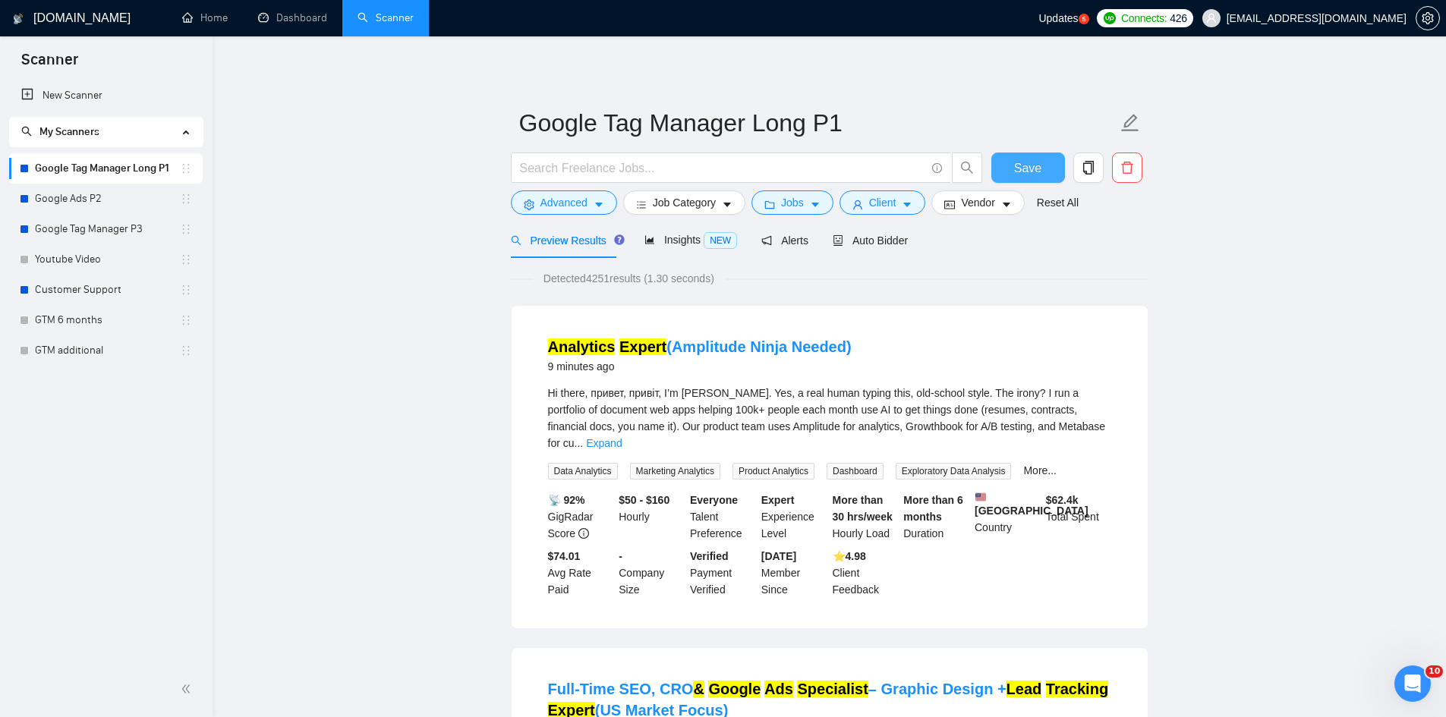
click at [1023, 167] on span "Save" at bounding box center [1027, 168] width 27 height 19
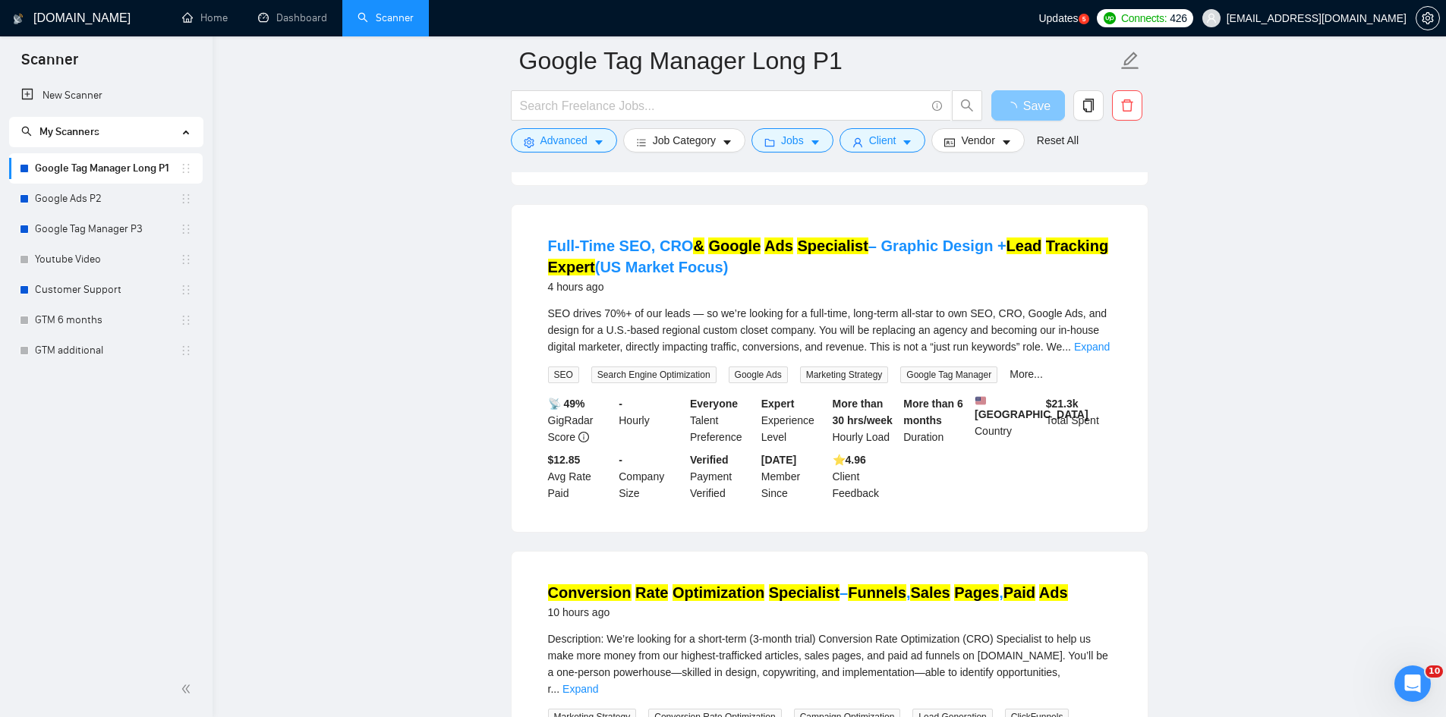
scroll to position [531, 0]
